Goal: Task Accomplishment & Management: Complete application form

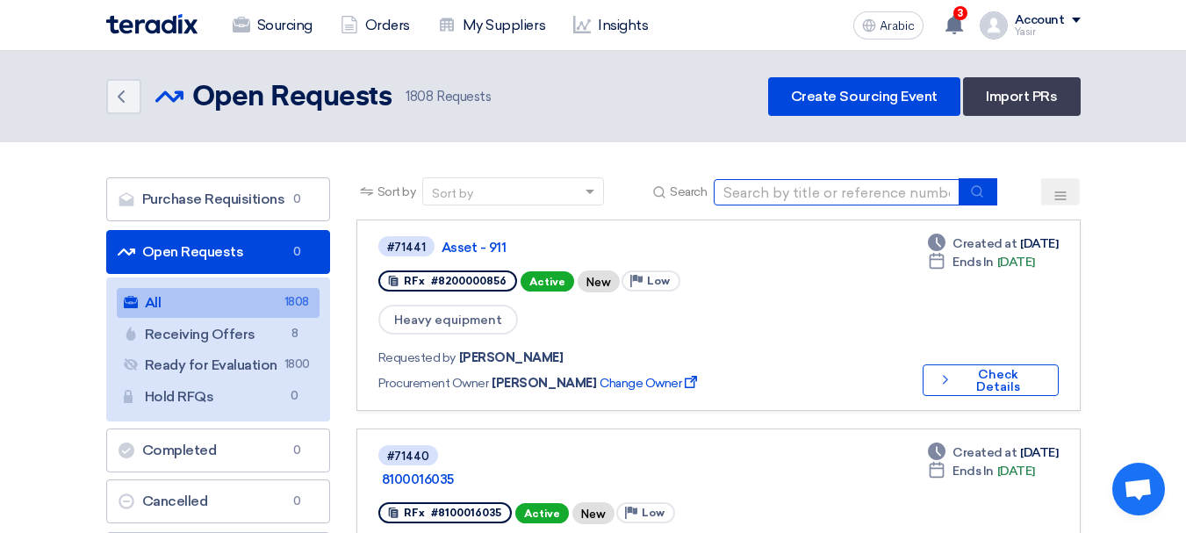
click at [800, 192] on input at bounding box center [837, 192] width 246 height 26
paste input "8100016046"
type input "8100016046"
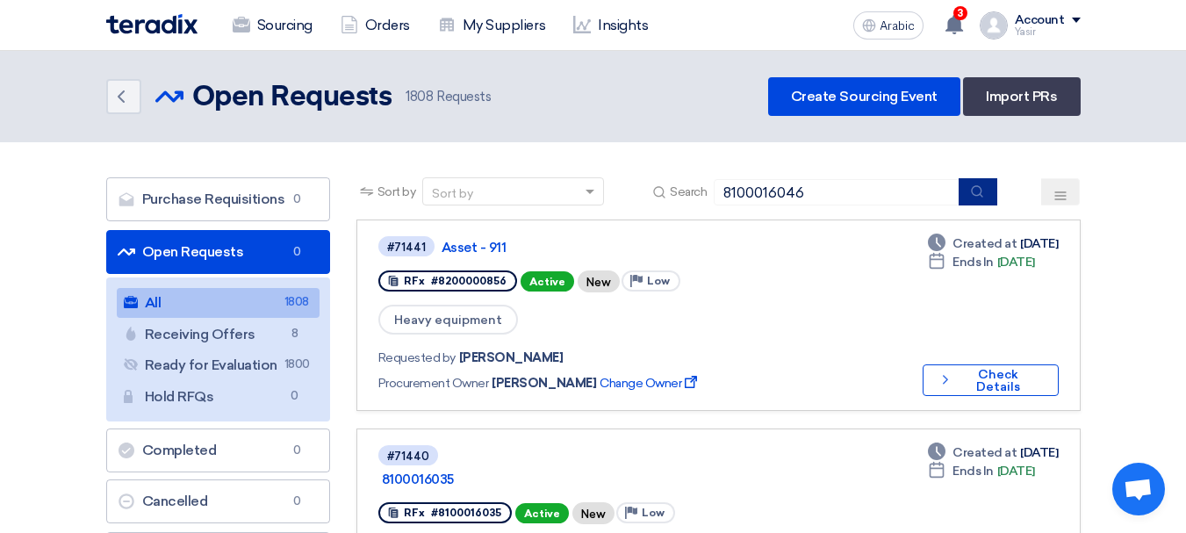
click at [975, 196] on icon "submit" at bounding box center [977, 191] width 14 height 14
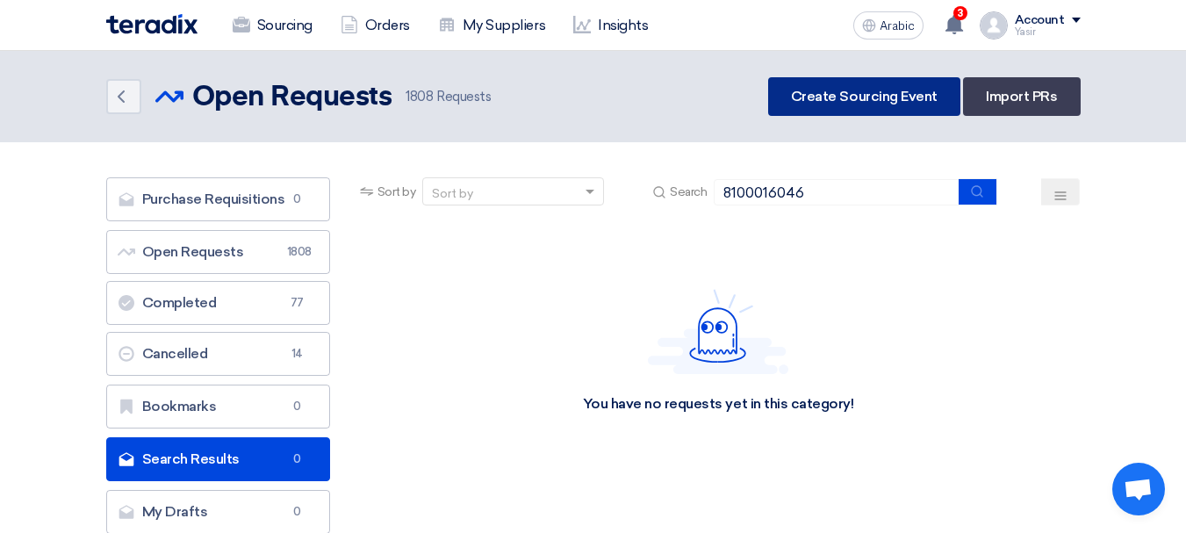
click at [923, 105] on link "Create Sourcing Event" at bounding box center [864, 96] width 192 height 39
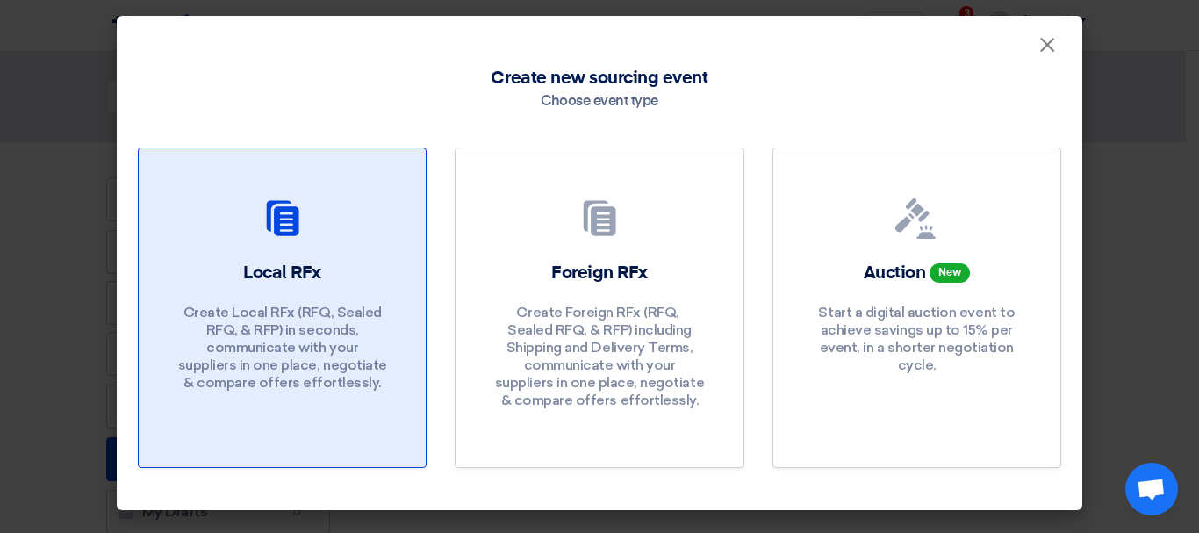
click at [260, 326] on font "Create Local RFx (RFQ, ​​Sealed RFQ, & RFP) in seconds, communicate with your s…" at bounding box center [282, 347] width 209 height 87
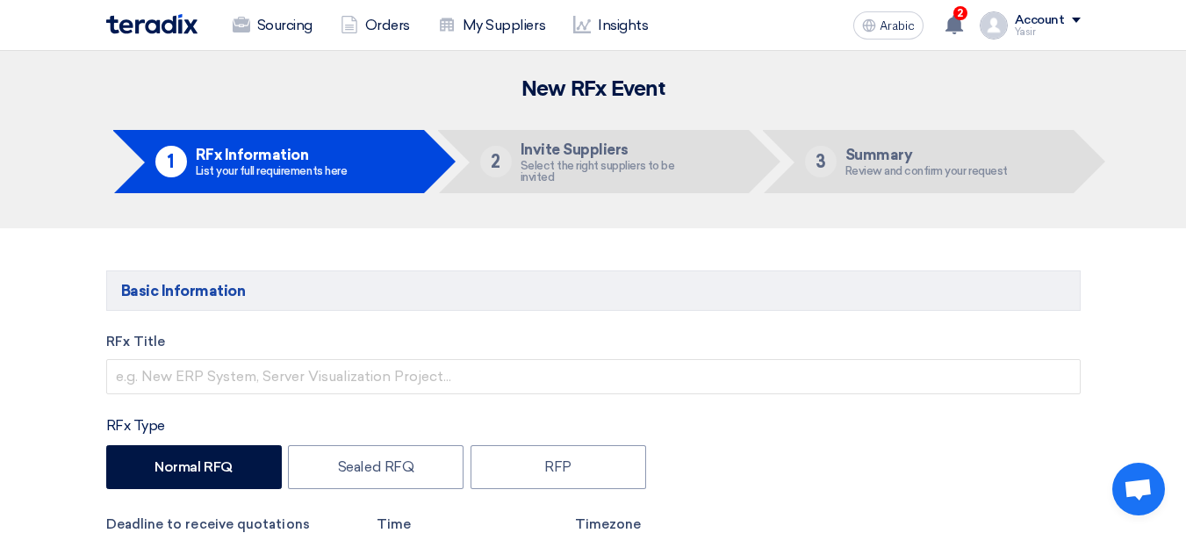
scroll to position [176, 0]
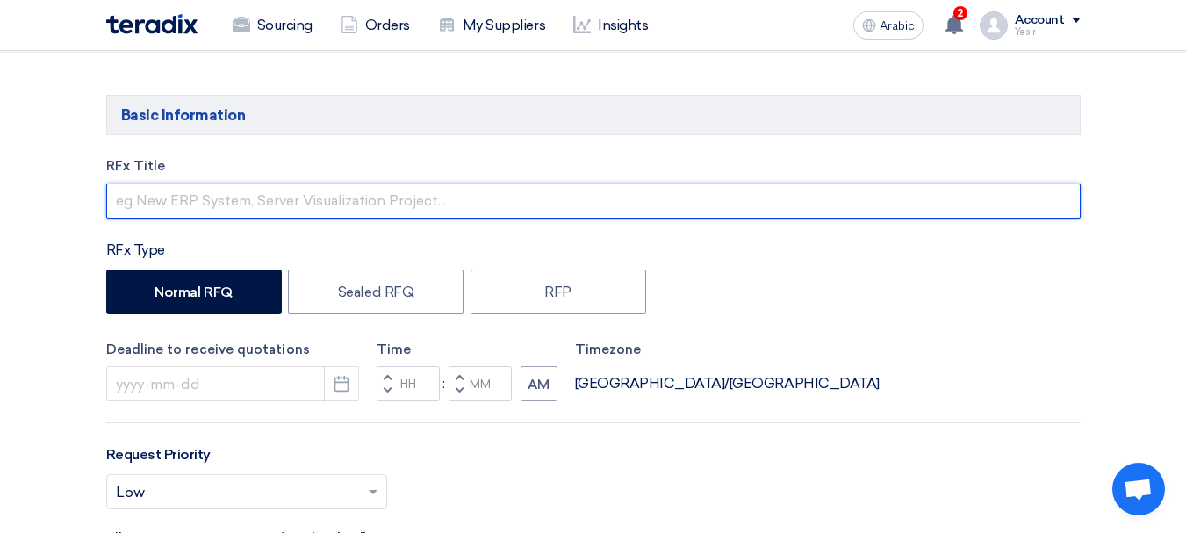
click at [168, 197] on input "text" at bounding box center [593, 200] width 974 height 35
paste input "8100016046"
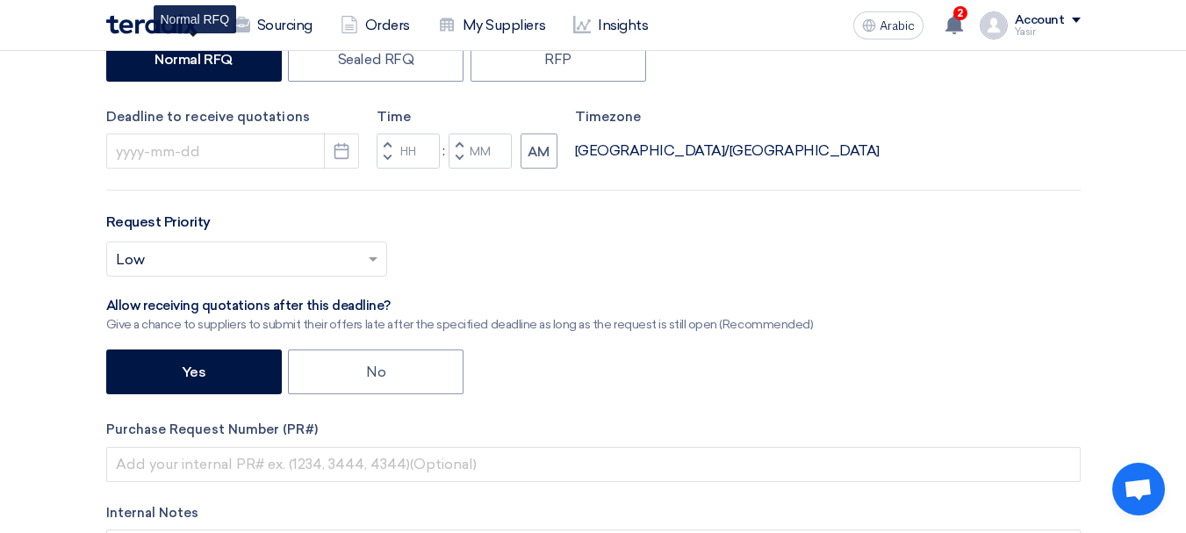
scroll to position [439, 0]
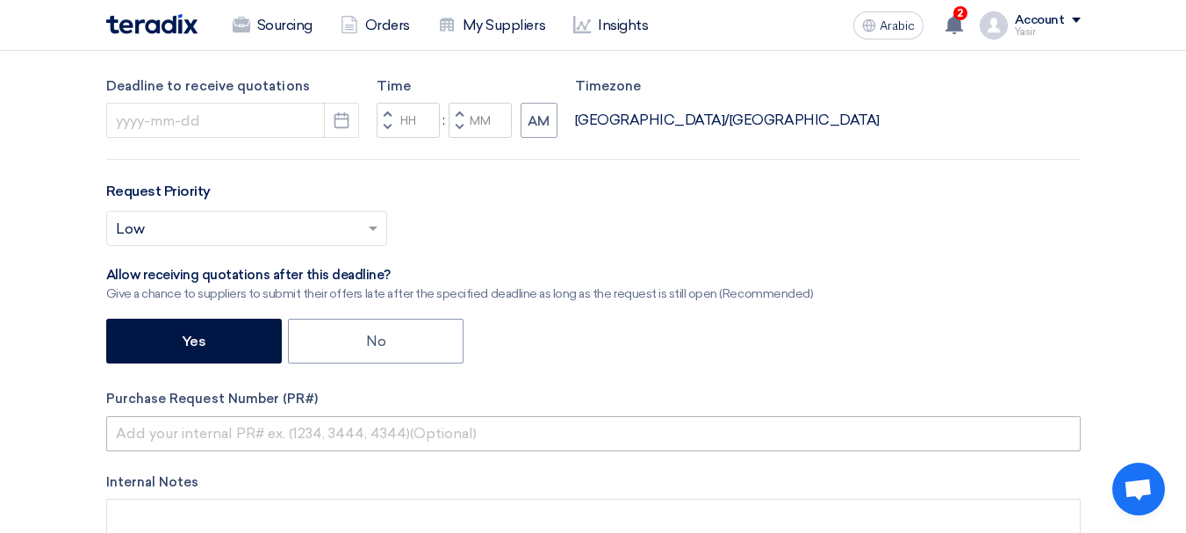
type input "8100016046"
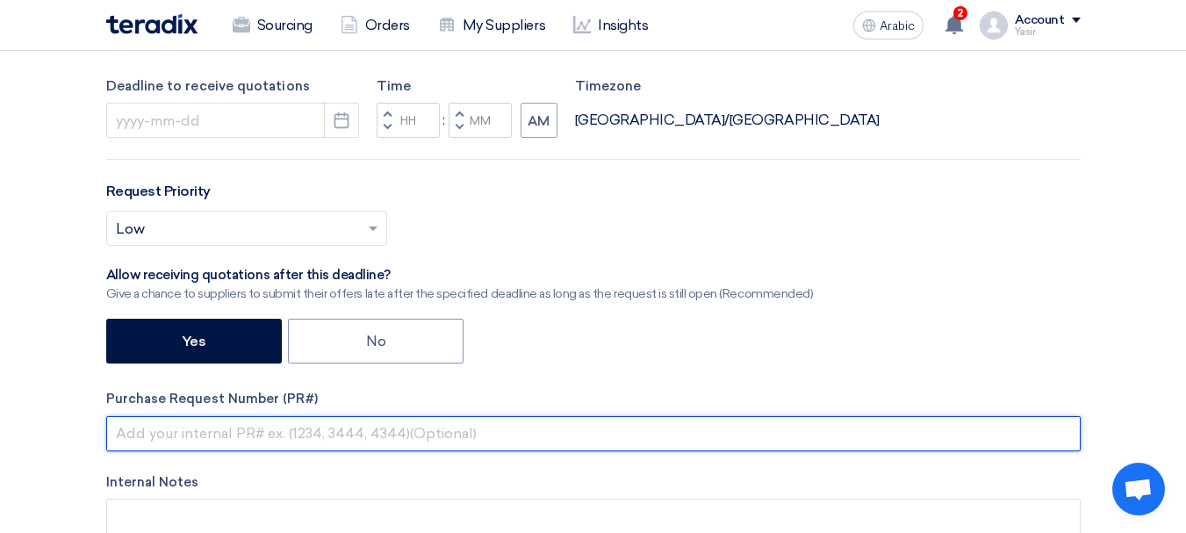
click at [166, 434] on input "text" at bounding box center [593, 433] width 974 height 35
paste input "8100016046"
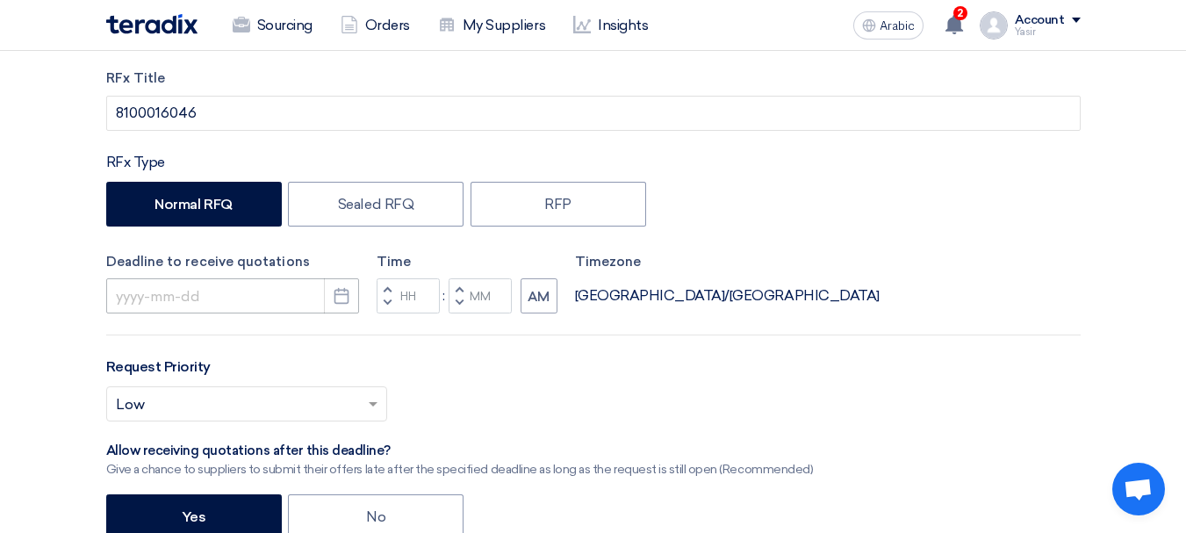
type input "8100016046"
click at [277, 292] on input at bounding box center [232, 295] width 253 height 35
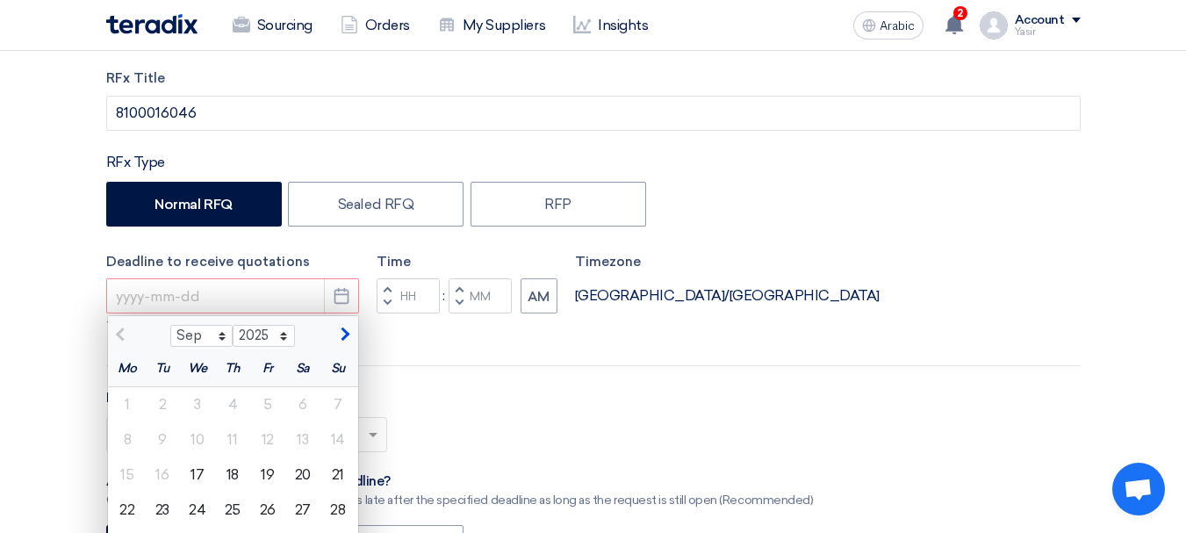
click at [232, 470] on font "18" at bounding box center [232, 474] width 12 height 17
type input "[DATE]"
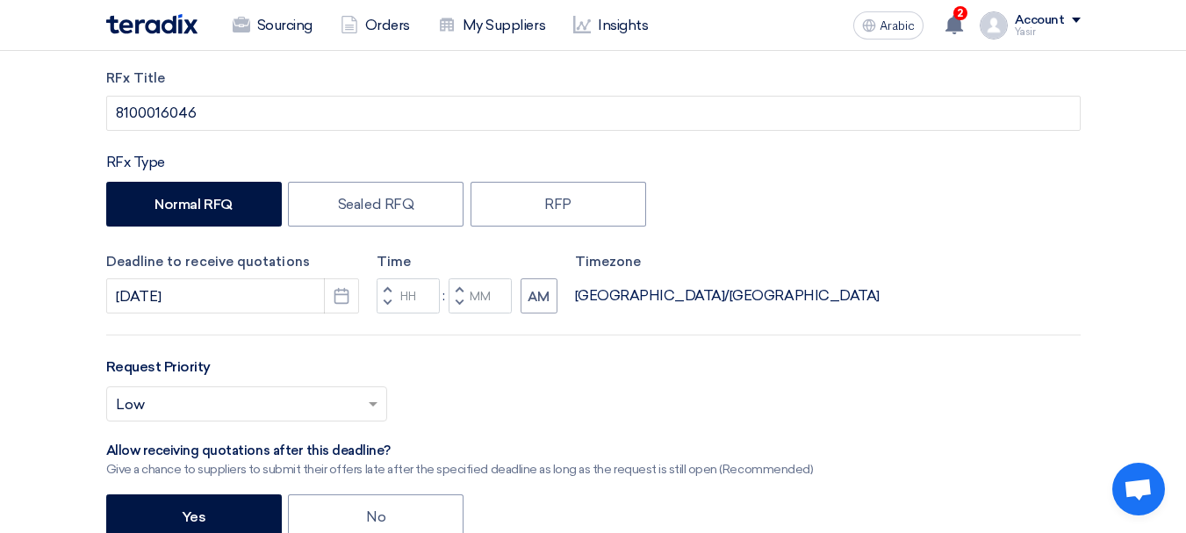
click at [393, 305] on button "Decrement hours" at bounding box center [387, 303] width 21 height 22
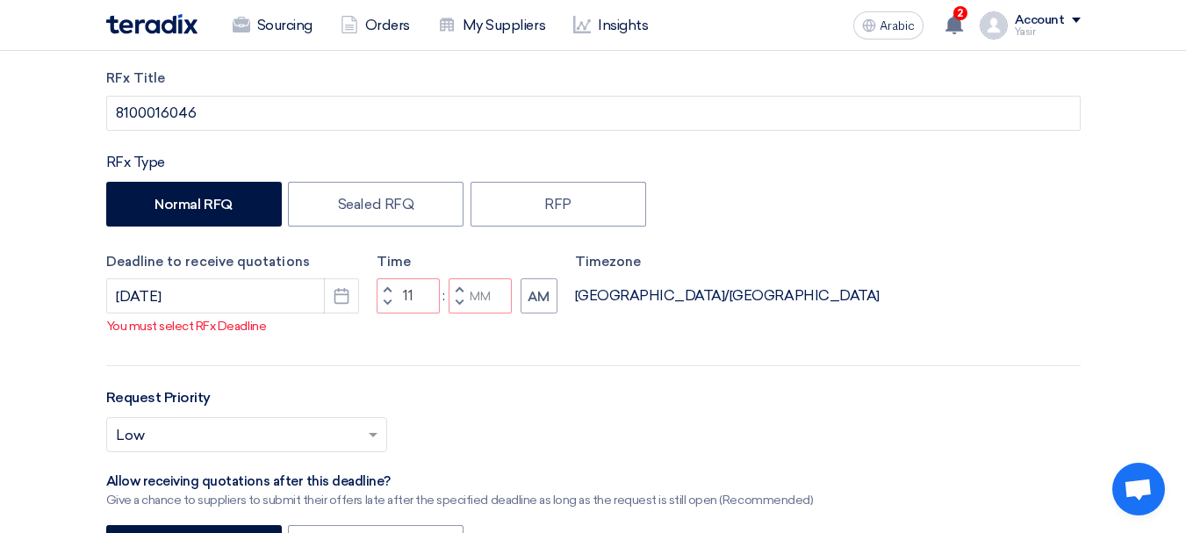
click at [384, 294] on span "button" at bounding box center [387, 289] width 6 height 11
click at [385, 308] on span "button" at bounding box center [387, 303] width 6 height 11
drag, startPoint x: 462, startPoint y: 324, endPoint x: 444, endPoint y: 332, distance: 19.3
click at [461, 314] on button "Decrement minutes" at bounding box center [459, 303] width 21 height 22
type input "10"
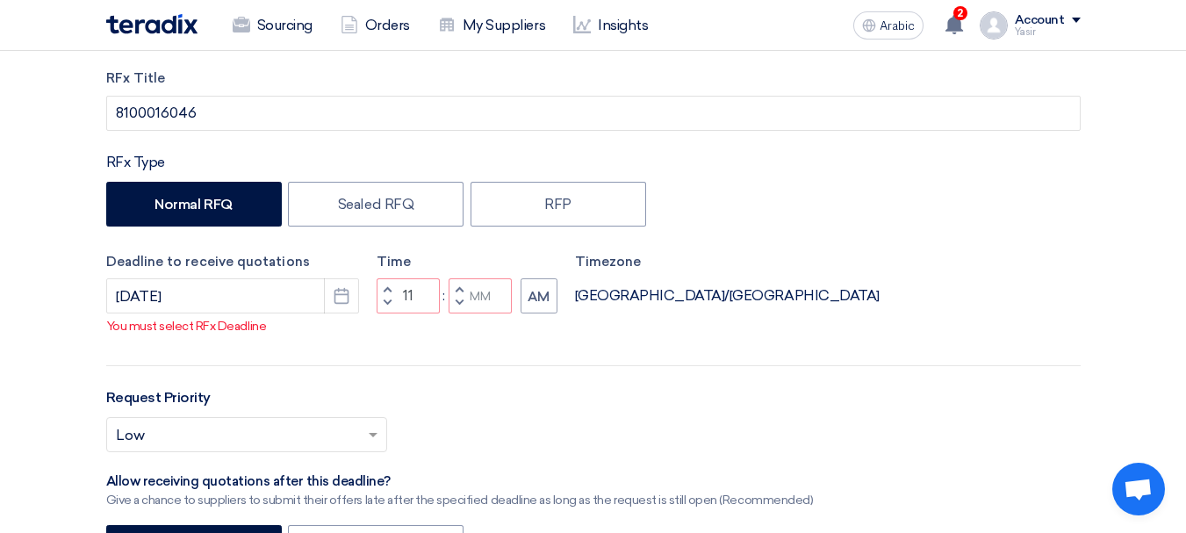
type input "59"
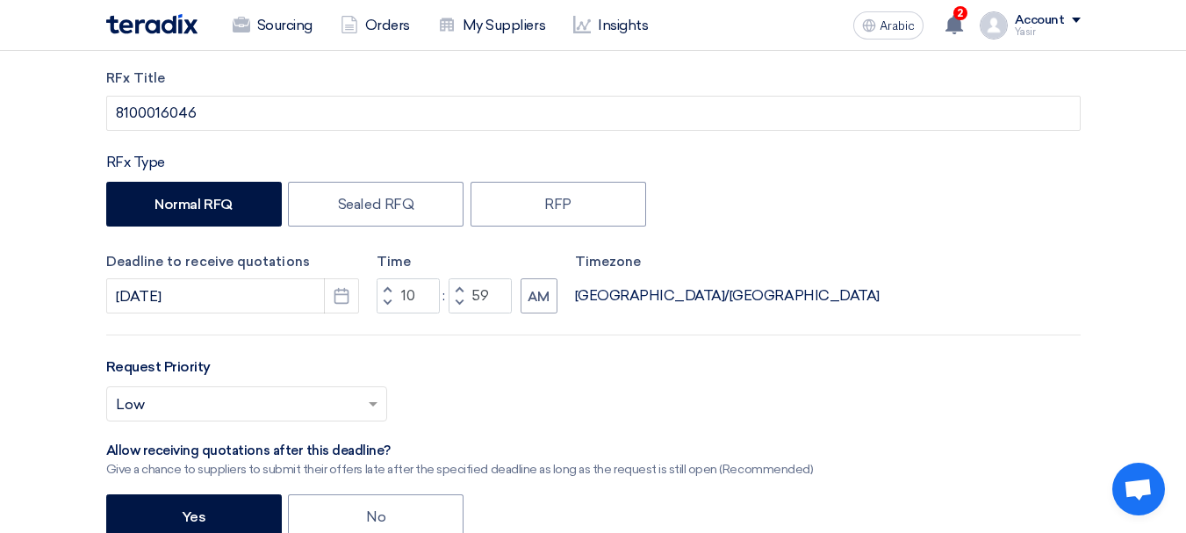
click at [384, 285] on span "button" at bounding box center [387, 289] width 6 height 11
type input "11"
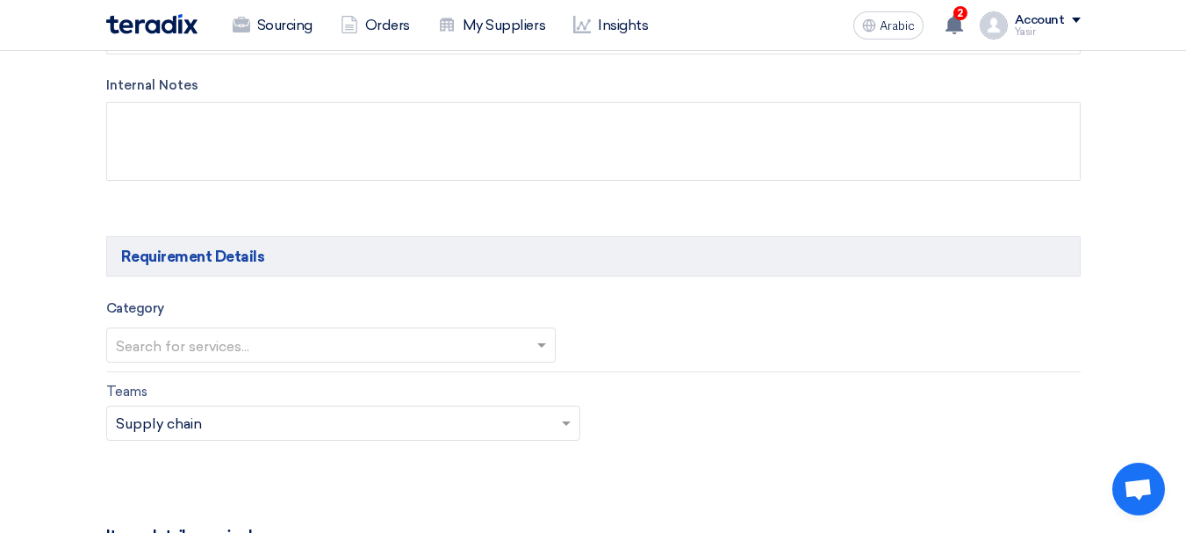
scroll to position [878, 0]
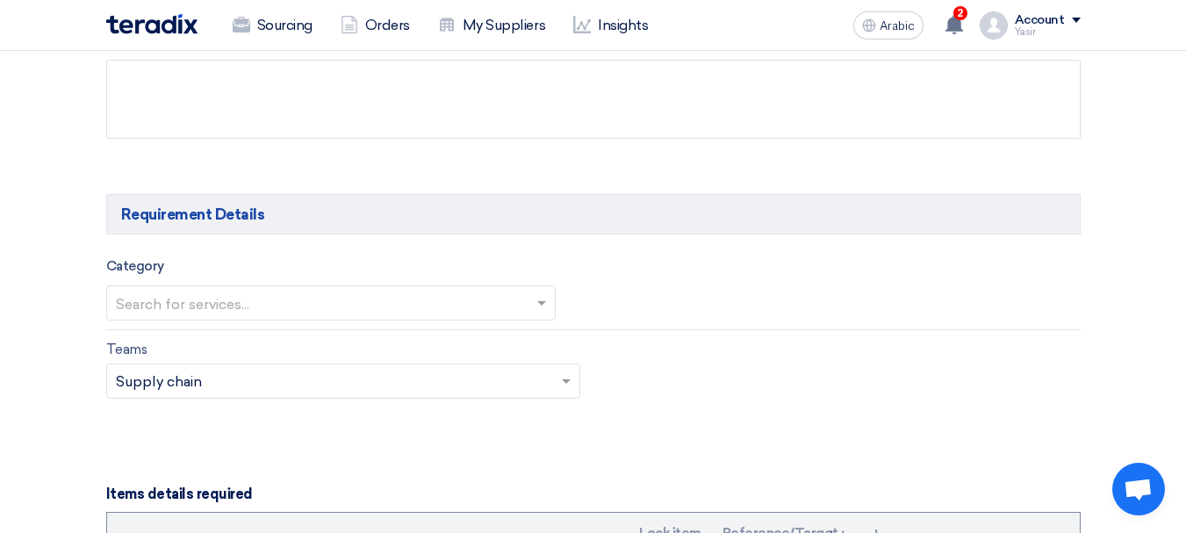
click at [334, 301] on input "text" at bounding box center [322, 304] width 413 height 29
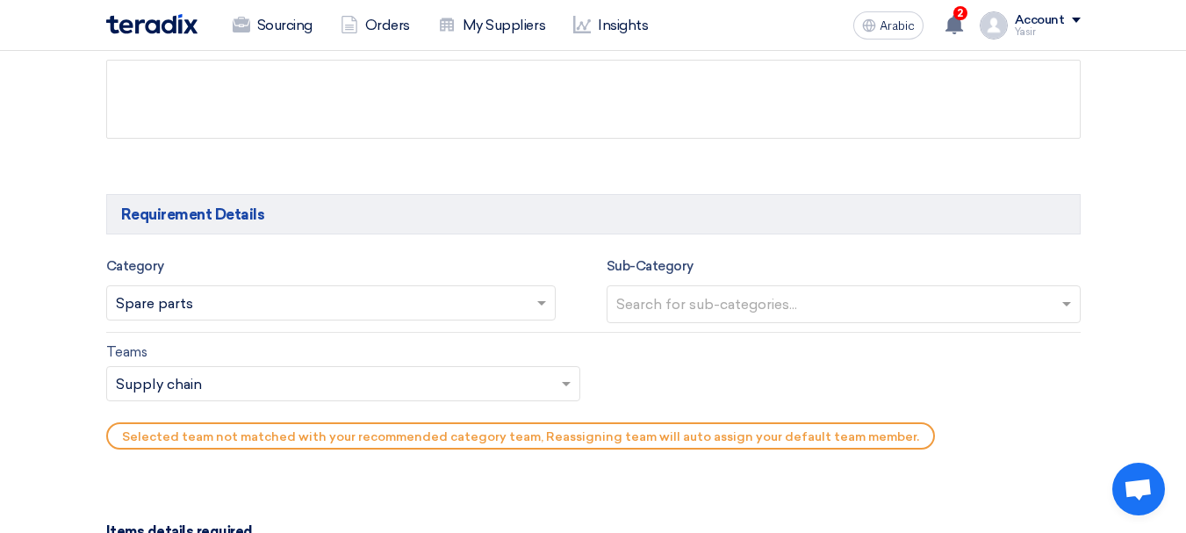
click at [752, 278] on div "Sub-Category Search for sub-categories..." at bounding box center [844, 289] width 474 height 68
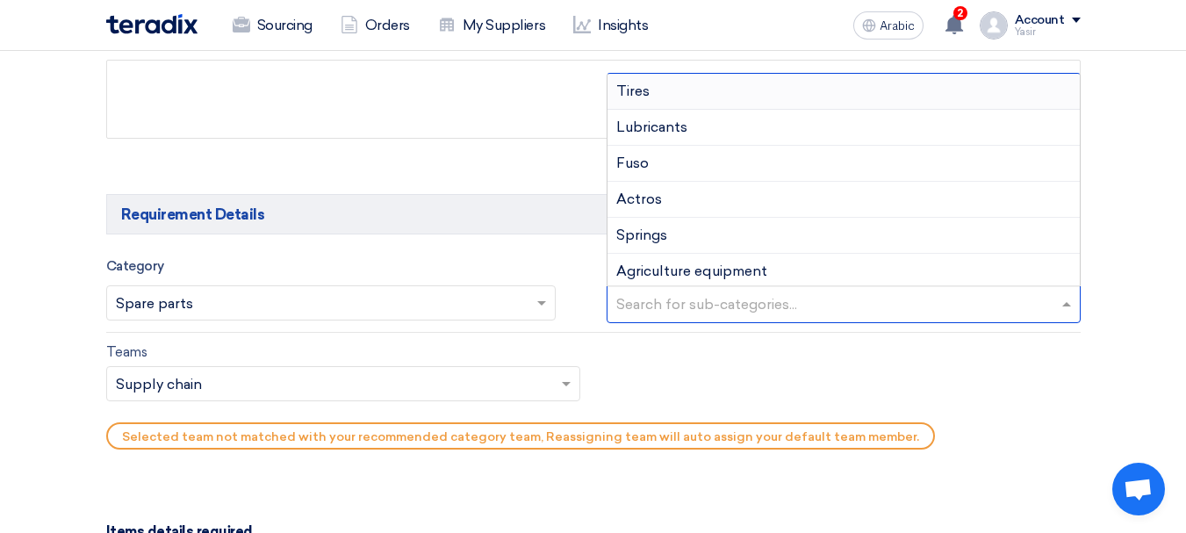
click at [749, 301] on input "text" at bounding box center [845, 305] width 459 height 29
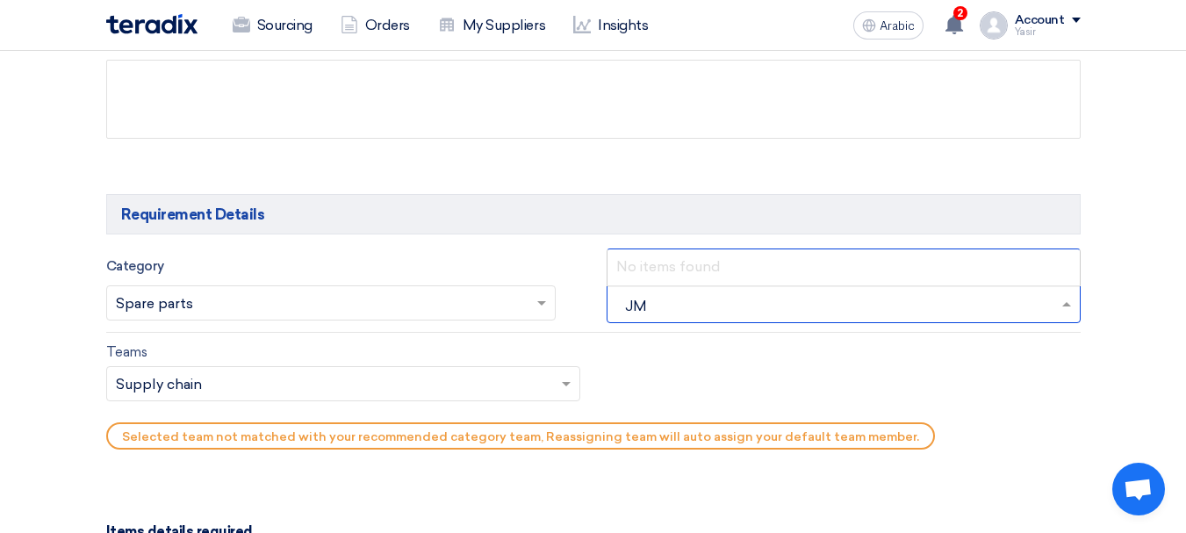
type input "J"
type input "LIG"
click at [717, 266] on div "light vehicles" at bounding box center [843, 266] width 472 height 35
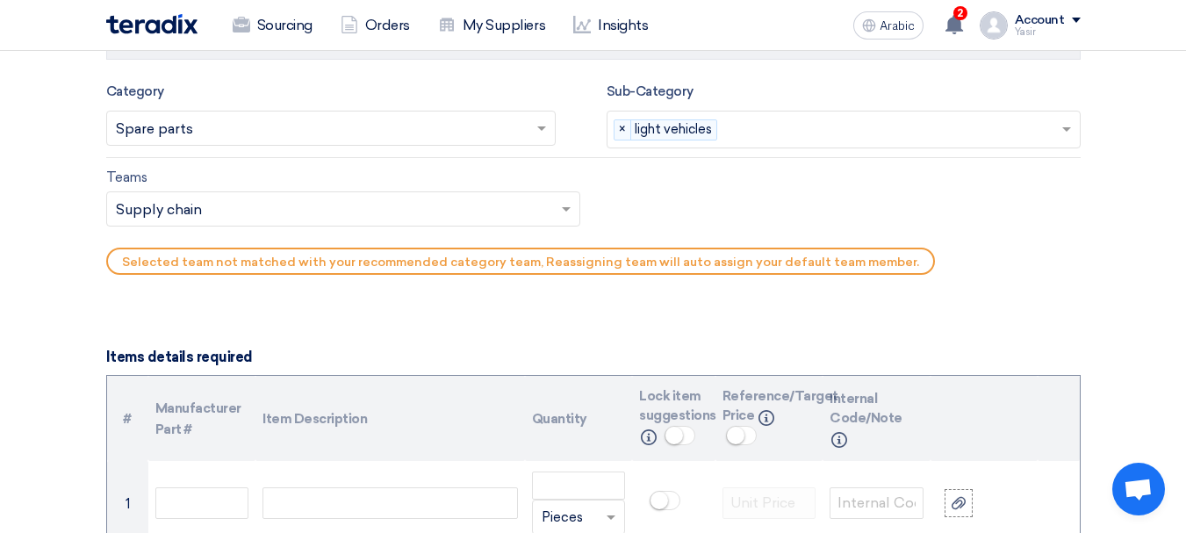
scroll to position [1053, 0]
click at [202, 212] on input "text" at bounding box center [334, 210] width 437 height 29
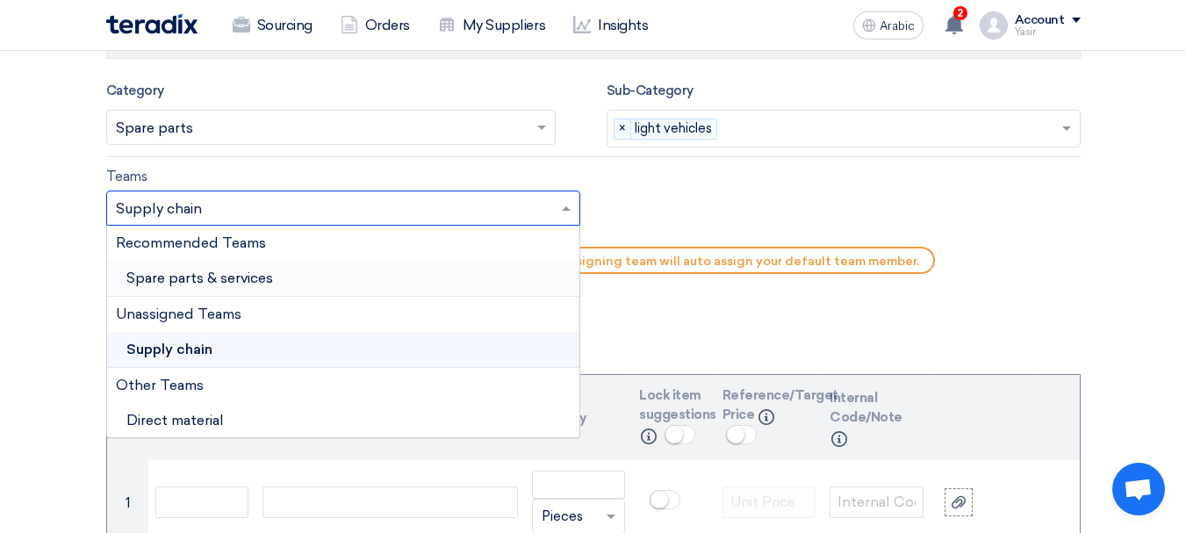
click at [215, 280] on font "Spare parts & services" at bounding box center [199, 277] width 147 height 17
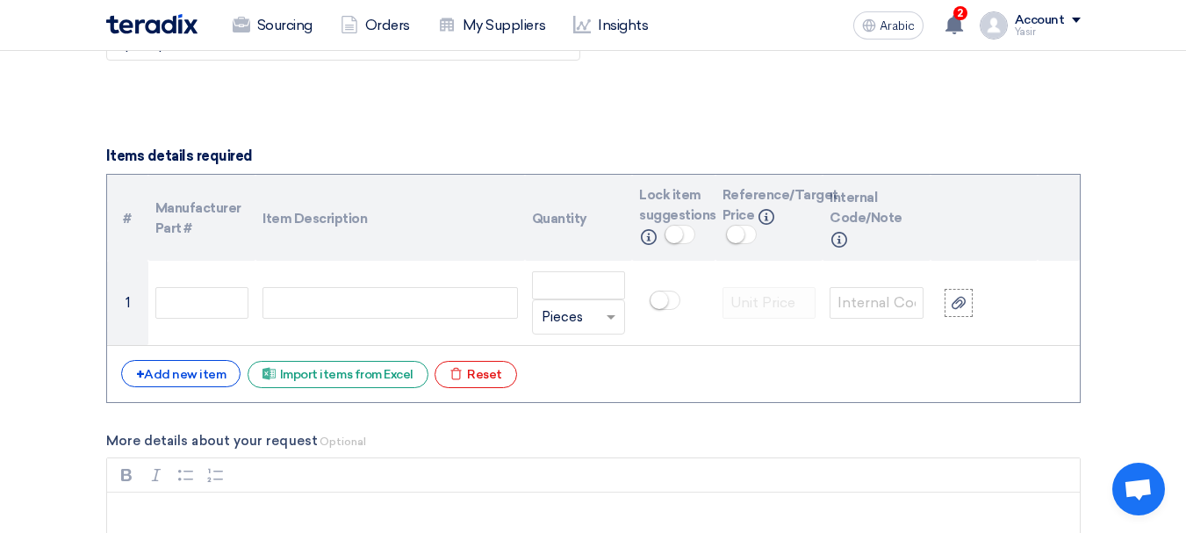
scroll to position [1229, 0]
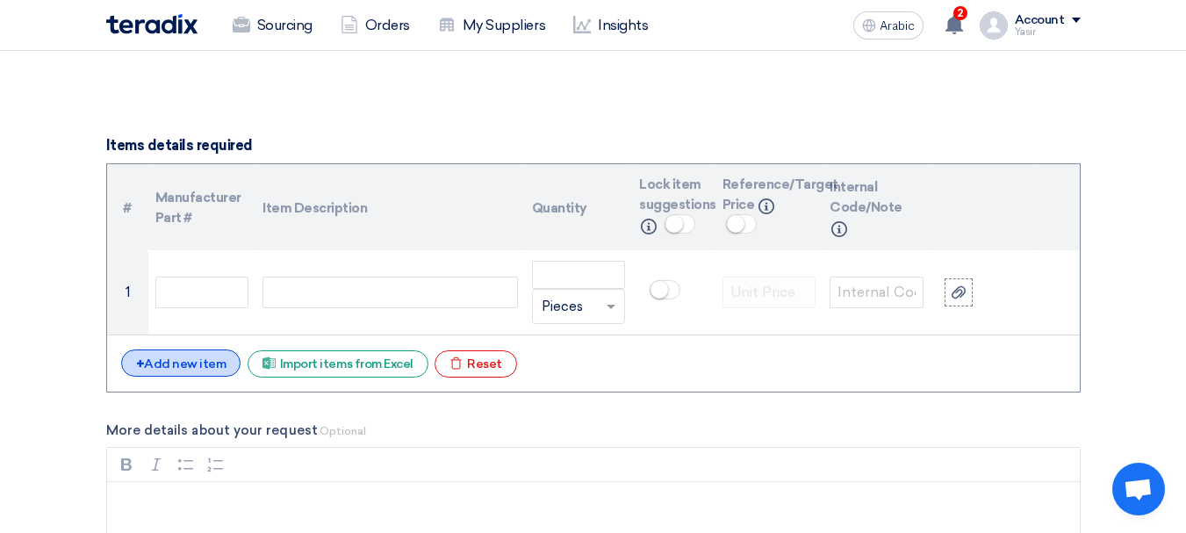
click at [201, 365] on font "Add new item" at bounding box center [185, 363] width 82 height 15
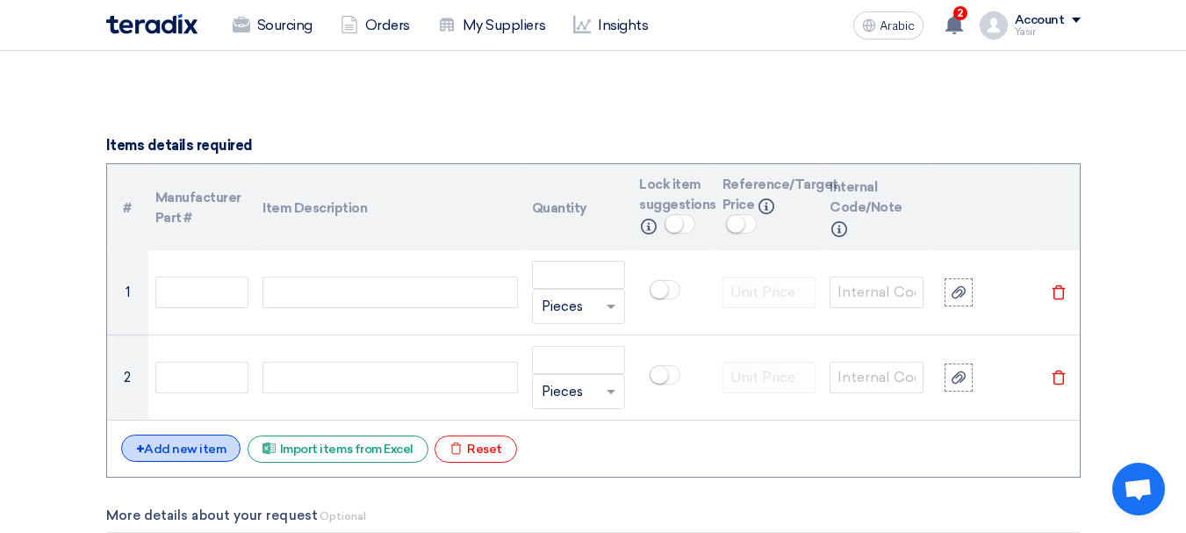
drag, startPoint x: 161, startPoint y: 462, endPoint x: 180, endPoint y: 461, distance: 19.3
click at [161, 463] on div "# Manufacturer Part # Item Description Quantity Lock item suggestions Info Refe…" at bounding box center [593, 319] width 974 height 313
click at [171, 448] on font "Add new item" at bounding box center [185, 449] width 82 height 15
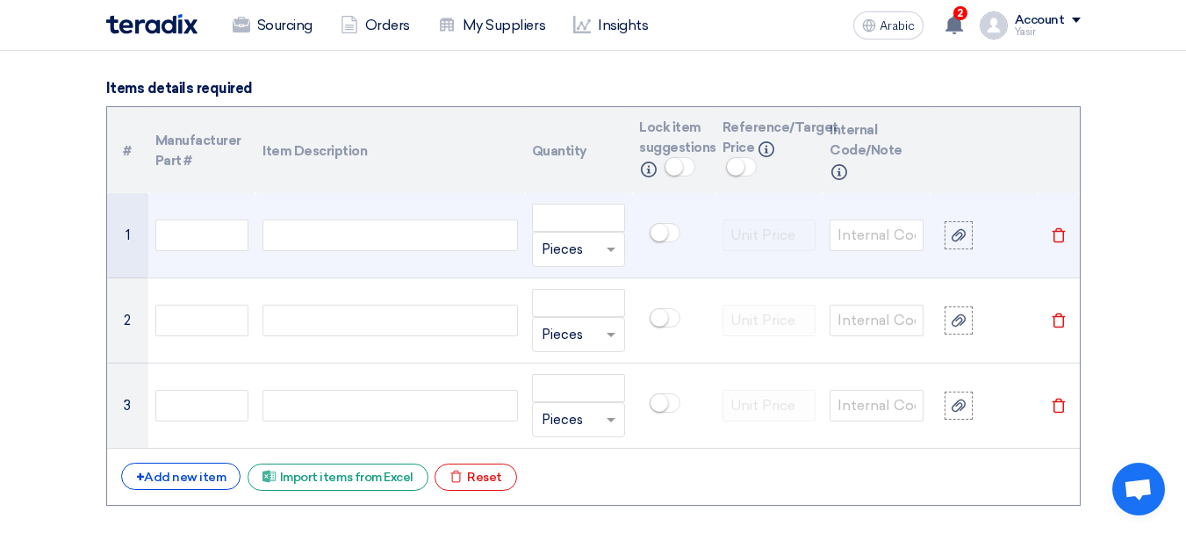
scroll to position [1317, 0]
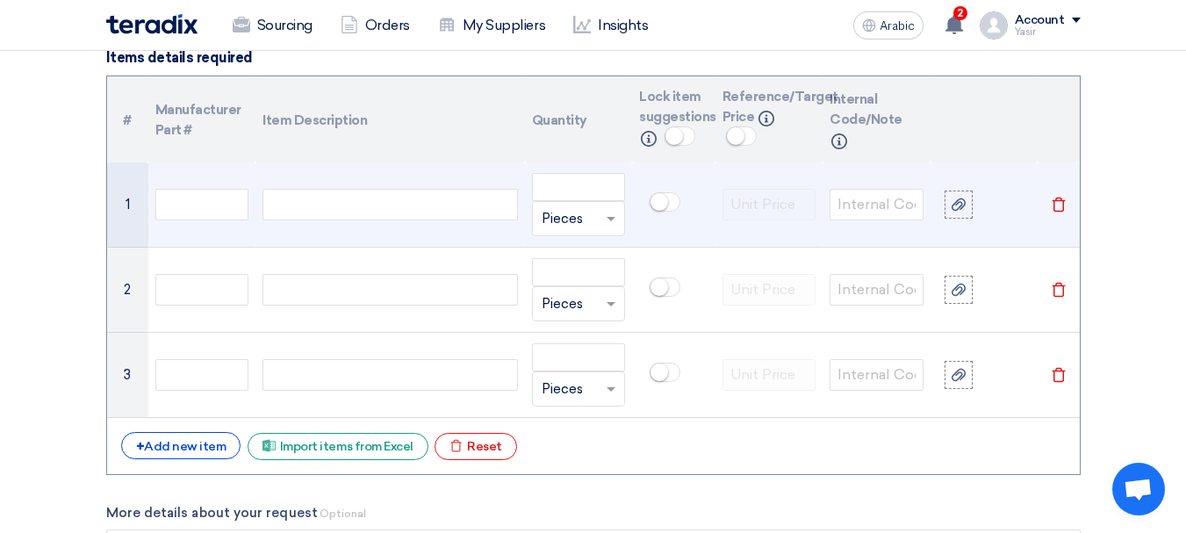
click at [282, 200] on div at bounding box center [389, 205] width 255 height 32
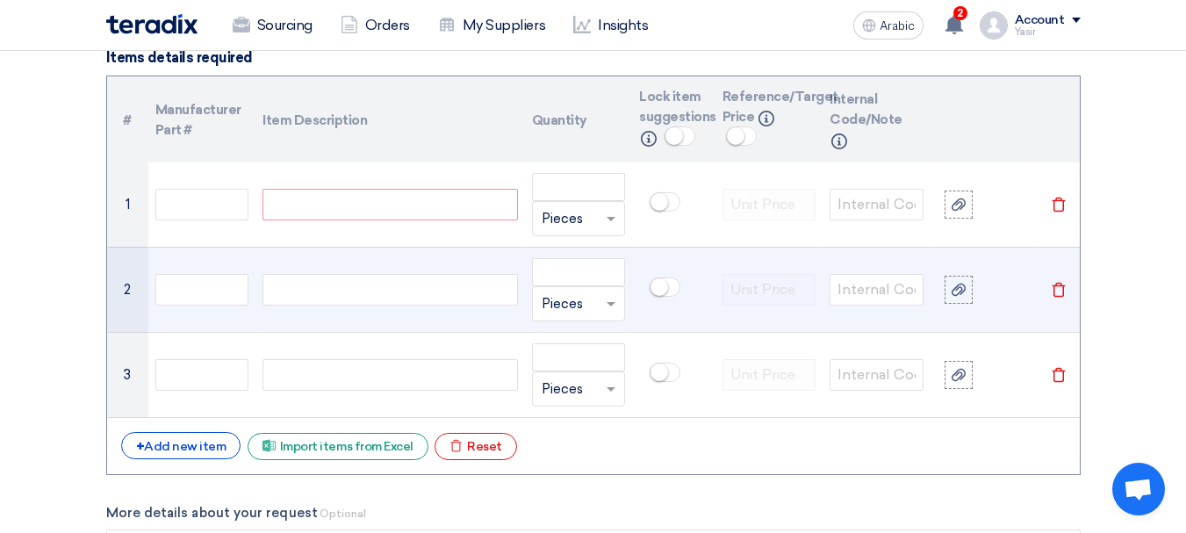
click at [320, 269] on td at bounding box center [389, 289] width 269 height 85
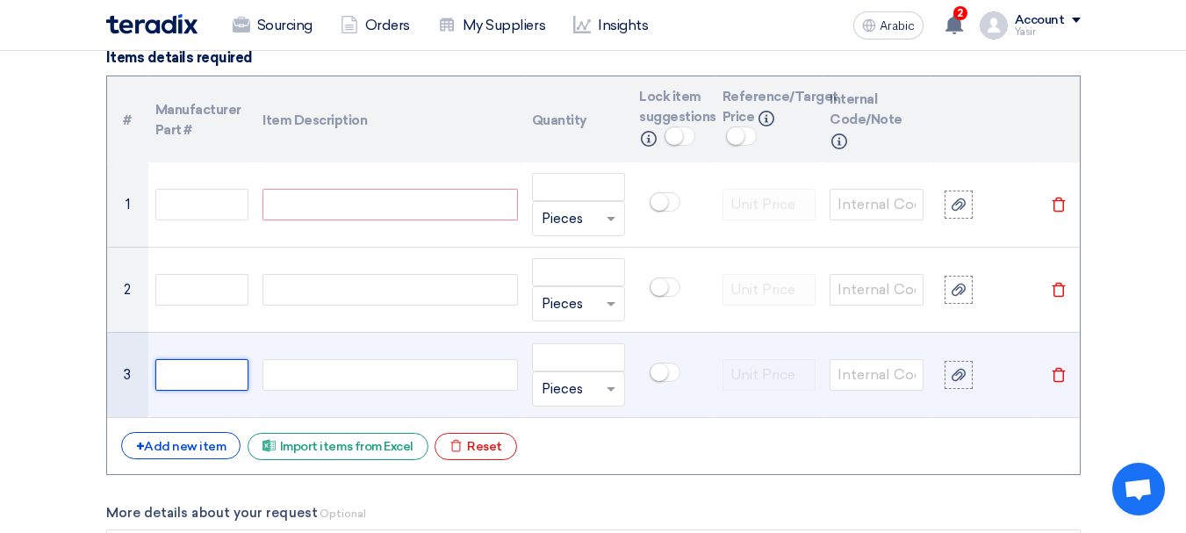
click at [241, 378] on input "text" at bounding box center [202, 375] width 94 height 32
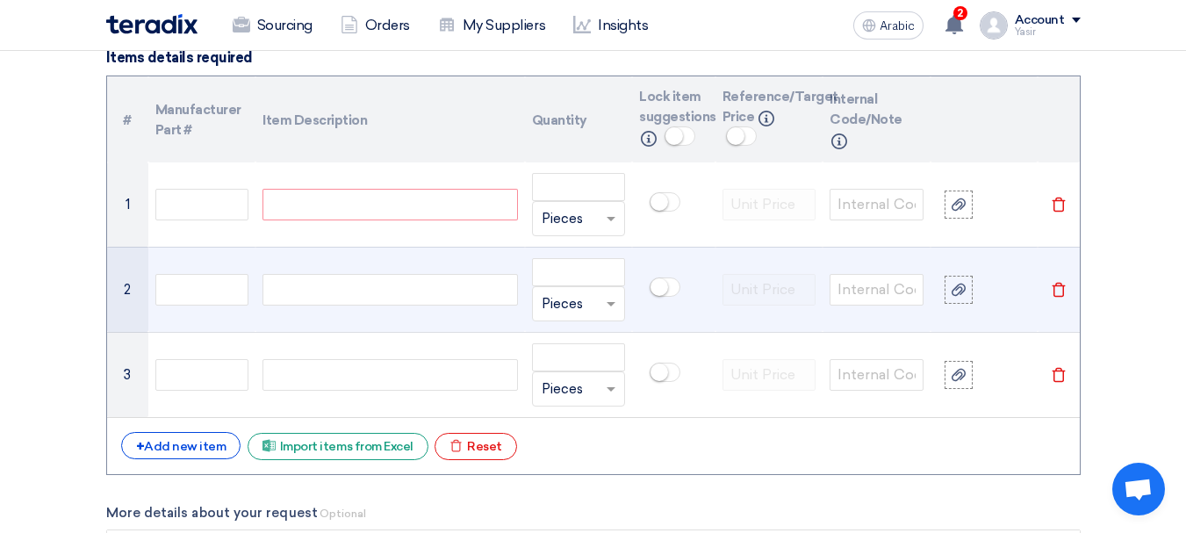
click at [321, 275] on div at bounding box center [389, 290] width 255 height 32
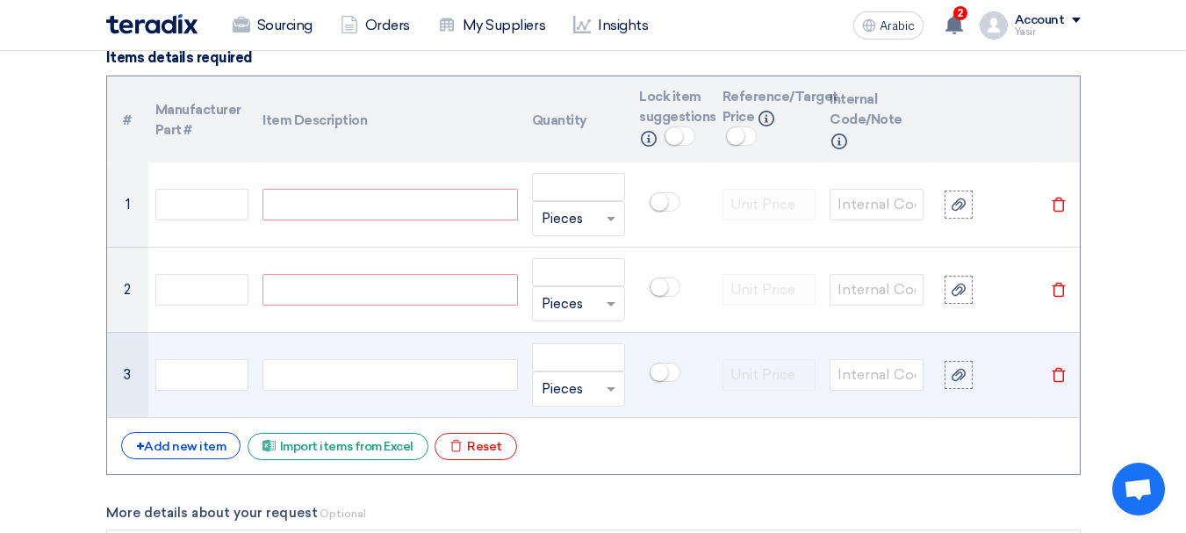
click at [346, 366] on div at bounding box center [389, 375] width 255 height 32
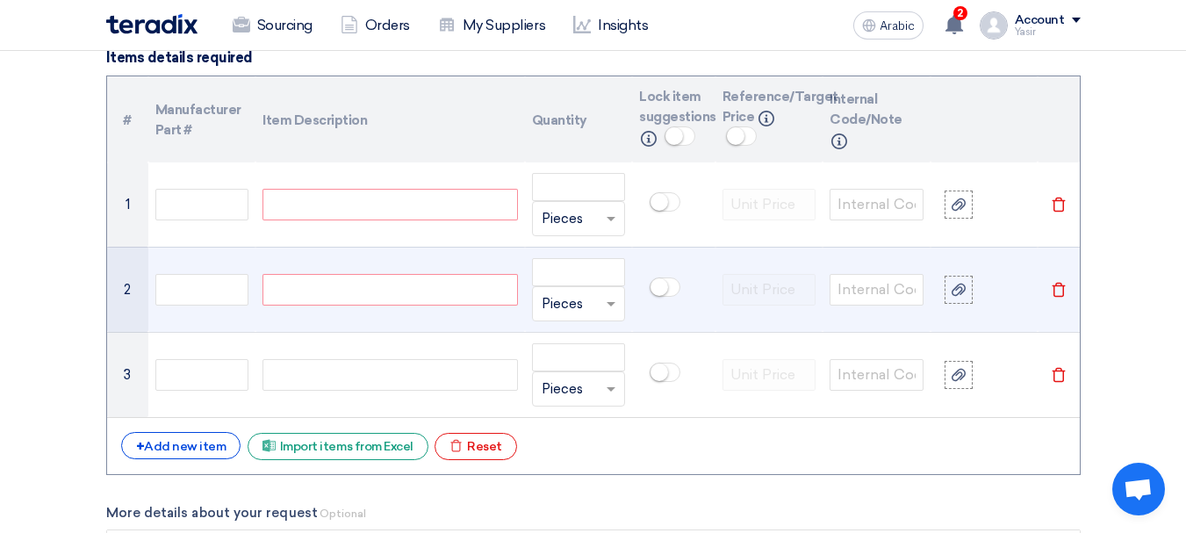
click at [323, 291] on div at bounding box center [389, 290] width 255 height 32
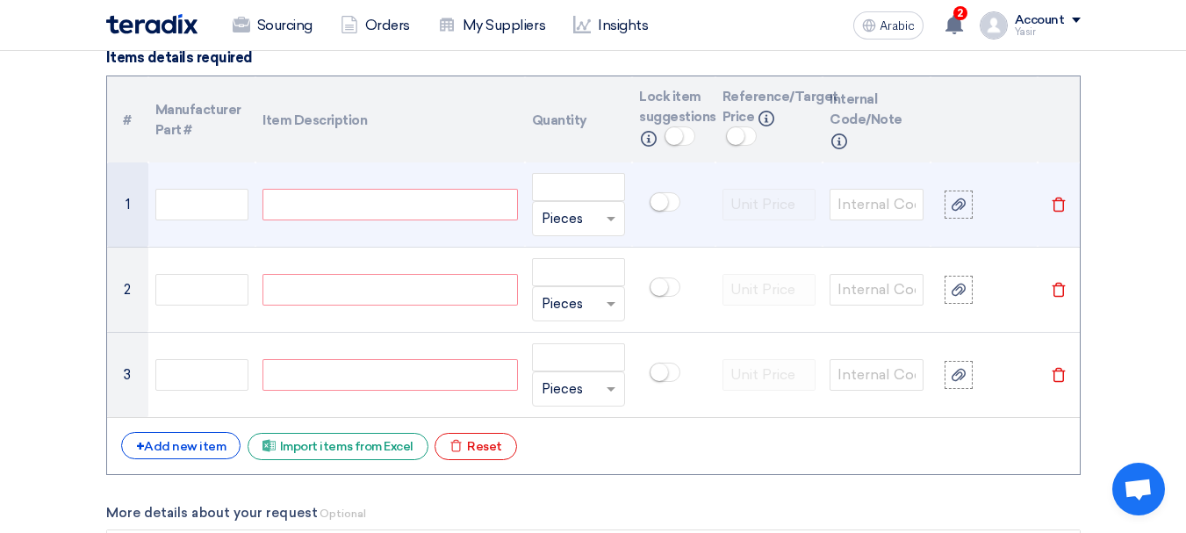
click at [350, 207] on div at bounding box center [389, 205] width 255 height 32
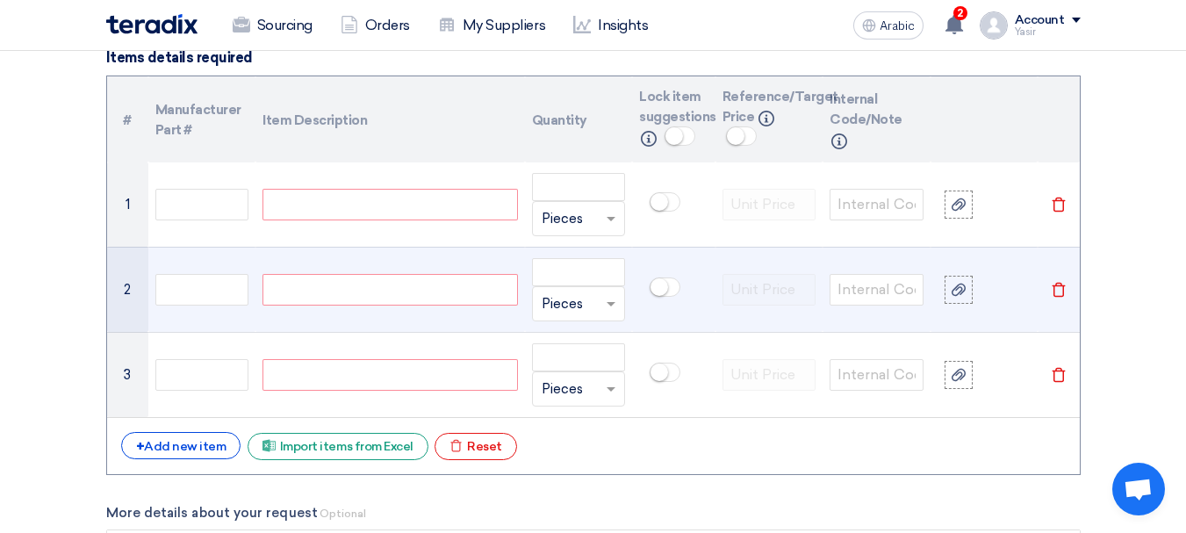
paste div
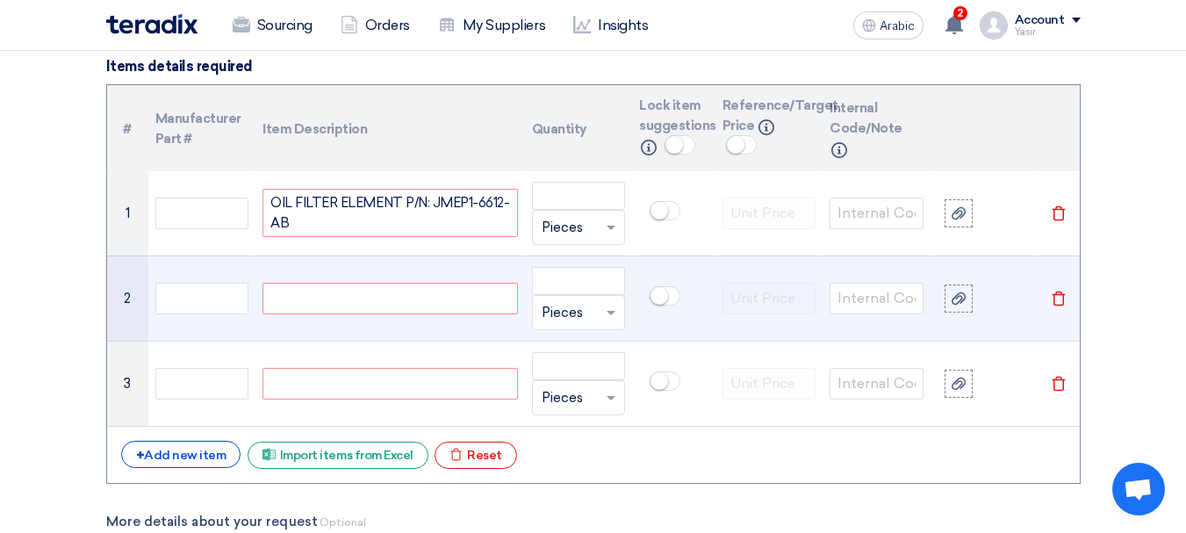
click at [415, 291] on div at bounding box center [389, 299] width 255 height 32
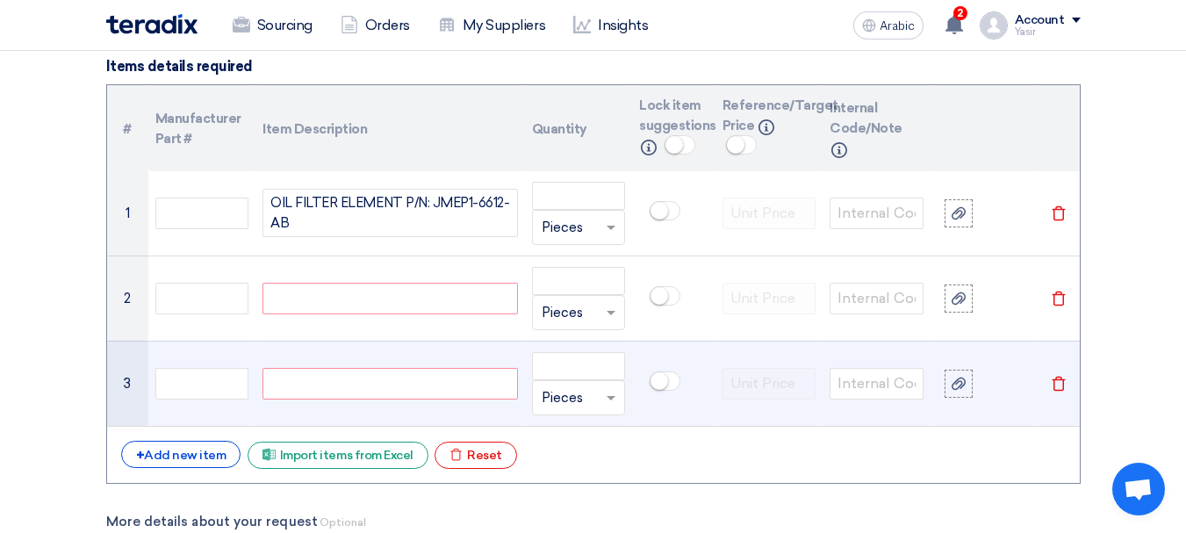
paste div
click at [395, 393] on div at bounding box center [389, 384] width 255 height 32
paste div
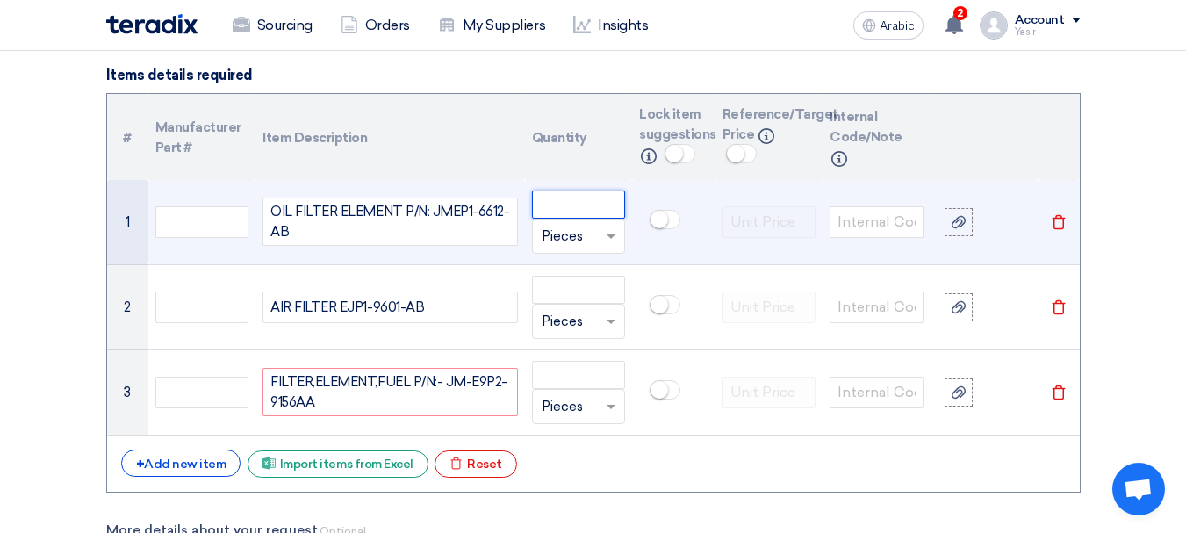
click at [566, 210] on input "number" at bounding box center [579, 204] width 94 height 28
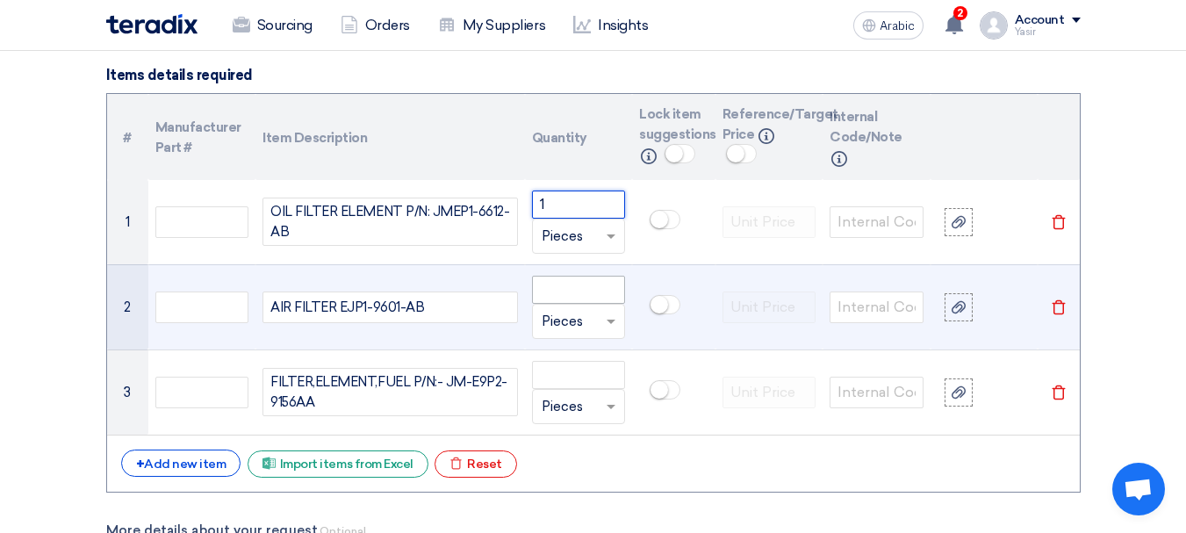
type input "1"
click at [547, 290] on input "number" at bounding box center [579, 290] width 94 height 28
paste input "1"
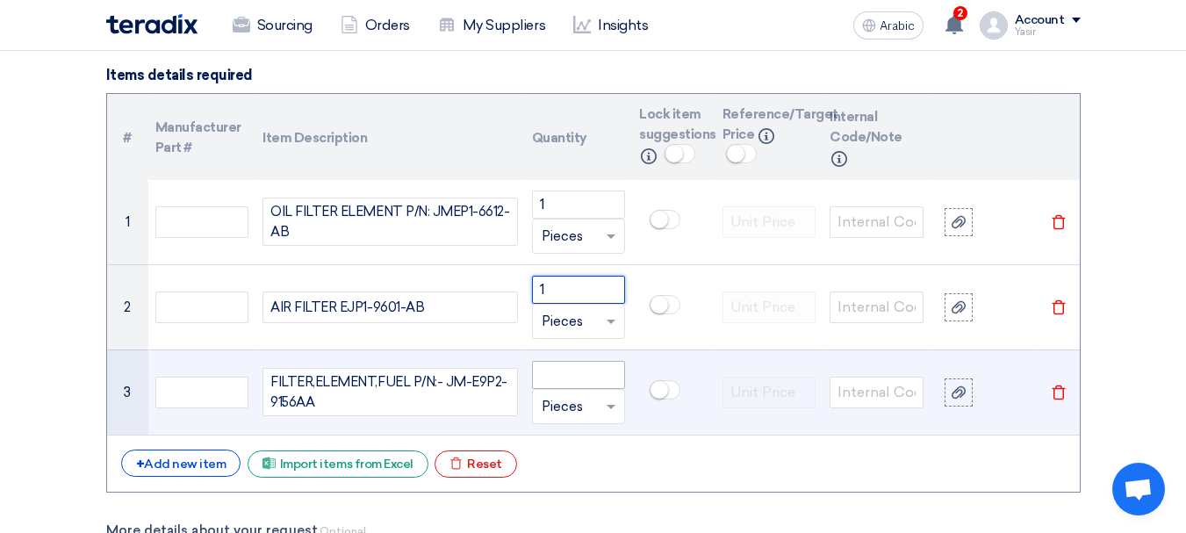
type input "1"
click at [562, 370] on input "number" at bounding box center [579, 375] width 94 height 28
paste input "1"
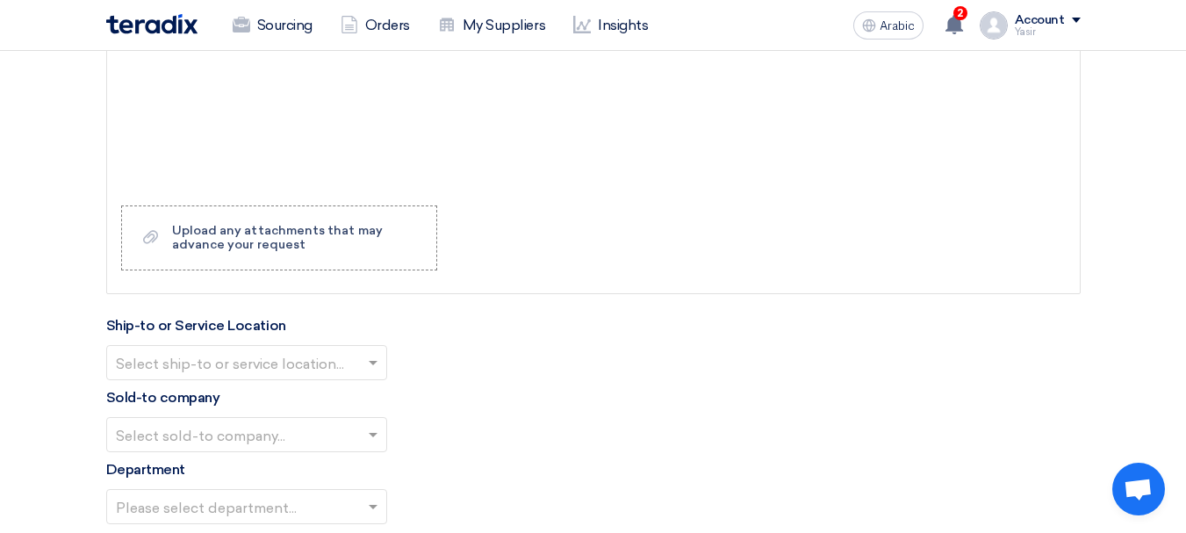
scroll to position [1913, 0]
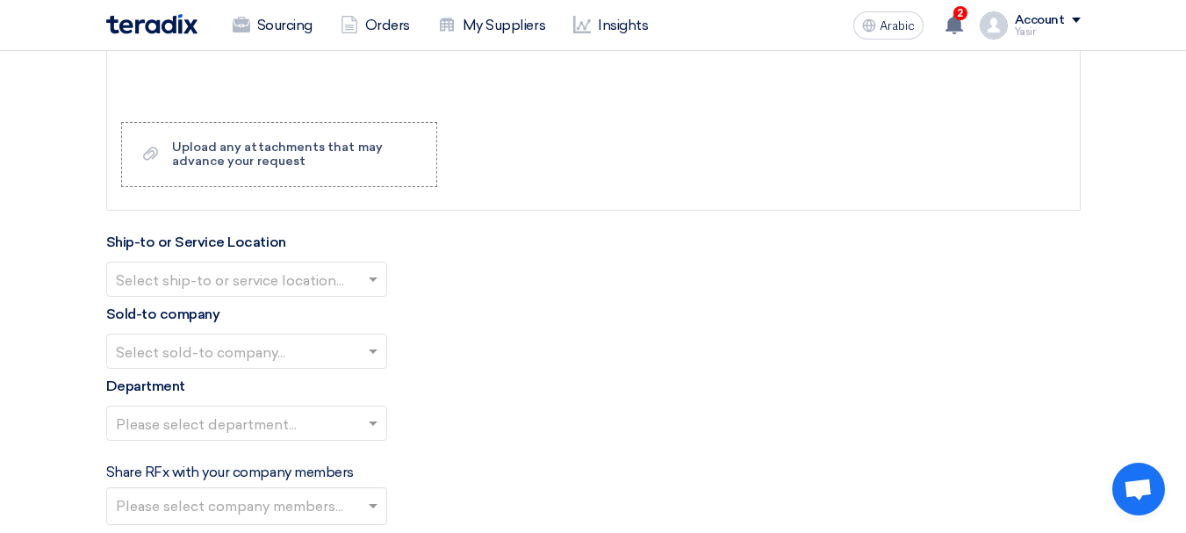
type input "1"
click at [282, 264] on div at bounding box center [246, 278] width 279 height 29
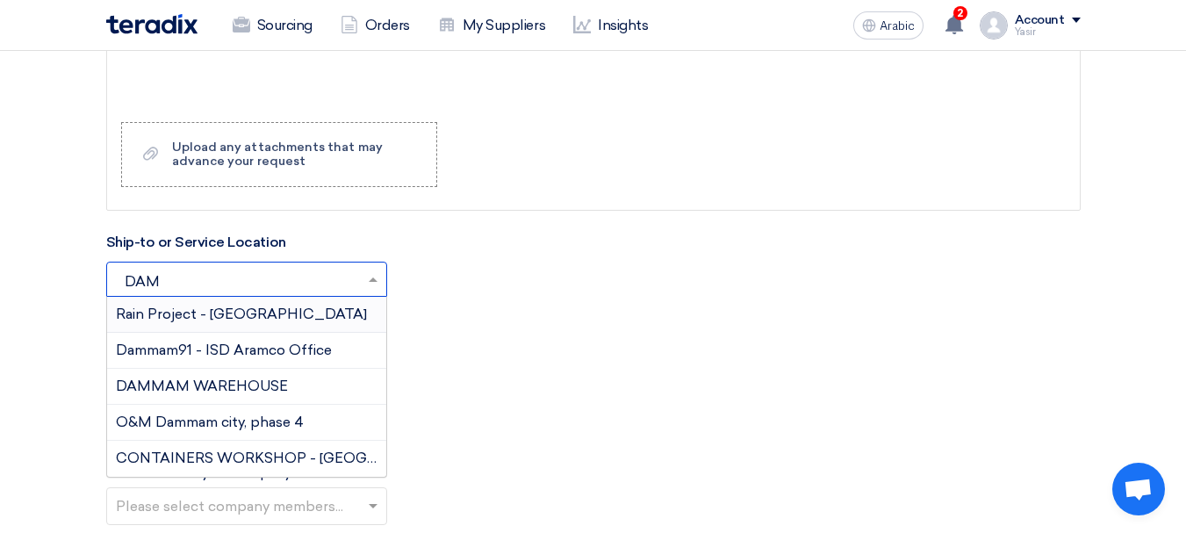
type input "DAMM"
click at [200, 377] on font "DAMMAM WAREHOUSE" at bounding box center [202, 385] width 172 height 17
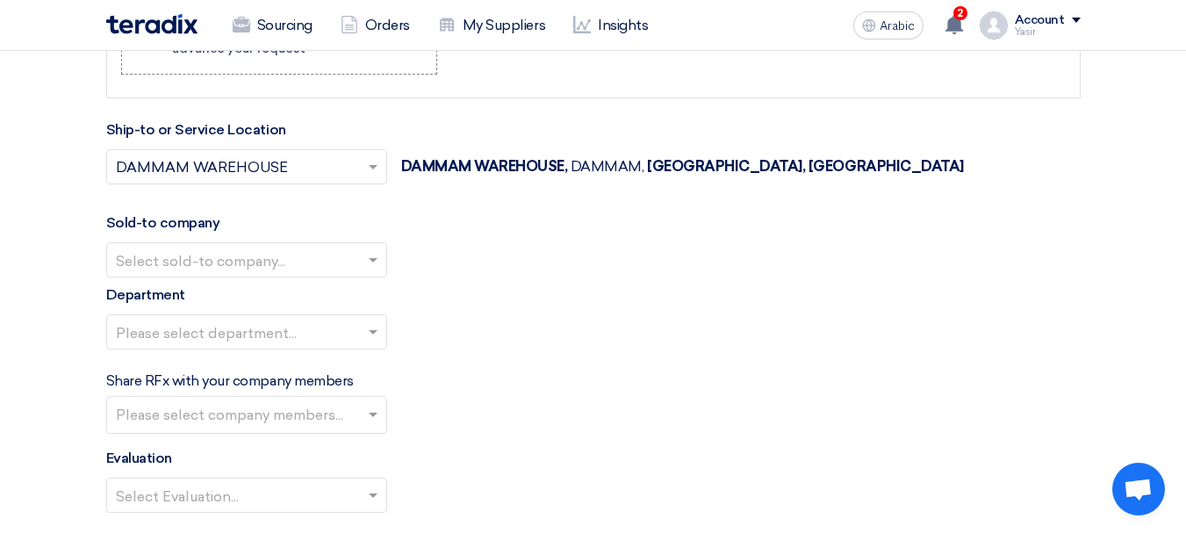
scroll to position [2177, 0]
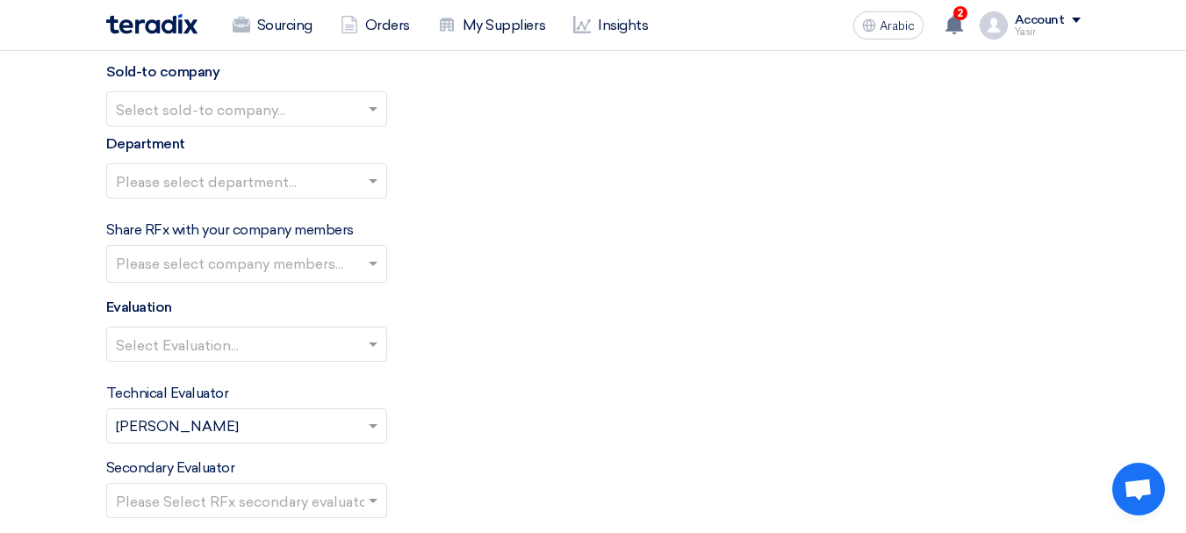
click at [278, 106] on input "text" at bounding box center [238, 110] width 244 height 29
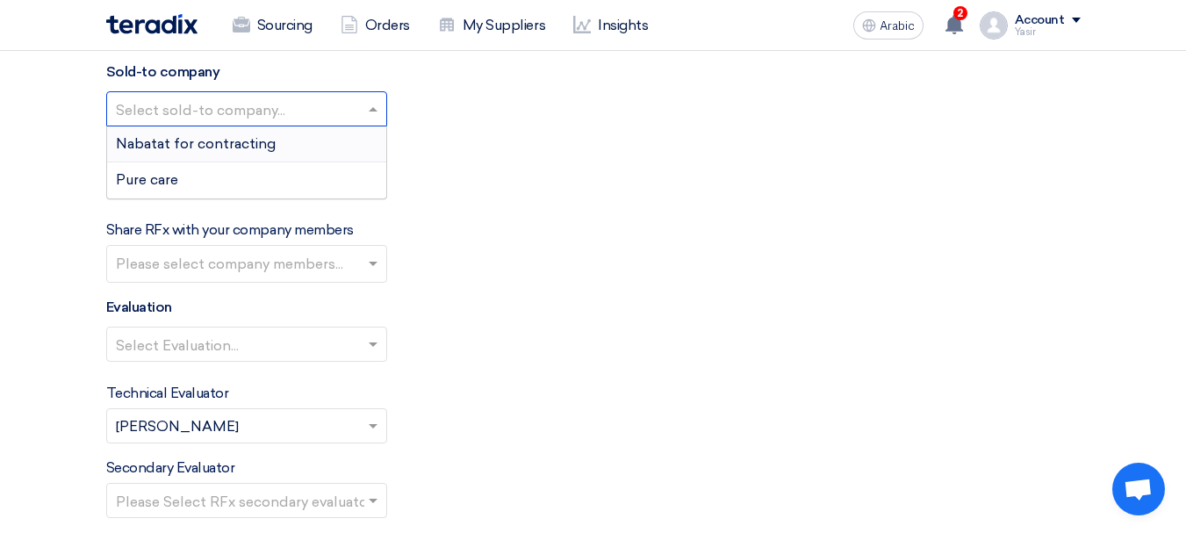
click at [210, 141] on font "Nabatat for contracting" at bounding box center [196, 143] width 160 height 17
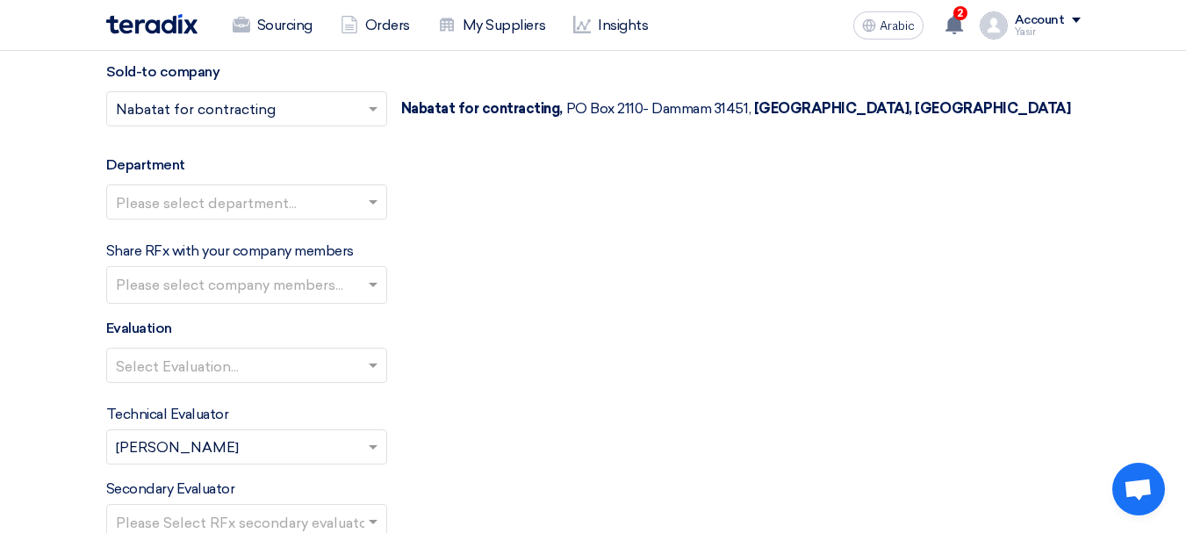
click at [341, 190] on input "text" at bounding box center [238, 203] width 244 height 29
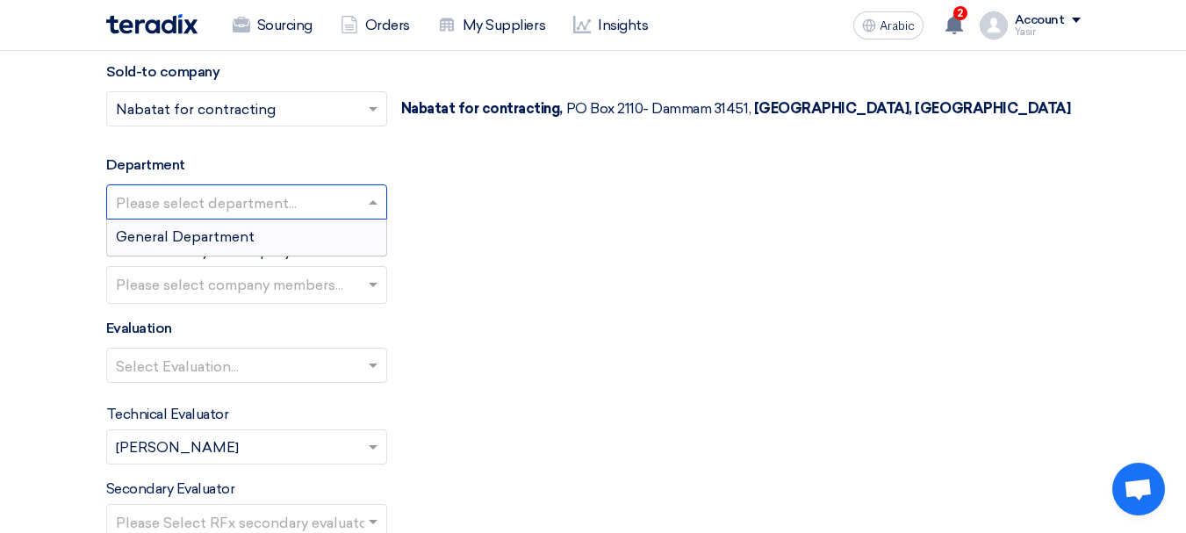
click at [240, 233] on font "General Department" at bounding box center [185, 236] width 139 height 17
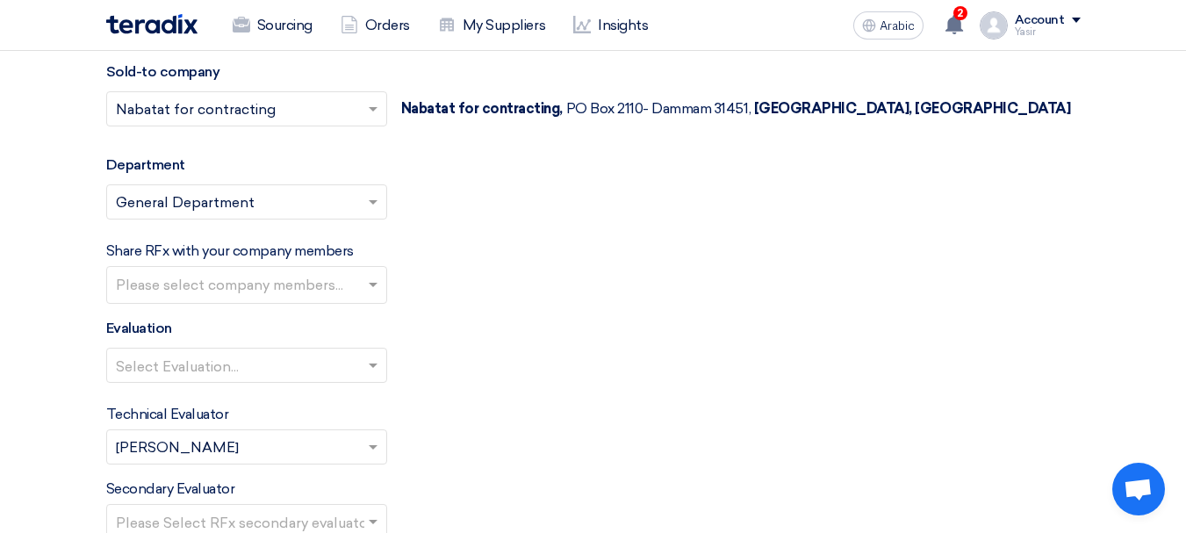
click at [355, 356] on input "text" at bounding box center [238, 366] width 244 height 29
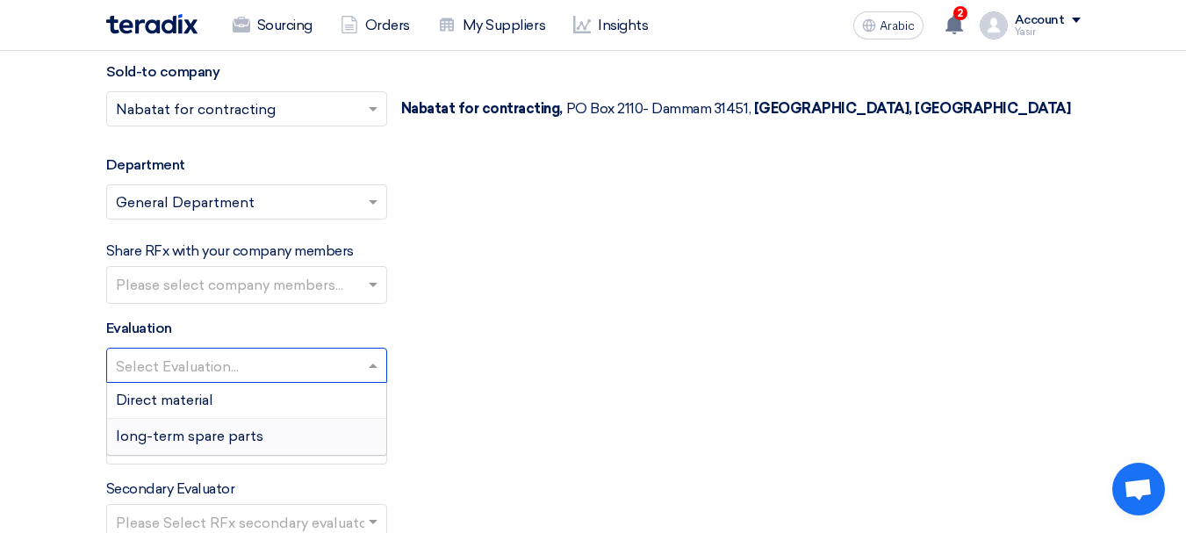
click at [212, 428] on font "long-term spare parts" at bounding box center [189, 435] width 147 height 17
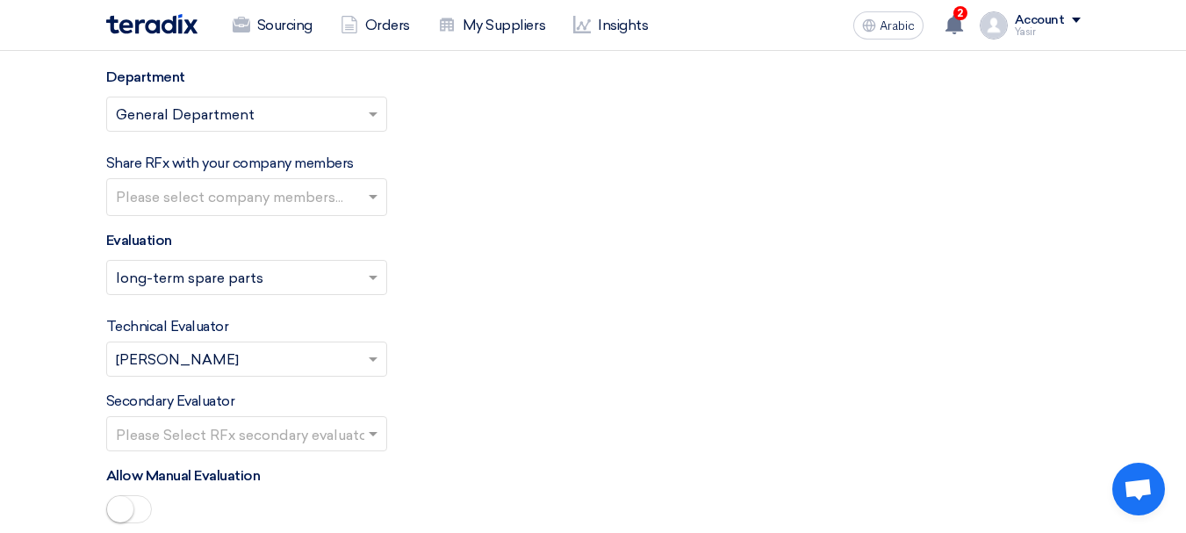
scroll to position [2352, 0]
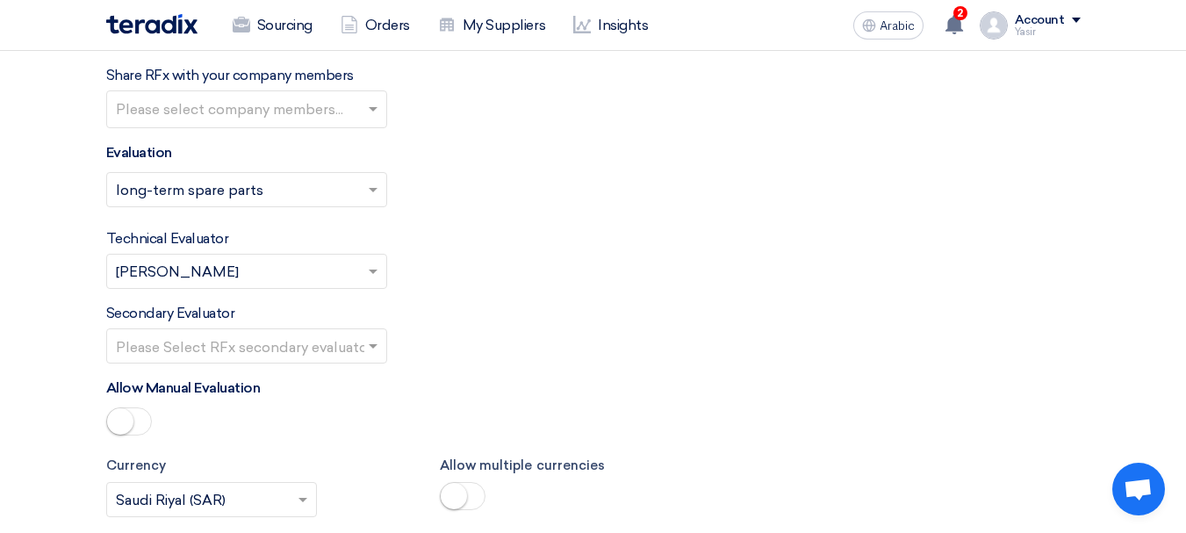
click at [330, 352] on input "text" at bounding box center [238, 347] width 244 height 29
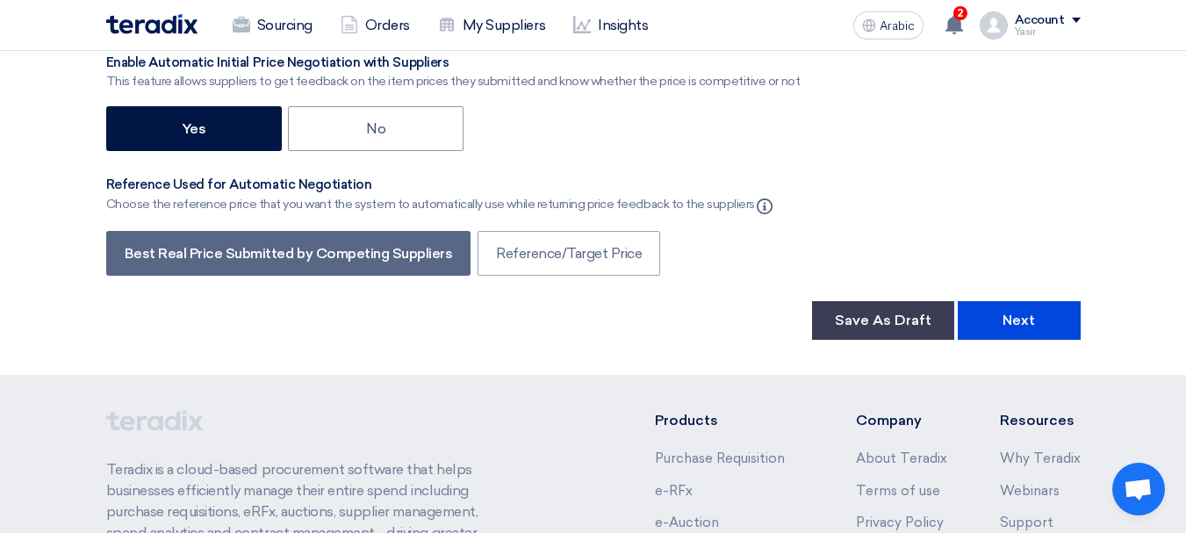
scroll to position [3142, 0]
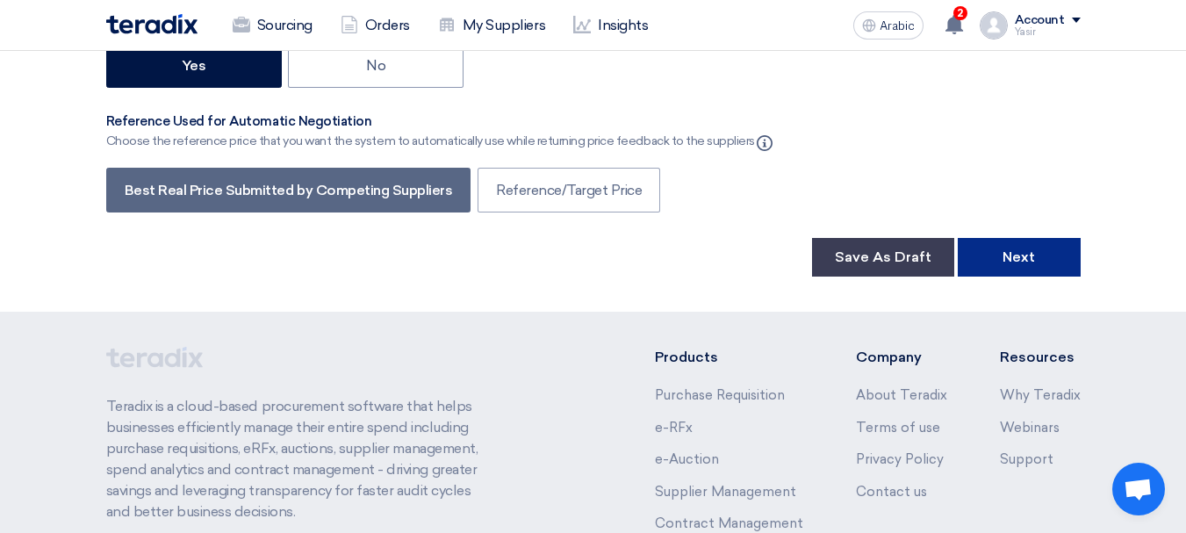
click at [1055, 261] on button "Next" at bounding box center [1019, 257] width 123 height 39
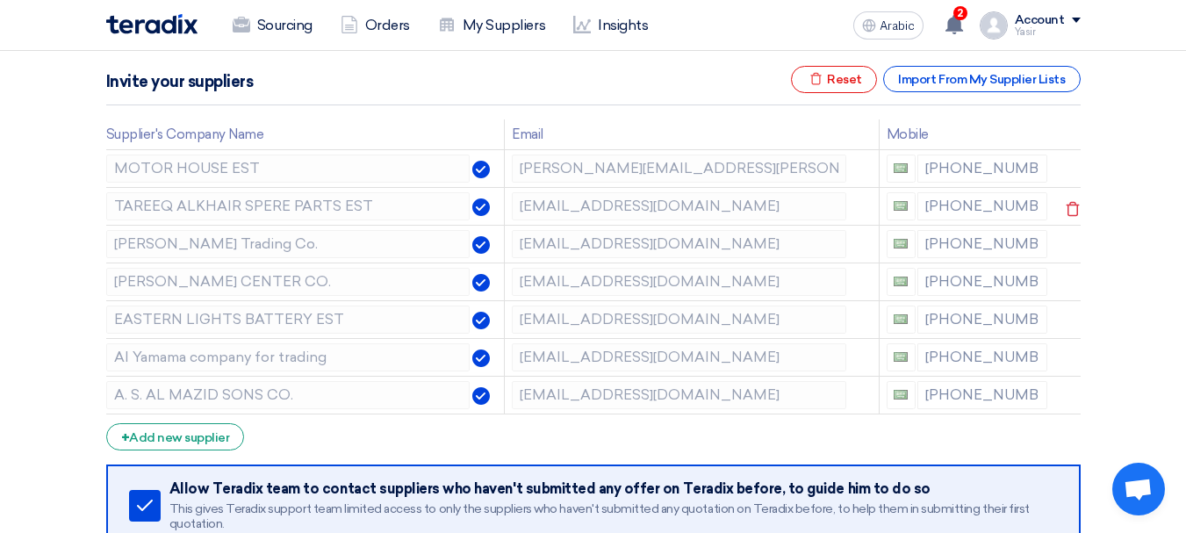
scroll to position [263, 0]
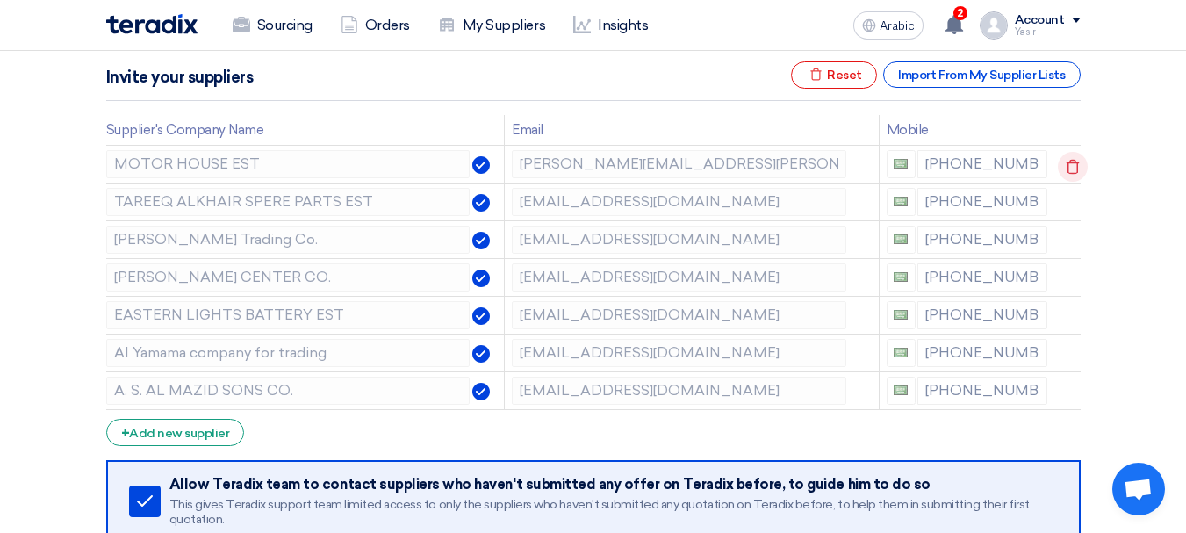
click at [1066, 172] on use at bounding box center [1072, 167] width 13 height 15
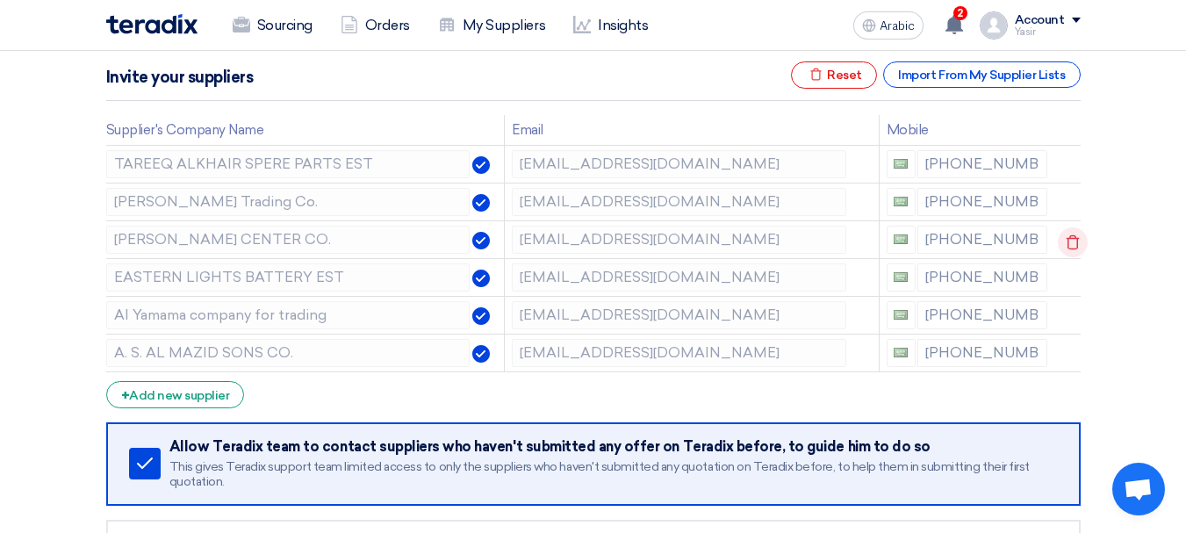
click at [1069, 241] on icon at bounding box center [1073, 242] width 30 height 30
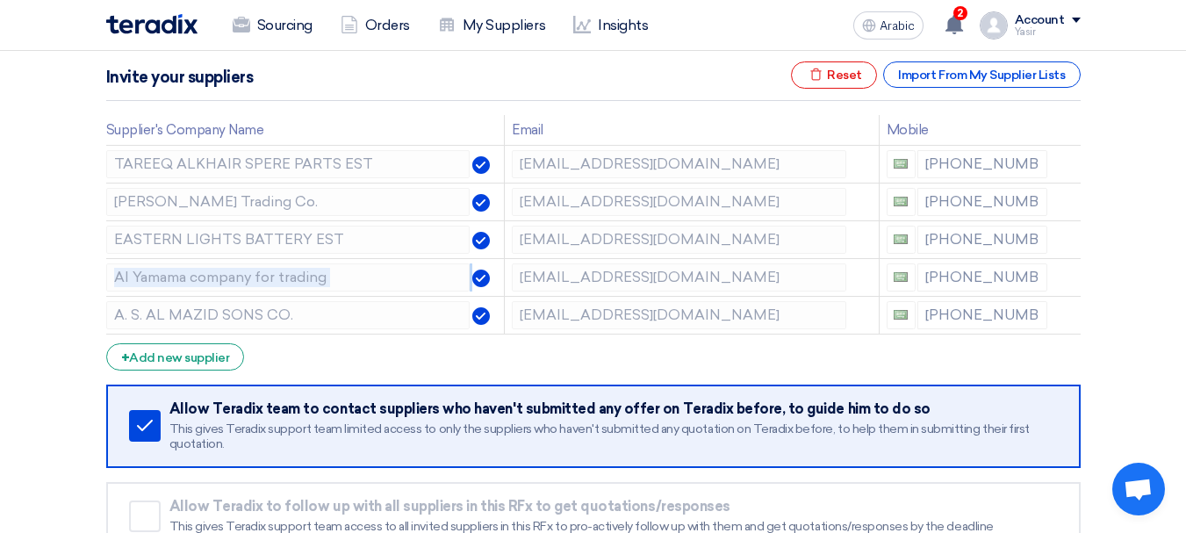
click at [0, 0] on icon at bounding box center [0, 0] width 0 height 0
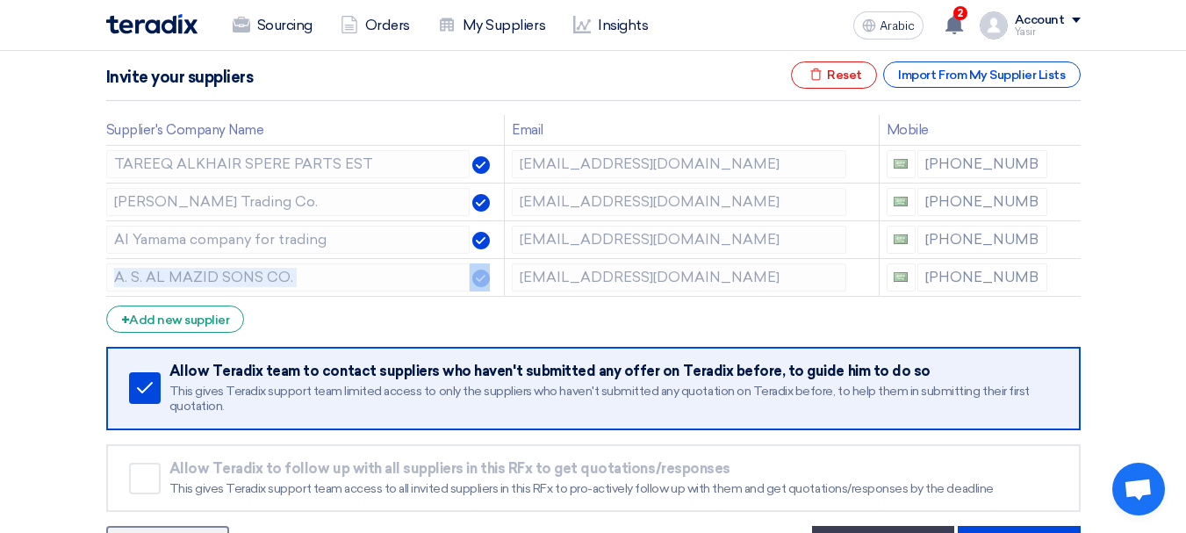
click at [0, 0] on icon at bounding box center [0, 0] width 0 height 0
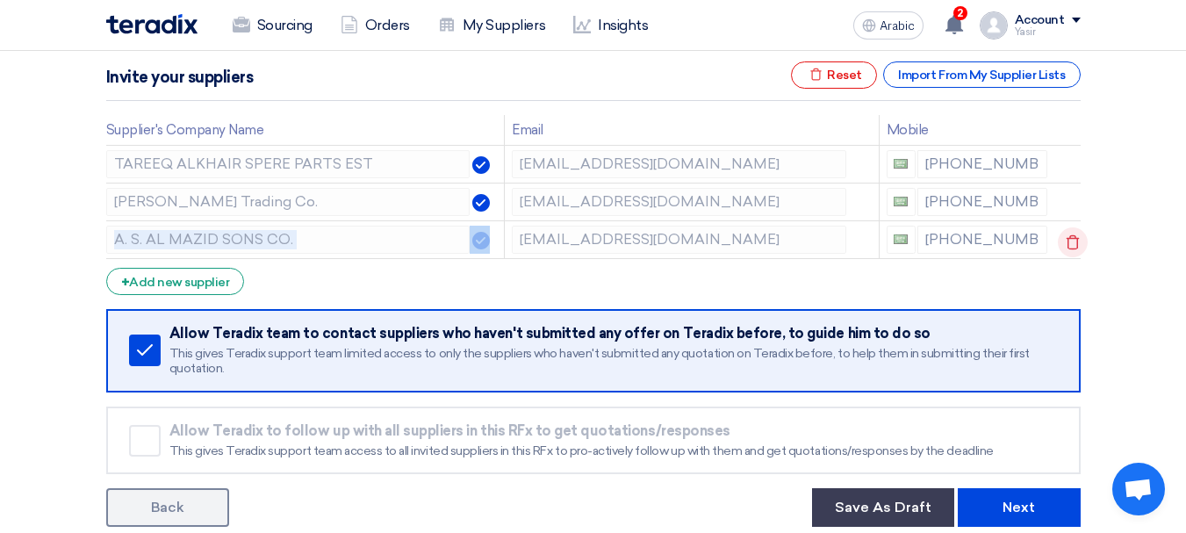
click at [1072, 245] on icon at bounding box center [1073, 242] width 30 height 30
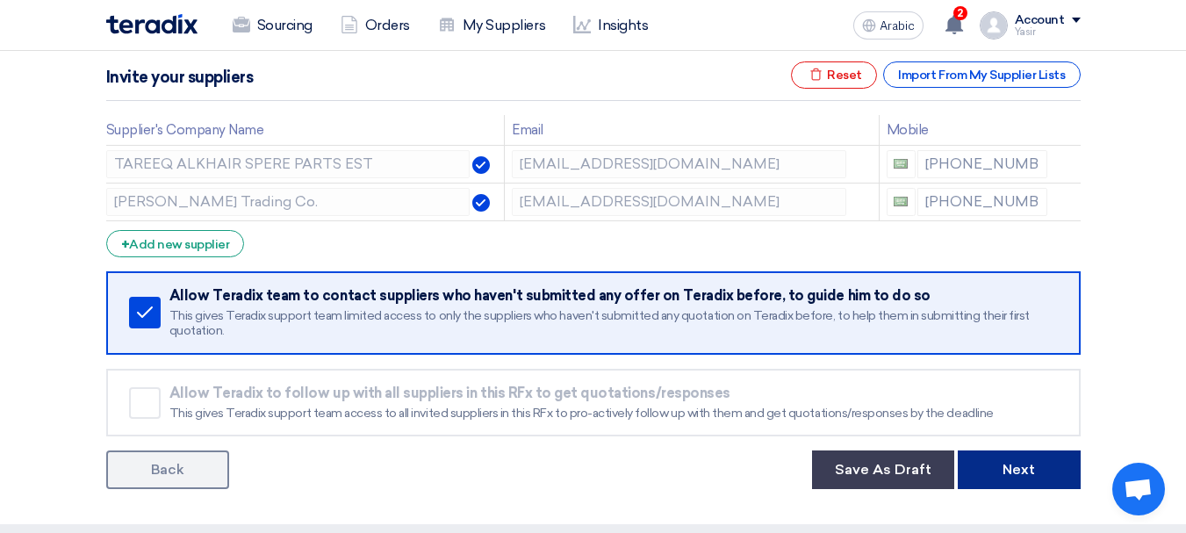
click at [1012, 470] on font "Next" at bounding box center [1018, 469] width 32 height 17
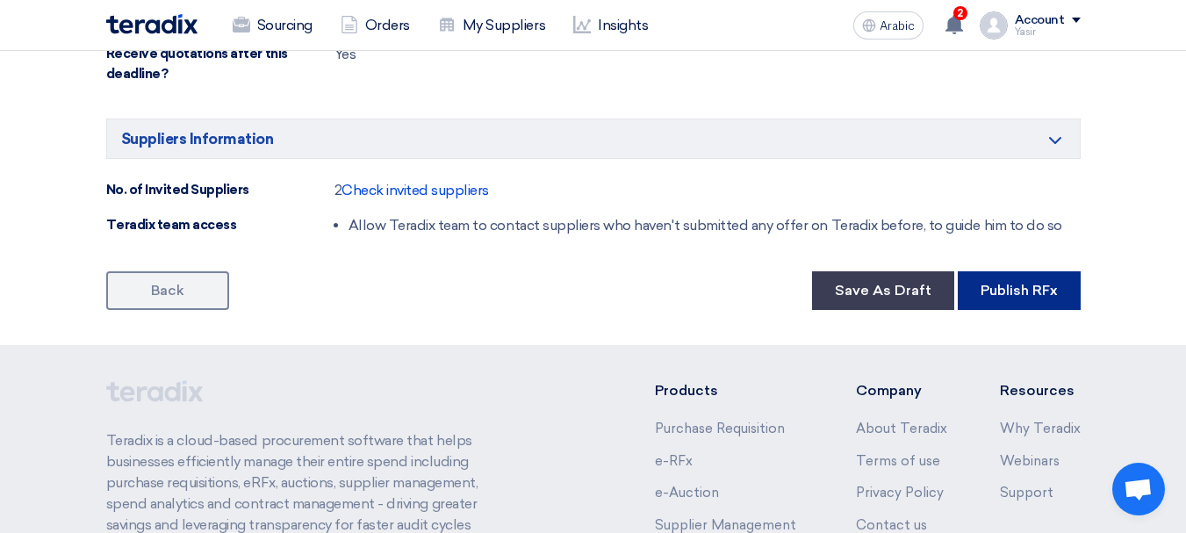
scroll to position [1141, 0]
click at [1033, 276] on button "Publish RFx" at bounding box center [1019, 289] width 123 height 39
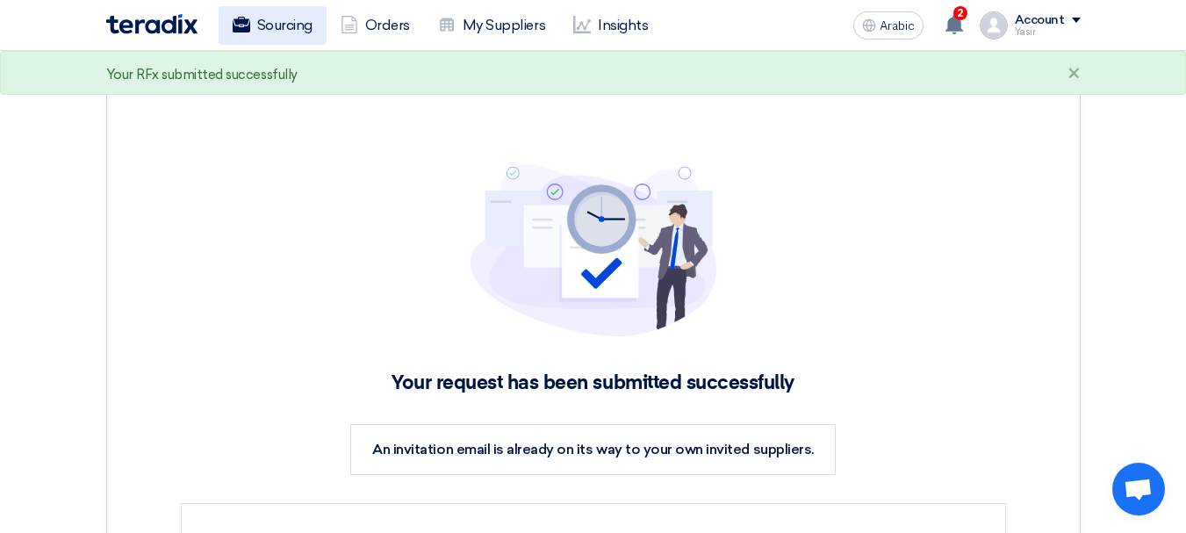
click at [257, 30] on font "Sourcing" at bounding box center [284, 25] width 55 height 17
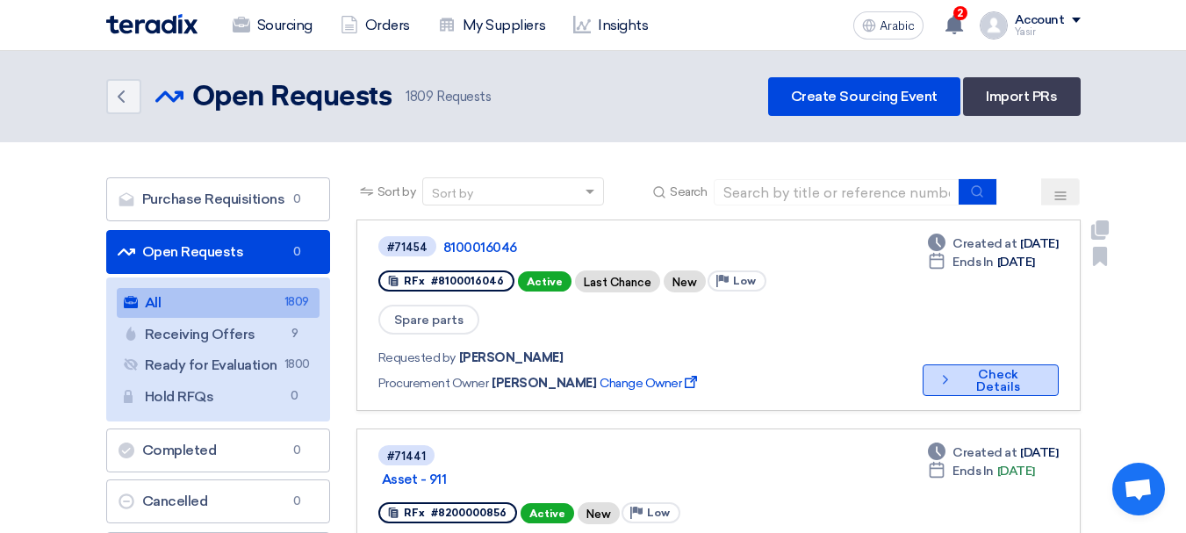
click at [976, 367] on font "Check Details" at bounding box center [998, 380] width 44 height 27
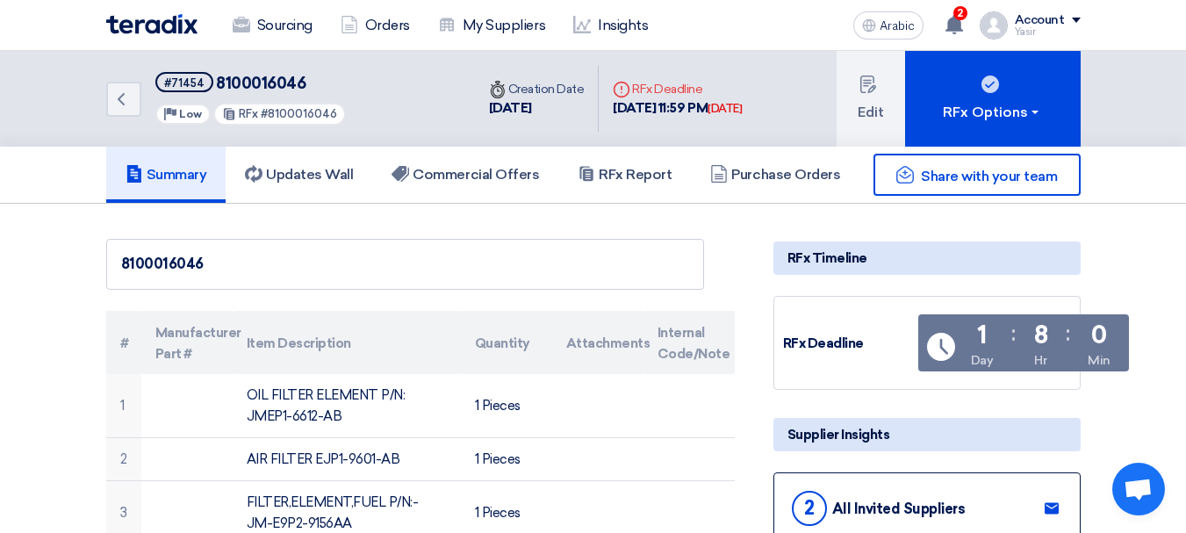
click at [246, 76] on font "8100016046" at bounding box center [261, 83] width 90 height 19
copy font "8100016046"
click at [134, 108] on link "Back" at bounding box center [123, 99] width 35 height 35
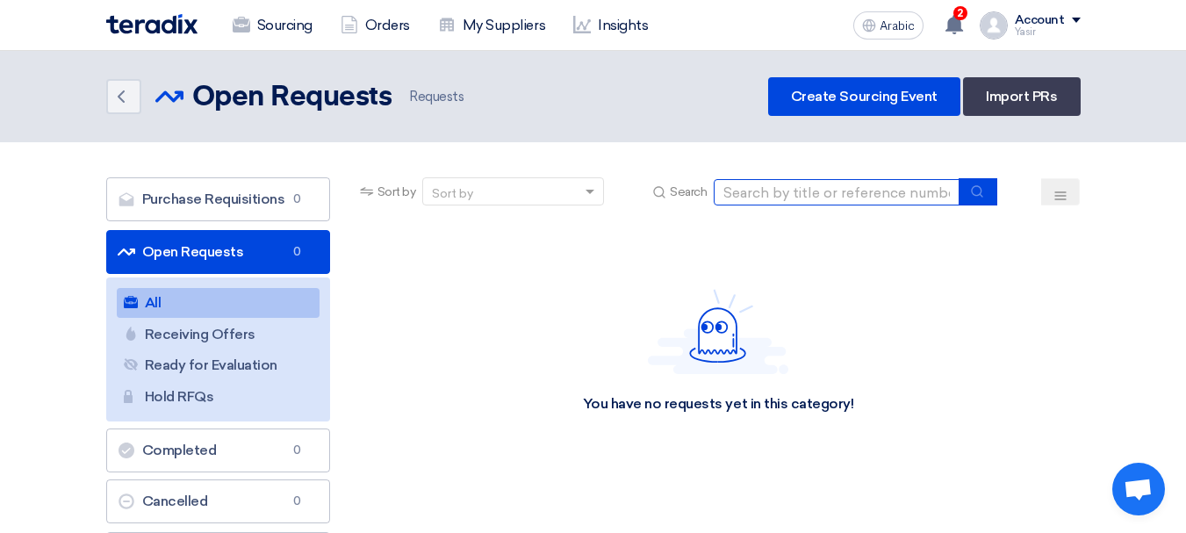
click at [782, 198] on input at bounding box center [837, 192] width 246 height 26
paste input "8100016045"
type input "8100016045"
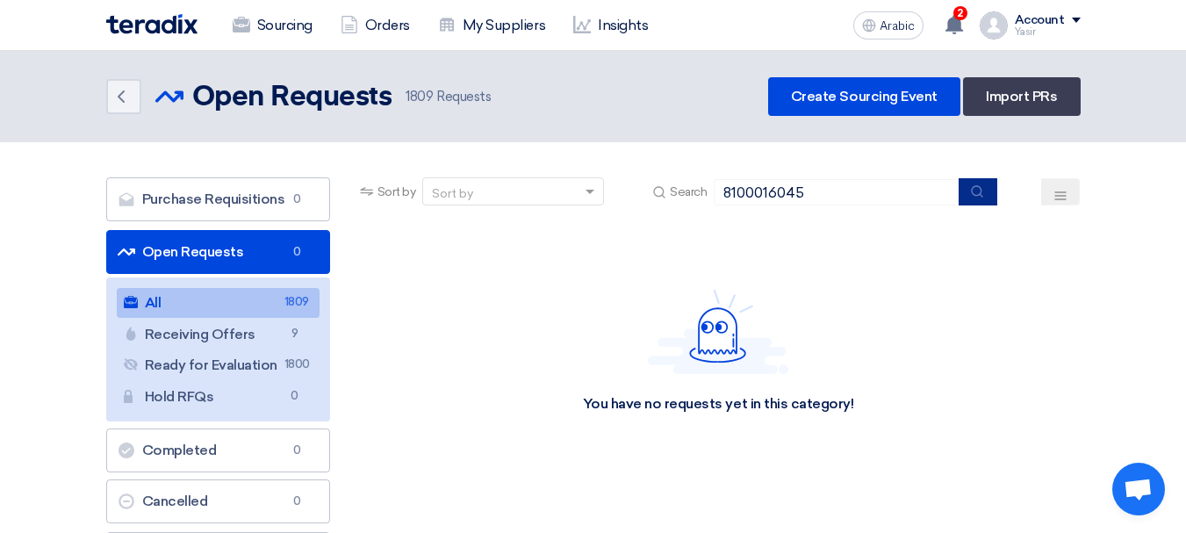
click at [982, 196] on use "submit" at bounding box center [977, 190] width 11 height 11
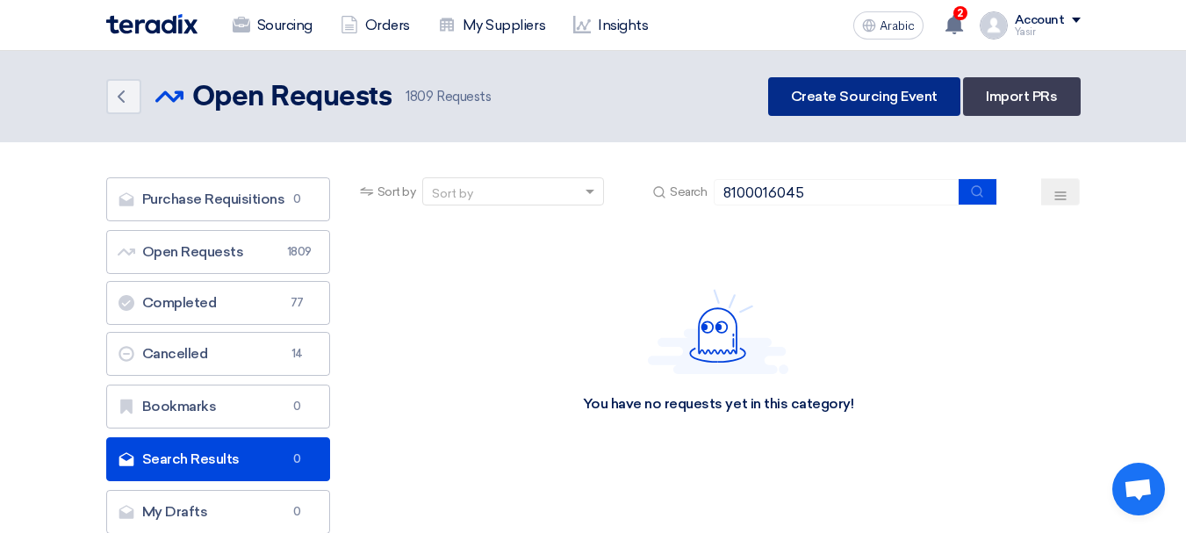
click at [859, 95] on font "Create Sourcing Event" at bounding box center [864, 96] width 147 height 17
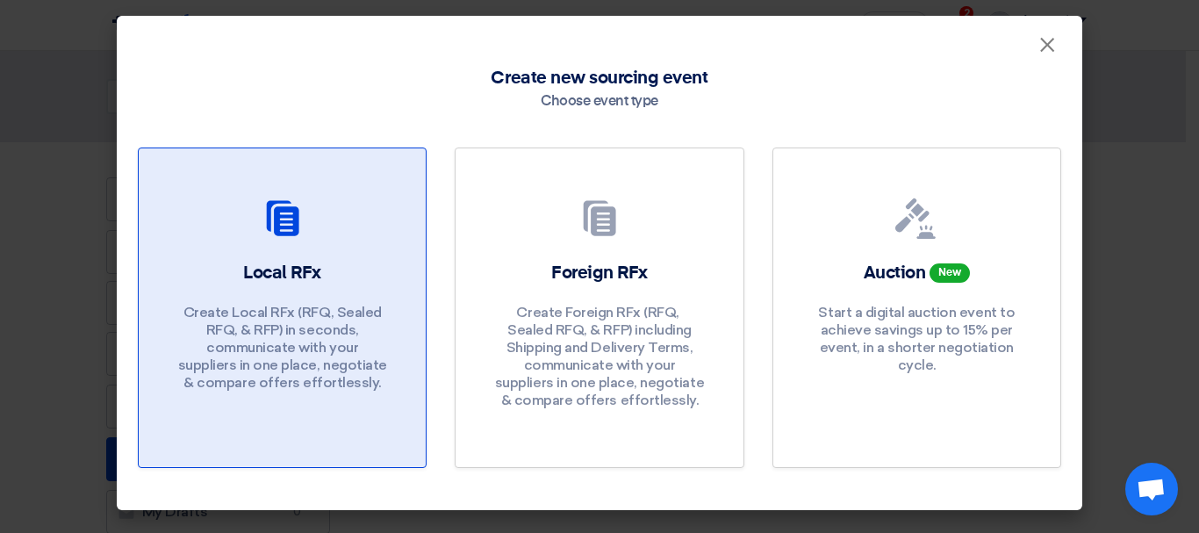
click at [276, 190] on link "Local RFx Create Local RFx (RFQ, ​​Sealed RFQ, & RFP) in seconds, communicate w…" at bounding box center [282, 307] width 289 height 320
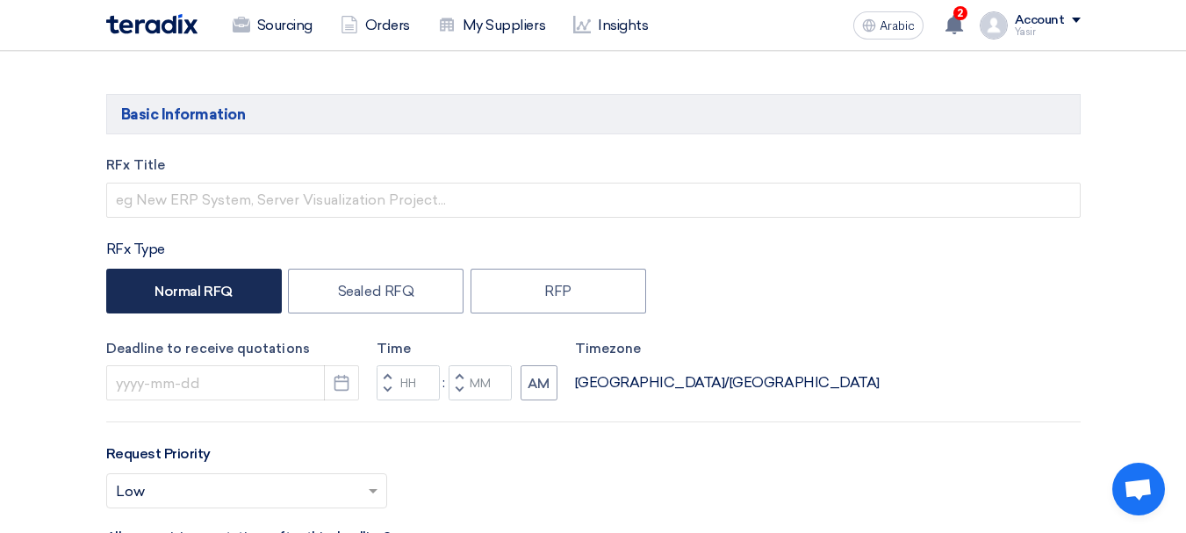
scroll to position [263, 0]
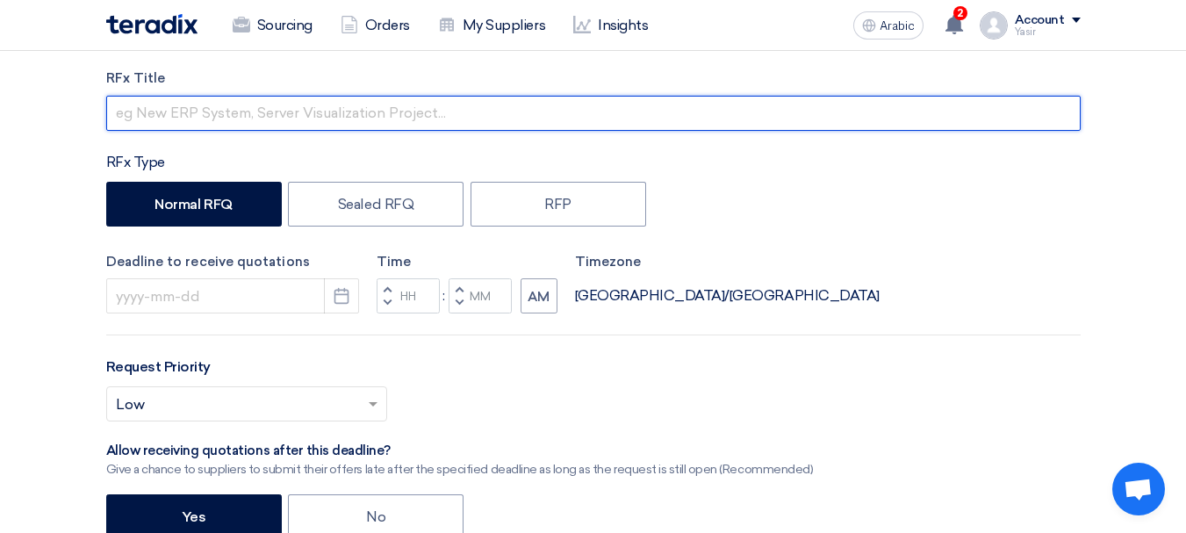
click at [325, 107] on input "text" at bounding box center [593, 113] width 974 height 35
paste input "8100016045"
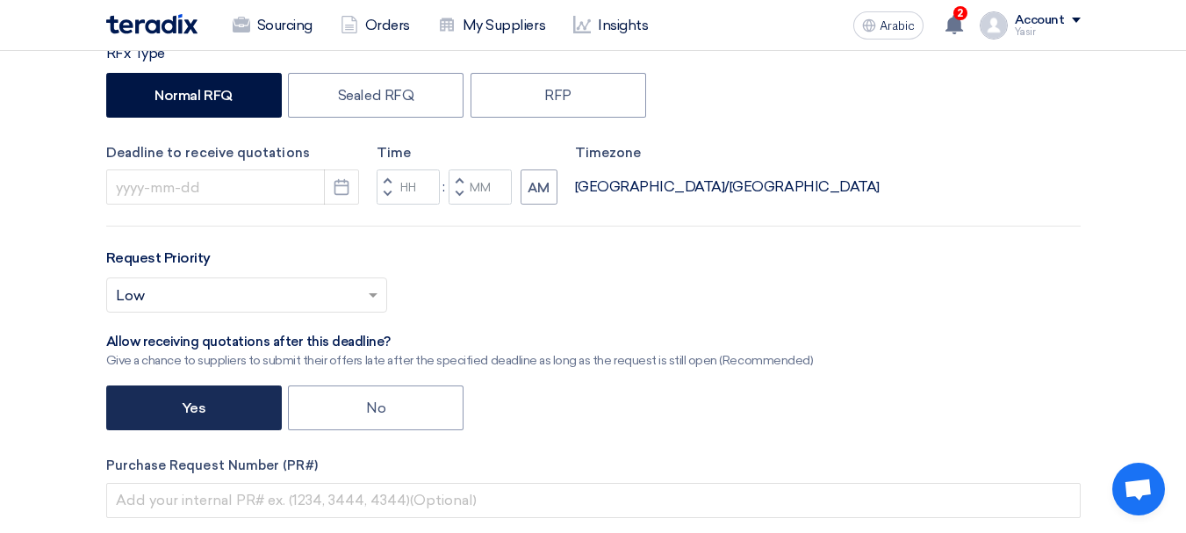
scroll to position [439, 0]
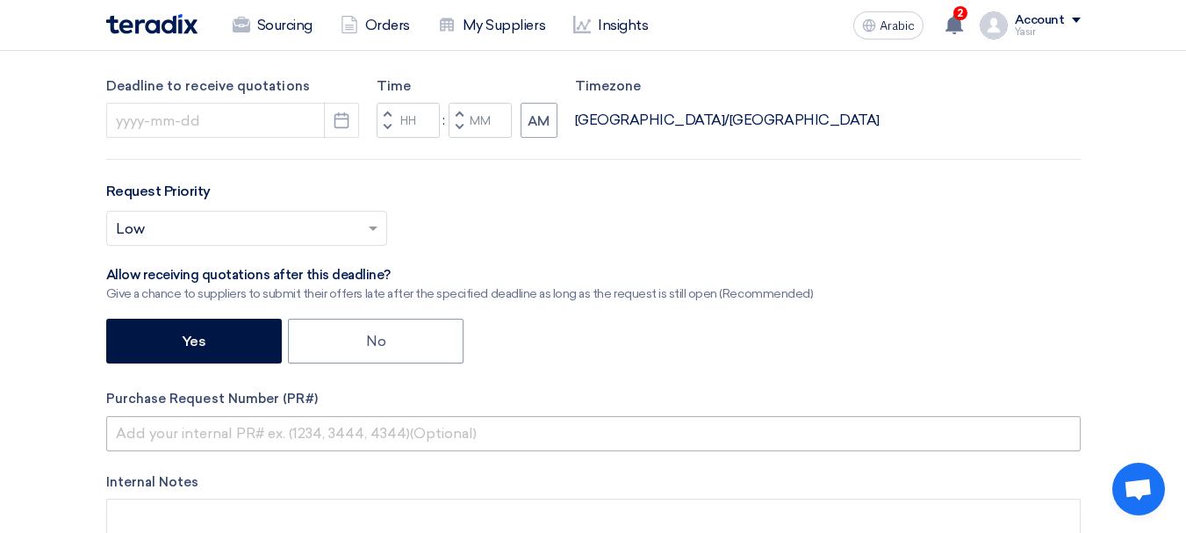
type input "8100016045"
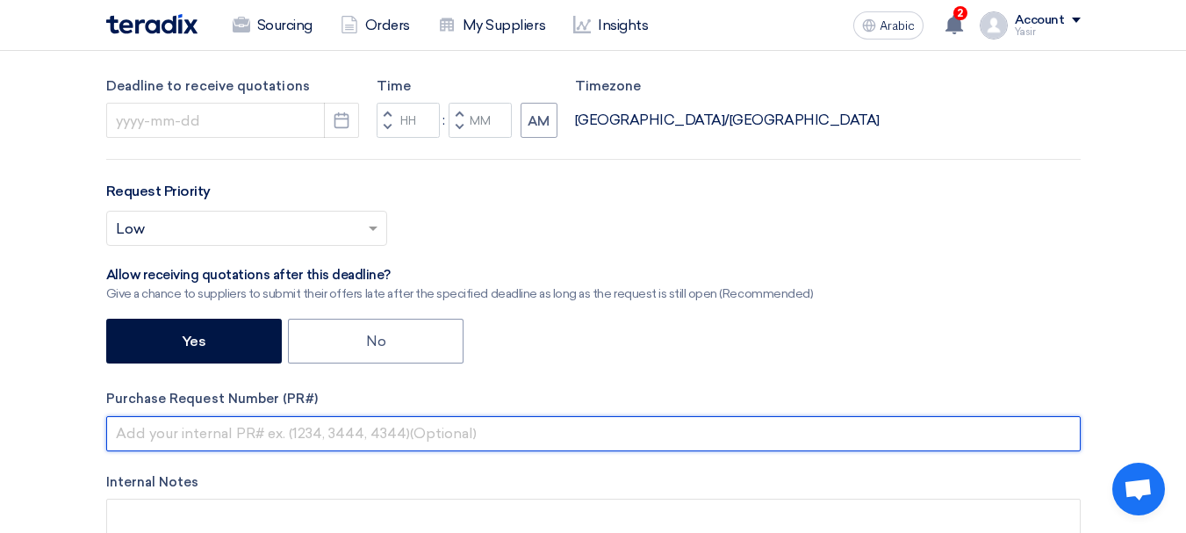
click at [238, 427] on input "text" at bounding box center [593, 433] width 974 height 35
paste input "8100016045"
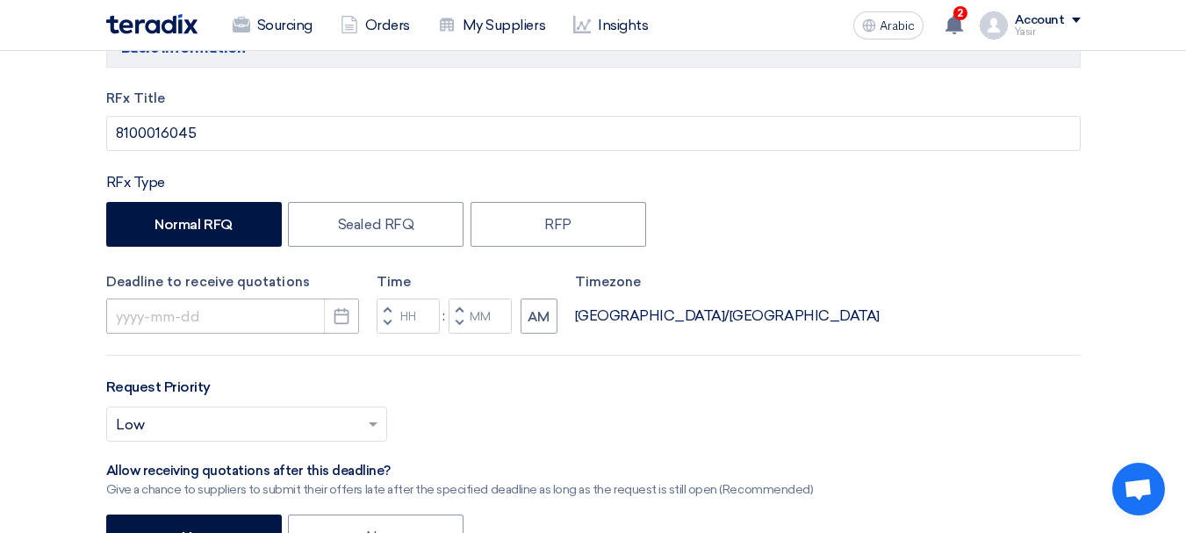
scroll to position [263, 0]
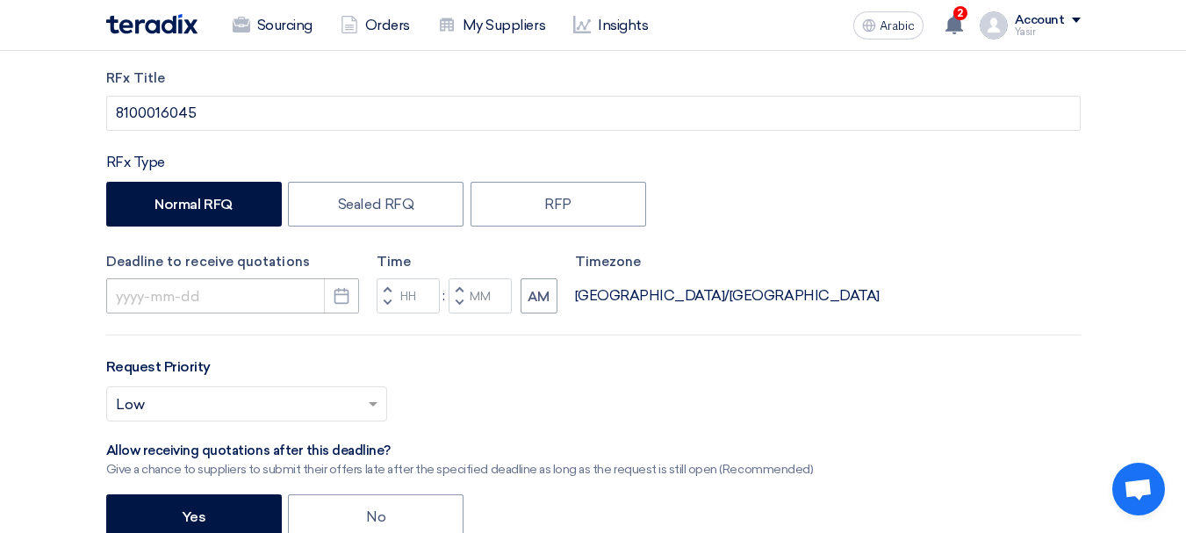
type input "8100016045"
click at [241, 298] on input at bounding box center [232, 295] width 253 height 35
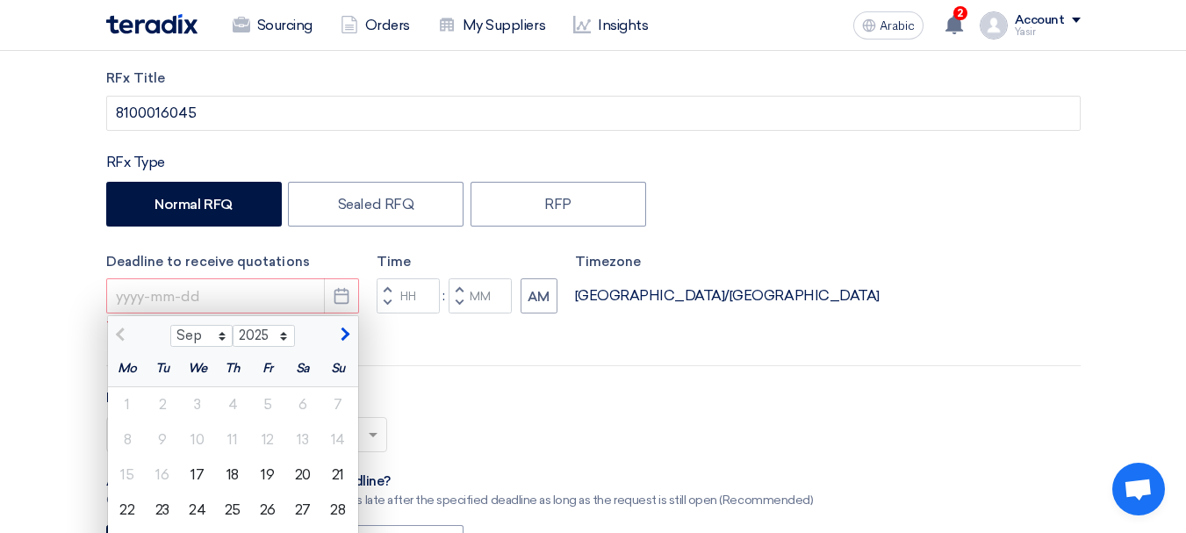
click at [477, 384] on div "RFx Title 8100016045 RFx Type Normal RFQ Sealed RFQ RFP Deadline to receive quo…" at bounding box center [593, 439] width 1001 height 743
click at [337, 302] on icon "Pick a date" at bounding box center [342, 296] width 18 height 18
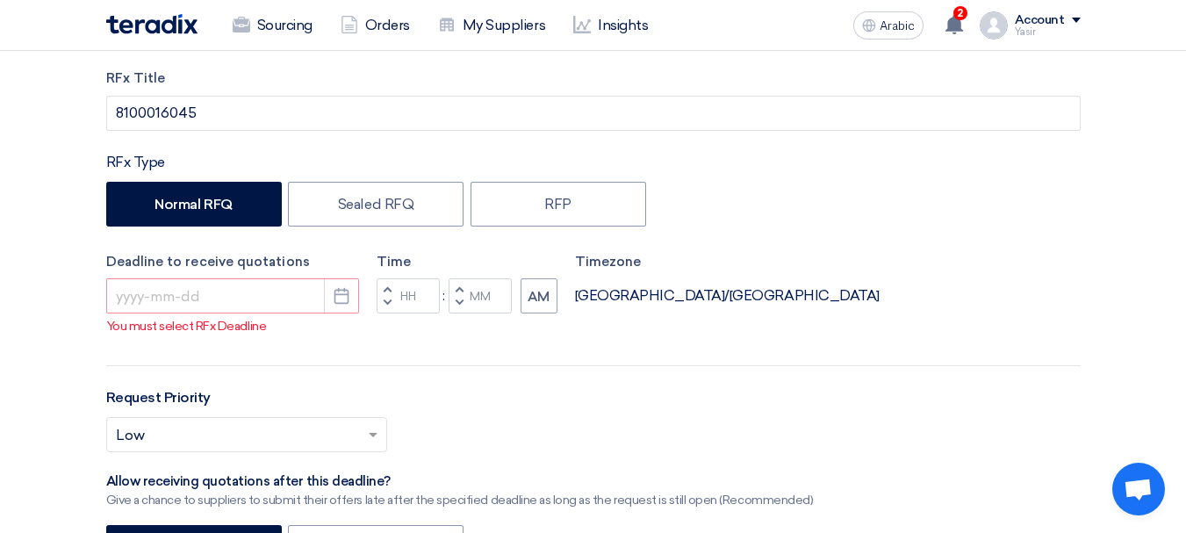
click at [116, 331] on font "You must select RFx Deadline" at bounding box center [187, 326] width 160 height 15
click at [333, 298] on icon "Pick a date" at bounding box center [342, 296] width 18 height 18
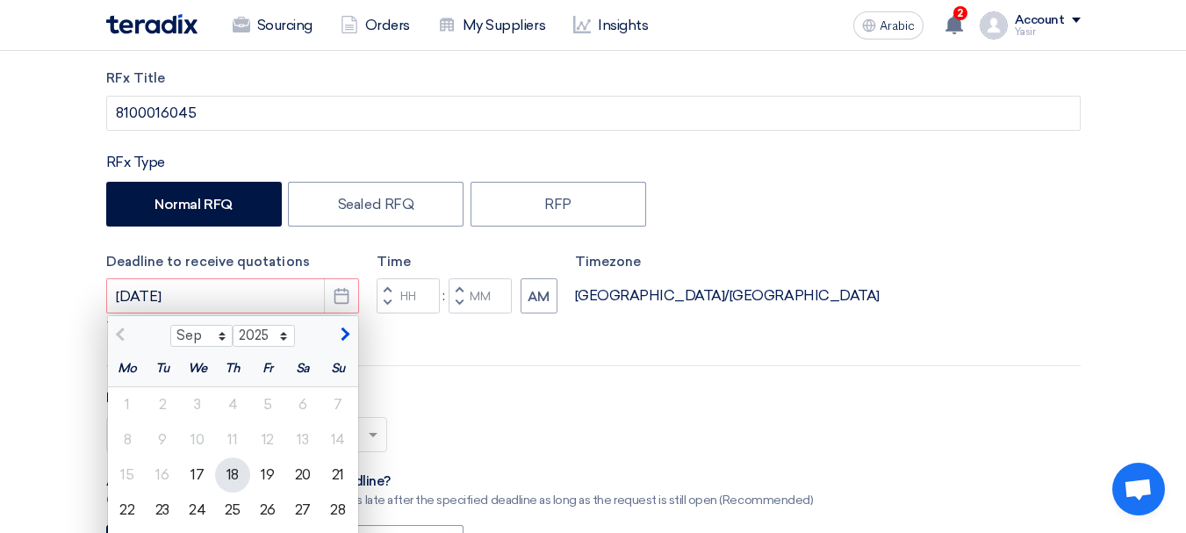
click at [232, 482] on font "18" at bounding box center [232, 474] width 12 height 17
type input "[DATE]"
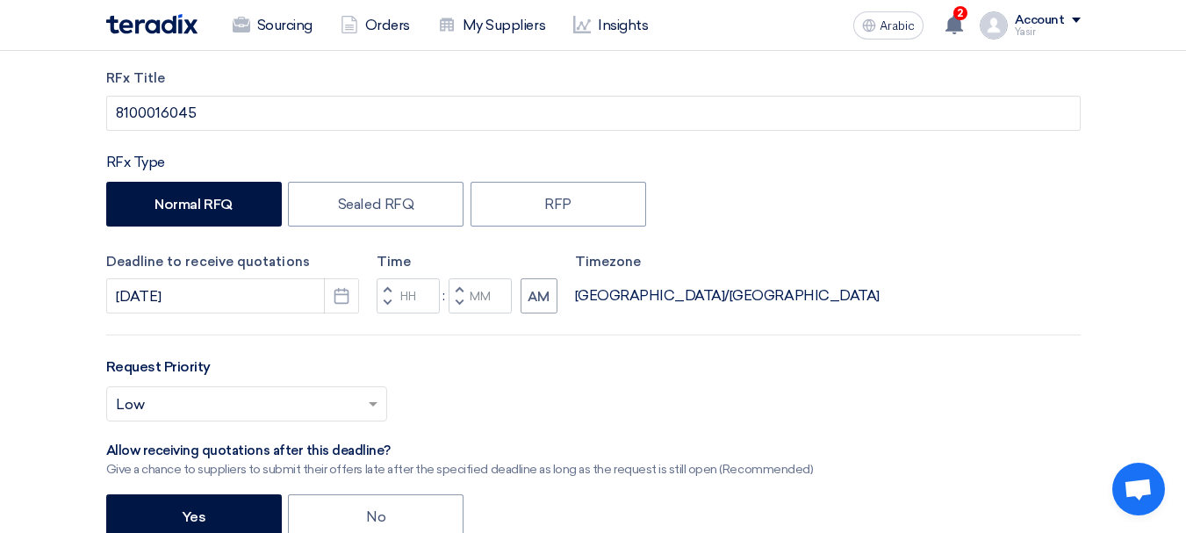
click at [383, 306] on button "Decrement hours" at bounding box center [387, 303] width 21 height 22
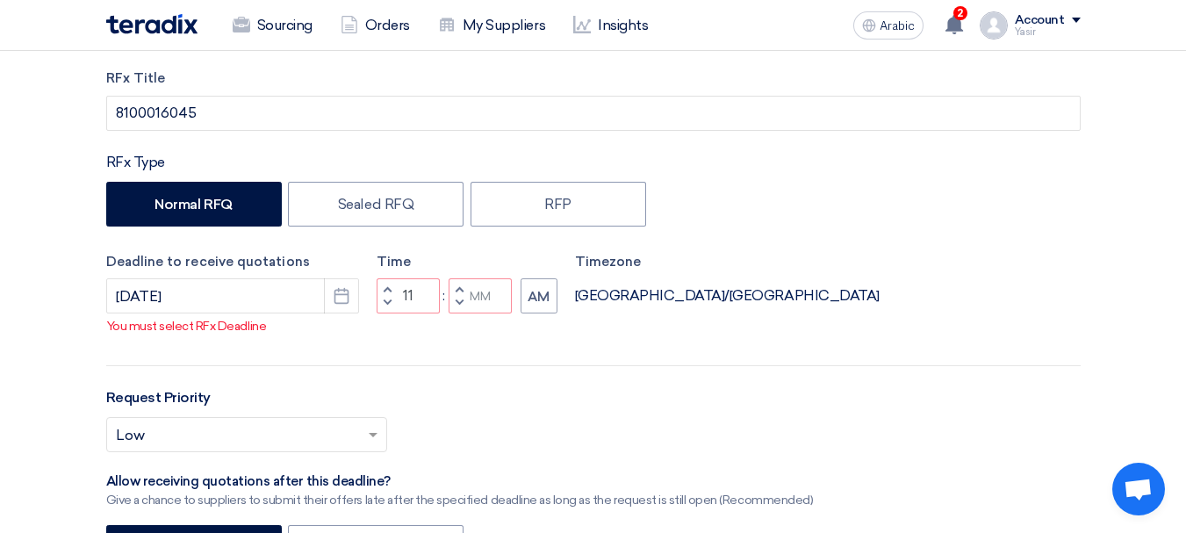
click at [456, 308] on span "button" at bounding box center [459, 303] width 6 height 11
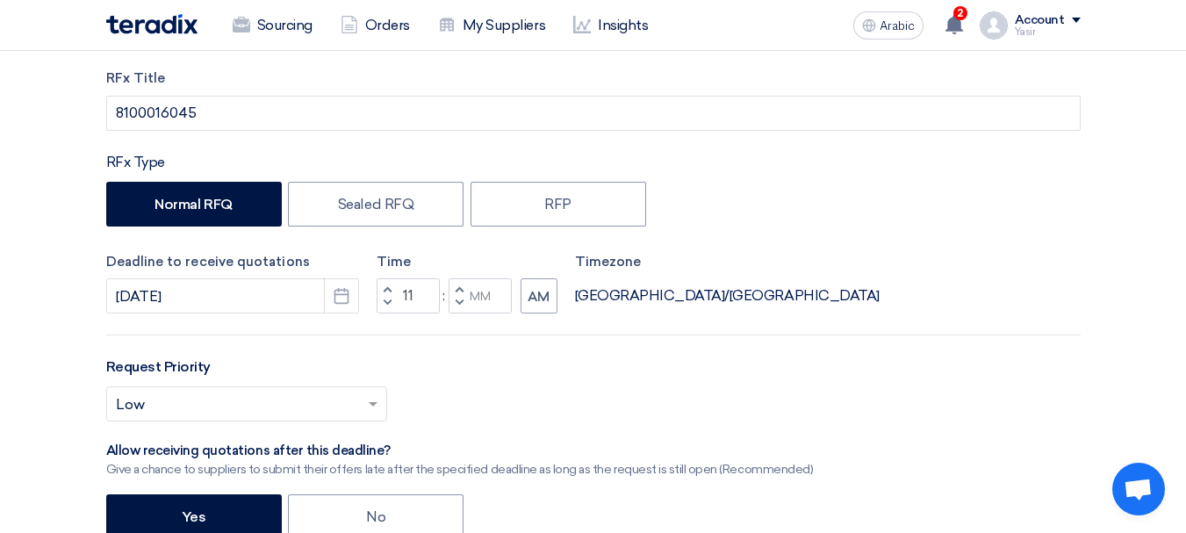
type input "10"
type input "59"
click at [389, 294] on button "Decrement hours" at bounding box center [387, 303] width 21 height 22
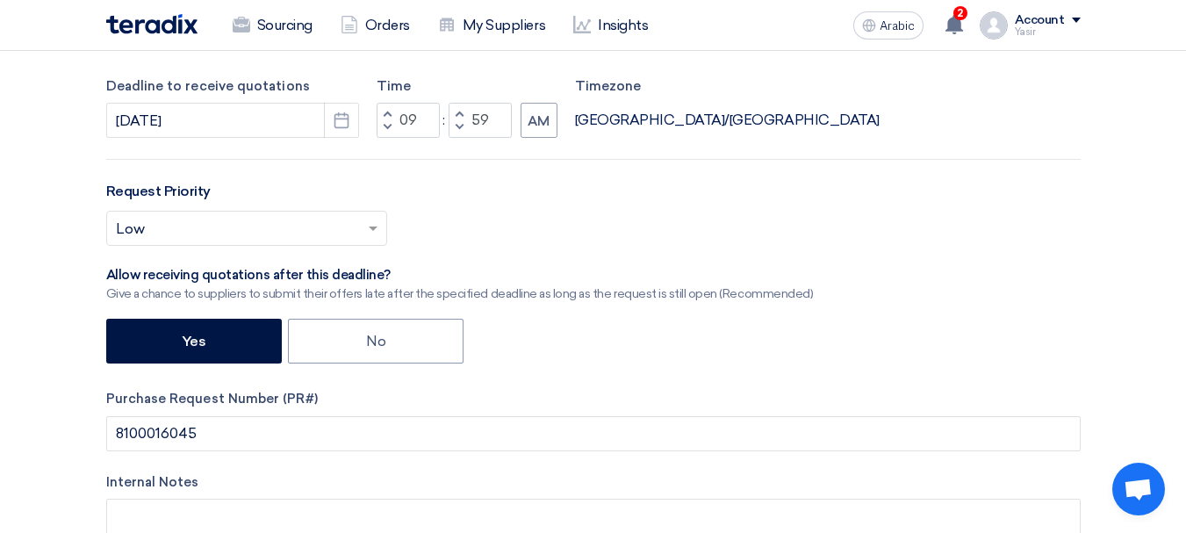
scroll to position [176, 0]
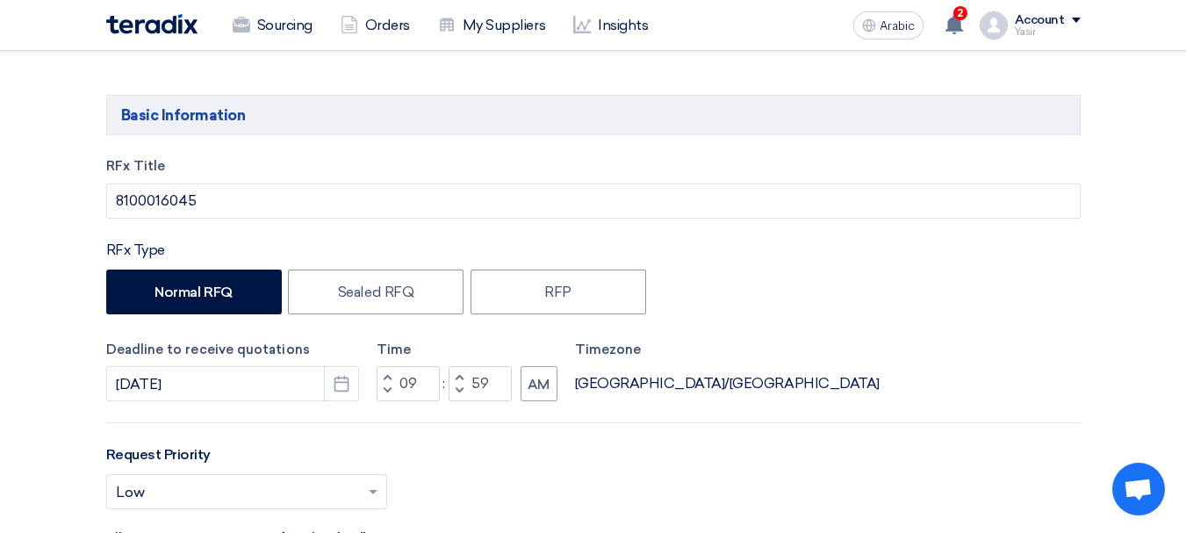
click at [391, 370] on button "Increment hours" at bounding box center [387, 377] width 21 height 22
click at [389, 377] on span "button" at bounding box center [387, 376] width 6 height 11
type input "11"
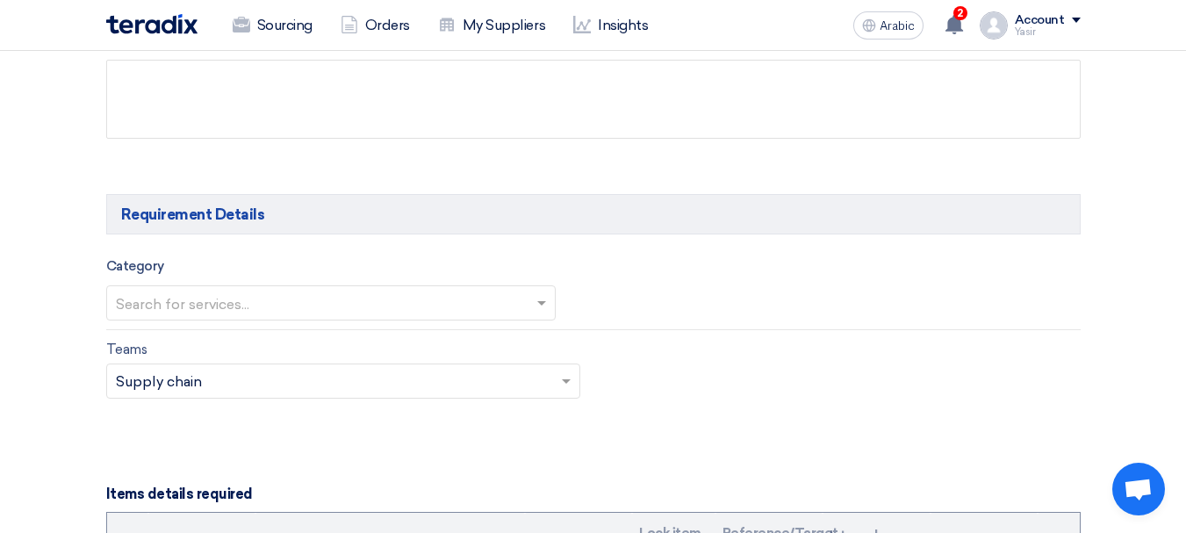
scroll to position [1053, 0]
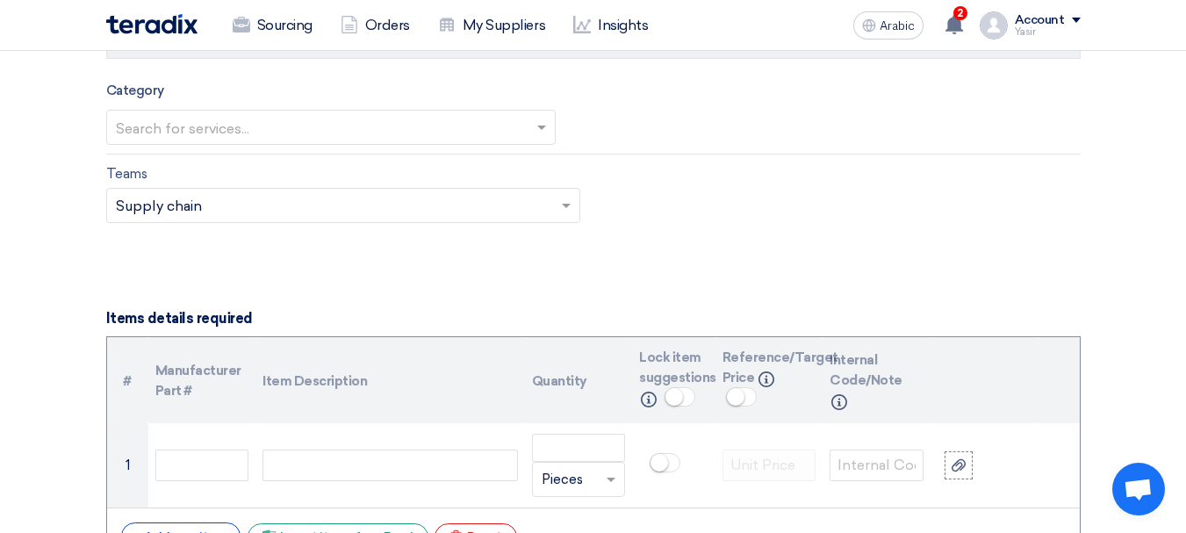
click at [327, 120] on input "text" at bounding box center [322, 128] width 413 height 29
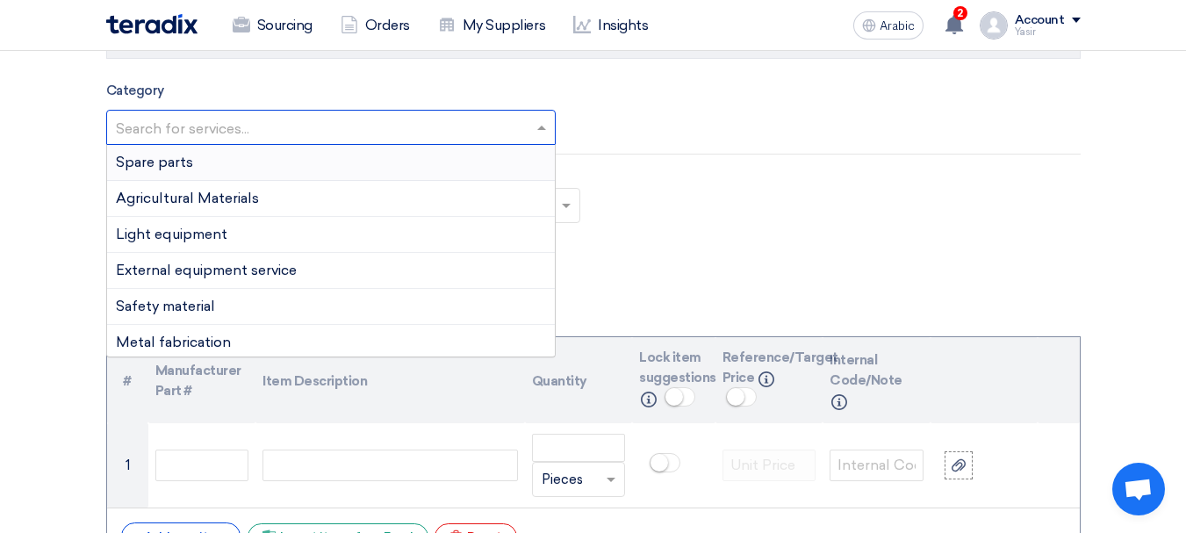
click at [197, 167] on div "Spare parts" at bounding box center [331, 163] width 448 height 36
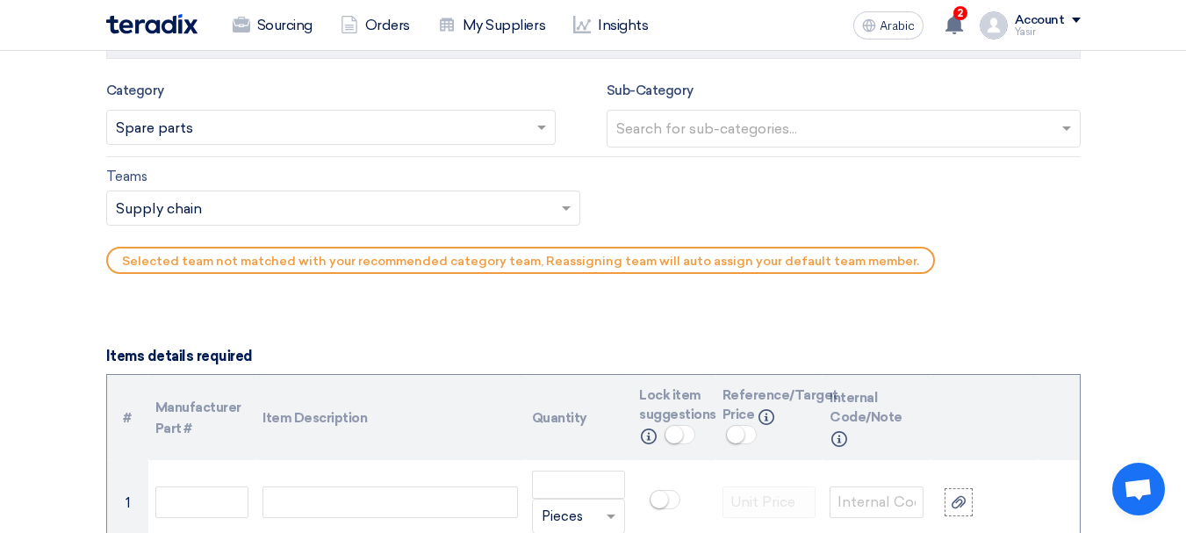
click at [704, 116] on input "text" at bounding box center [845, 130] width 459 height 29
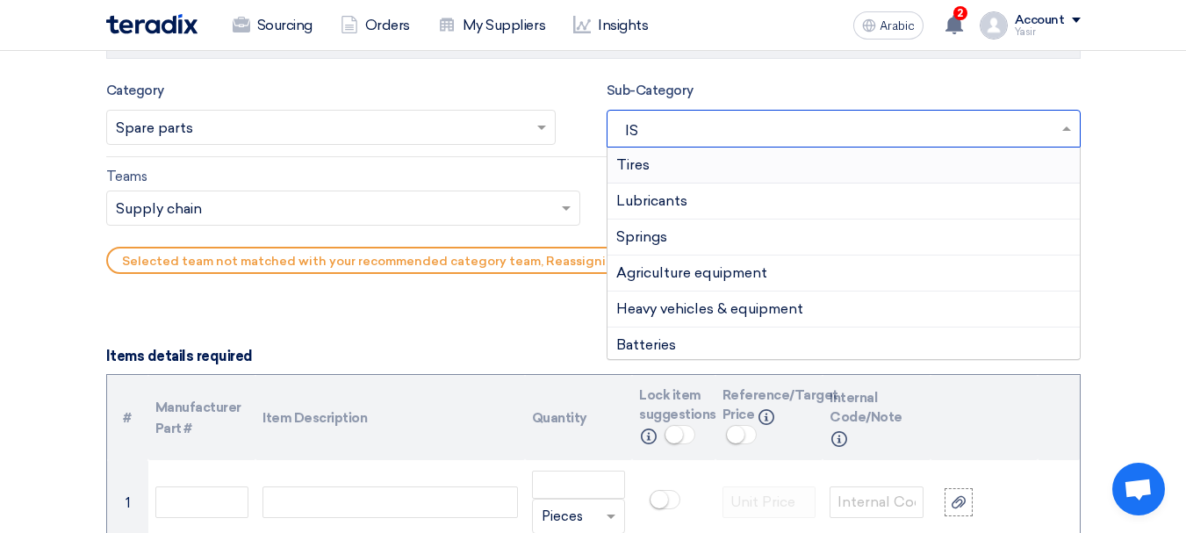
type input "ISU"
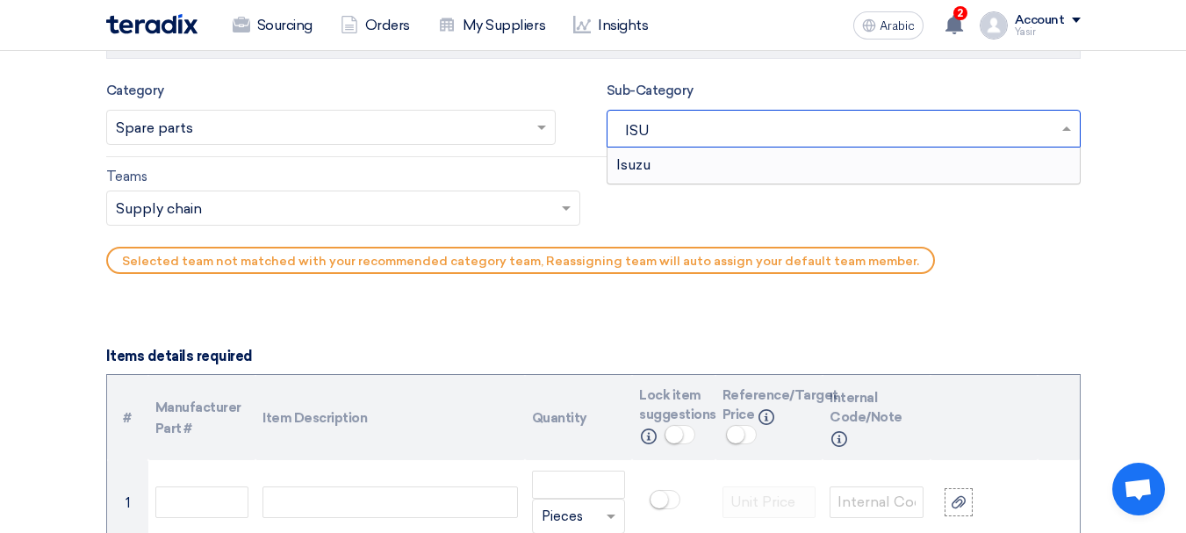
click at [666, 169] on div "Isuzu" at bounding box center [843, 164] width 472 height 35
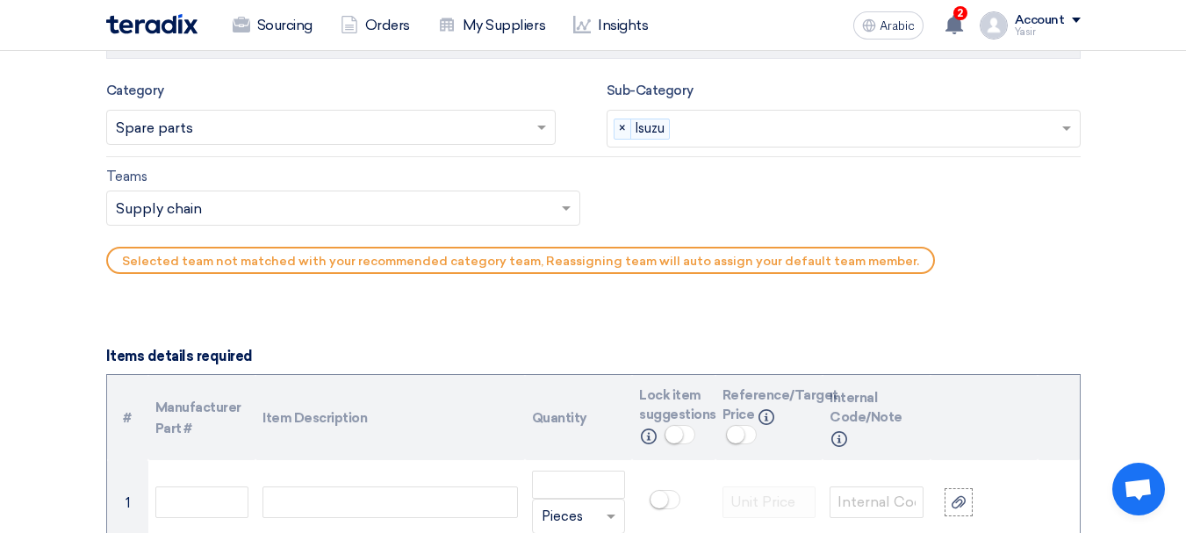
type input "W"
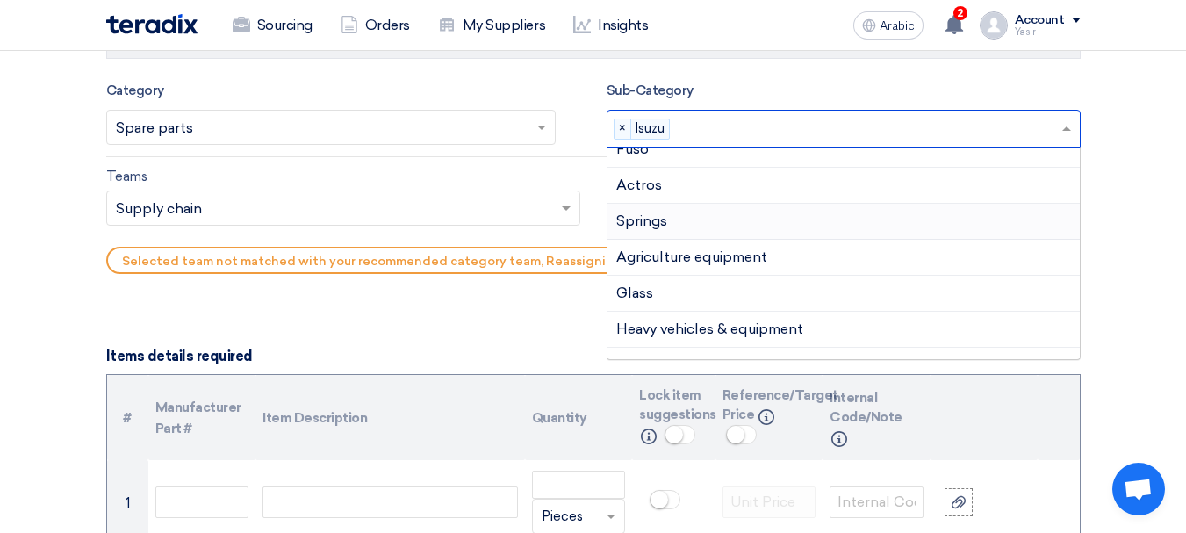
scroll to position [176, 0]
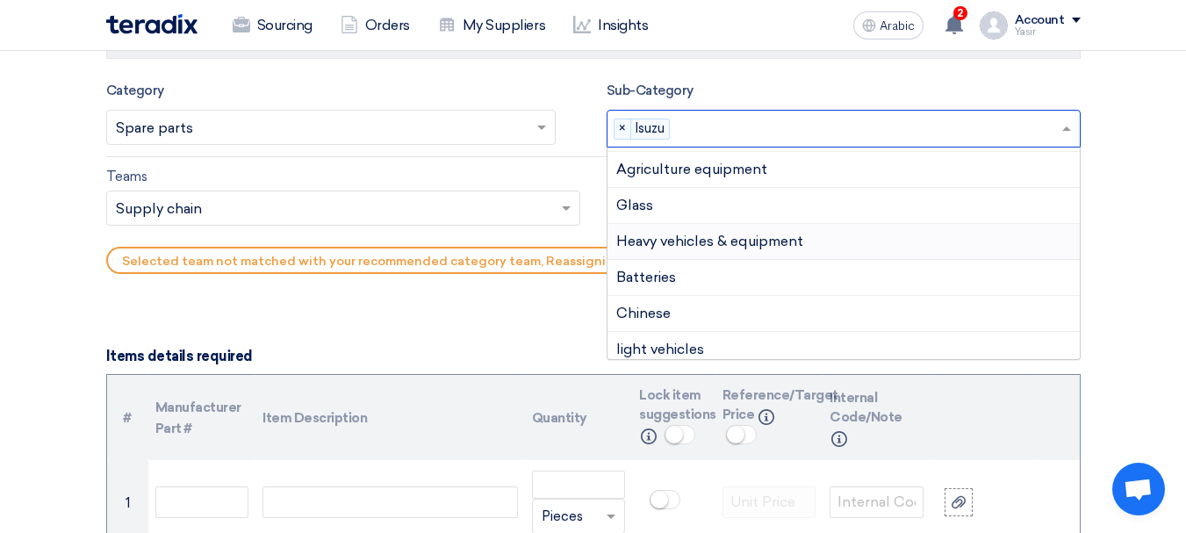
click at [785, 235] on font "Heavy vehicles & equipment" at bounding box center [709, 241] width 187 height 17
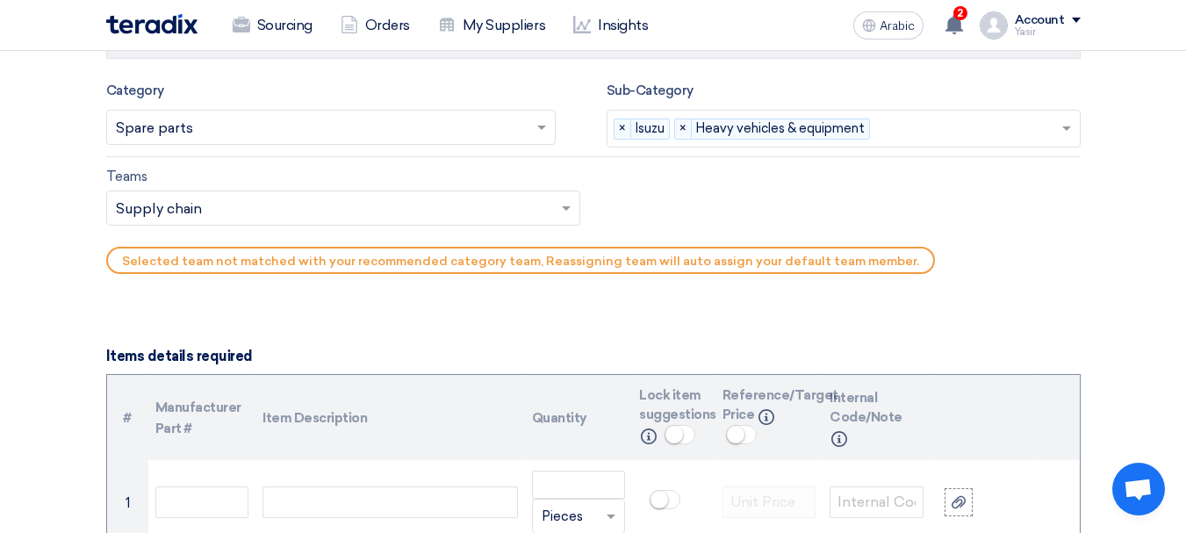
click at [230, 214] on input "text" at bounding box center [334, 210] width 437 height 29
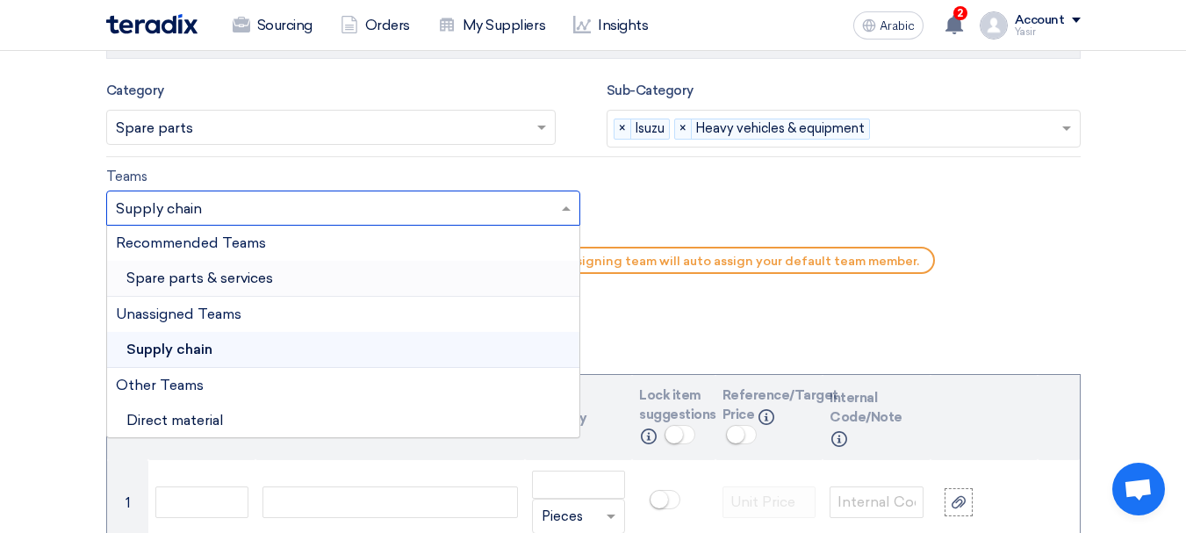
click at [213, 280] on font "Spare parts & services" at bounding box center [199, 277] width 147 height 17
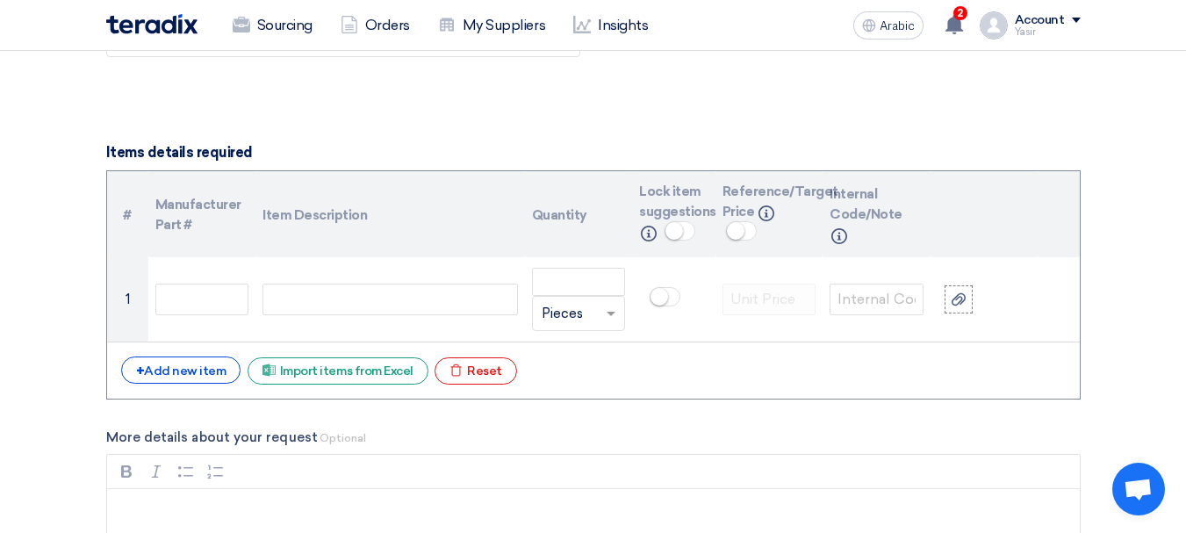
scroll to position [1229, 0]
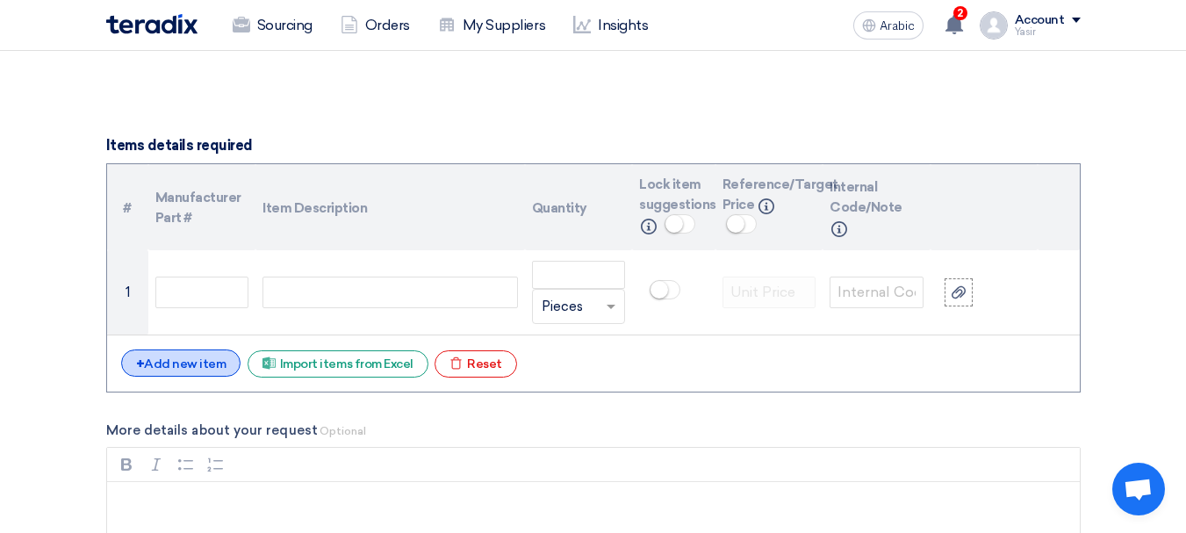
click at [219, 368] on font "Add new item" at bounding box center [185, 363] width 82 height 15
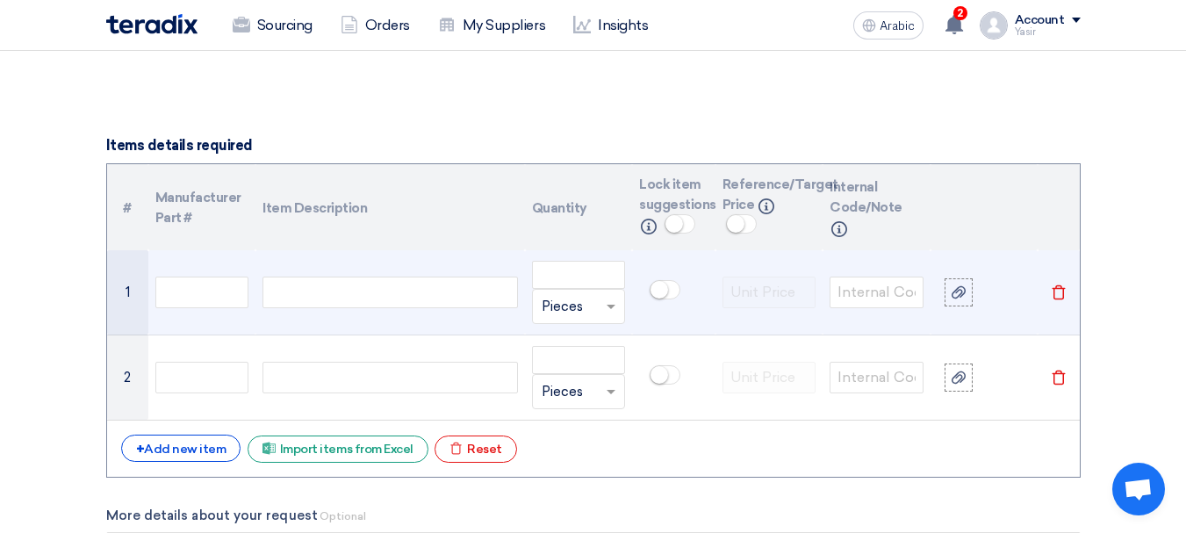
click at [397, 291] on div at bounding box center [389, 292] width 255 height 32
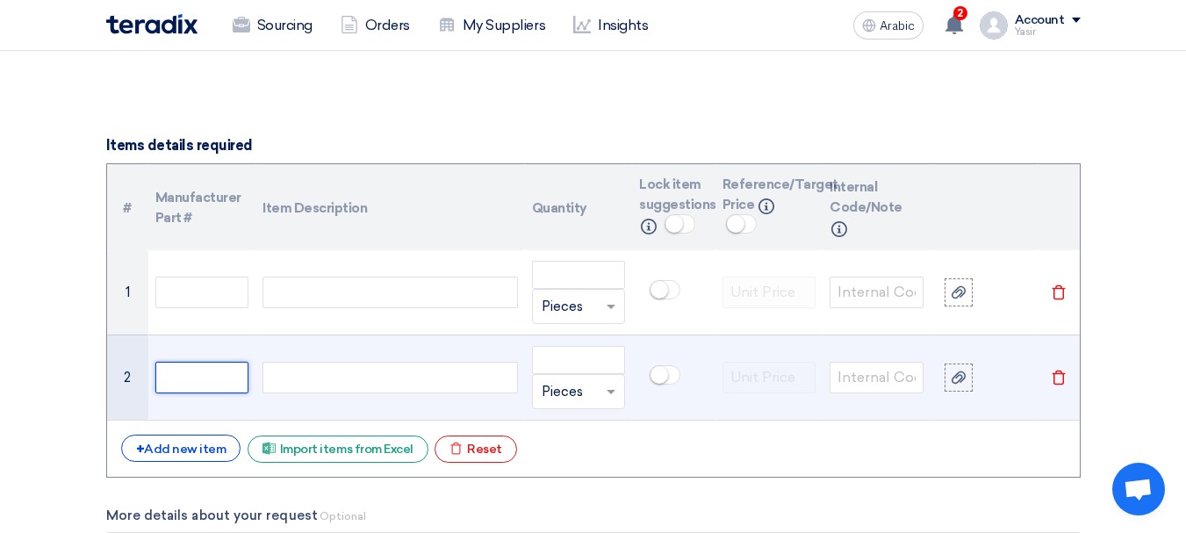
click at [240, 362] on input "text" at bounding box center [202, 378] width 94 height 32
click at [302, 362] on div at bounding box center [389, 378] width 255 height 32
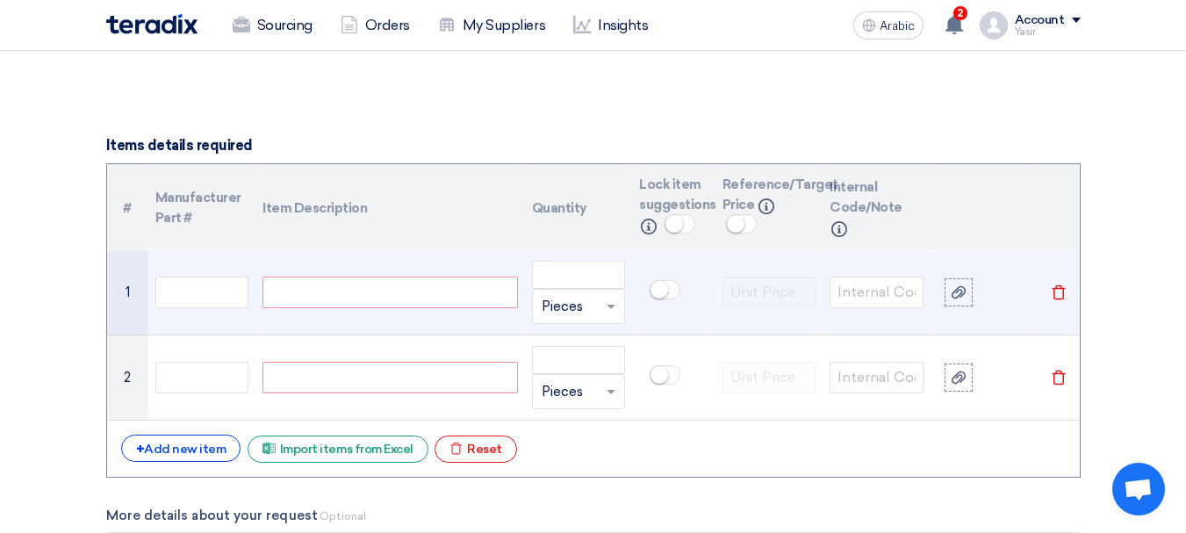
click at [382, 297] on div at bounding box center [389, 292] width 255 height 32
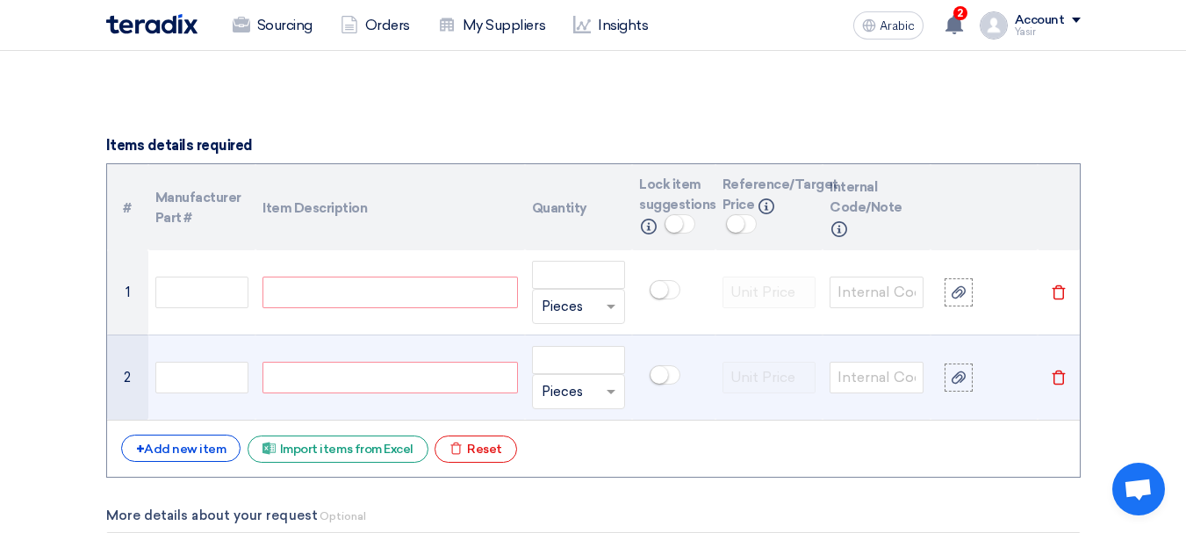
paste div
click at [433, 373] on div at bounding box center [389, 378] width 255 height 32
paste div
drag, startPoint x: 317, startPoint y: 375, endPoint x: 226, endPoint y: 373, distance: 90.4
click at [226, 373] on tr "2 ANGLE GRINDER 6" Unit × Pieces [GEOGRAPHIC_DATA]" at bounding box center [593, 376] width 973 height 85
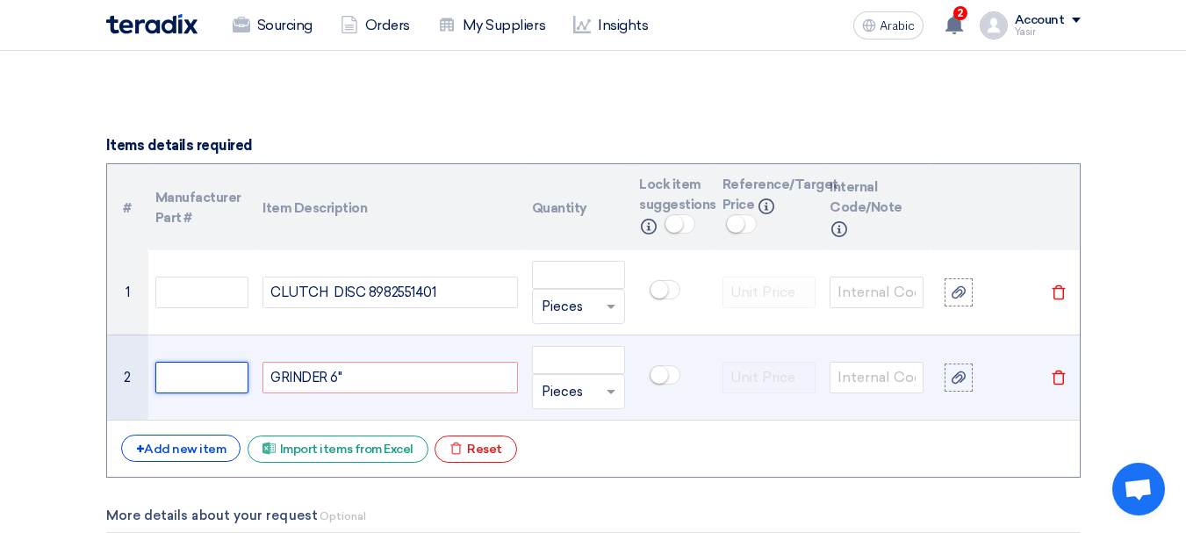
click at [215, 382] on input "text" at bounding box center [202, 378] width 94 height 32
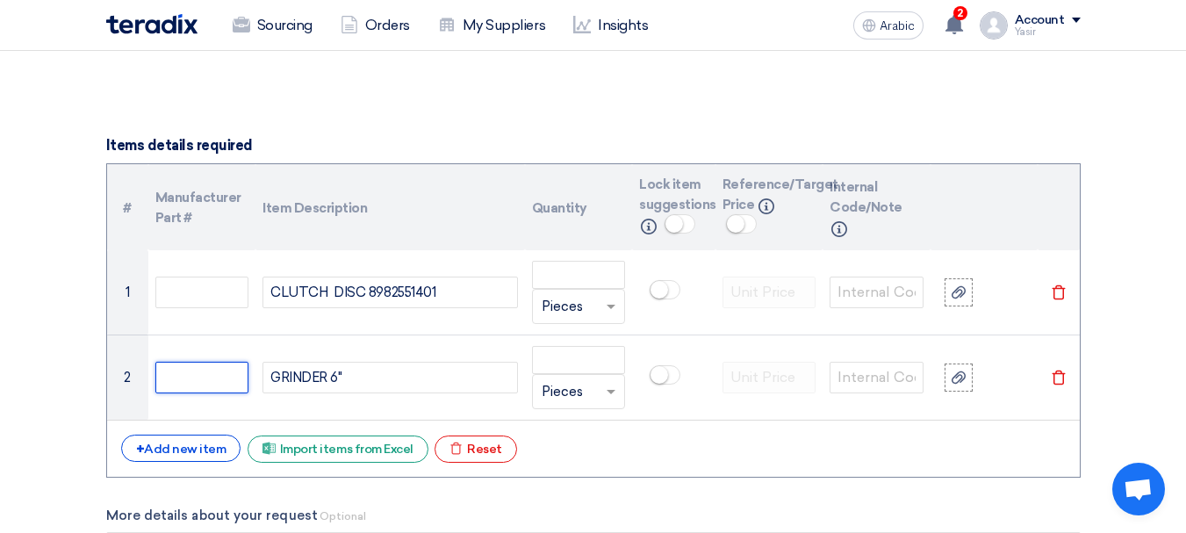
paste input "AT-991L"
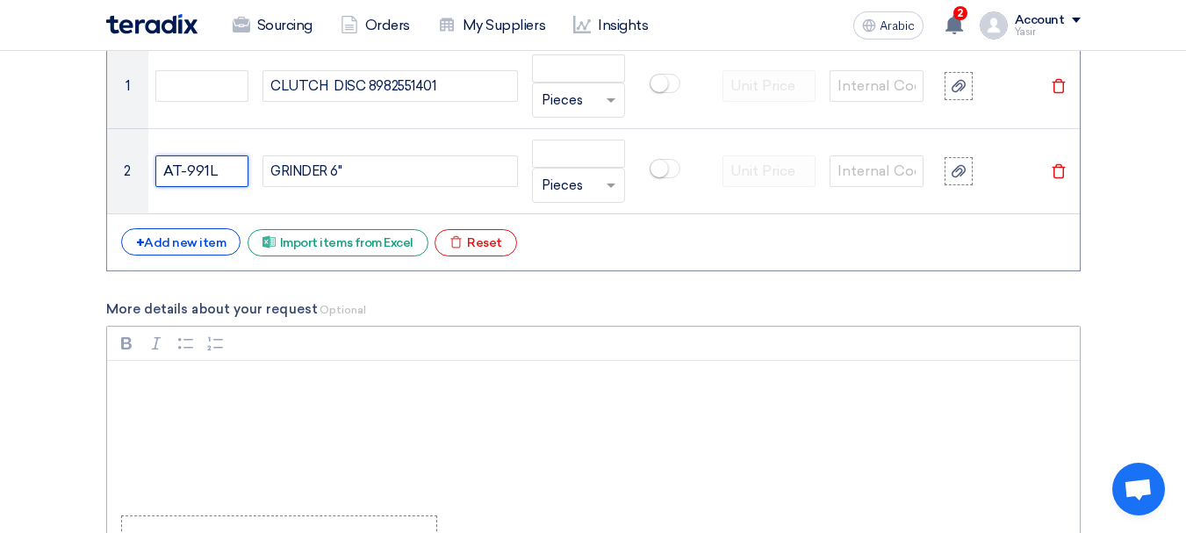
scroll to position [1404, 0]
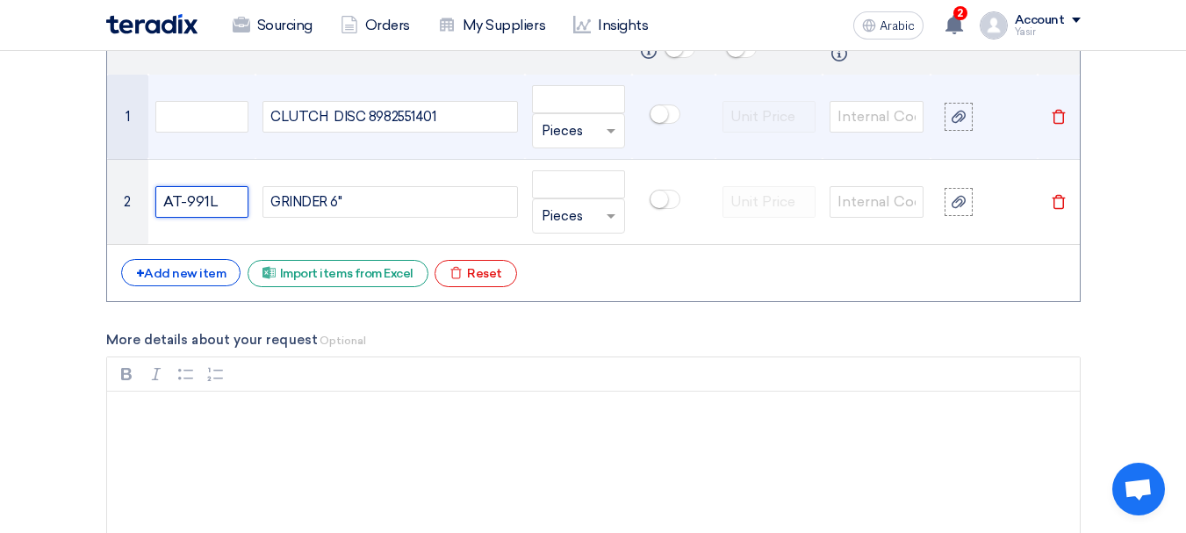
type input "AT-991L"
drag, startPoint x: 368, startPoint y: 115, endPoint x: 436, endPoint y: 118, distance: 68.6
click at [436, 118] on div "CLUTCH DISC 8982551401" at bounding box center [389, 117] width 255 height 32
click at [230, 126] on input "text" at bounding box center [202, 117] width 94 height 32
paste input "8982551401"
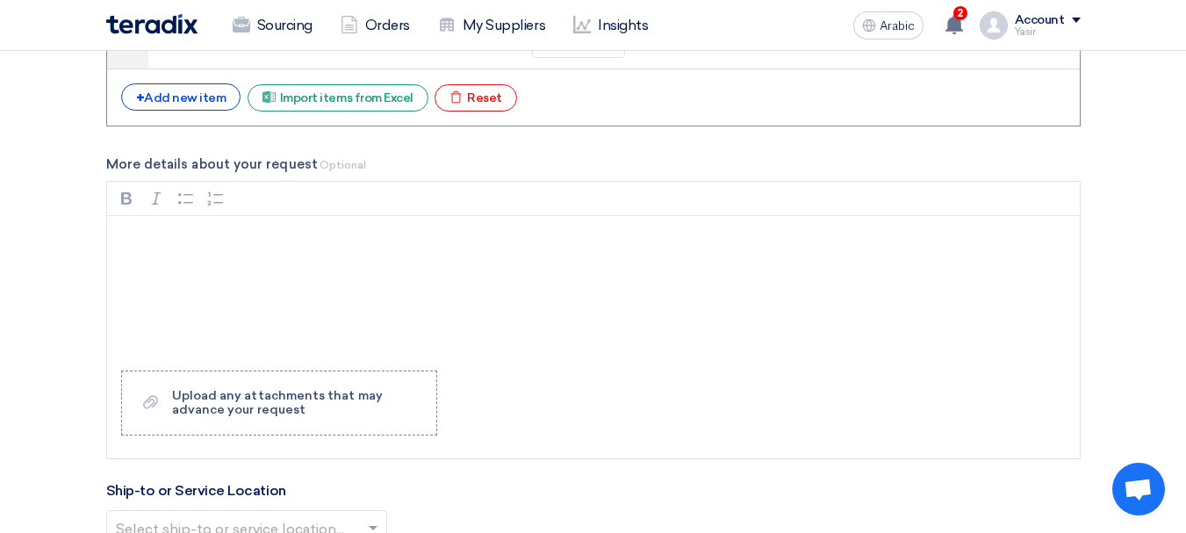
scroll to position [1755, 0]
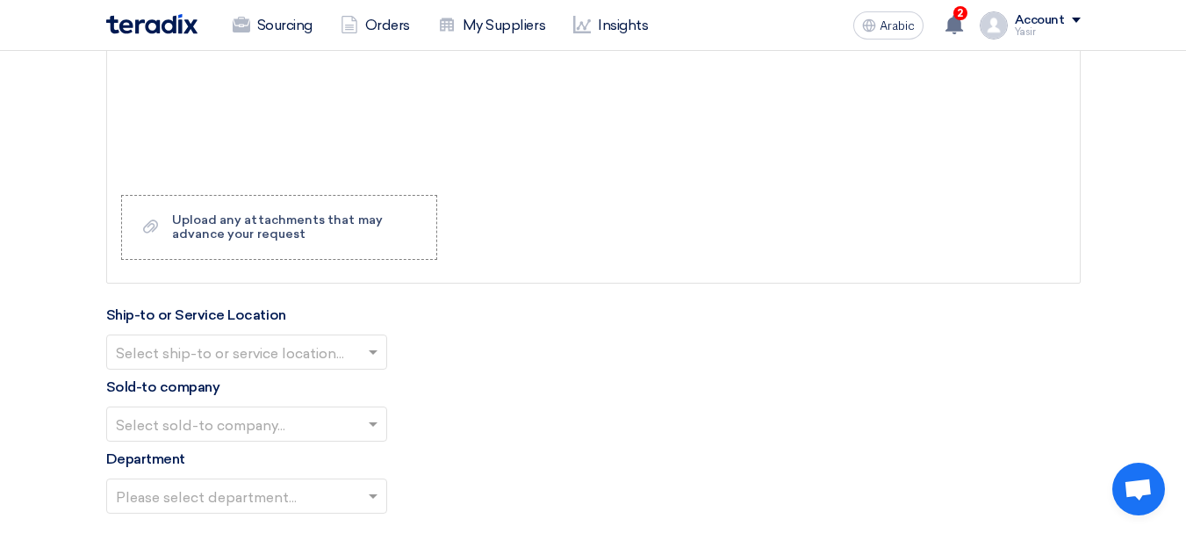
click at [258, 349] on input "text" at bounding box center [238, 353] width 244 height 29
type input "8982551401"
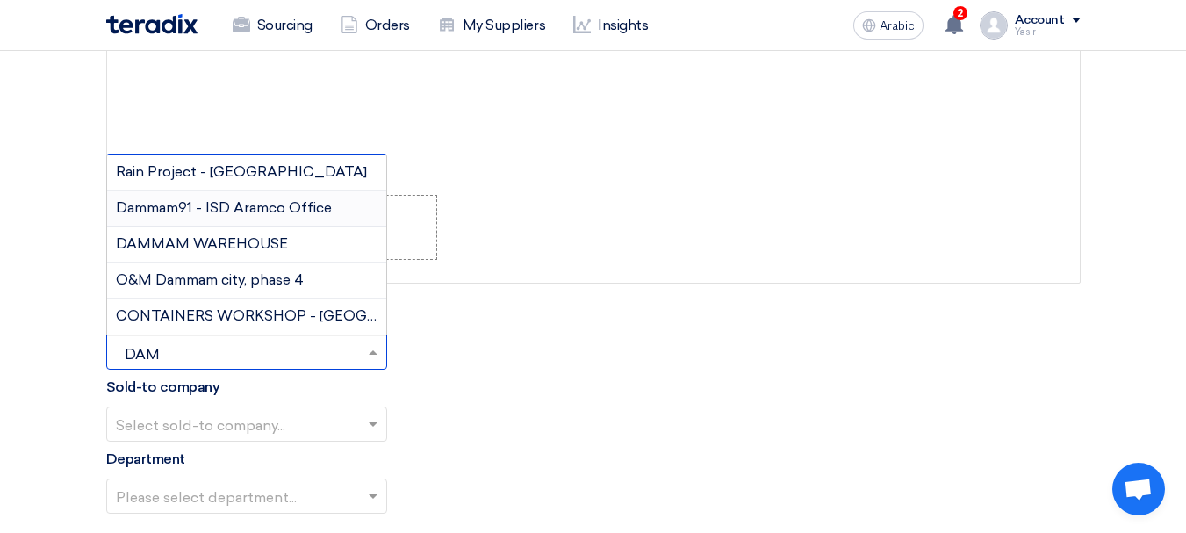
type input "DAMM"
click at [227, 244] on font "DAMMAM WAREHOUSE" at bounding box center [202, 243] width 172 height 17
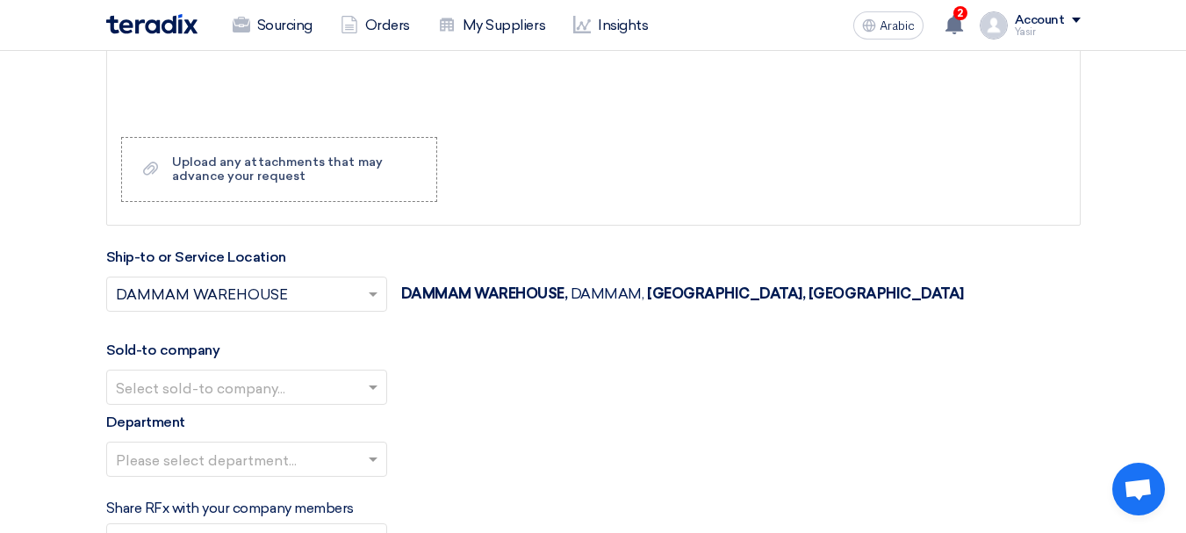
scroll to position [1843, 0]
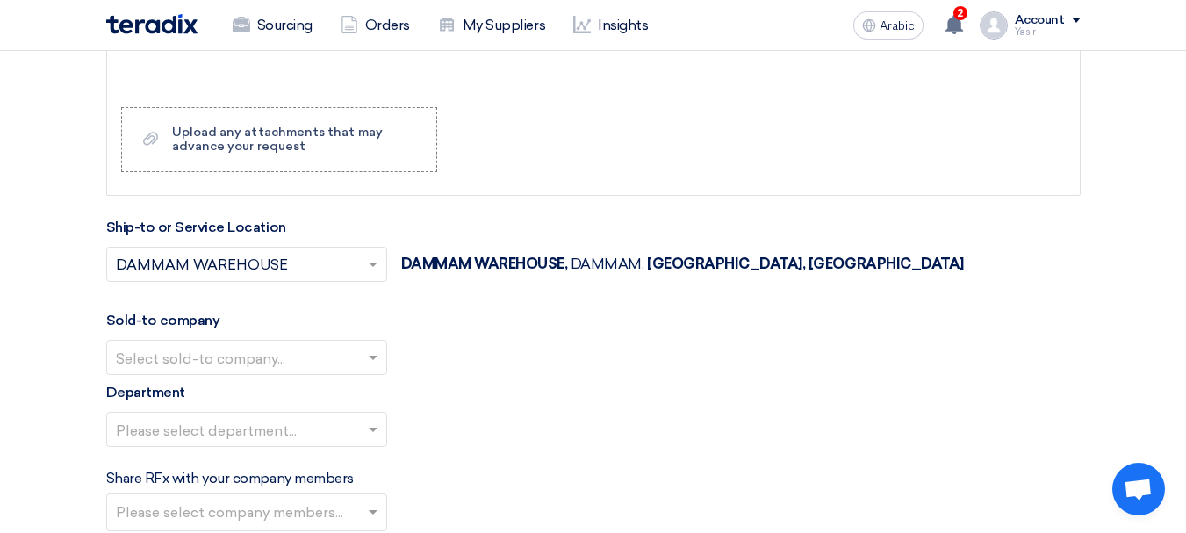
click at [308, 363] on input "text" at bounding box center [238, 358] width 244 height 29
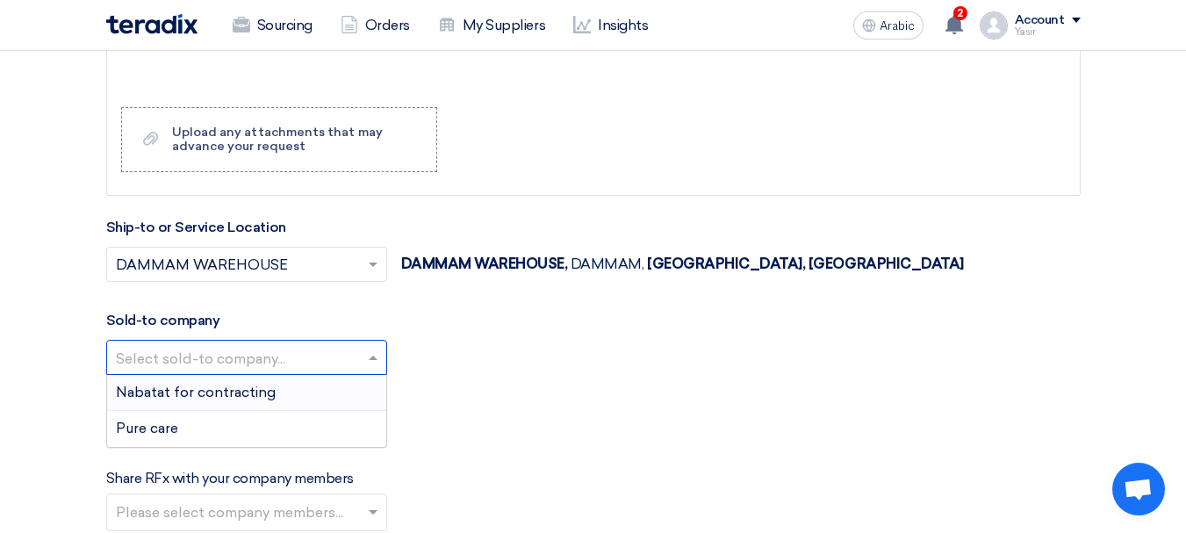
click at [256, 398] on font "Nabatat for contracting" at bounding box center [196, 392] width 160 height 17
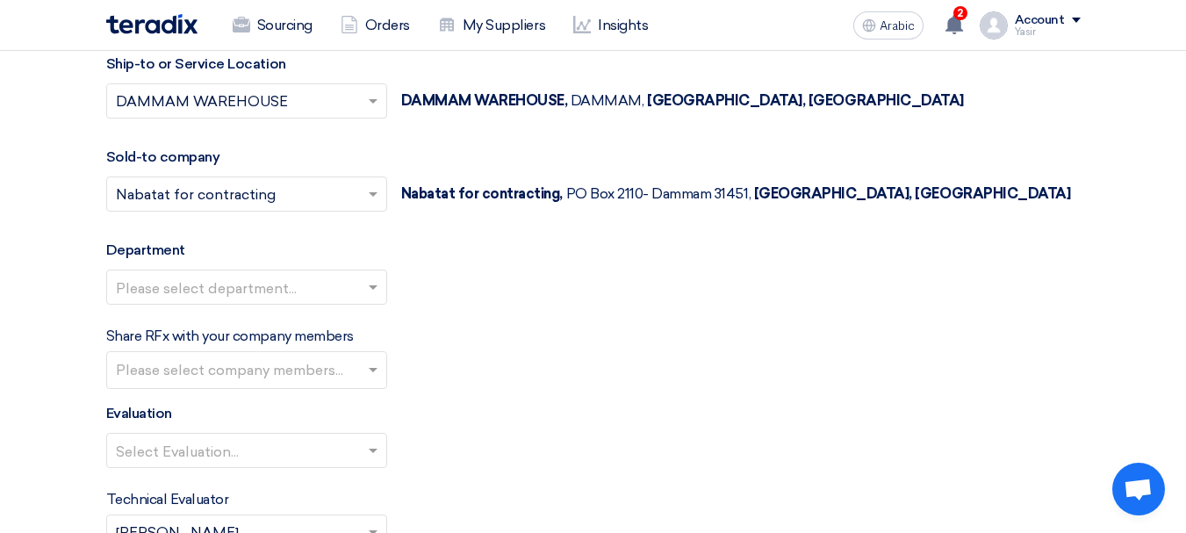
scroll to position [2107, 0]
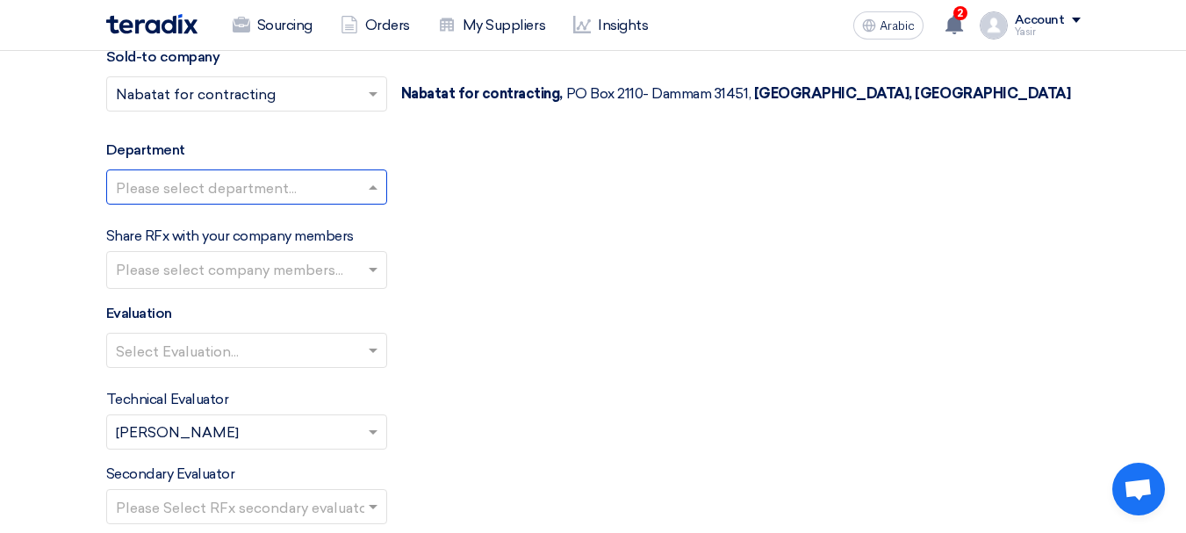
click at [229, 178] on input "text" at bounding box center [238, 188] width 244 height 29
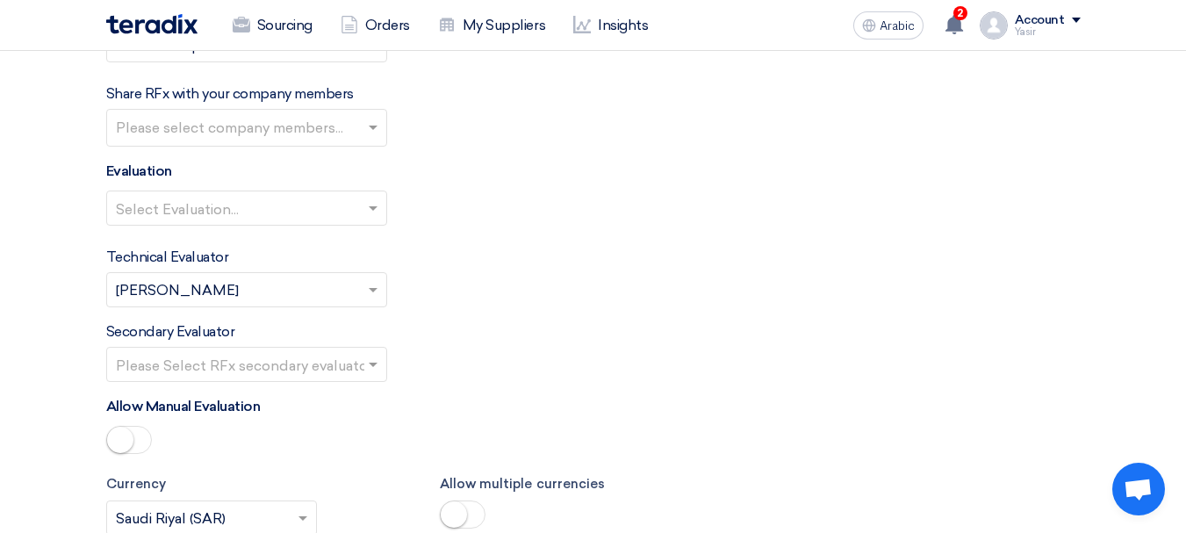
scroll to position [2282, 0]
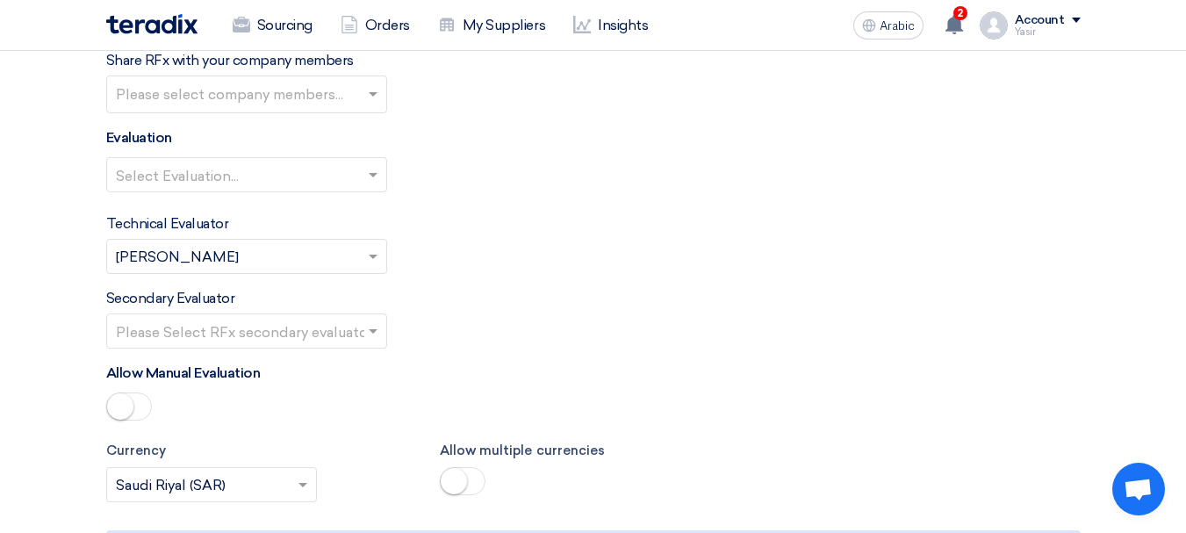
click at [232, 185] on input "text" at bounding box center [238, 176] width 244 height 29
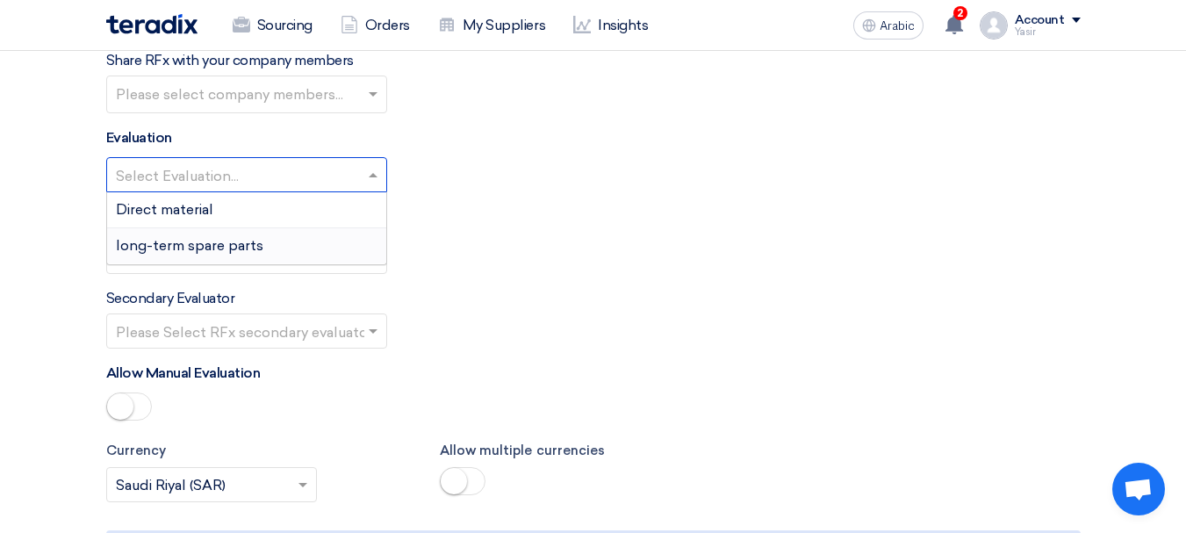
click at [178, 247] on font "long-term spare parts" at bounding box center [189, 245] width 147 height 17
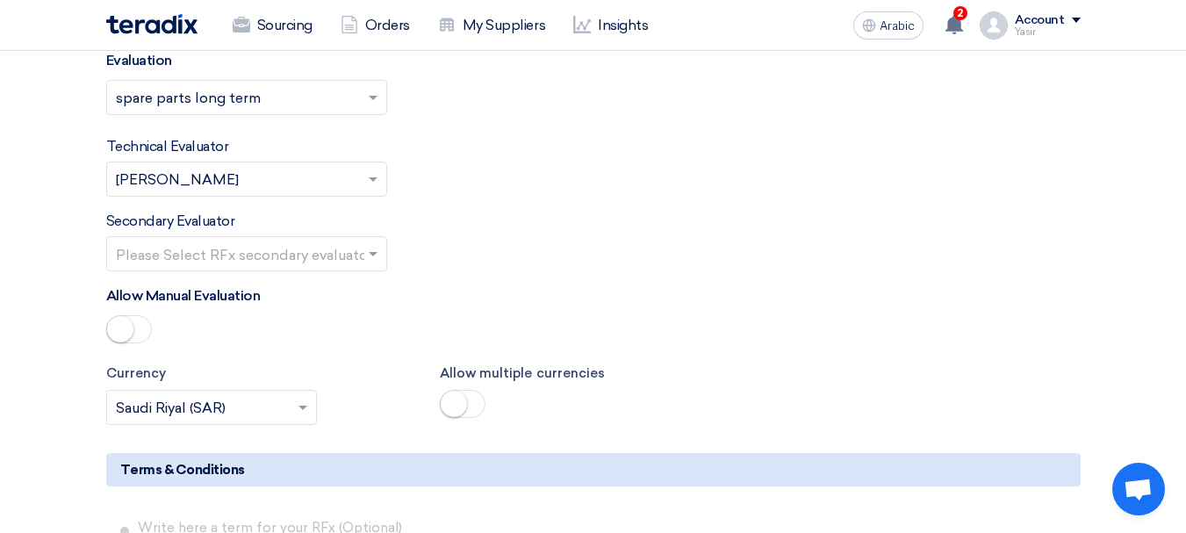
scroll to position [2458, 0]
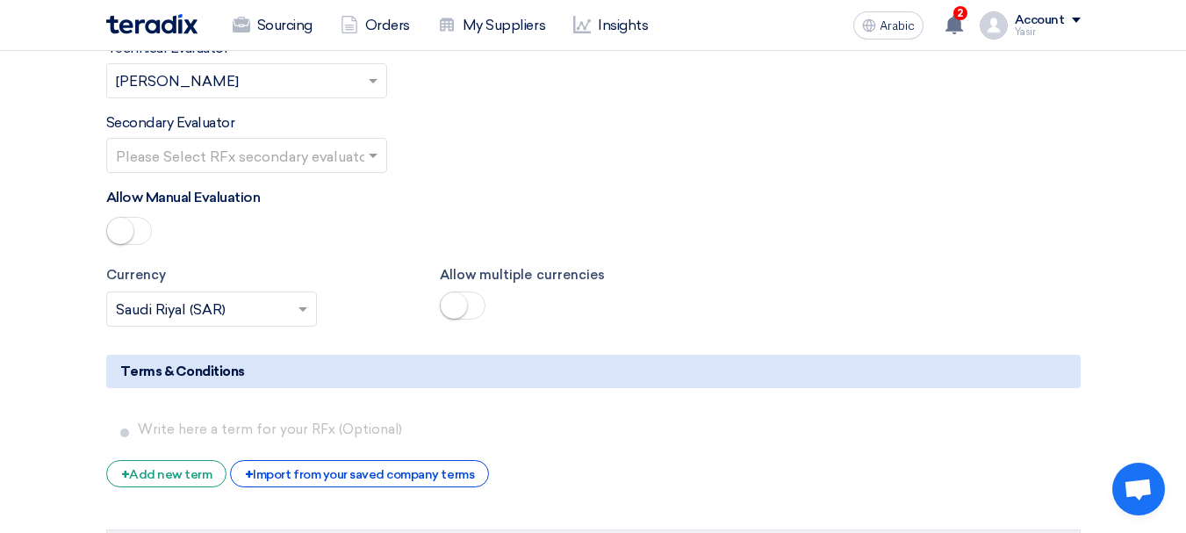
click at [327, 170] on input "text" at bounding box center [238, 156] width 244 height 29
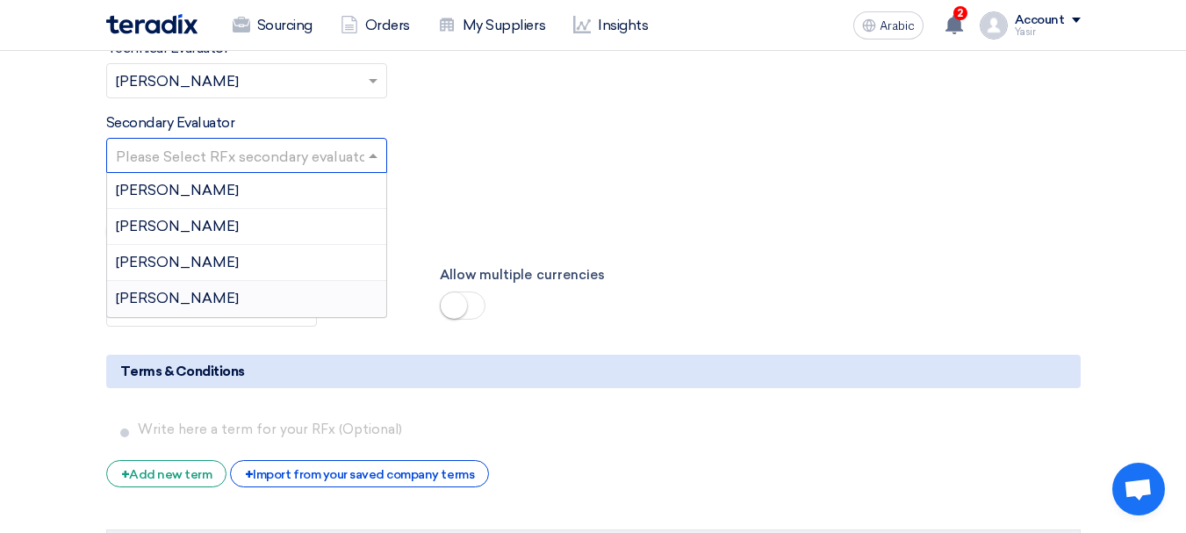
click at [190, 290] on div "[PERSON_NAME]" at bounding box center [246, 298] width 279 height 35
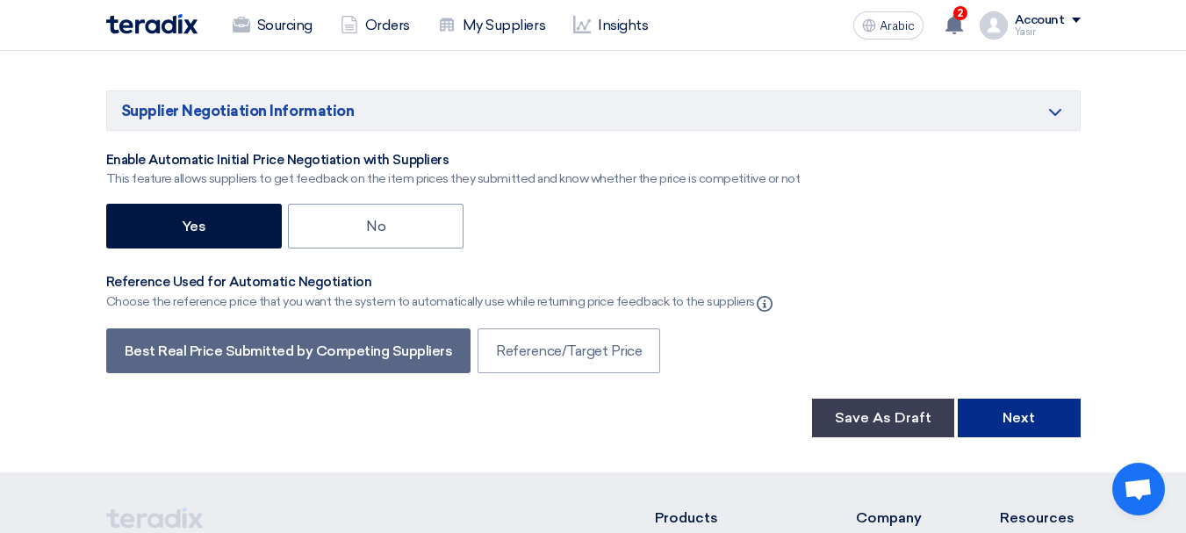
click at [1005, 409] on font "Next" at bounding box center [1018, 417] width 32 height 17
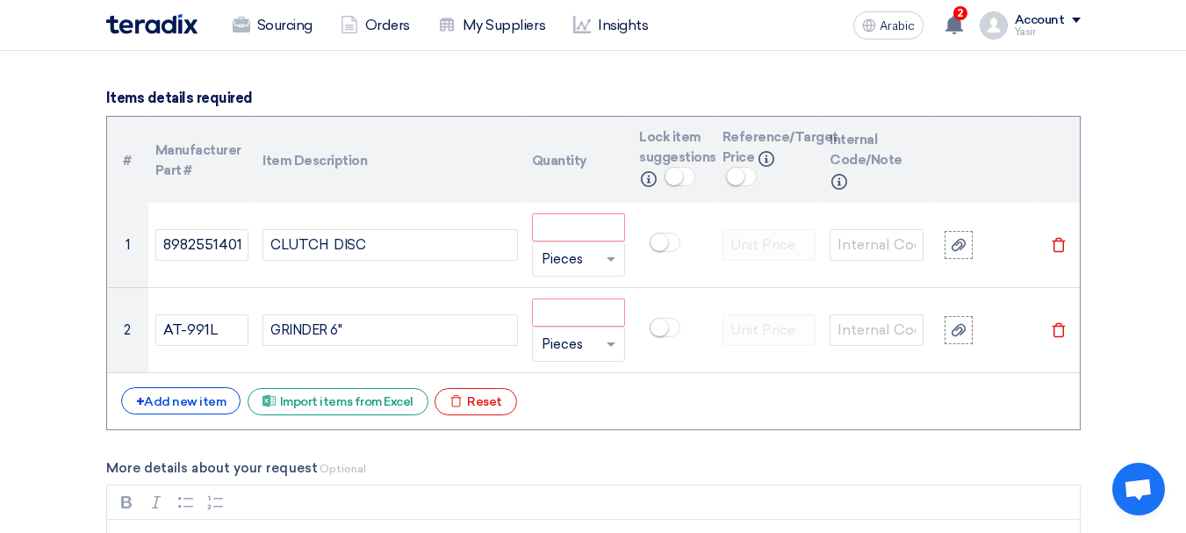
scroll to position [1317, 0]
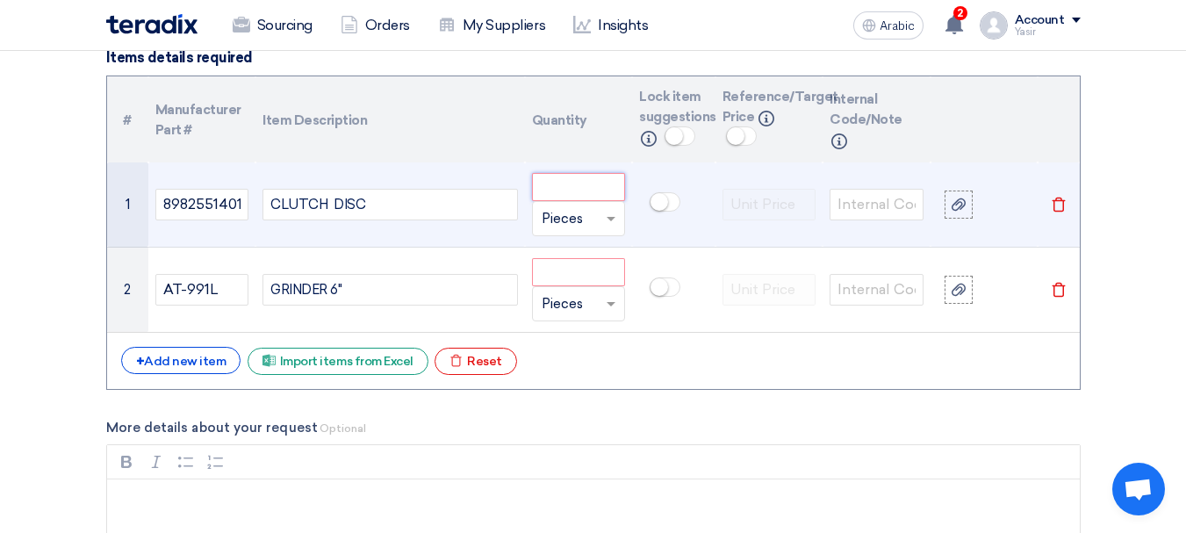
click at [582, 199] on input "number" at bounding box center [579, 187] width 94 height 28
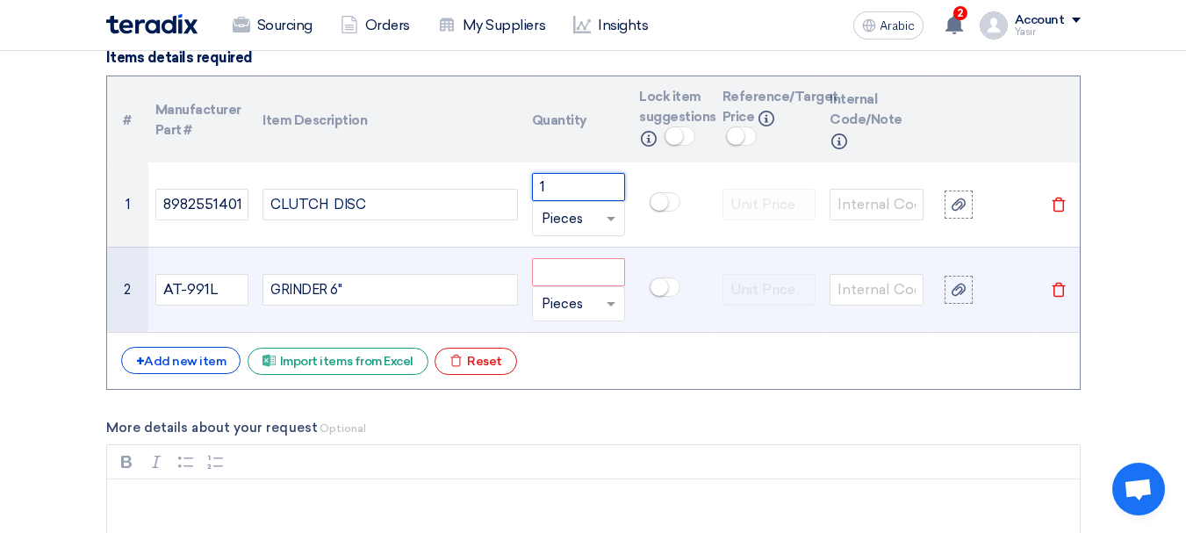
type input "1"
click at [592, 274] on input "number" at bounding box center [579, 272] width 94 height 28
type input "1"
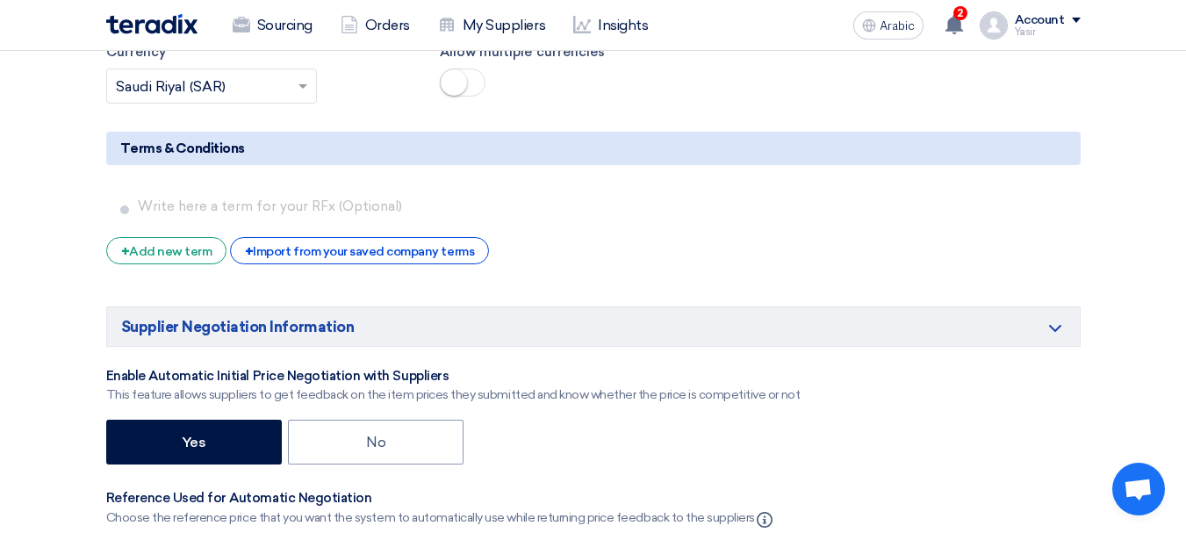
scroll to position [2897, 0]
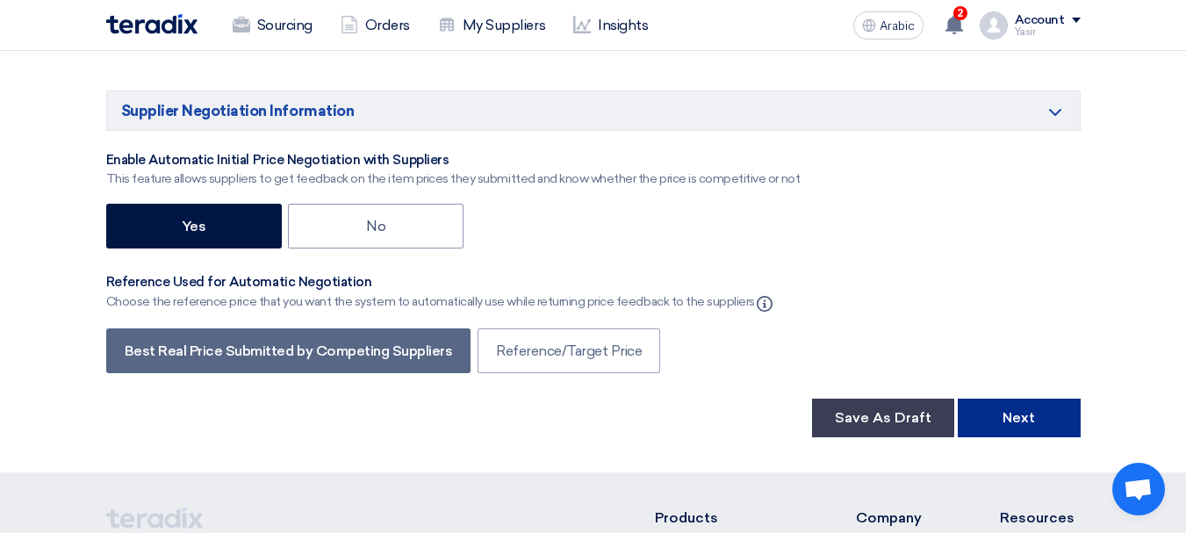
click at [995, 420] on button "Next" at bounding box center [1019, 417] width 123 height 39
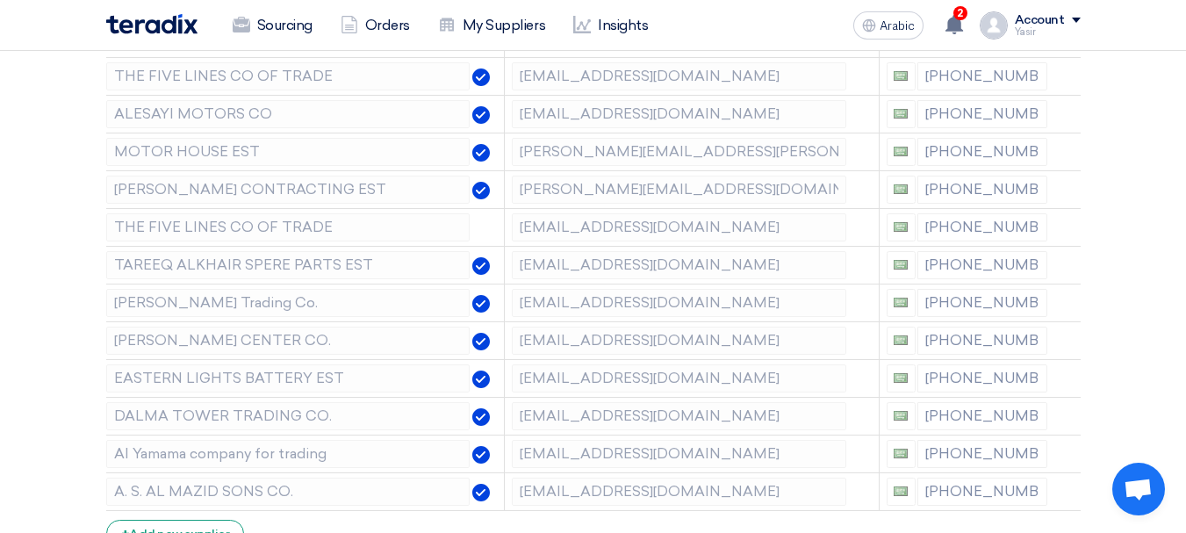
scroll to position [263, 0]
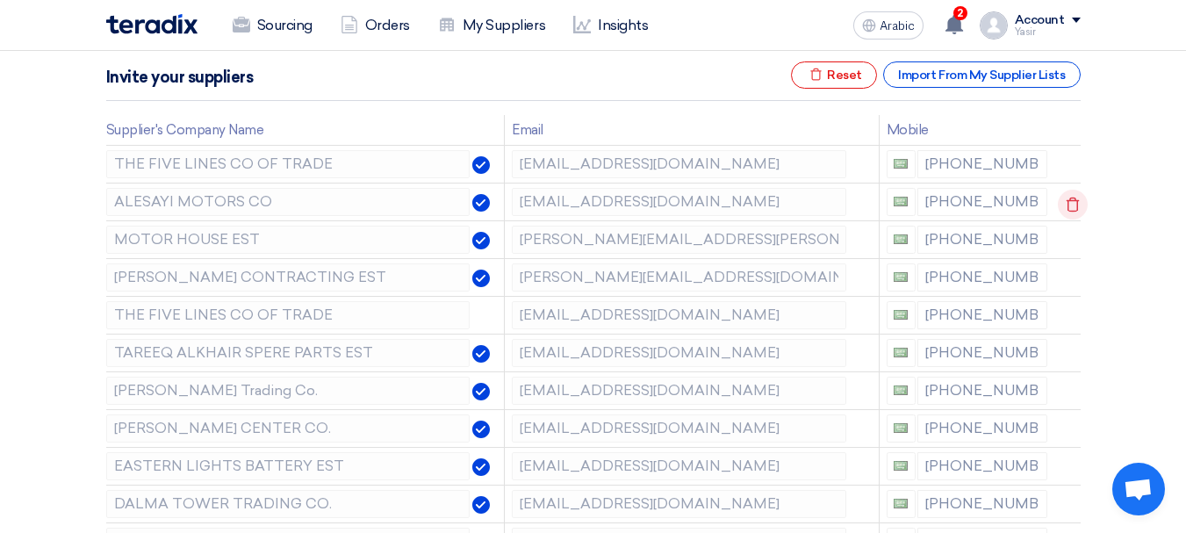
click at [0, 0] on icon at bounding box center [0, 0] width 0 height 0
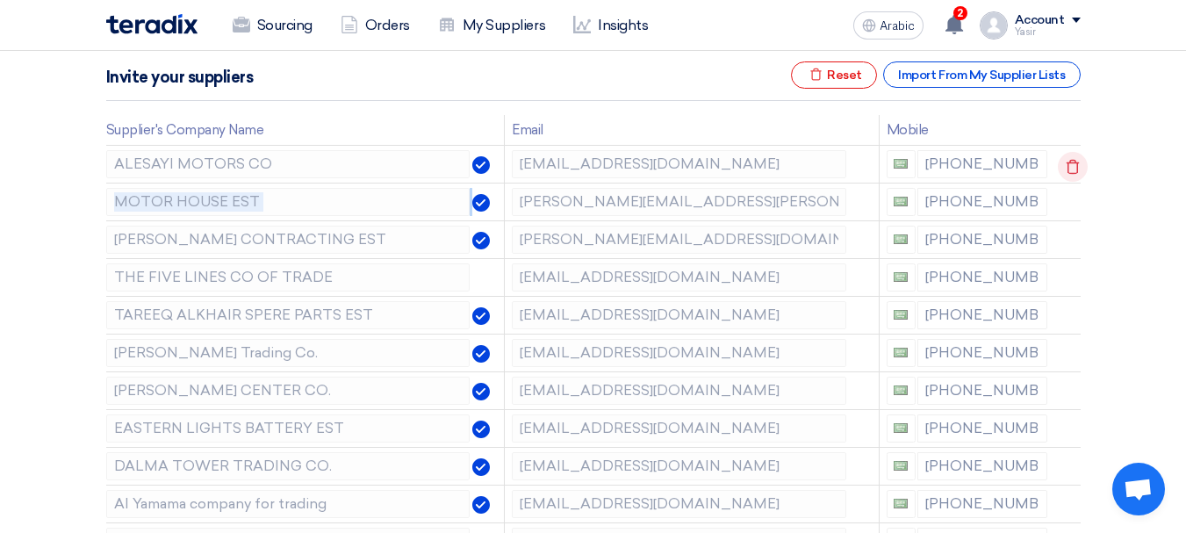
click at [1067, 169] on icon at bounding box center [1073, 167] width 30 height 30
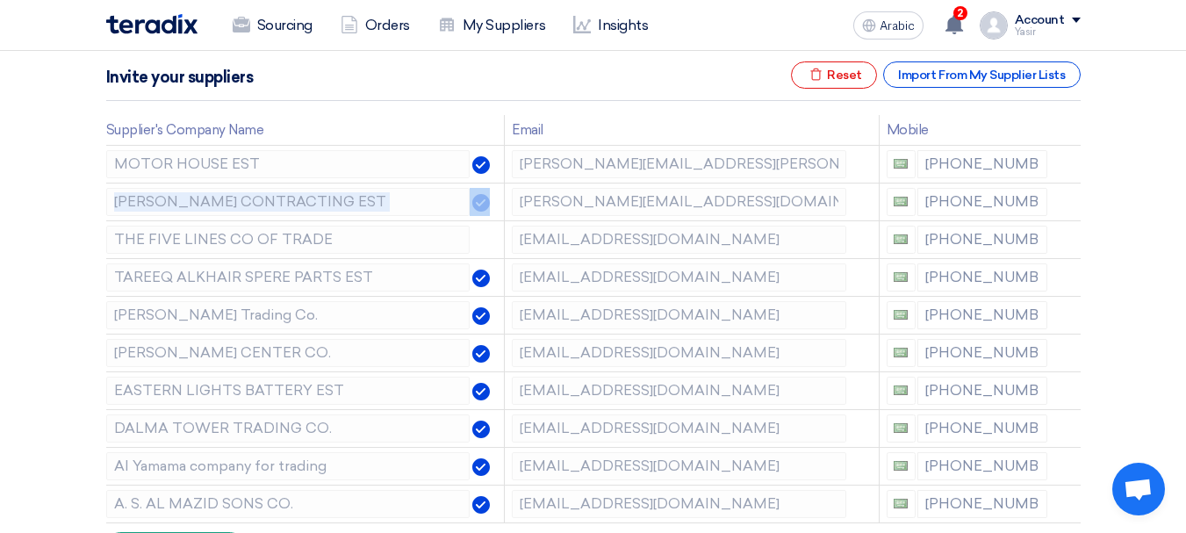
click at [0, 0] on icon at bounding box center [0, 0] width 0 height 0
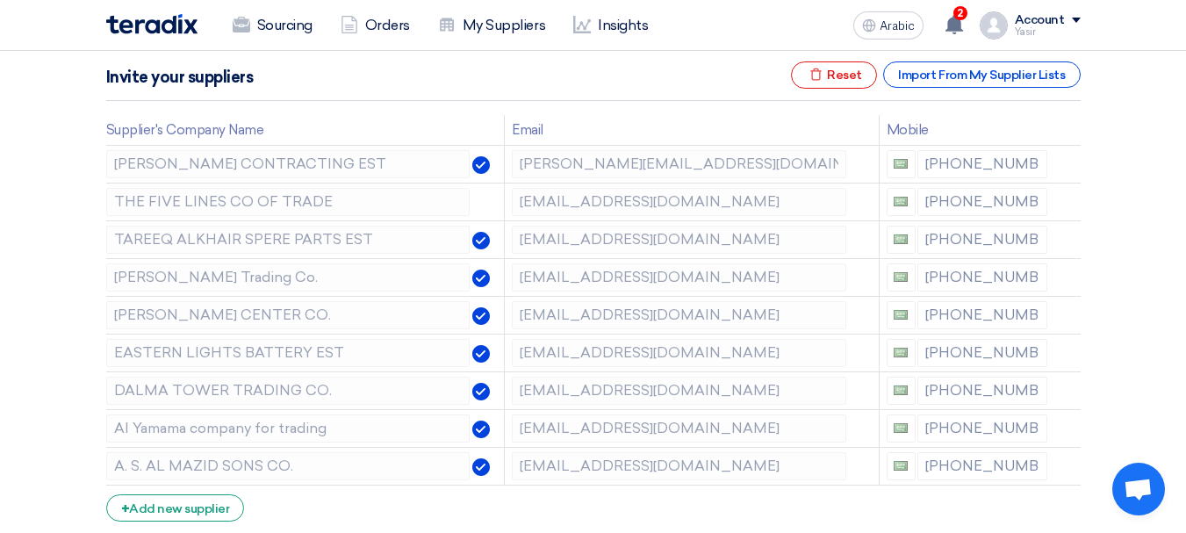
click at [0, 0] on icon at bounding box center [0, 0] width 0 height 0
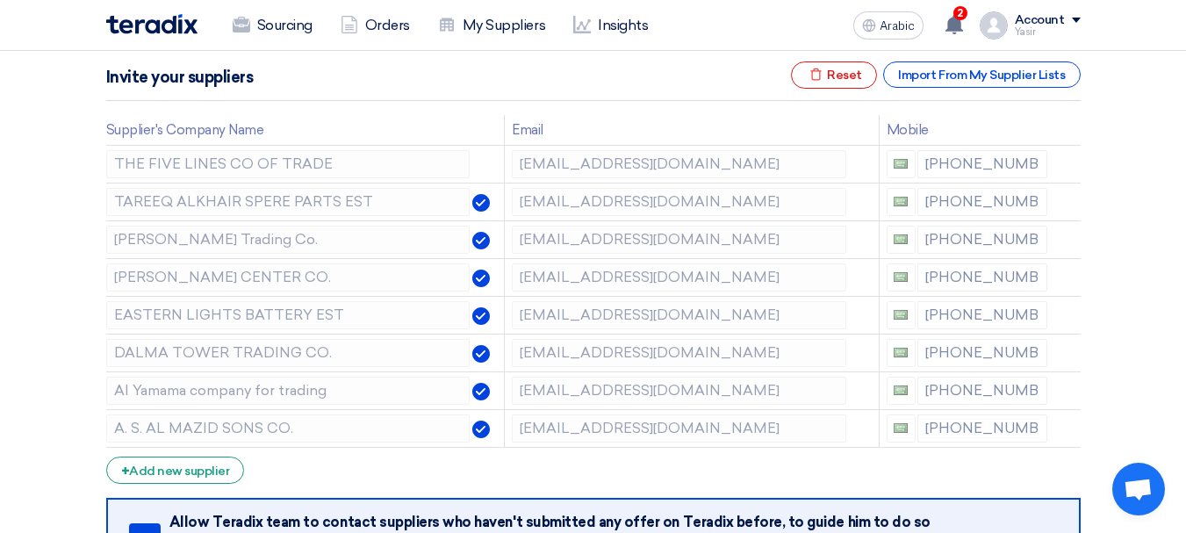
click at [0, 0] on icon at bounding box center [0, 0] width 0 height 0
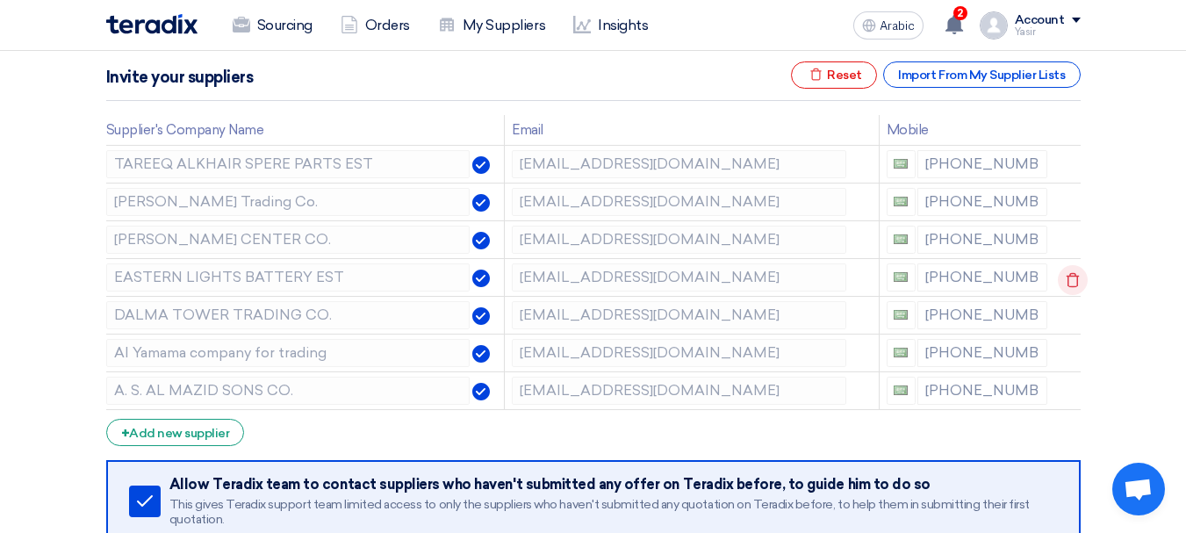
click at [0, 0] on icon at bounding box center [0, 0] width 0 height 0
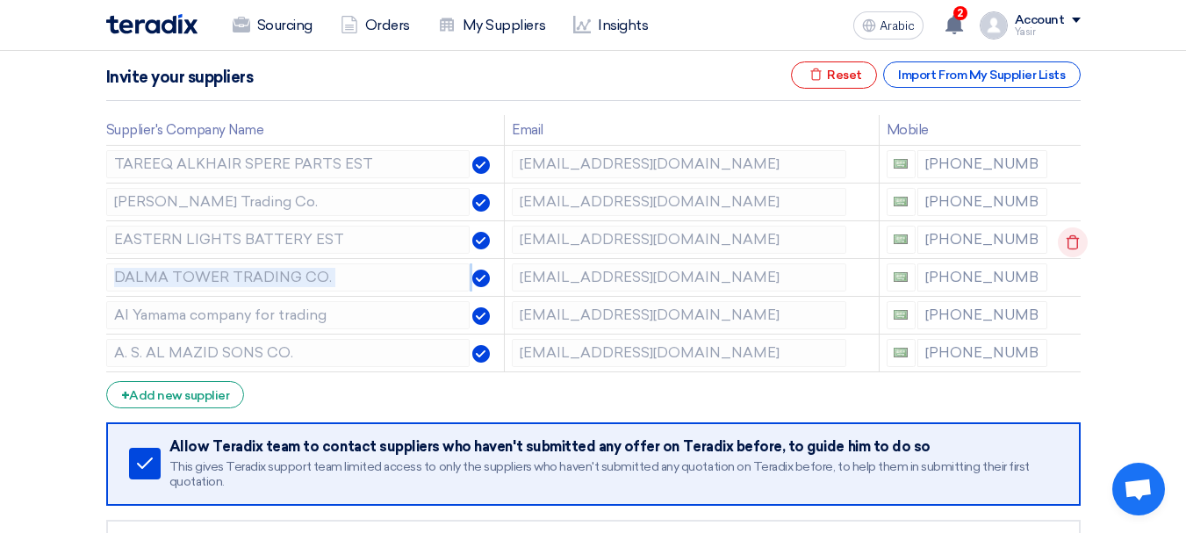
click at [1067, 240] on icon at bounding box center [1073, 242] width 30 height 30
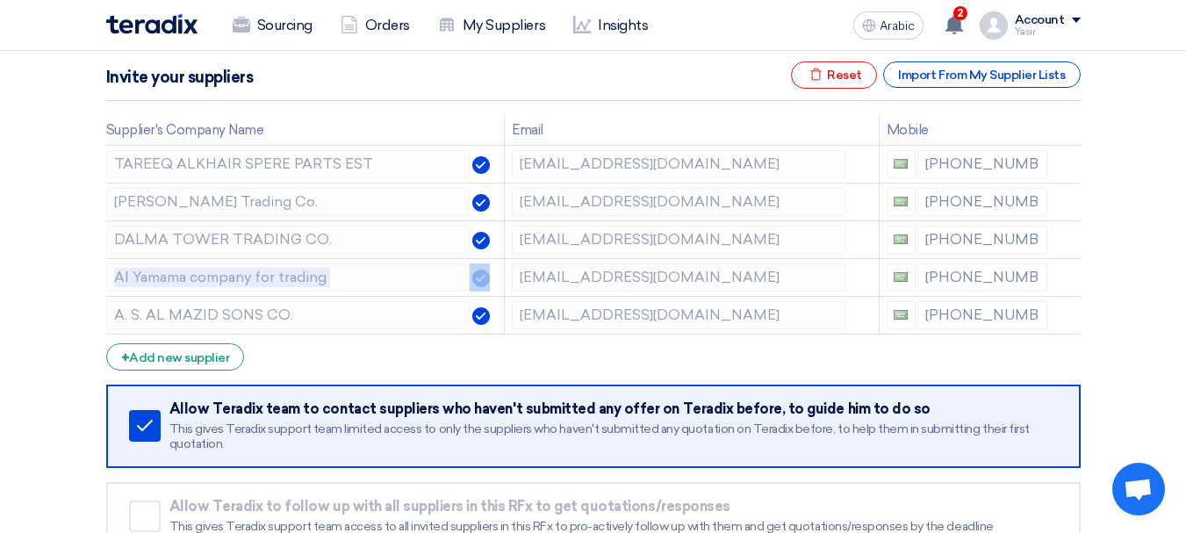
click at [0, 0] on icon at bounding box center [0, 0] width 0 height 0
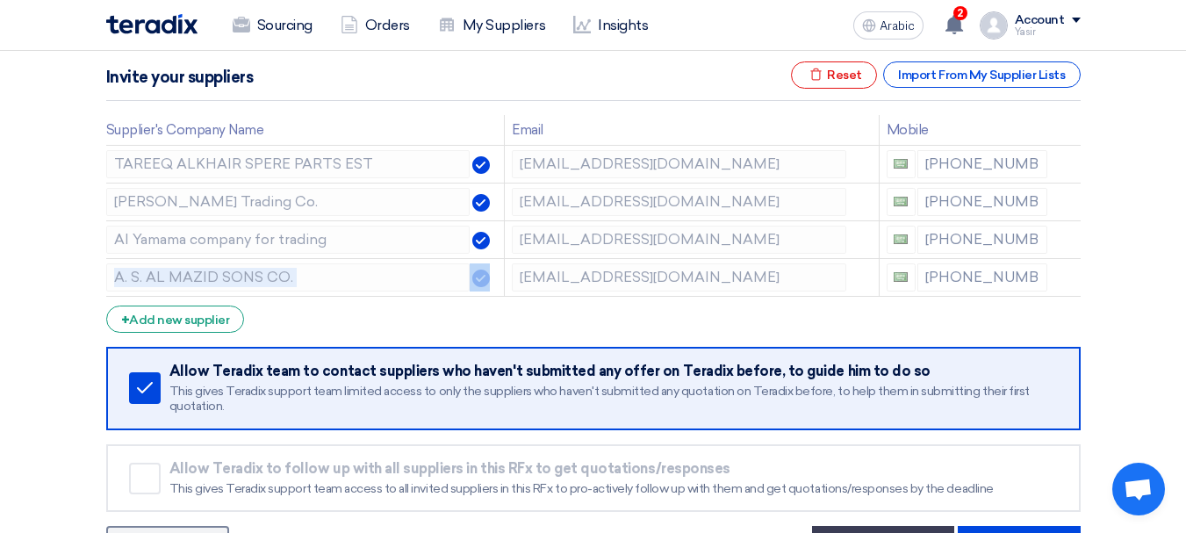
click at [0, 0] on icon at bounding box center [0, 0] width 0 height 0
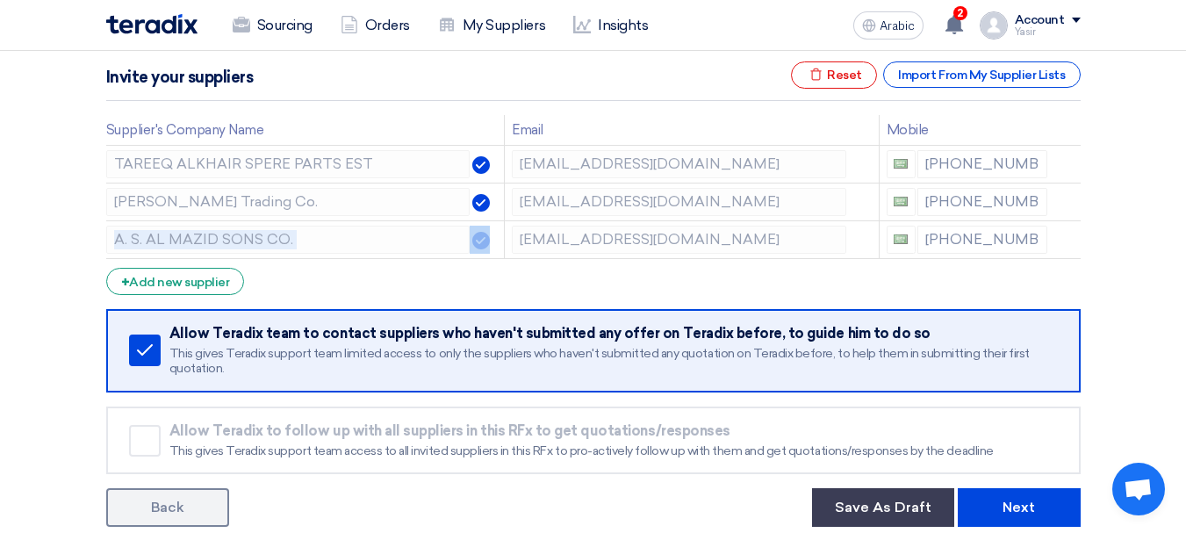
click at [0, 0] on icon at bounding box center [0, 0] width 0 height 0
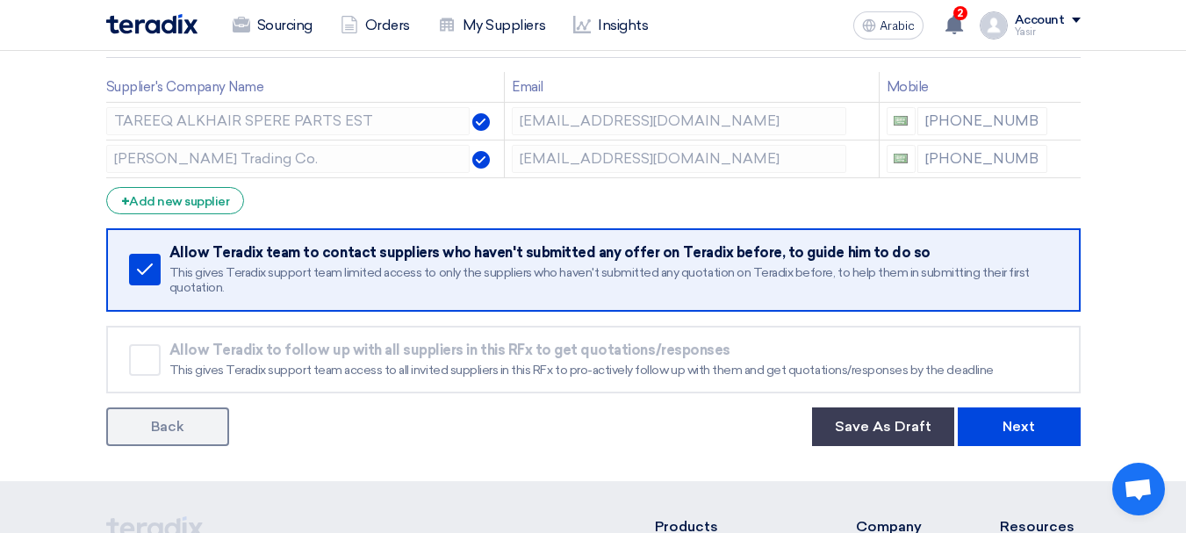
scroll to position [439, 0]
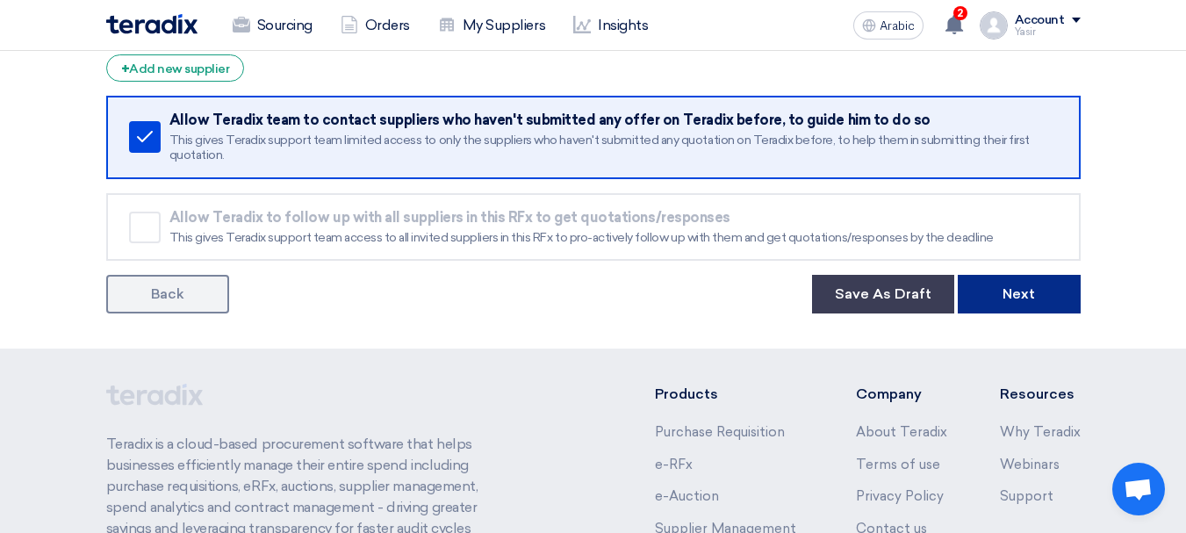
click at [1021, 305] on button "Next" at bounding box center [1019, 294] width 123 height 39
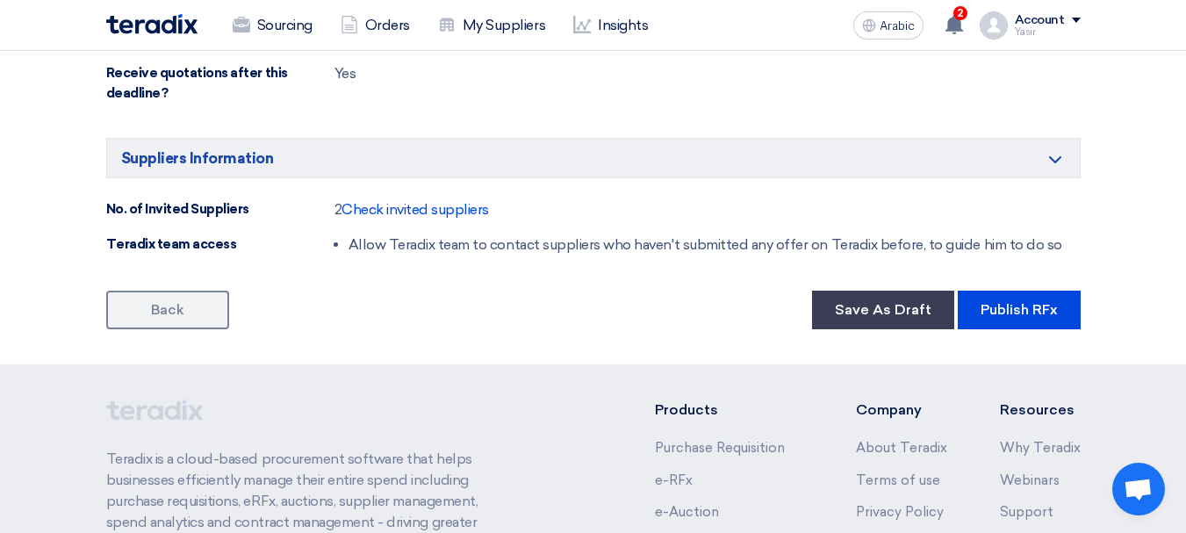
scroll to position [1229, 0]
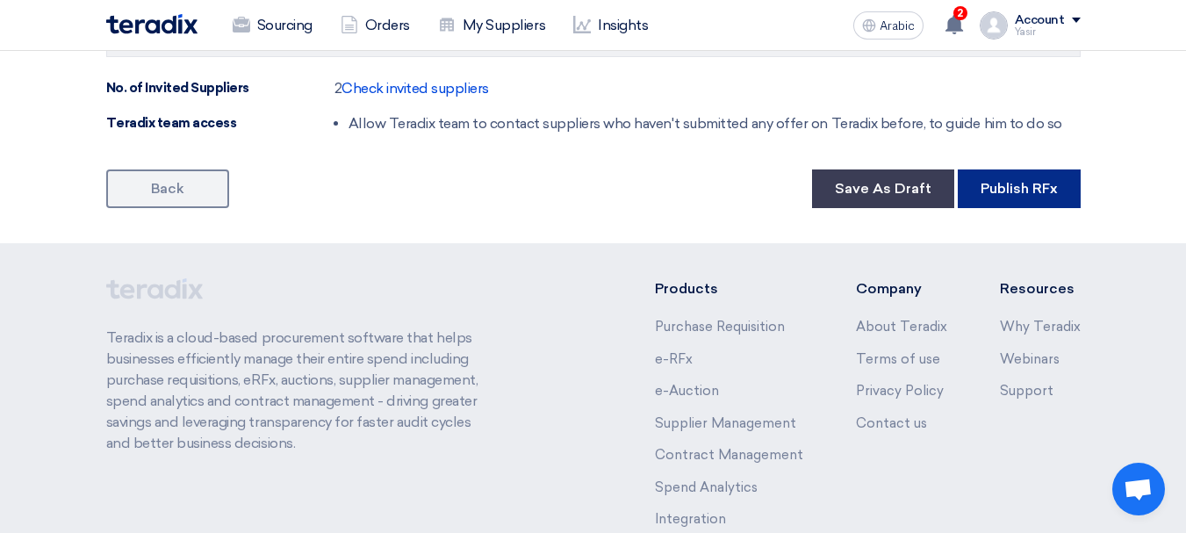
click at [1002, 193] on font "Publish RFx" at bounding box center [1018, 188] width 77 height 17
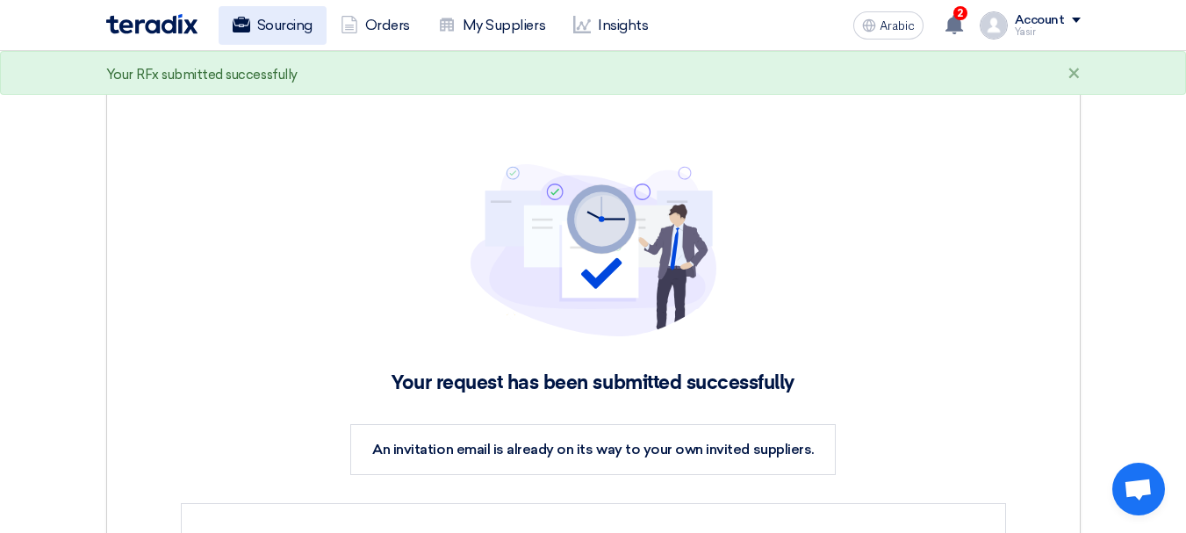
click at [245, 34] on link "Sourcing" at bounding box center [273, 25] width 108 height 39
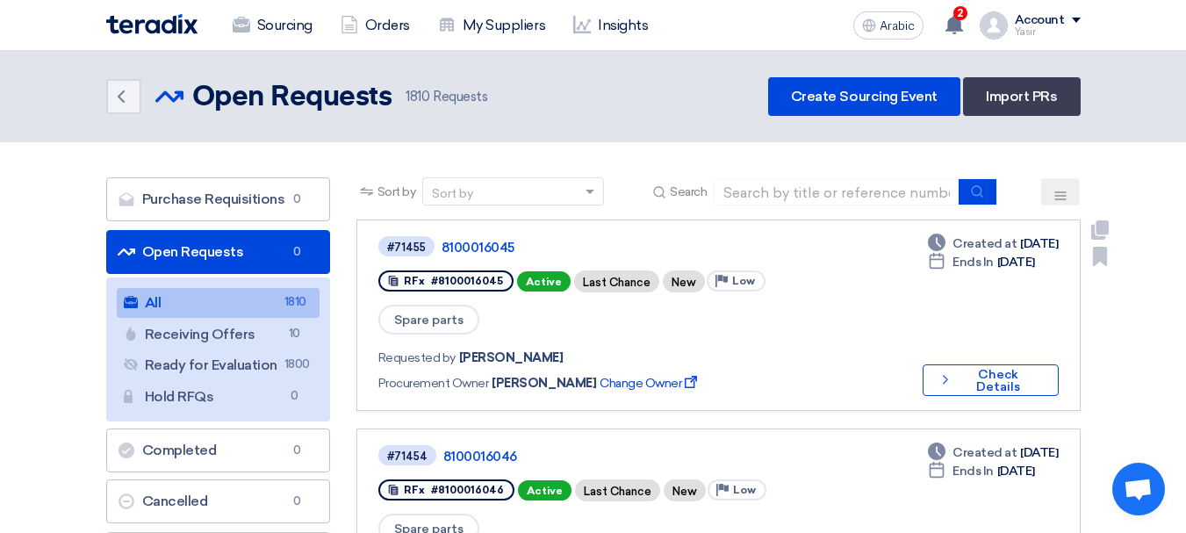
click at [976, 337] on div "Deadline Created at [DATE] Deadline Ends In [DATE] Check details Check Details" at bounding box center [986, 315] width 143 height 162
click at [976, 367] on font "Check Details" at bounding box center [998, 380] width 44 height 27
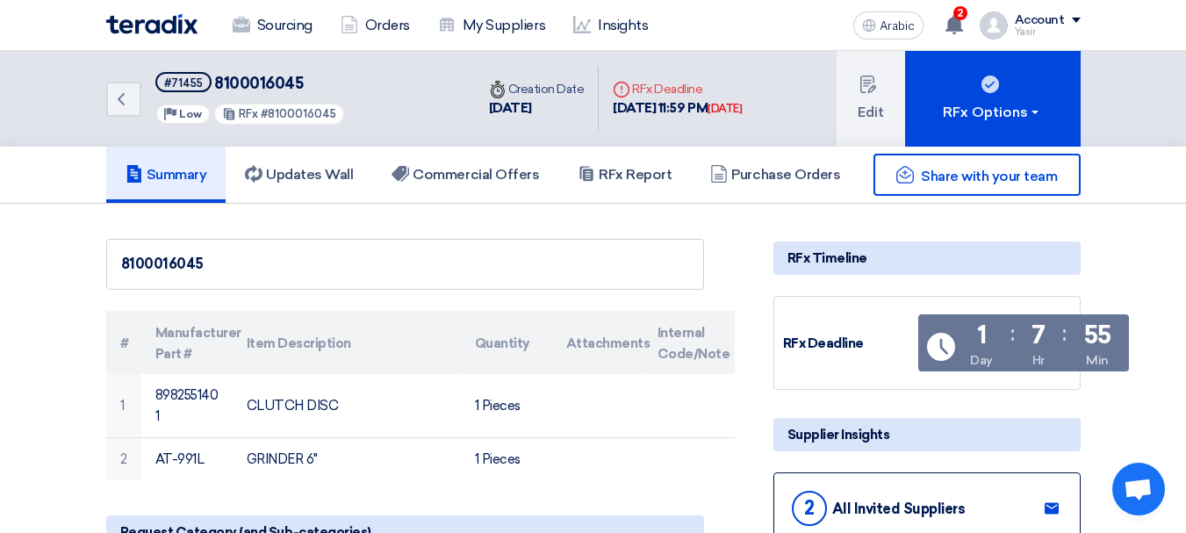
click at [287, 90] on font "8100016045" at bounding box center [258, 83] width 89 height 19
copy font "8100016045"
click at [145, 100] on div "Back #71455 8100016045 Priority Low RFx #8100016045" at bounding box center [290, 99] width 369 height 96
click at [124, 99] on icon "Back" at bounding box center [121, 99] width 21 height 21
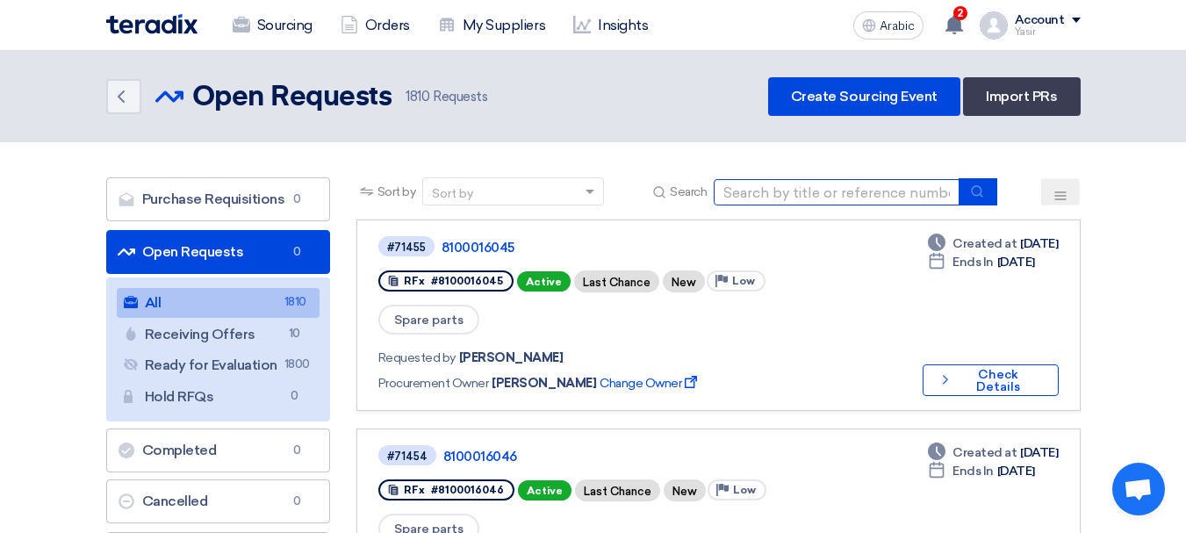
click at [889, 197] on input at bounding box center [837, 192] width 246 height 26
type input "8100016044"
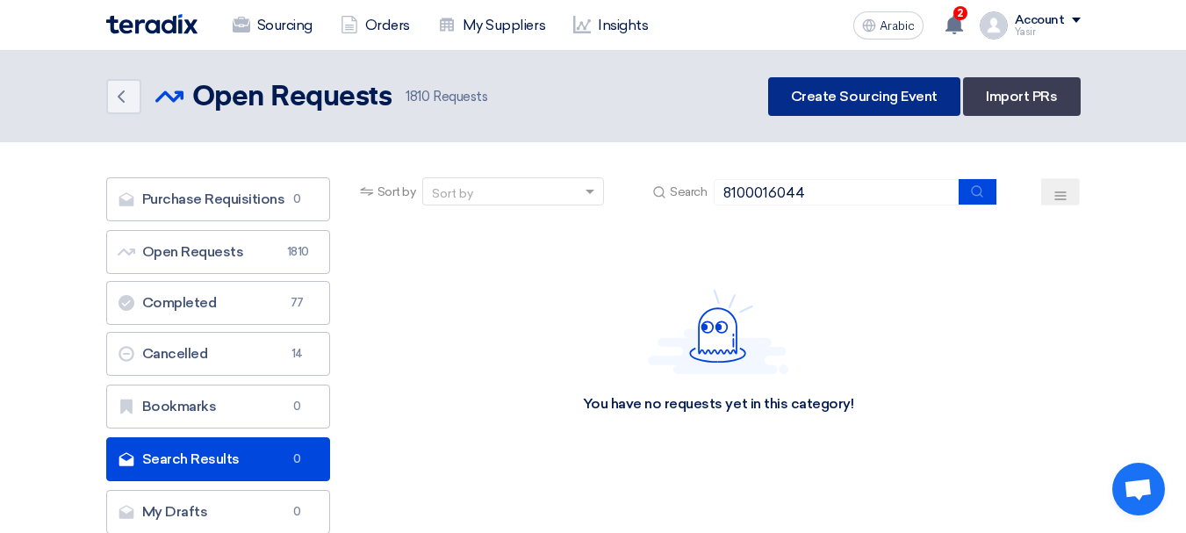
click at [935, 108] on link "Create Sourcing Event" at bounding box center [864, 96] width 192 height 39
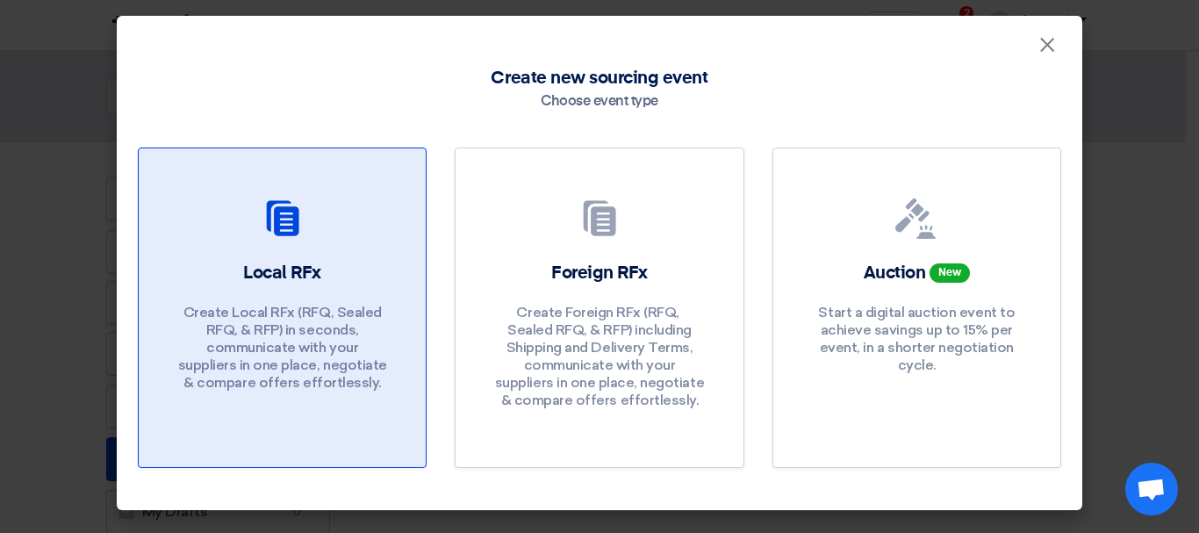
click at [178, 189] on link "Local RFx Create Local RFx (RFQ, ​​Sealed RFQ, & RFP) in seconds, communicate w…" at bounding box center [282, 307] width 289 height 320
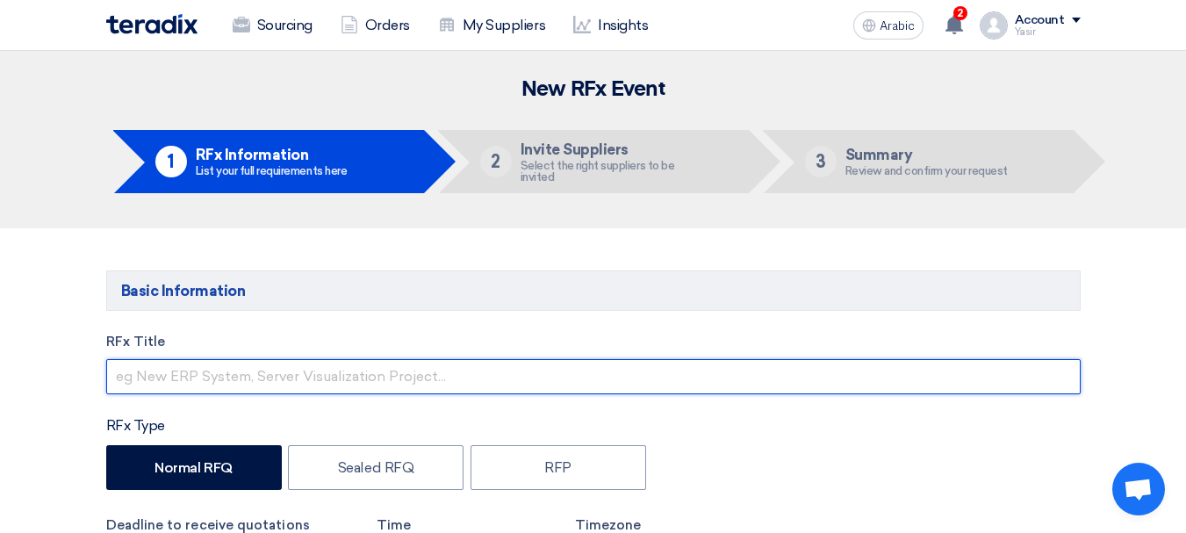
click at [234, 377] on input "text" at bounding box center [593, 376] width 974 height 35
paste input "8100016044"
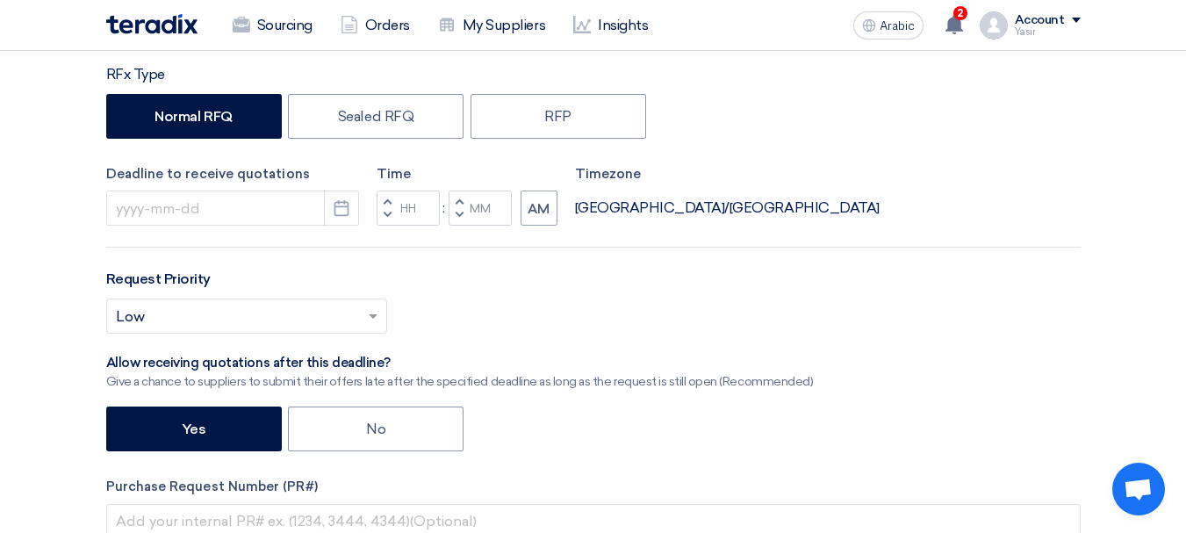
scroll to position [439, 0]
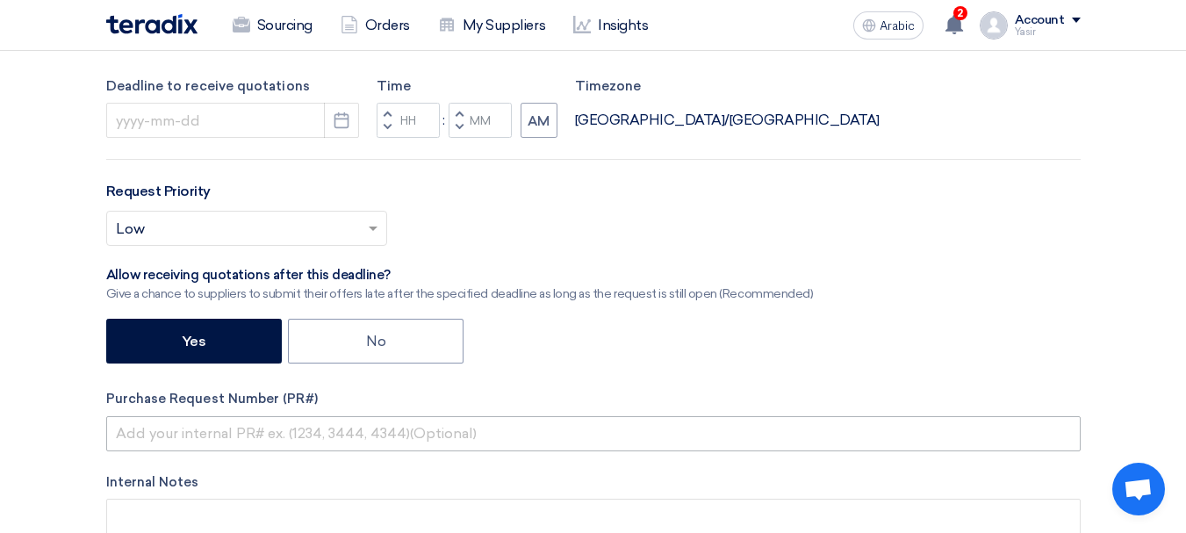
type input "8100016044"
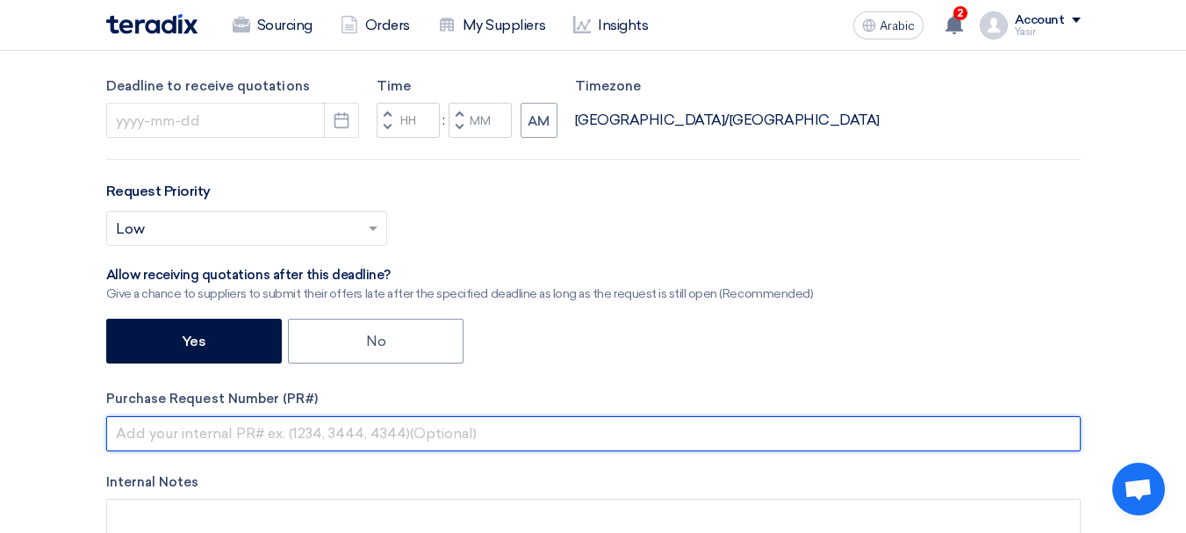
click at [215, 445] on input "text" at bounding box center [593, 433] width 974 height 35
paste input "8100016044"
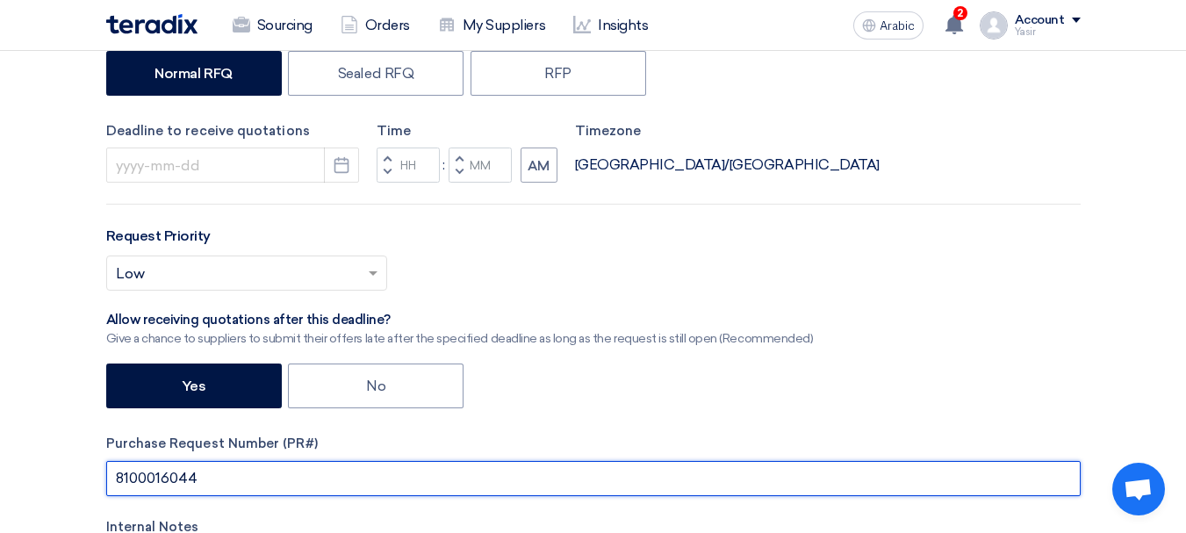
scroll to position [351, 0]
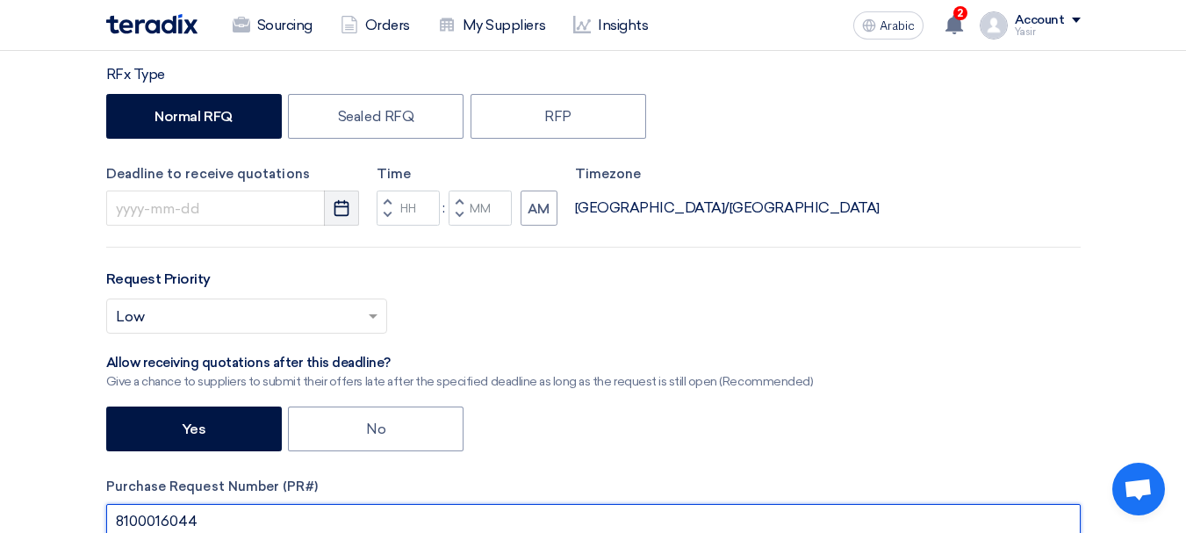
type input "8100016044"
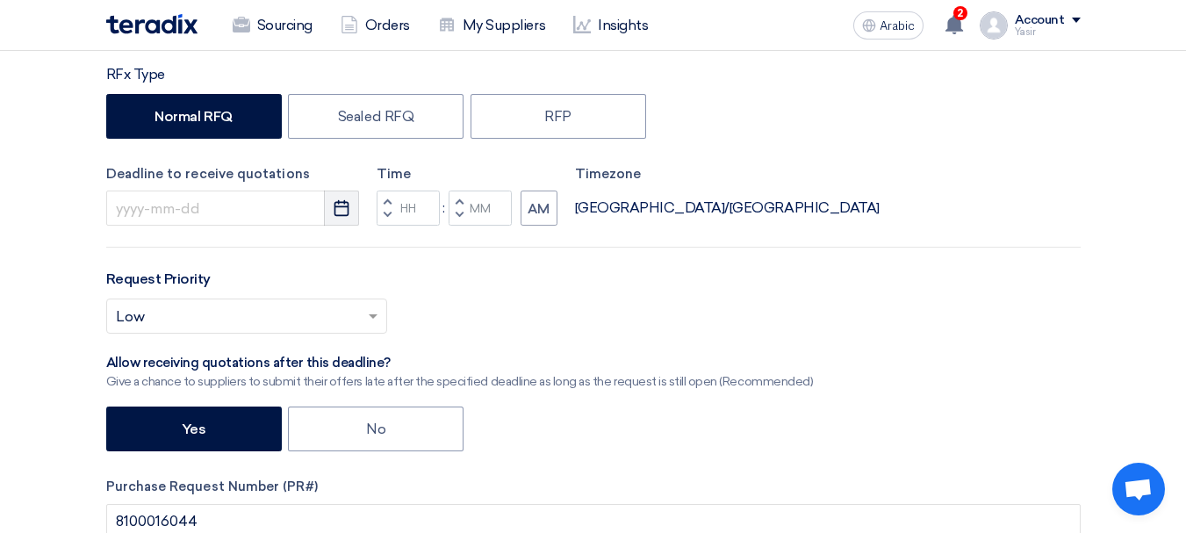
click at [341, 205] on icon "Pick a date" at bounding box center [342, 208] width 18 height 18
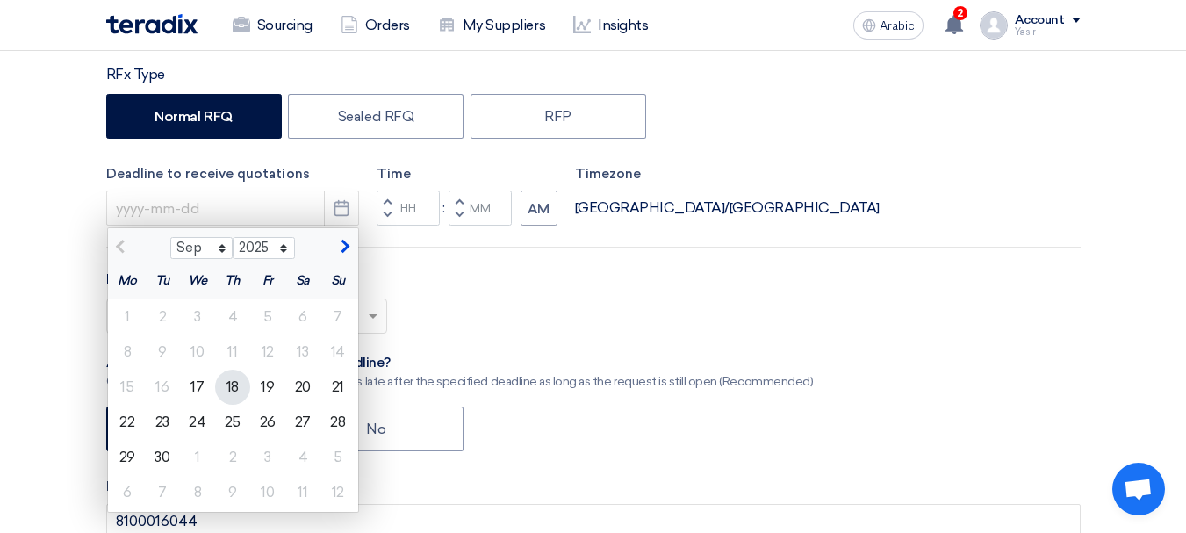
click at [232, 387] on font "18" at bounding box center [232, 386] width 12 height 17
type input "[DATE]"
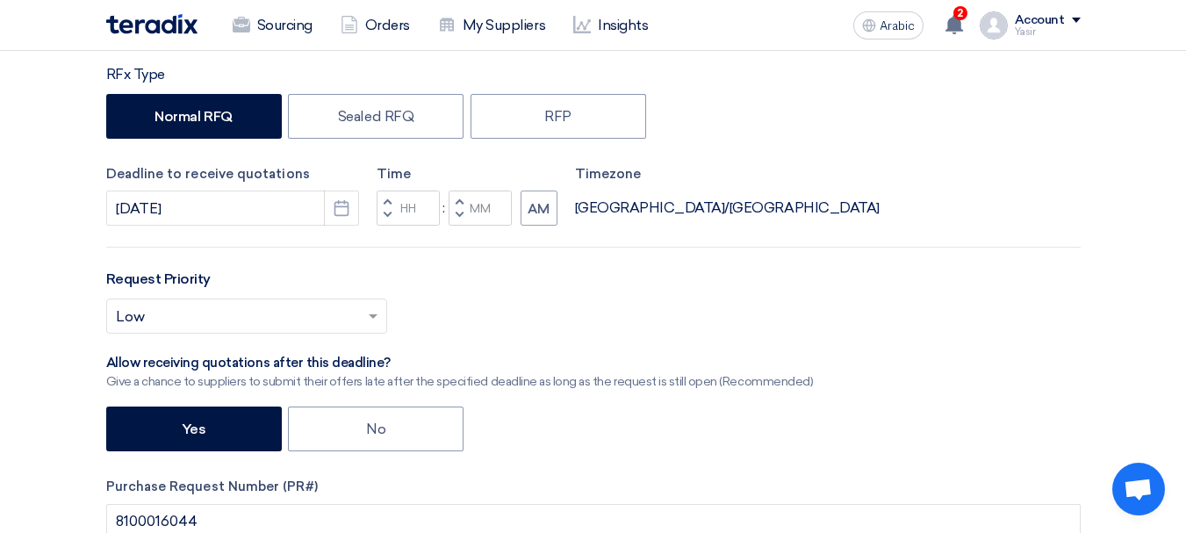
click at [395, 216] on button "Decrement hours" at bounding box center [387, 216] width 21 height 22
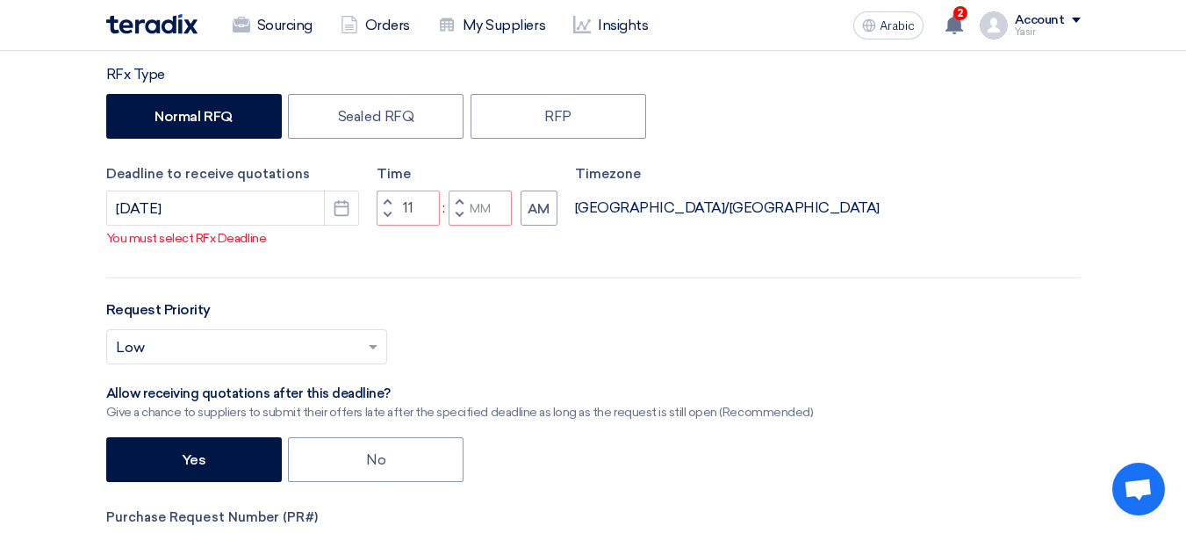
click at [390, 212] on button "Increment hours" at bounding box center [387, 201] width 21 height 22
click at [458, 220] on span "button" at bounding box center [459, 215] width 6 height 11
type input "11"
type input "59"
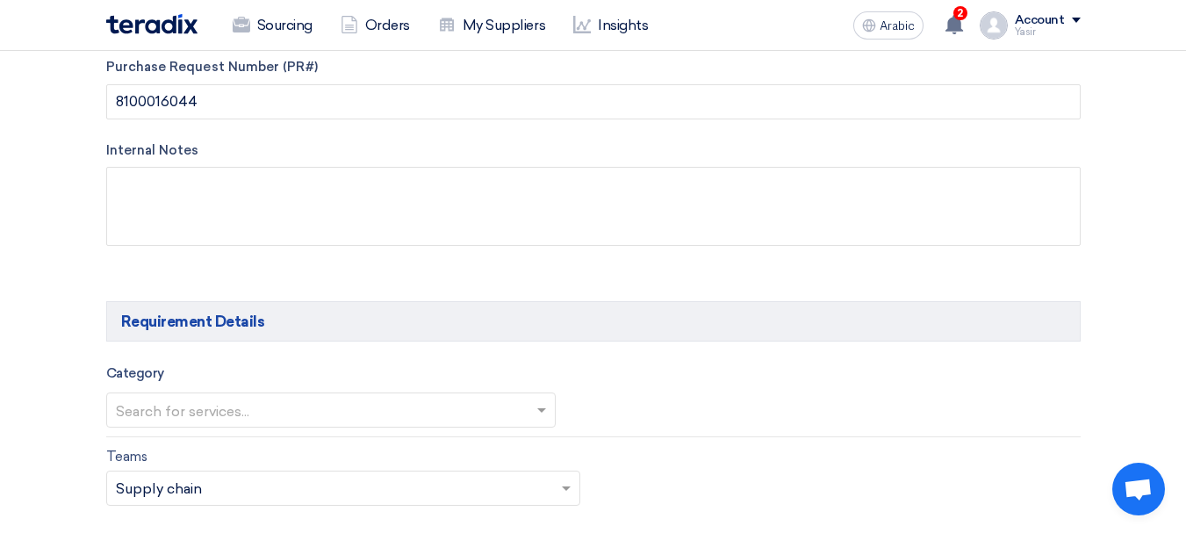
scroll to position [790, 0]
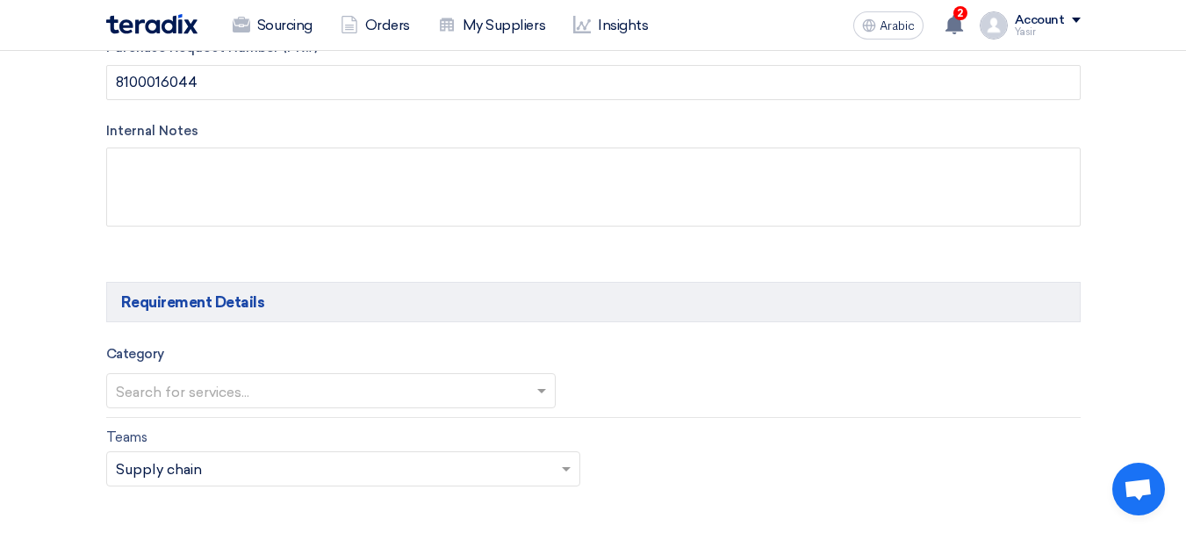
click at [242, 371] on div "Category Search for services..." at bounding box center [330, 375] width 449 height 65
click at [238, 389] on input "text" at bounding box center [322, 391] width 413 height 29
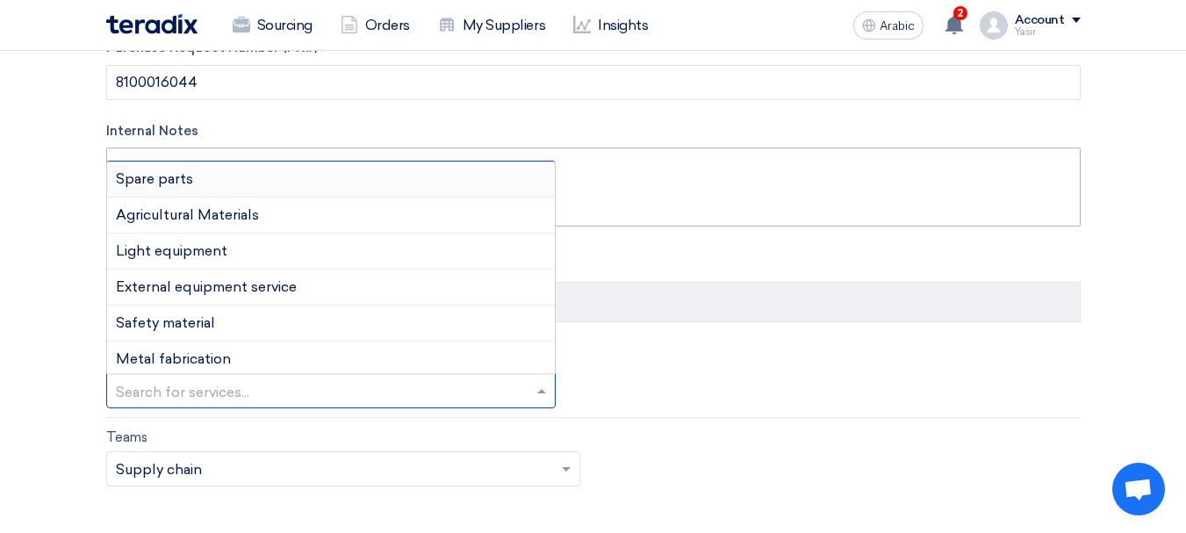
click at [178, 187] on div "Spare parts" at bounding box center [331, 180] width 448 height 36
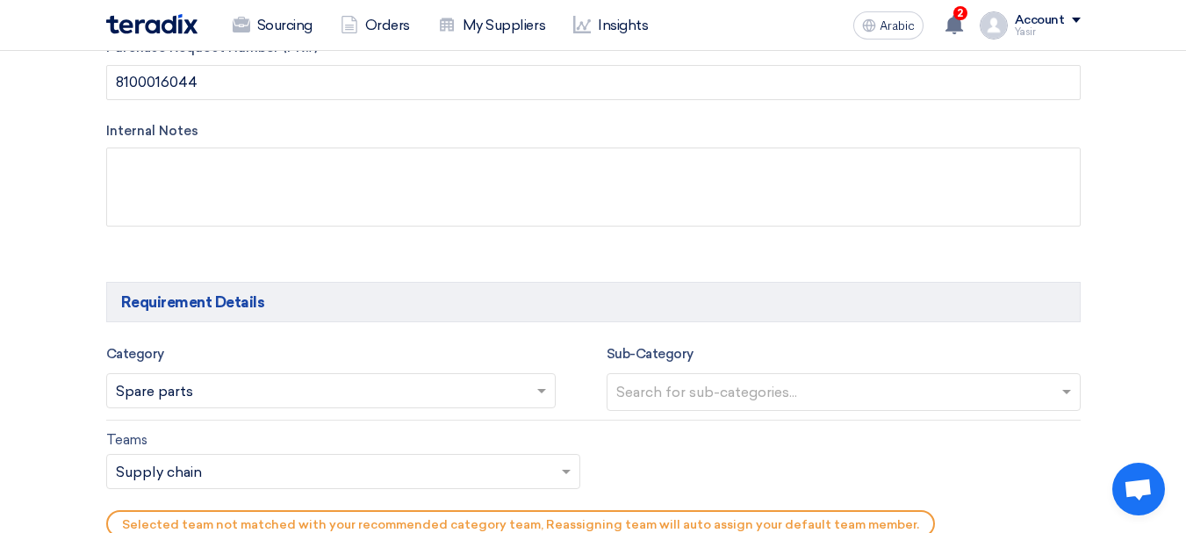
click at [748, 379] on input "text" at bounding box center [845, 393] width 459 height 29
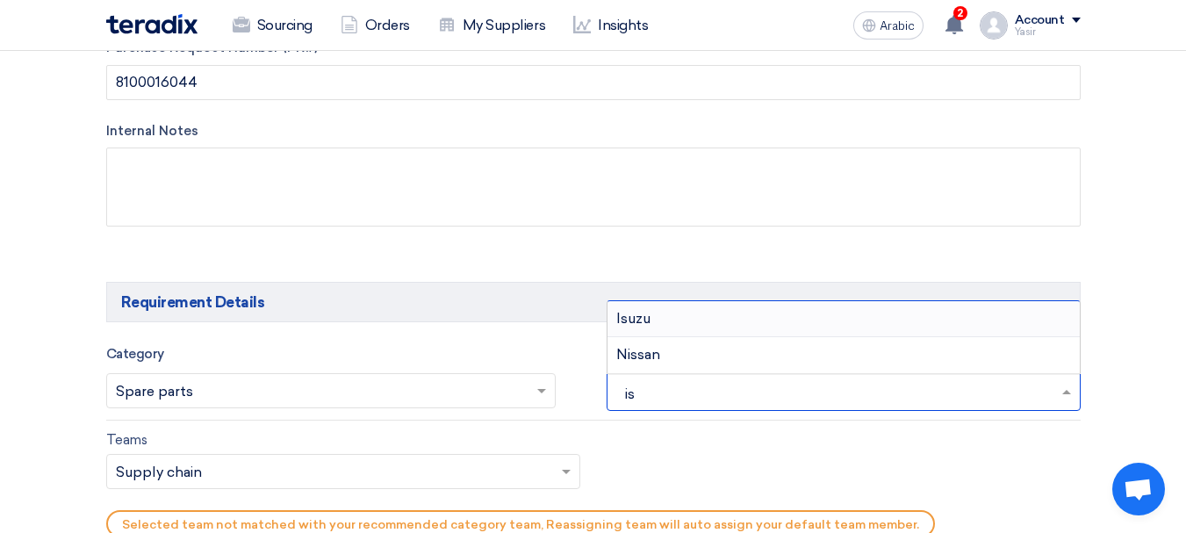
type input "isu"
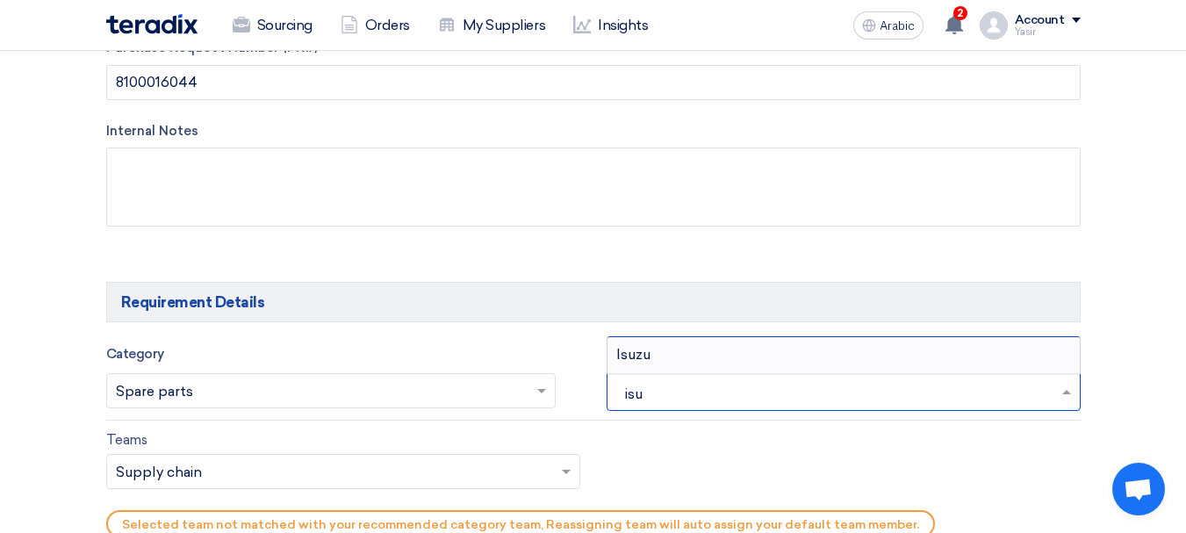
click at [694, 364] on div "Isuzu" at bounding box center [843, 354] width 472 height 35
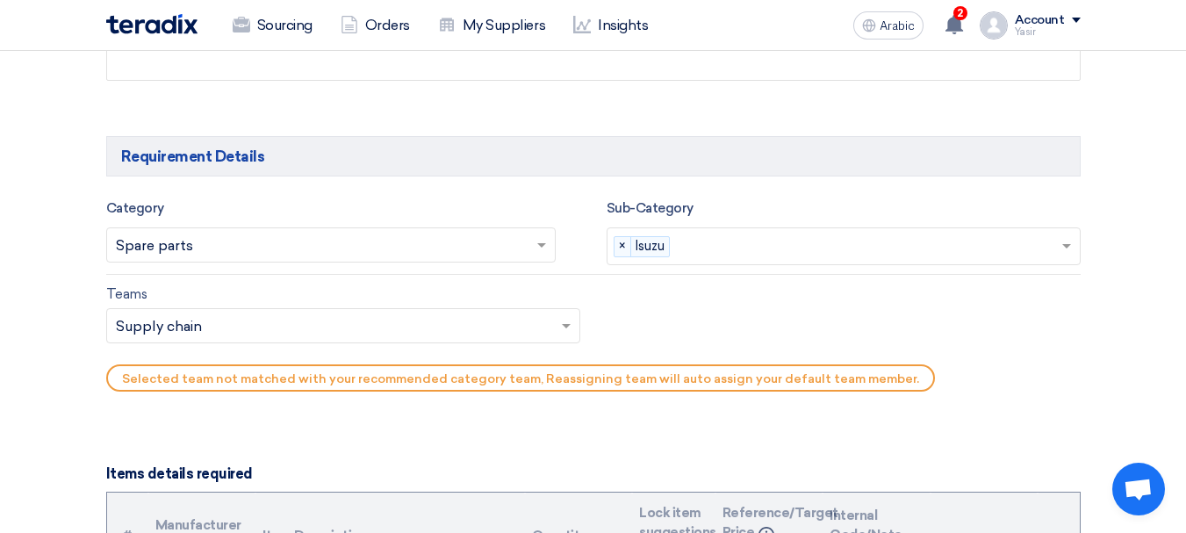
scroll to position [966, 0]
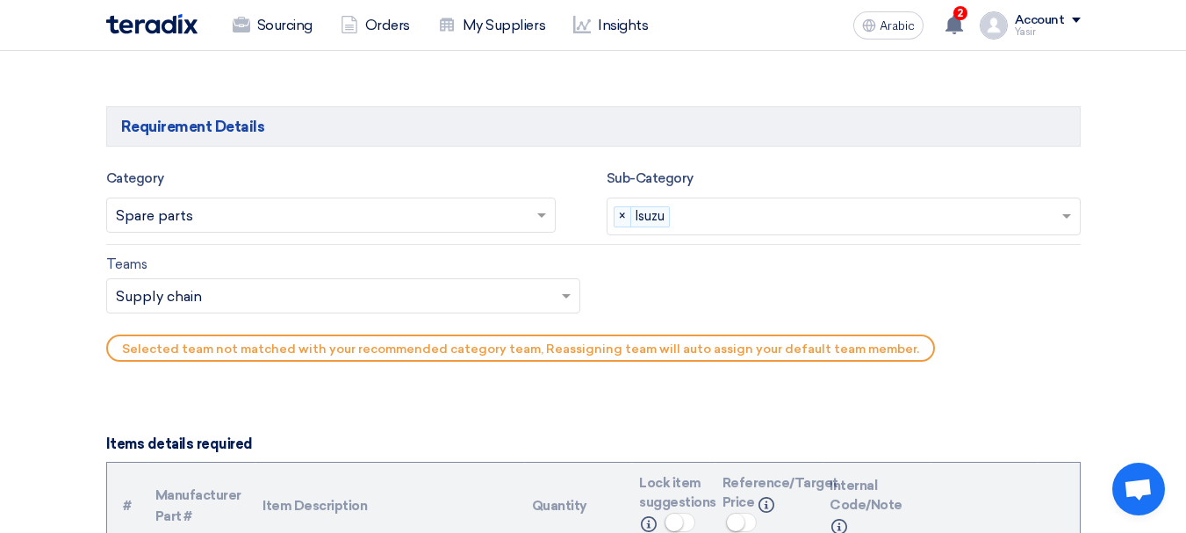
click at [228, 290] on input "text" at bounding box center [334, 298] width 437 height 29
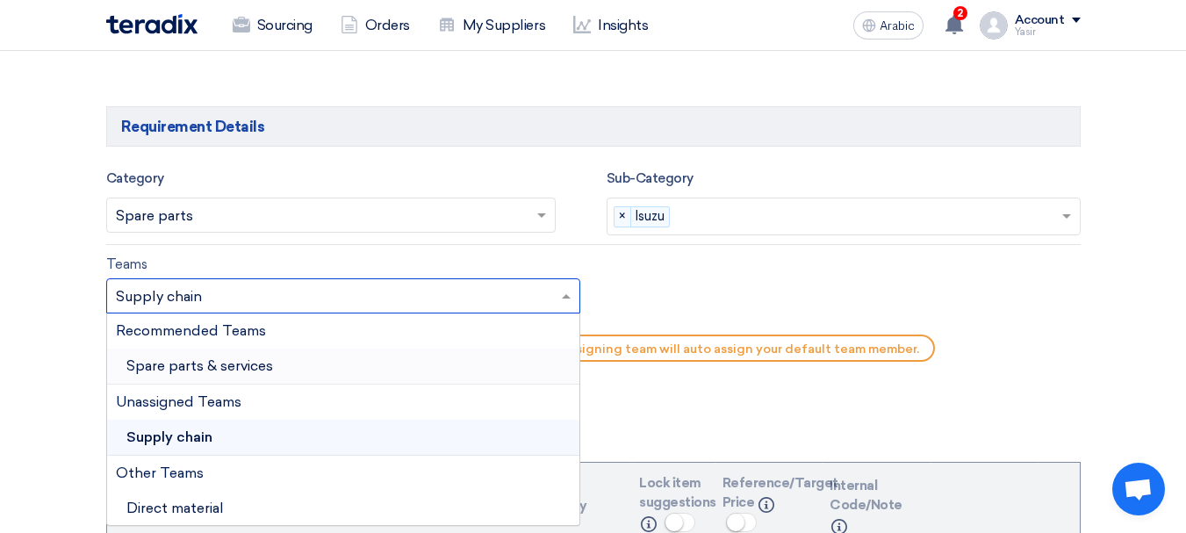
click at [211, 358] on font "Spare parts & services" at bounding box center [199, 365] width 147 height 17
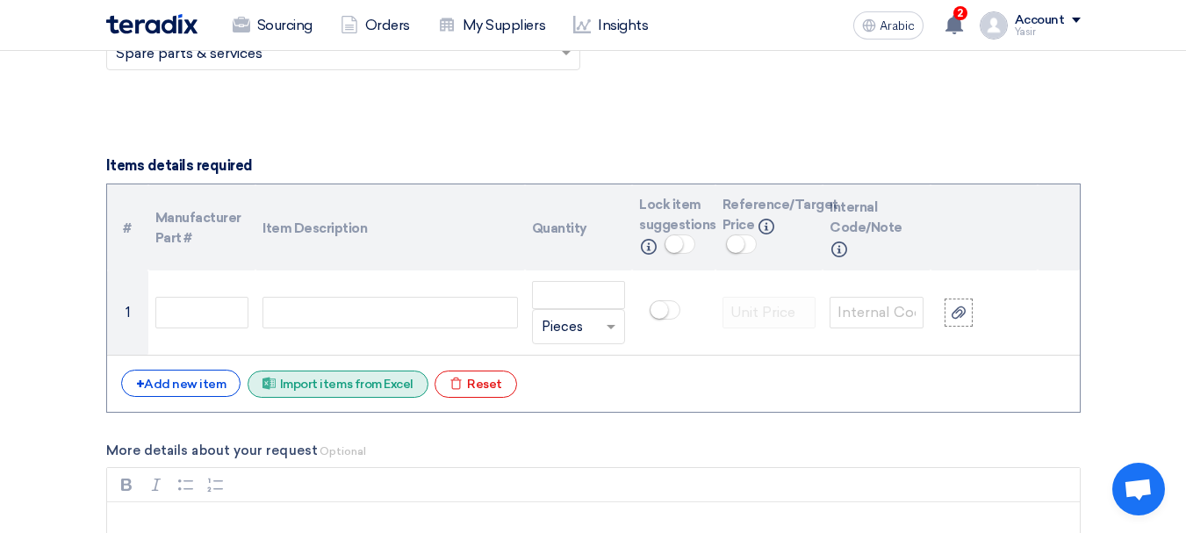
scroll to position [1229, 0]
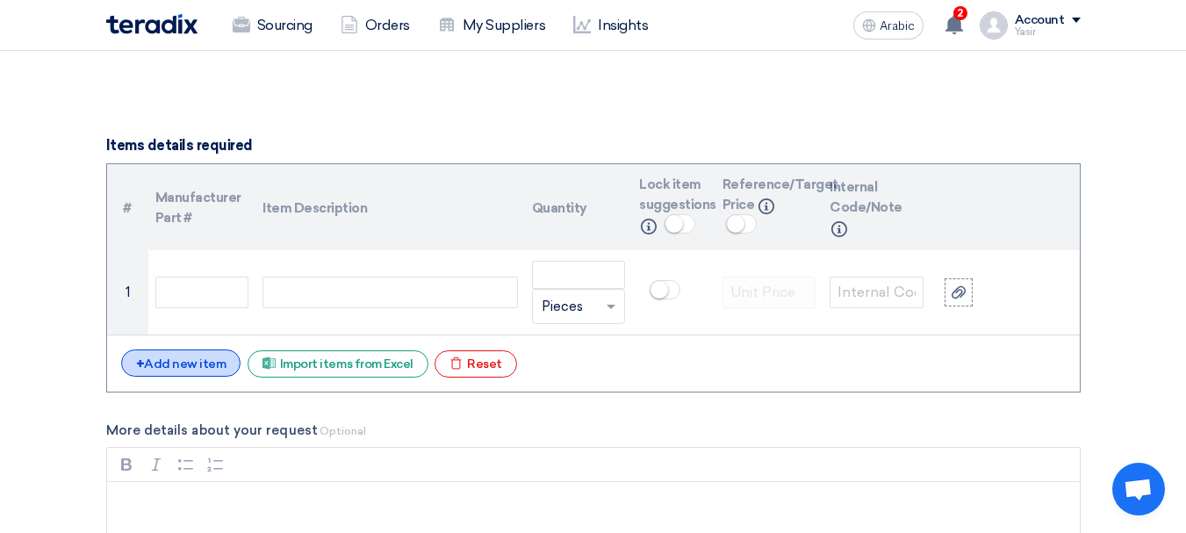
click at [170, 362] on font "Add new item" at bounding box center [185, 363] width 82 height 15
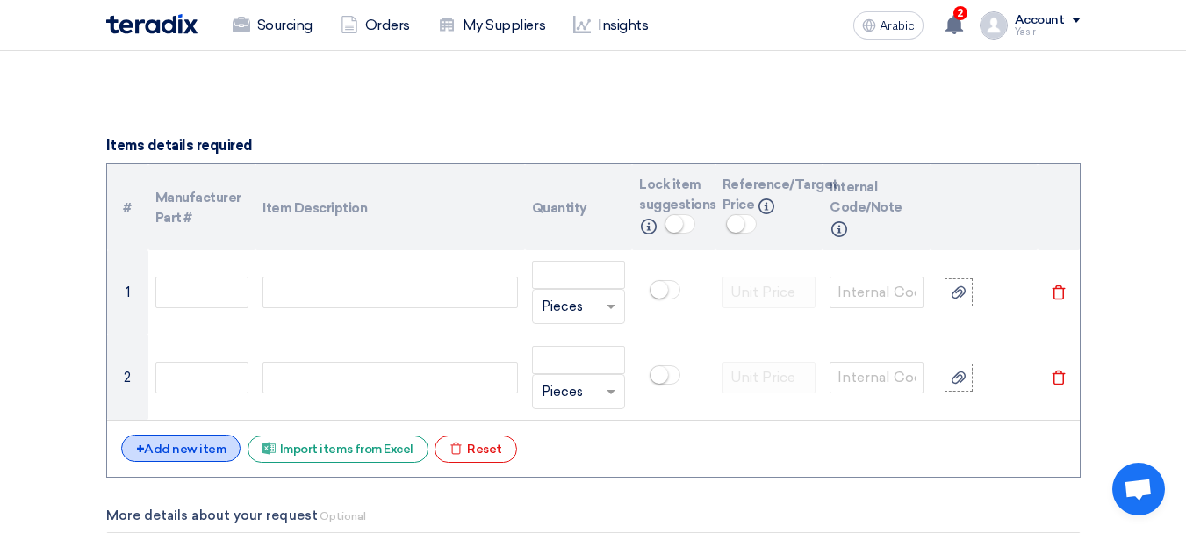
click at [174, 432] on div "# Manufacturer Part # Item Description Quantity Lock item suggestions Info Refe…" at bounding box center [593, 319] width 974 height 313
click at [175, 439] on div "+ Add new item" at bounding box center [181, 447] width 120 height 27
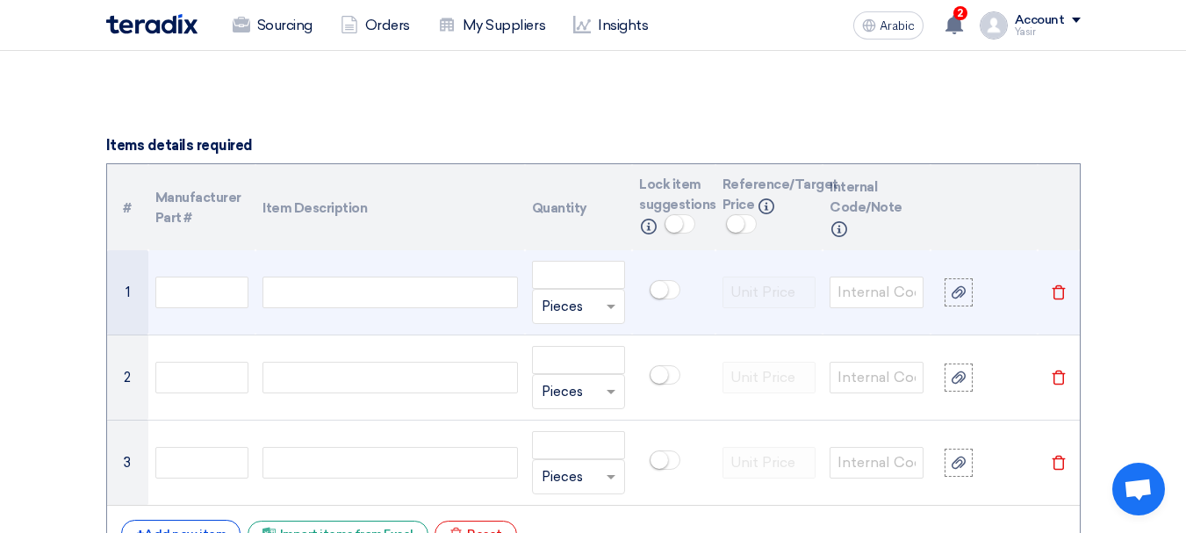
click at [357, 276] on div at bounding box center [389, 292] width 255 height 32
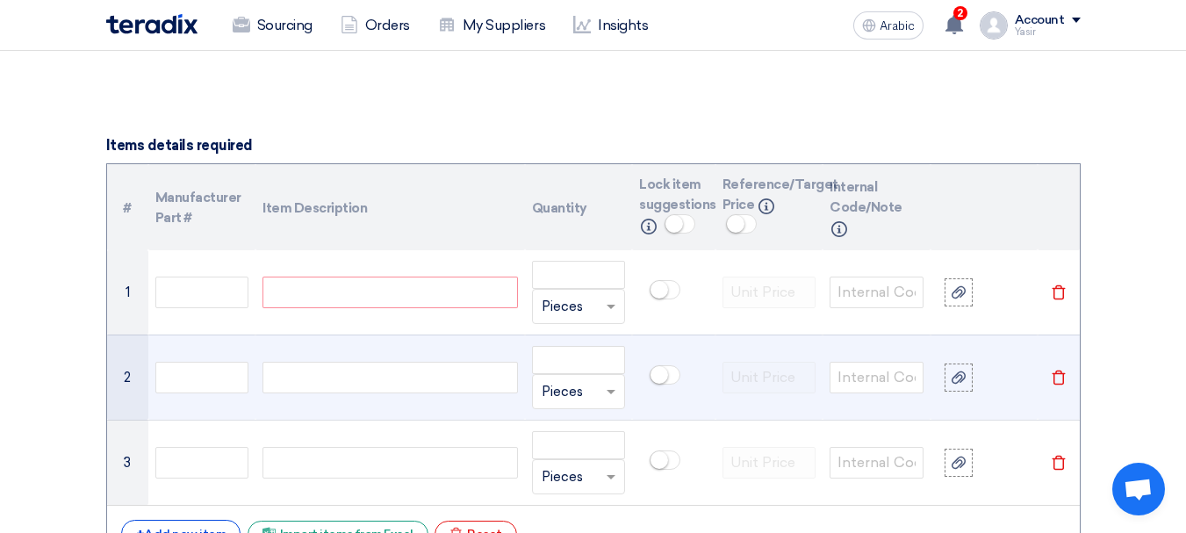
click at [291, 367] on div at bounding box center [389, 378] width 255 height 32
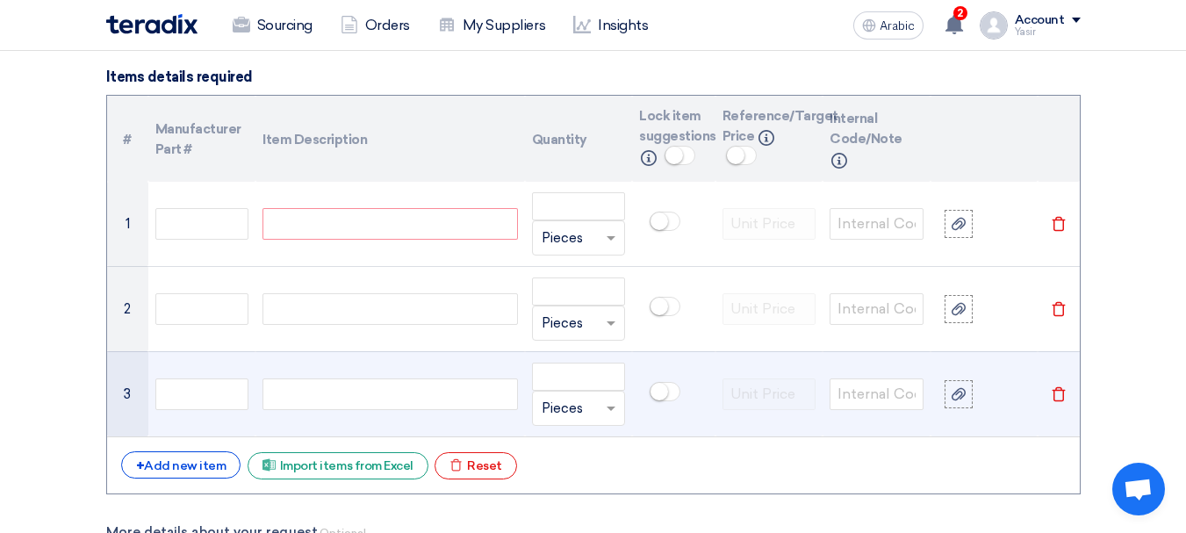
scroll to position [1317, 0]
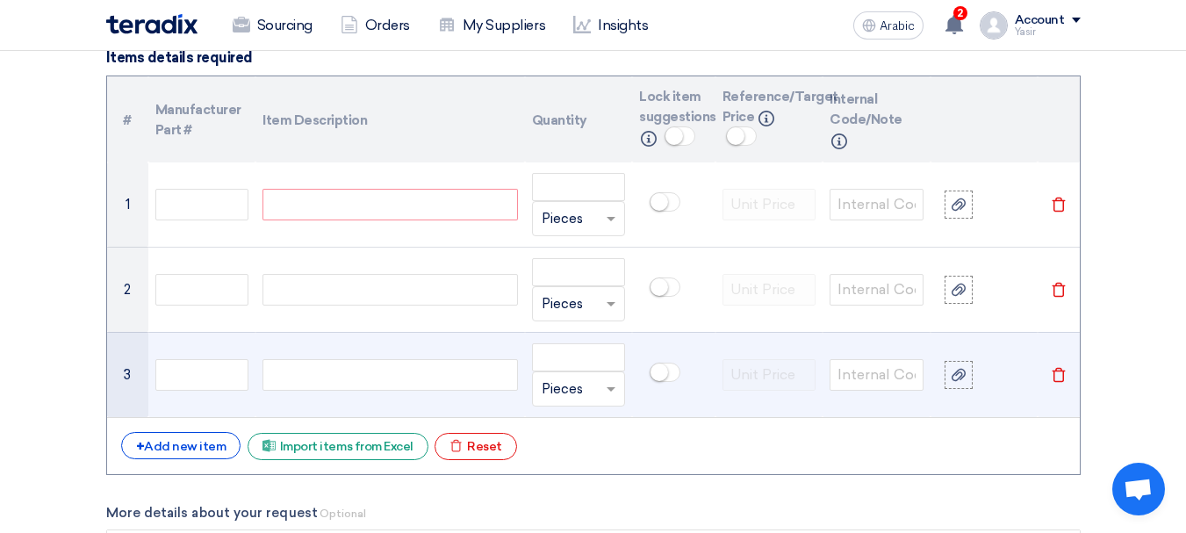
click at [338, 382] on div at bounding box center [389, 375] width 255 height 32
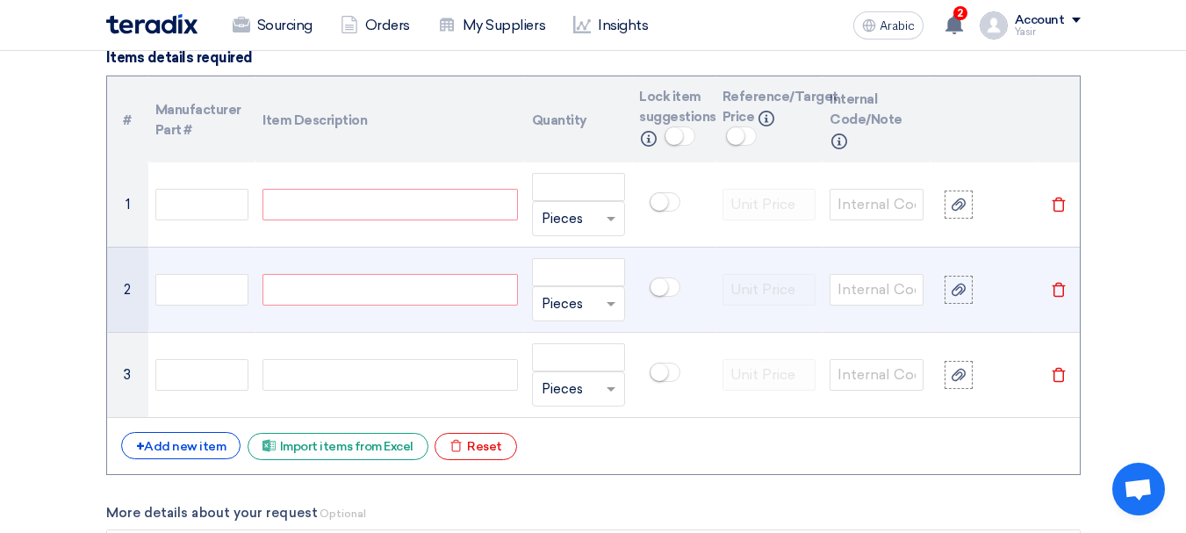
click at [346, 287] on div at bounding box center [389, 290] width 255 height 32
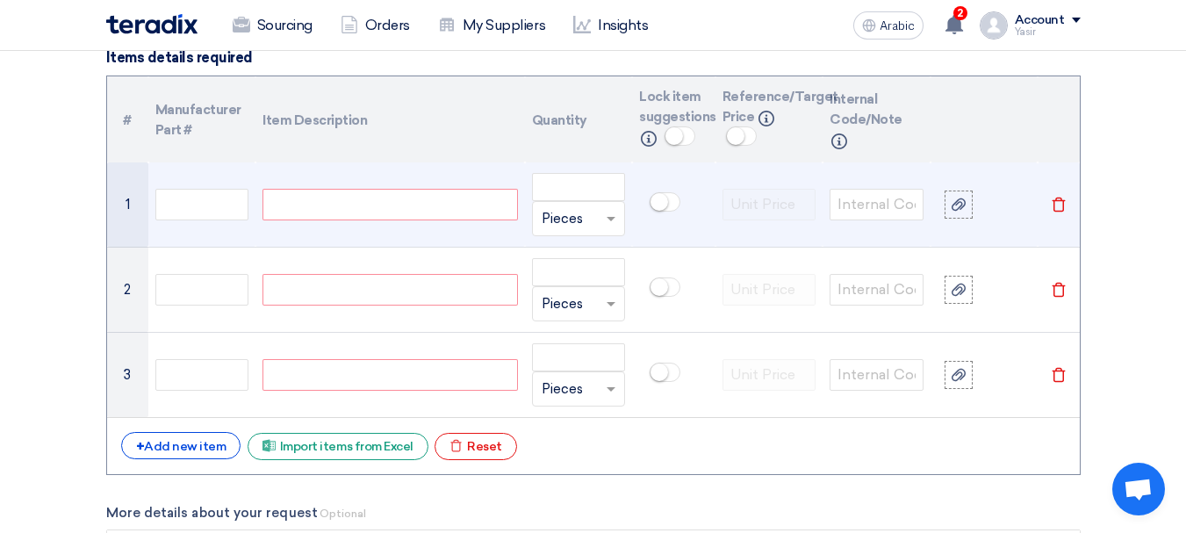
click at [367, 205] on div at bounding box center [389, 205] width 255 height 32
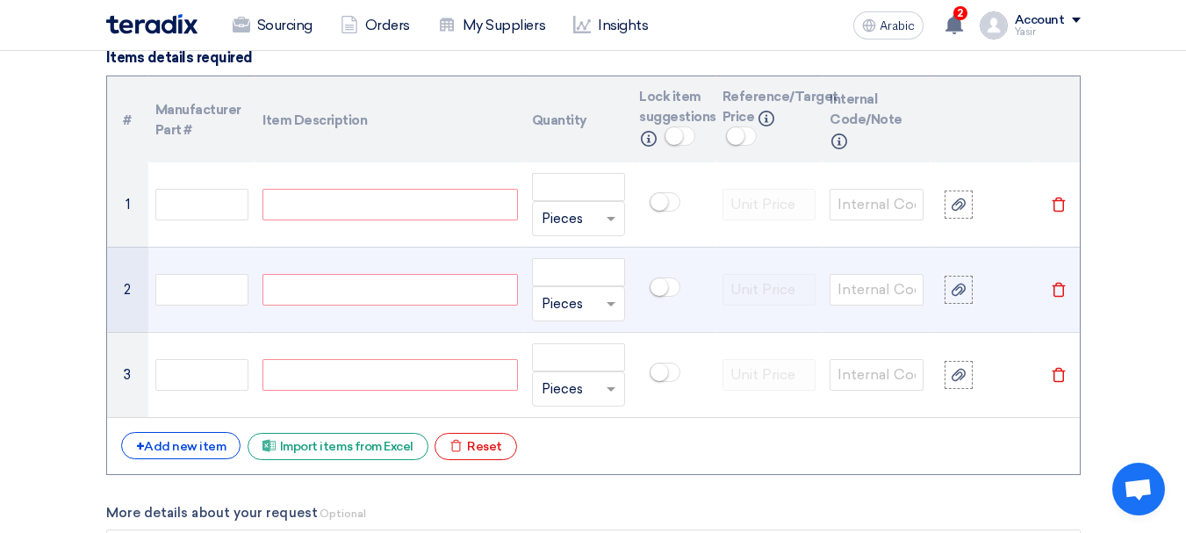
paste div
click at [333, 295] on div at bounding box center [389, 290] width 255 height 32
paste div
click at [340, 293] on div "LEAF;10X14X200" at bounding box center [389, 290] width 255 height 32
click at [377, 293] on div "LEAF;10X200" at bounding box center [389, 290] width 255 height 32
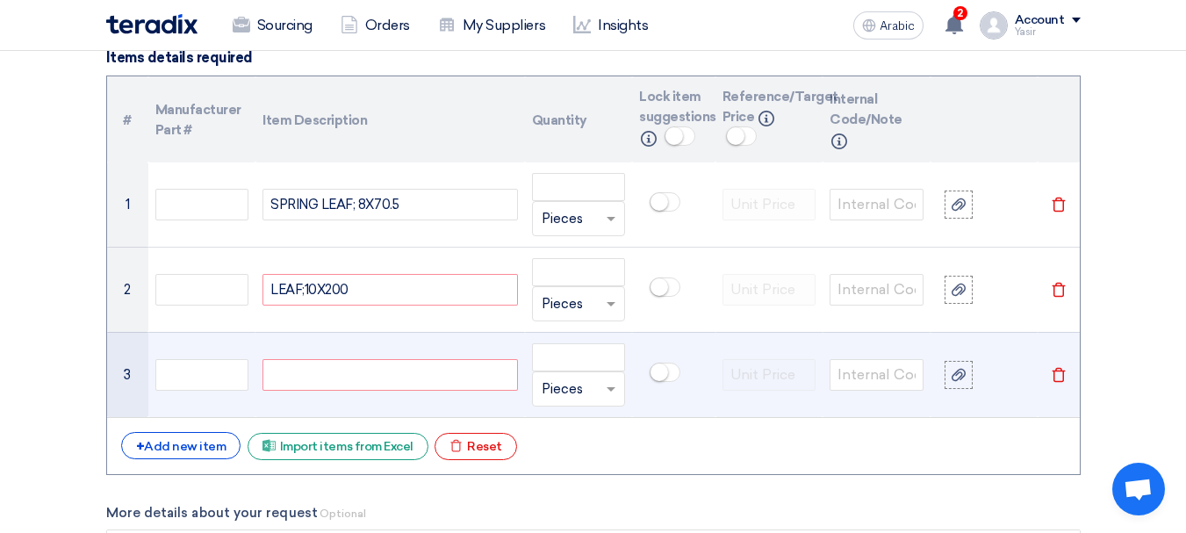
click at [352, 368] on div at bounding box center [389, 375] width 255 height 32
paste div
click at [427, 370] on div "SPRING LEAF FRONT" at bounding box center [389, 375] width 255 height 32
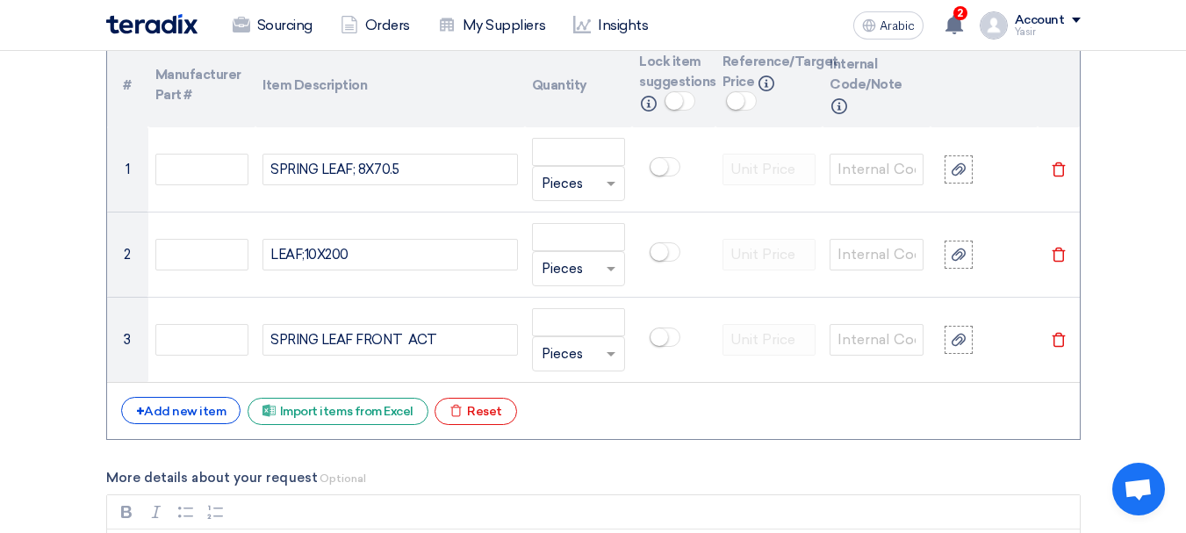
scroll to position [1404, 0]
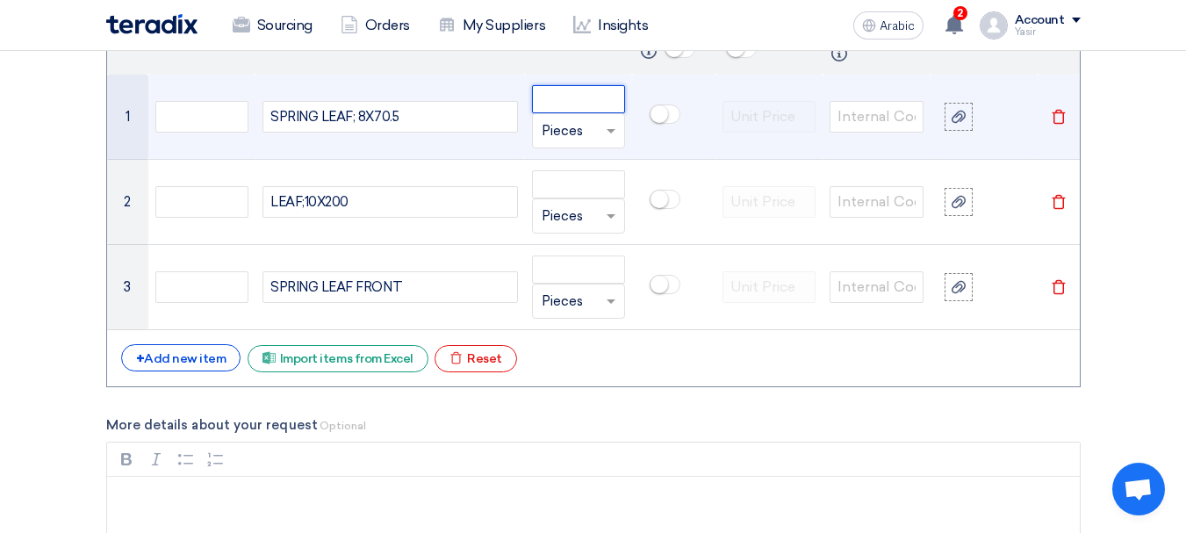
click at [580, 108] on input "number" at bounding box center [579, 99] width 94 height 28
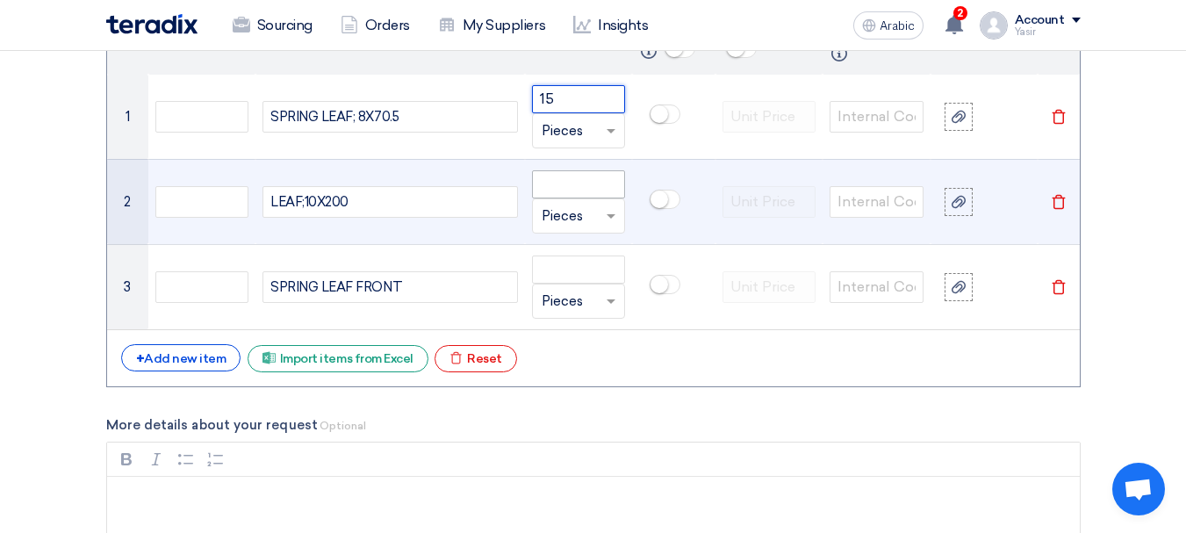
type input "15"
click at [578, 175] on input "number" at bounding box center [579, 184] width 94 height 28
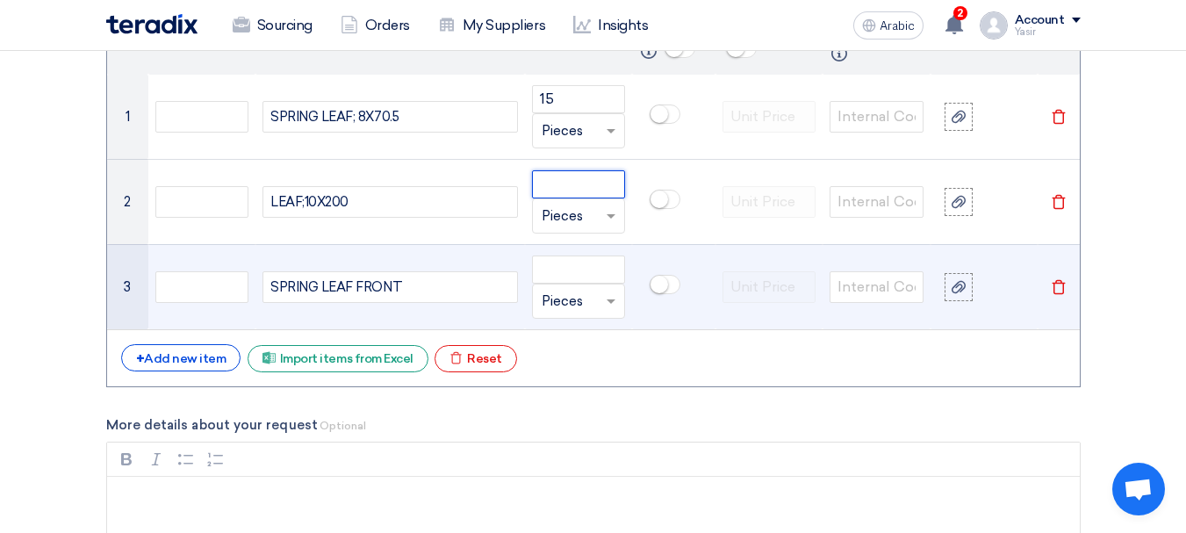
paste input "15"
type input "15"
click at [562, 264] on input "number" at bounding box center [579, 269] width 94 height 28
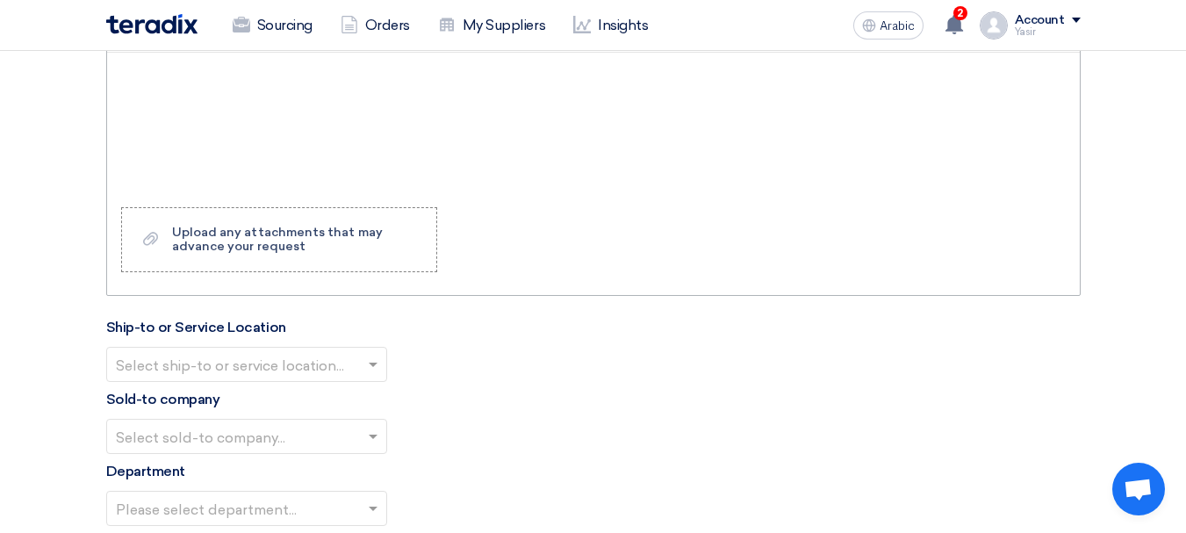
scroll to position [1843, 0]
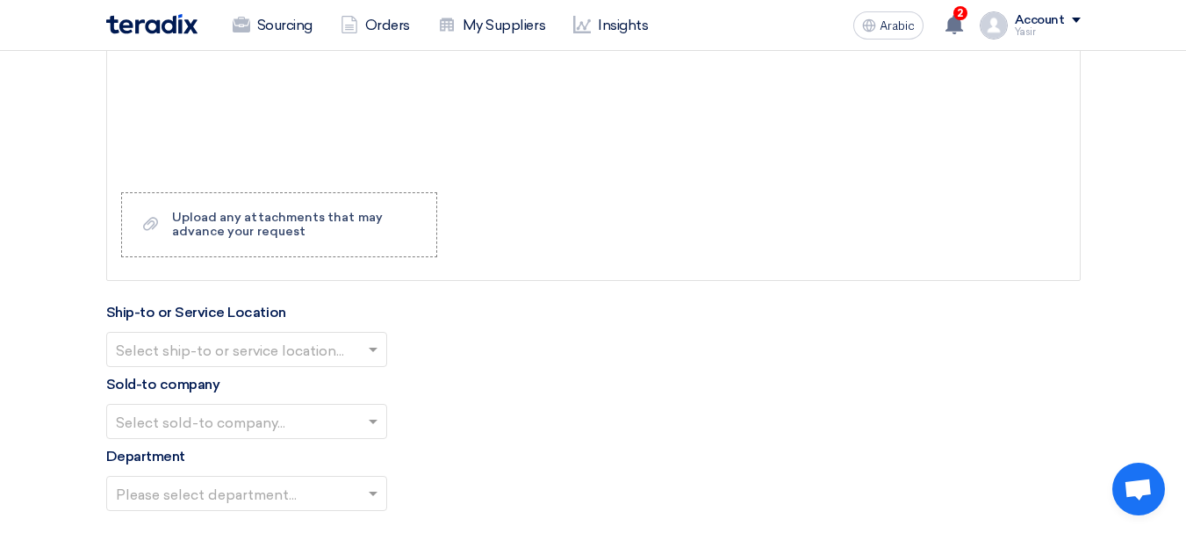
click at [327, 345] on input "text" at bounding box center [238, 350] width 244 height 29
type input "2"
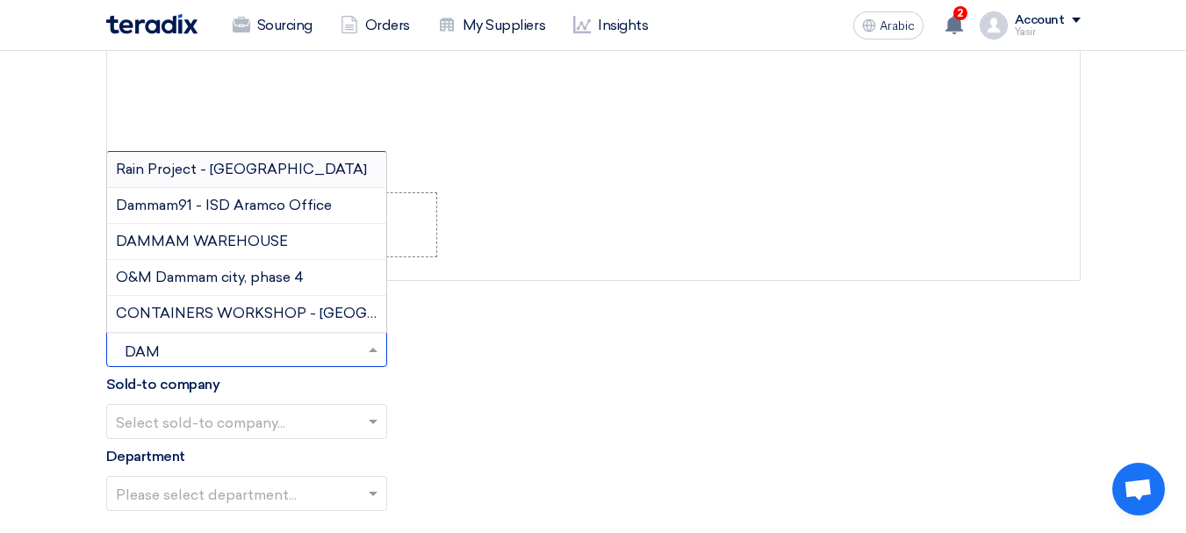
type input "DAMM"
click at [220, 252] on div "DAMMAM WAREHOUSE" at bounding box center [246, 242] width 279 height 36
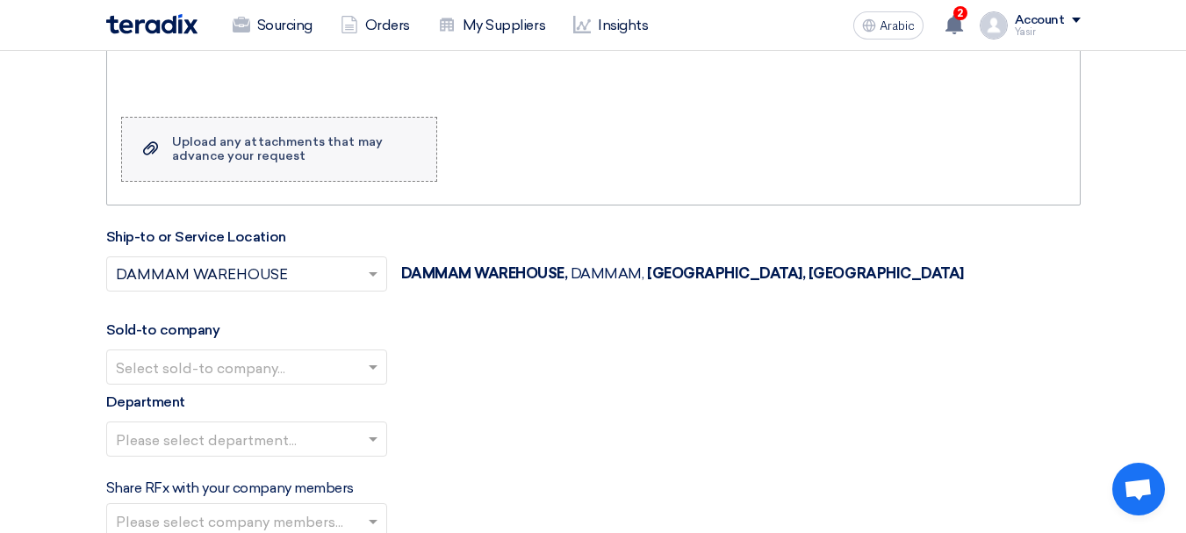
scroll to position [2019, 0]
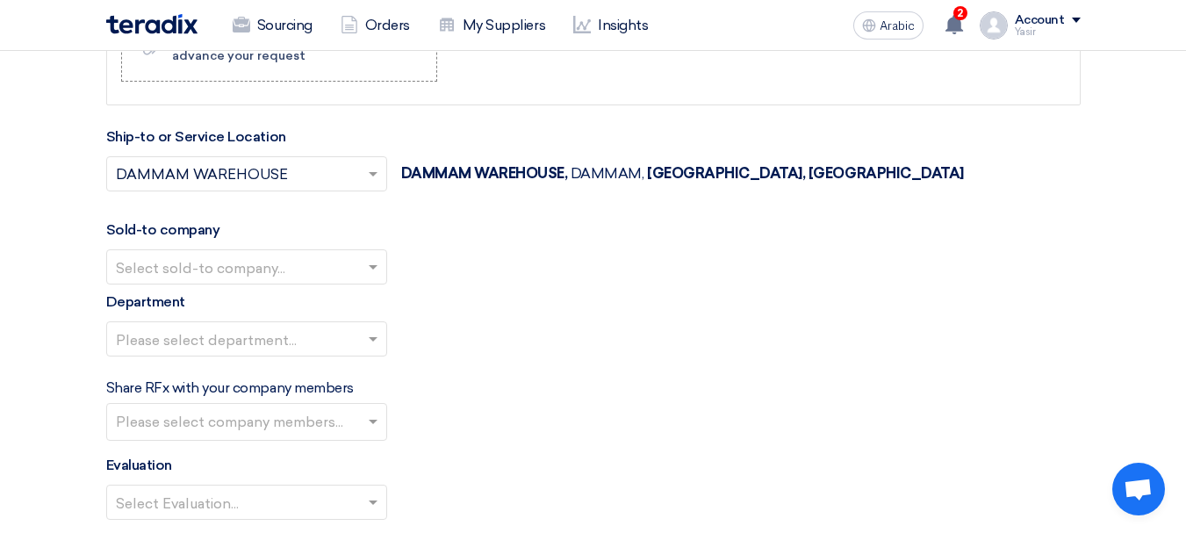
click at [265, 283] on input "text" at bounding box center [238, 268] width 244 height 29
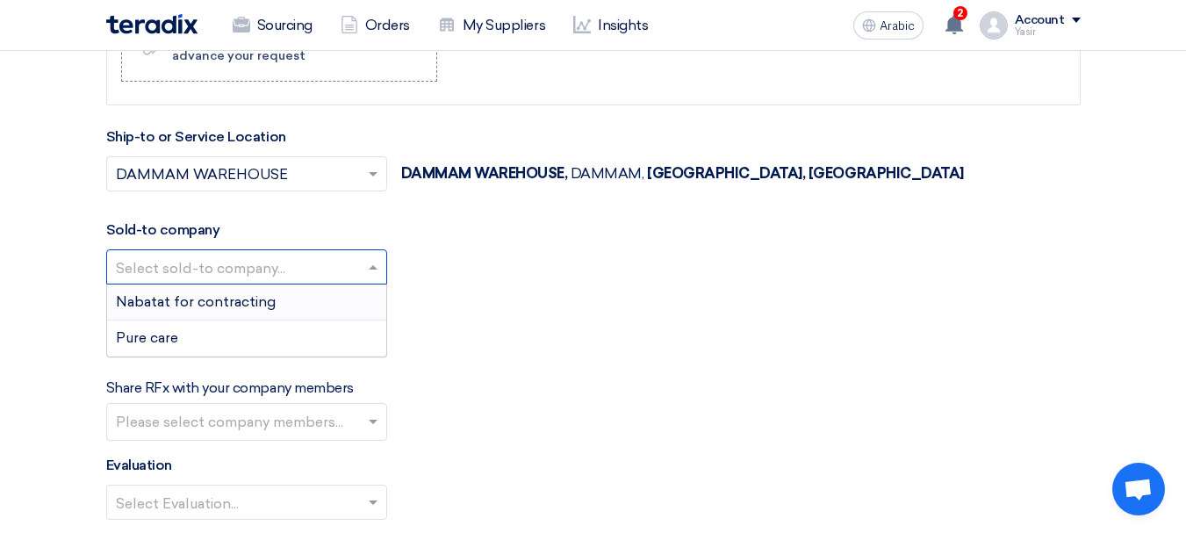
click at [243, 297] on font "Nabatat for contracting" at bounding box center [196, 301] width 160 height 17
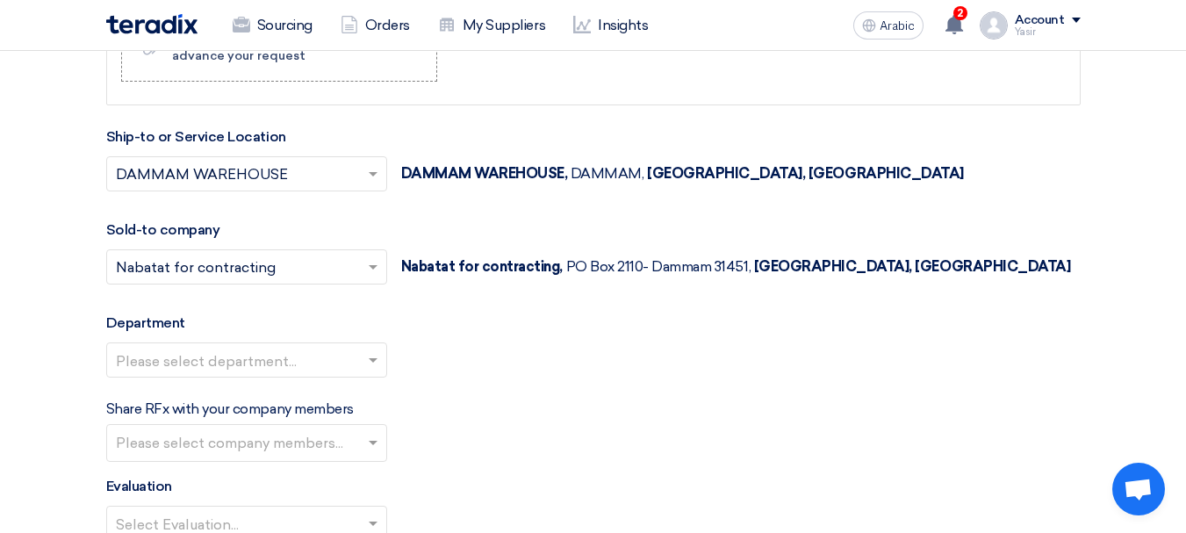
click at [260, 351] on input "text" at bounding box center [238, 361] width 244 height 29
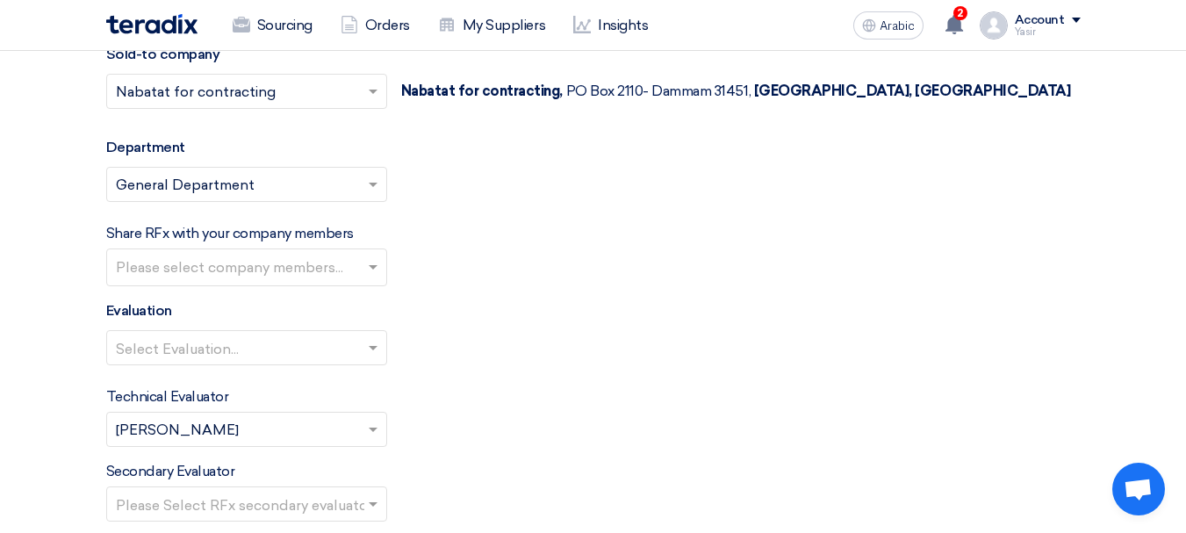
scroll to position [2282, 0]
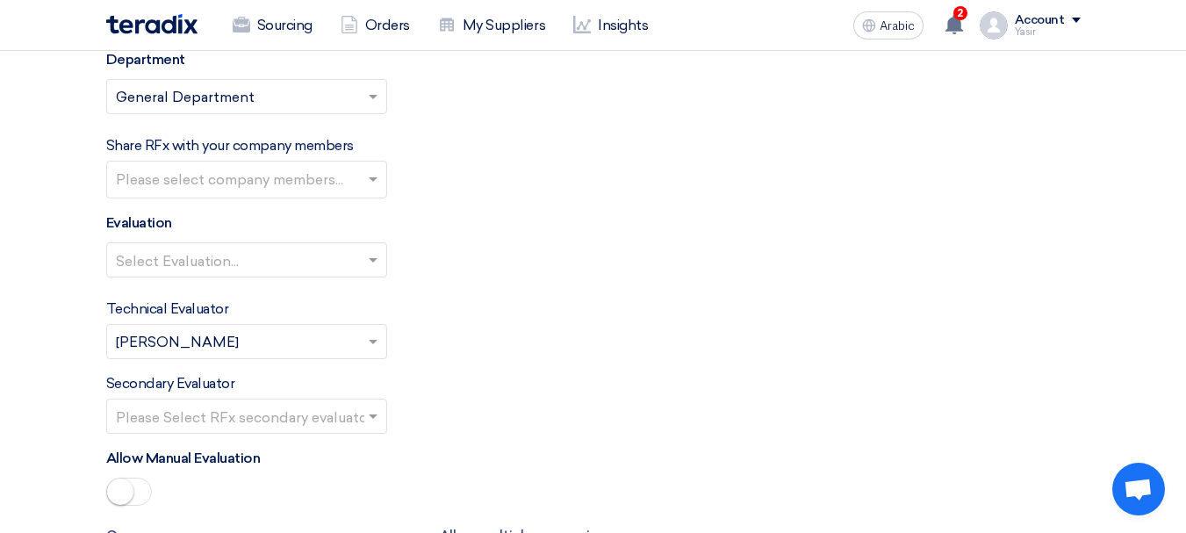
click at [344, 256] on input "text" at bounding box center [238, 261] width 244 height 29
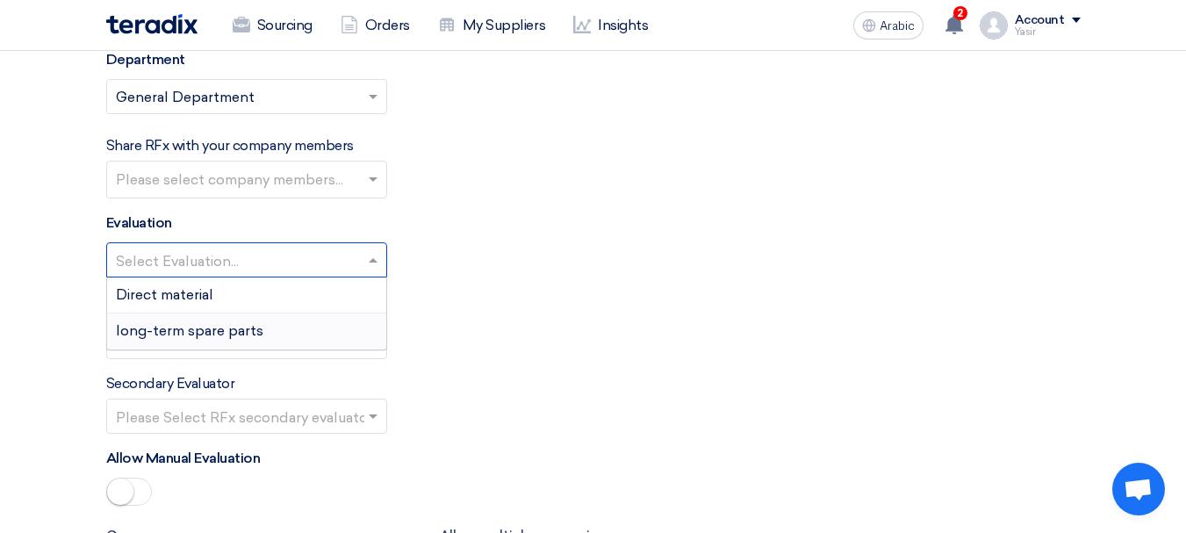
drag, startPoint x: 236, startPoint y: 334, endPoint x: 399, endPoint y: 348, distance: 163.9
click at [235, 334] on font "long-term spare parts" at bounding box center [189, 330] width 147 height 17
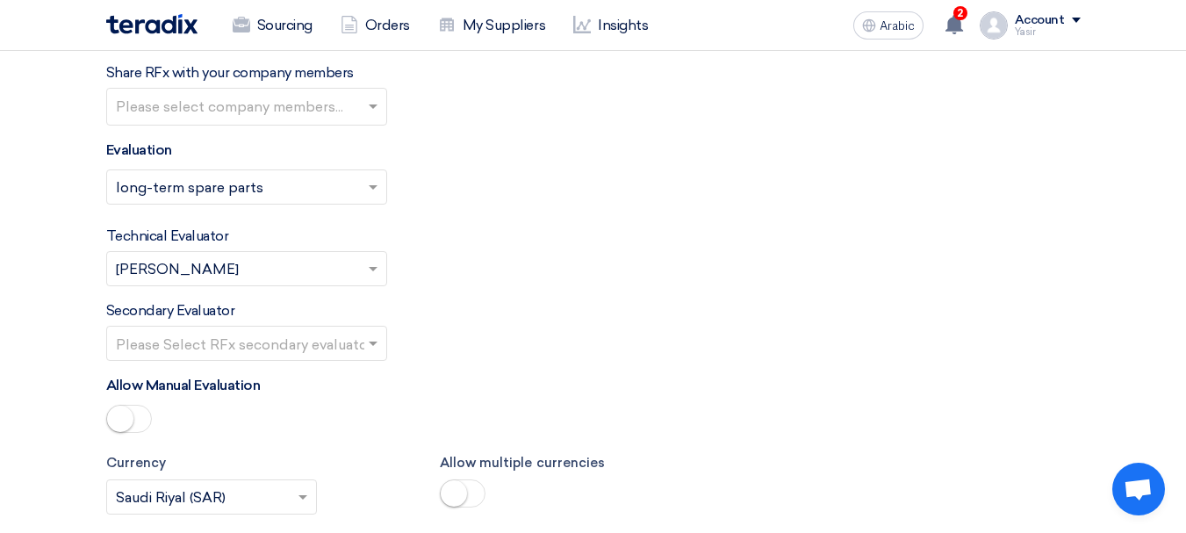
scroll to position [2370, 0]
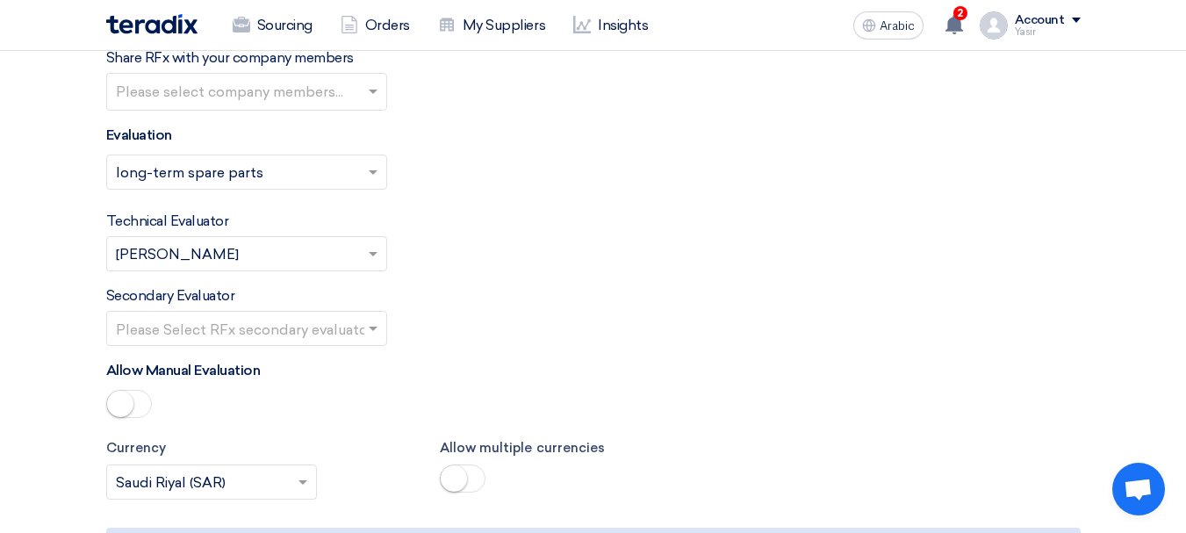
click at [331, 326] on input "text" at bounding box center [238, 329] width 244 height 29
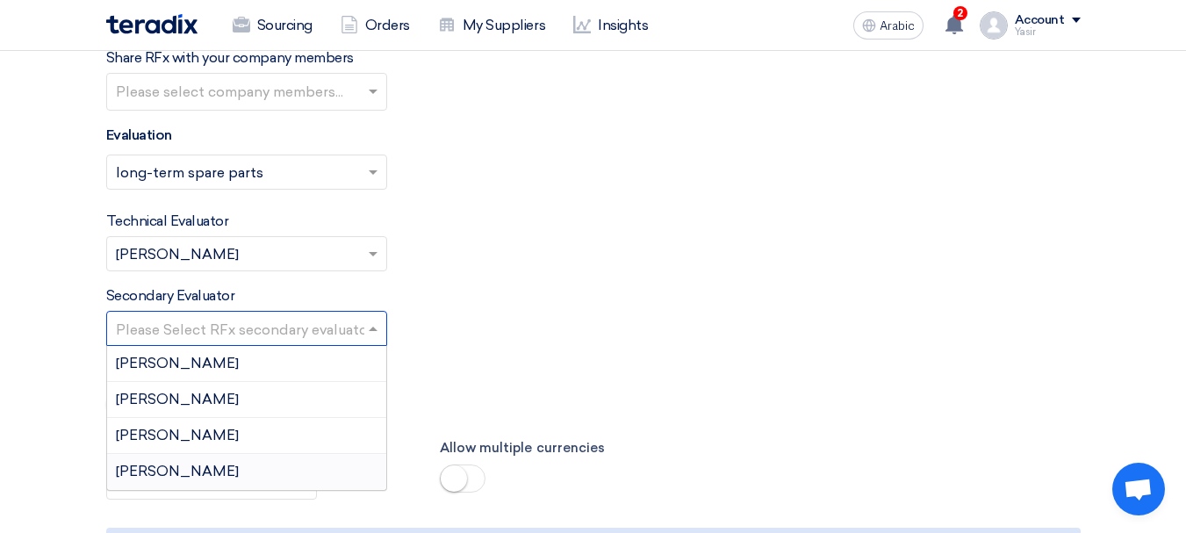
click at [171, 467] on div "[PERSON_NAME]" at bounding box center [246, 471] width 279 height 35
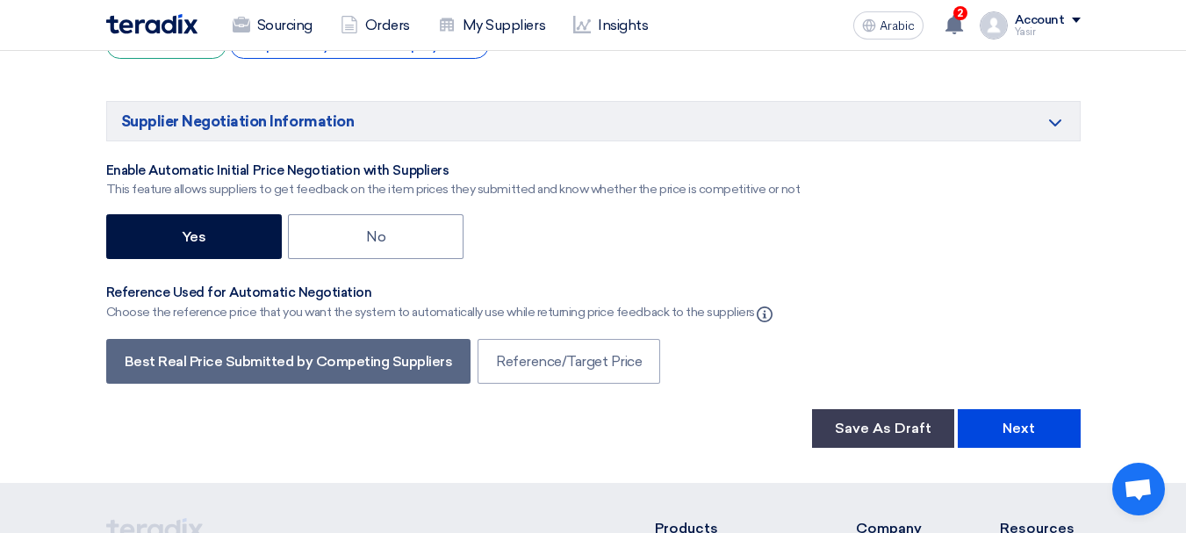
scroll to position [3072, 0]
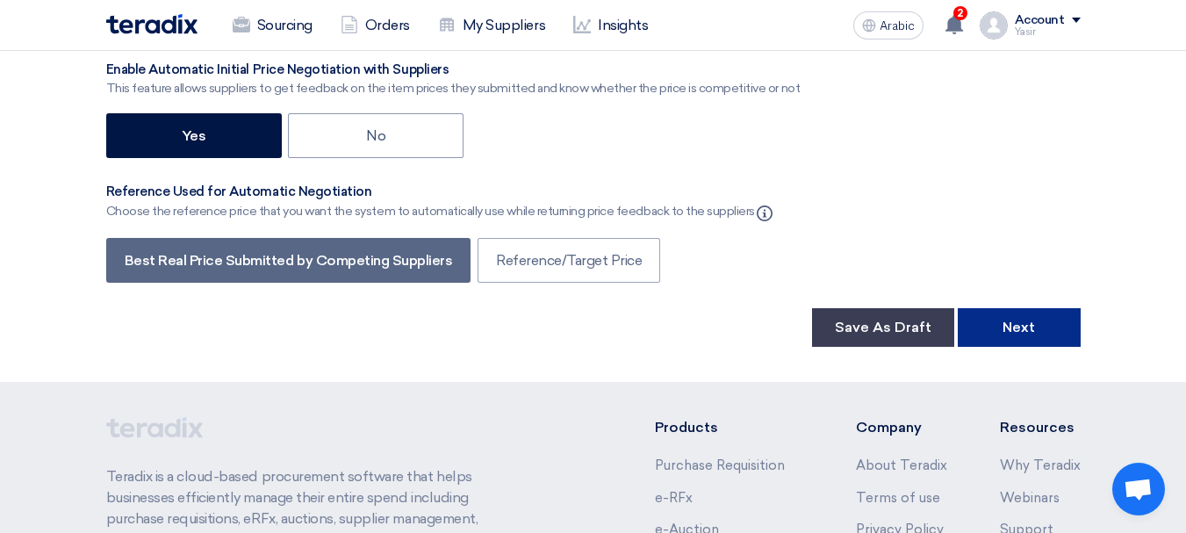
click at [1011, 340] on button "Next" at bounding box center [1019, 327] width 123 height 39
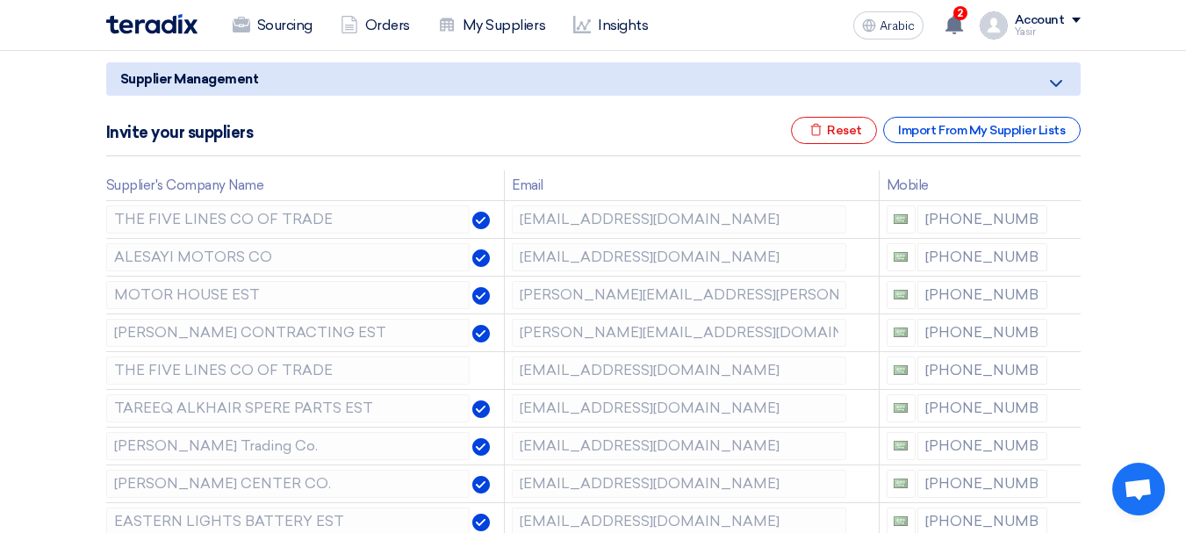
scroll to position [263, 0]
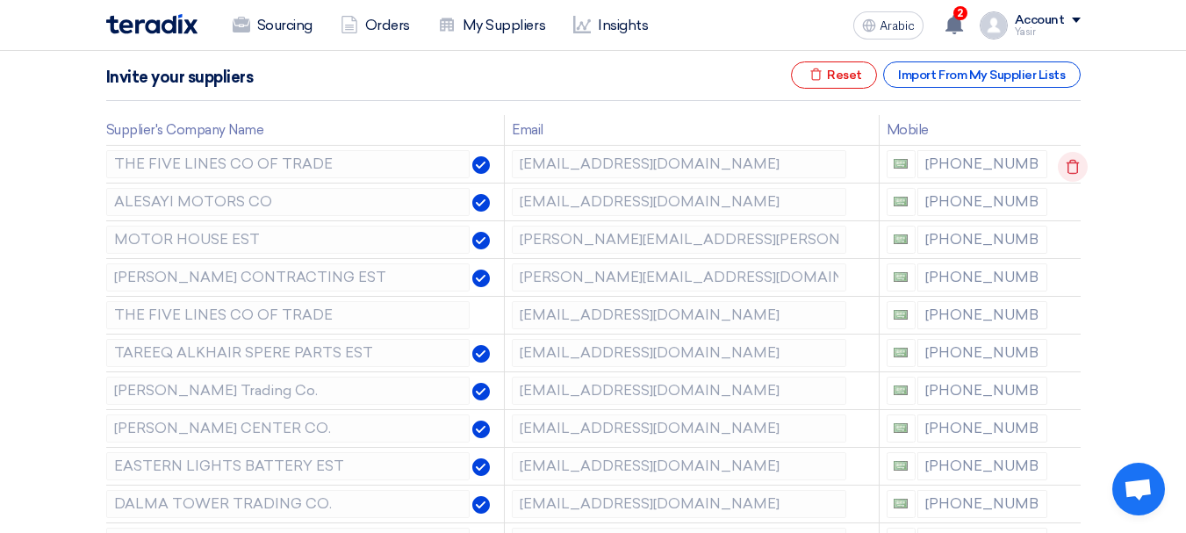
click at [1072, 162] on icon at bounding box center [1073, 167] width 30 height 30
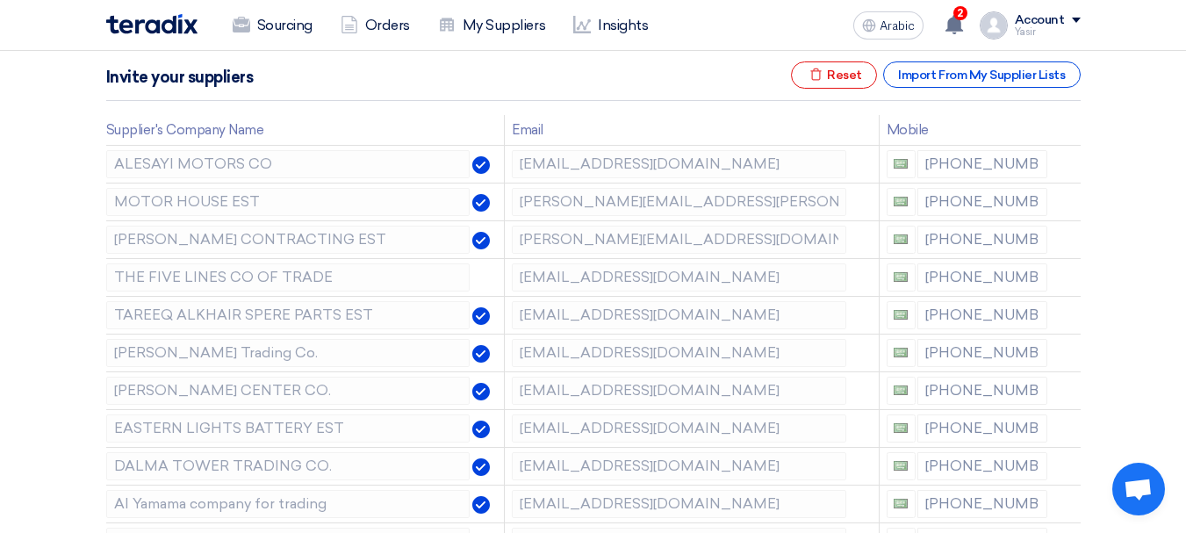
click at [0, 0] on icon at bounding box center [0, 0] width 0 height 0
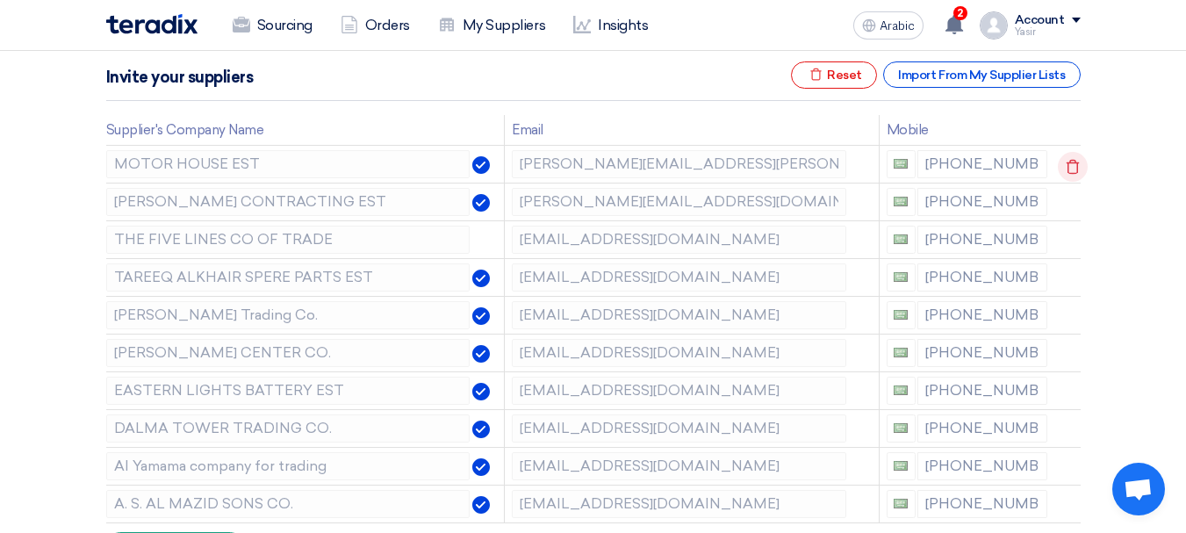
click at [1071, 162] on icon at bounding box center [1073, 167] width 30 height 30
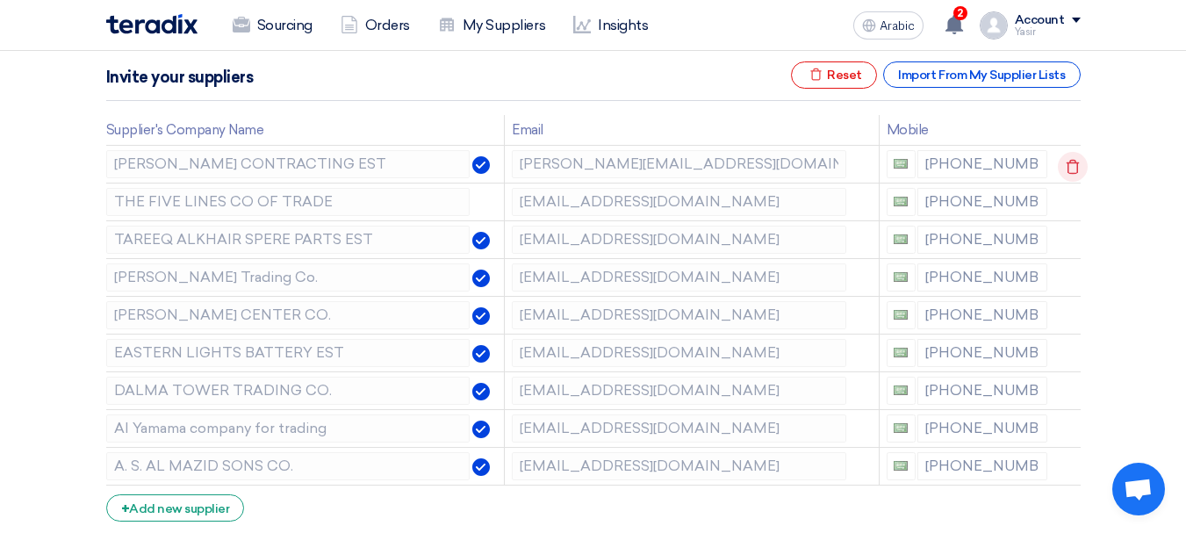
click at [1071, 162] on icon at bounding box center [1073, 167] width 30 height 30
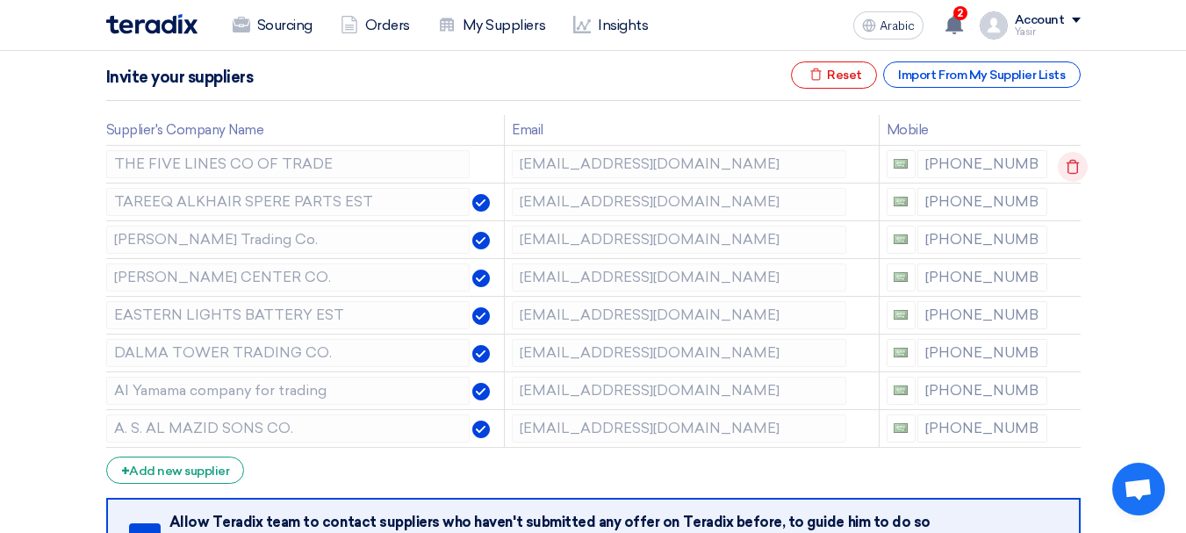
click at [1070, 162] on icon at bounding box center [1073, 167] width 30 height 30
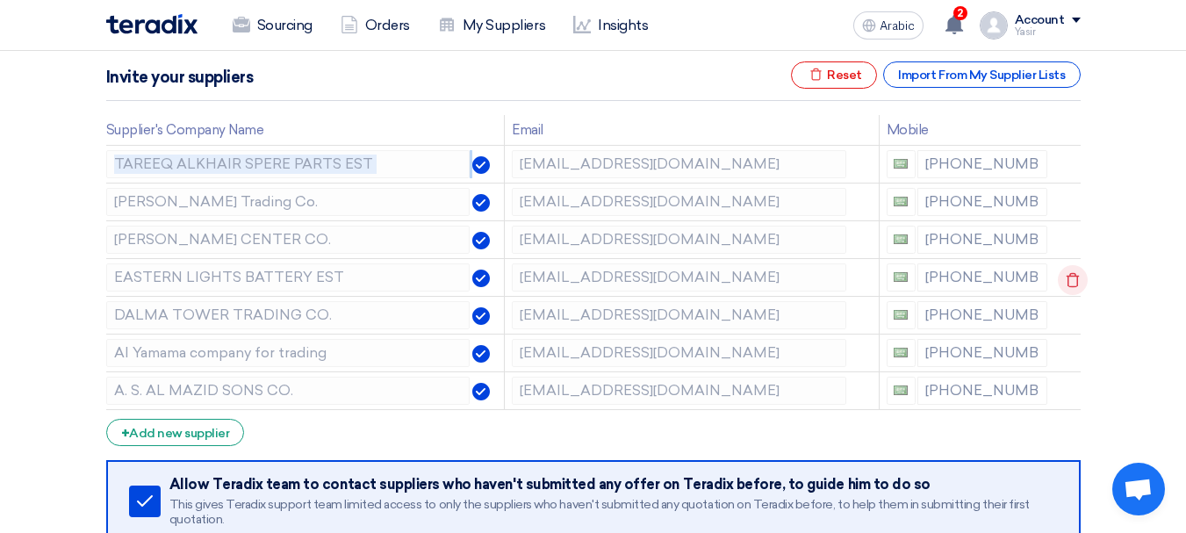
click at [1069, 267] on icon at bounding box center [1073, 280] width 30 height 30
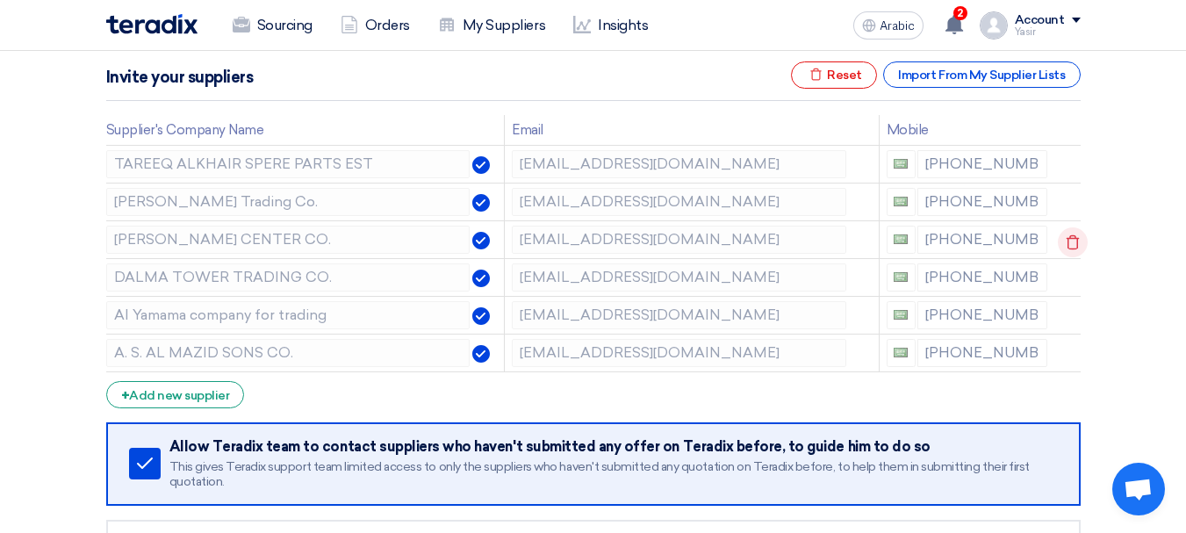
click at [1069, 246] on icon at bounding box center [1073, 242] width 30 height 30
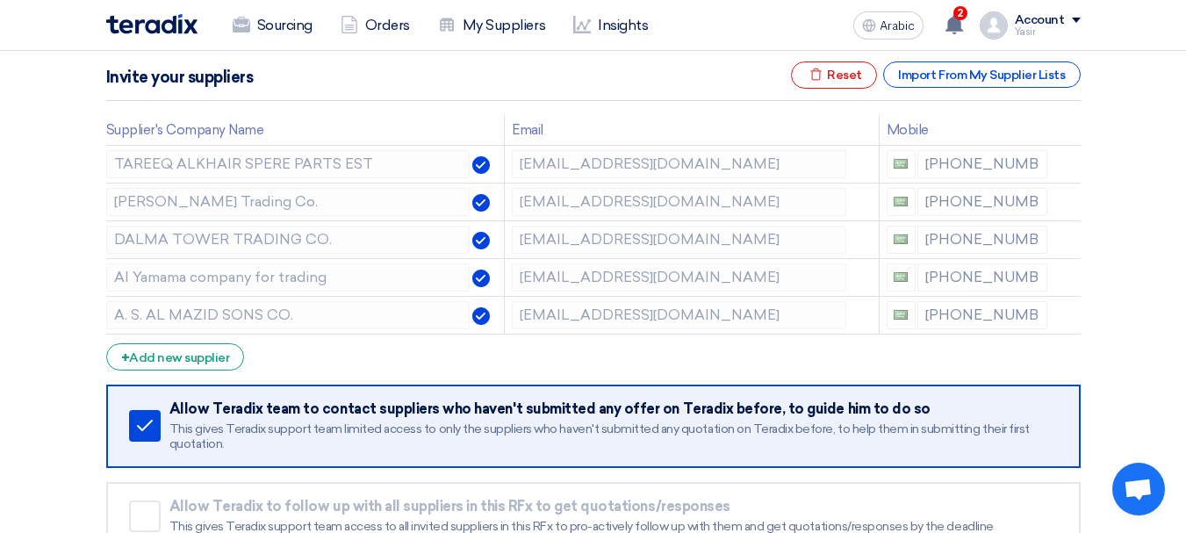
click at [0, 0] on icon at bounding box center [0, 0] width 0 height 0
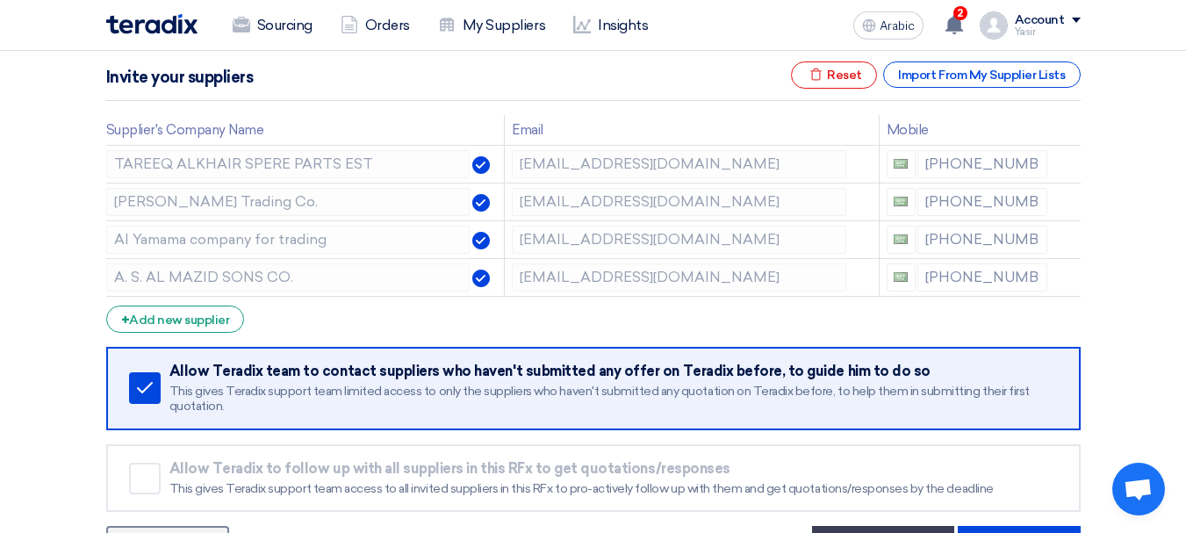
click at [0, 0] on icon at bounding box center [0, 0] width 0 height 0
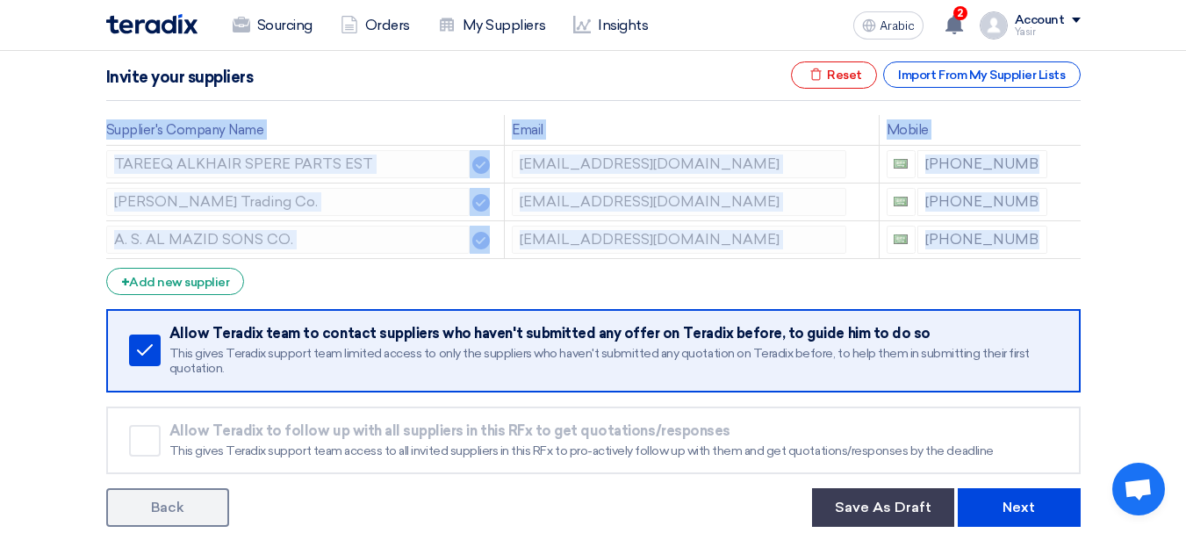
click at [0, 0] on icon at bounding box center [0, 0] width 0 height 0
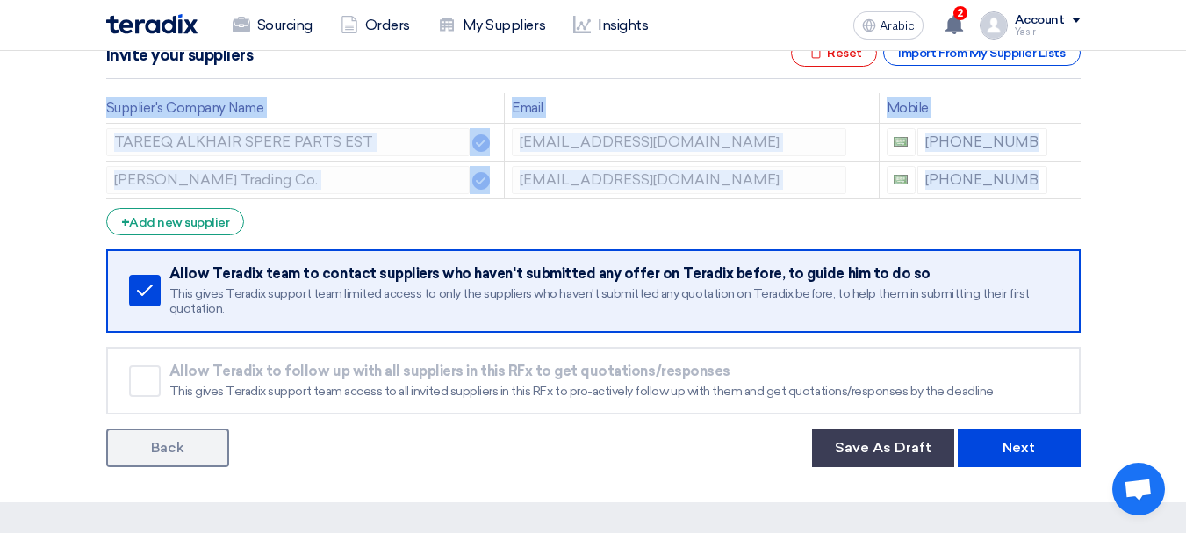
scroll to position [351, 0]
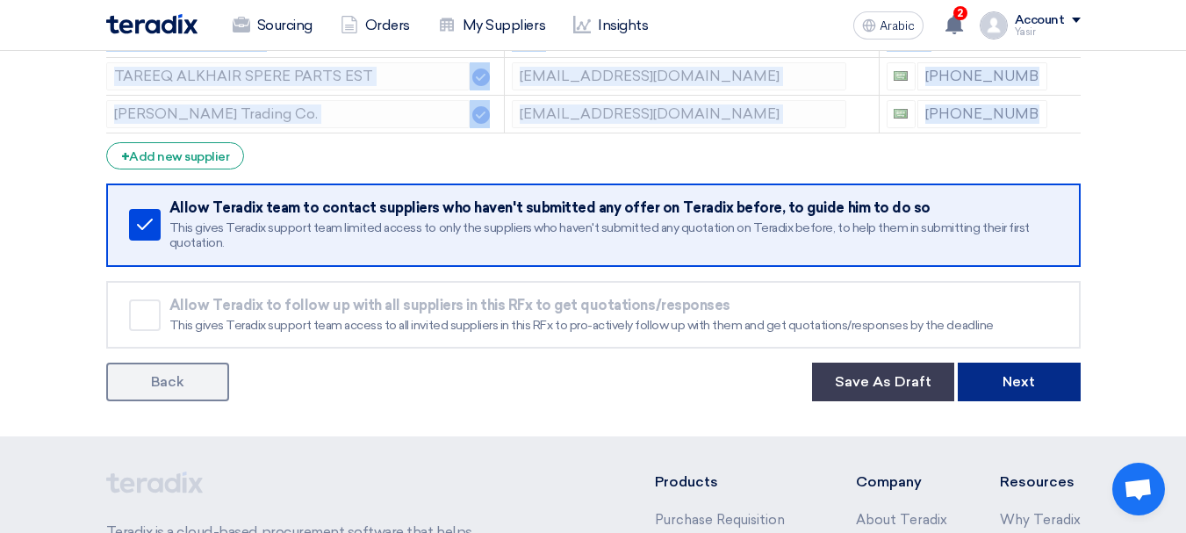
click at [1046, 380] on button "Next" at bounding box center [1019, 382] width 123 height 39
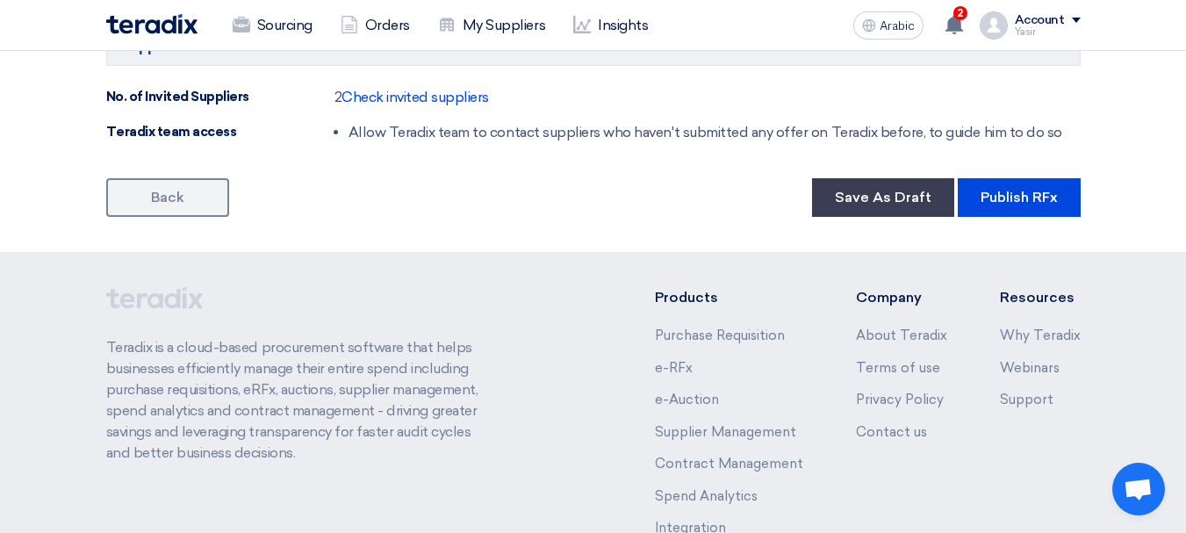
scroll to position [1317, 0]
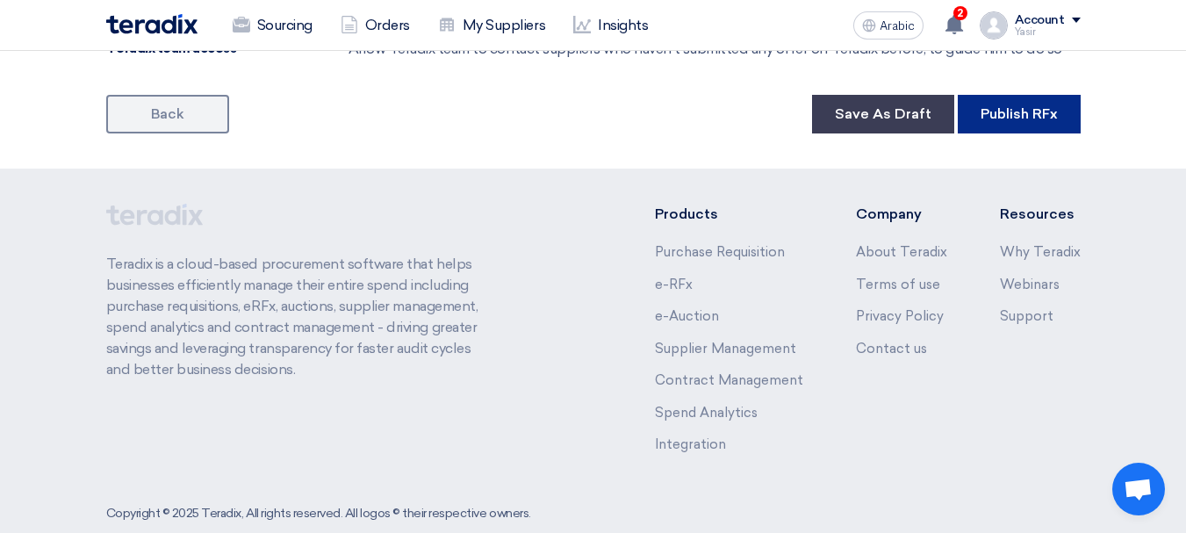
click at [1015, 118] on font "Publish RFx" at bounding box center [1018, 113] width 77 height 17
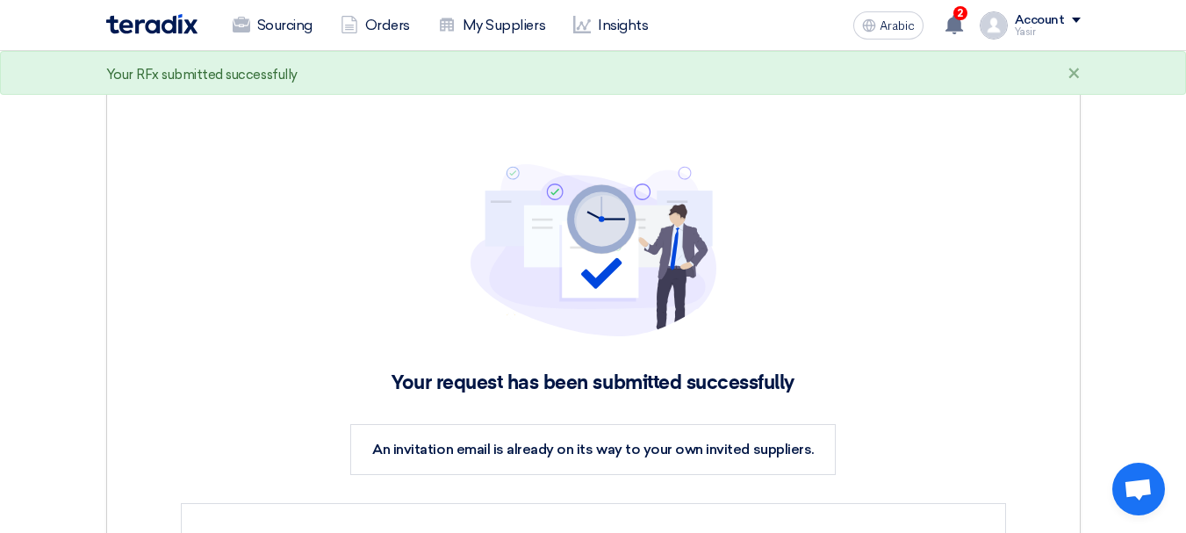
click at [189, 30] on img at bounding box center [151, 24] width 91 height 20
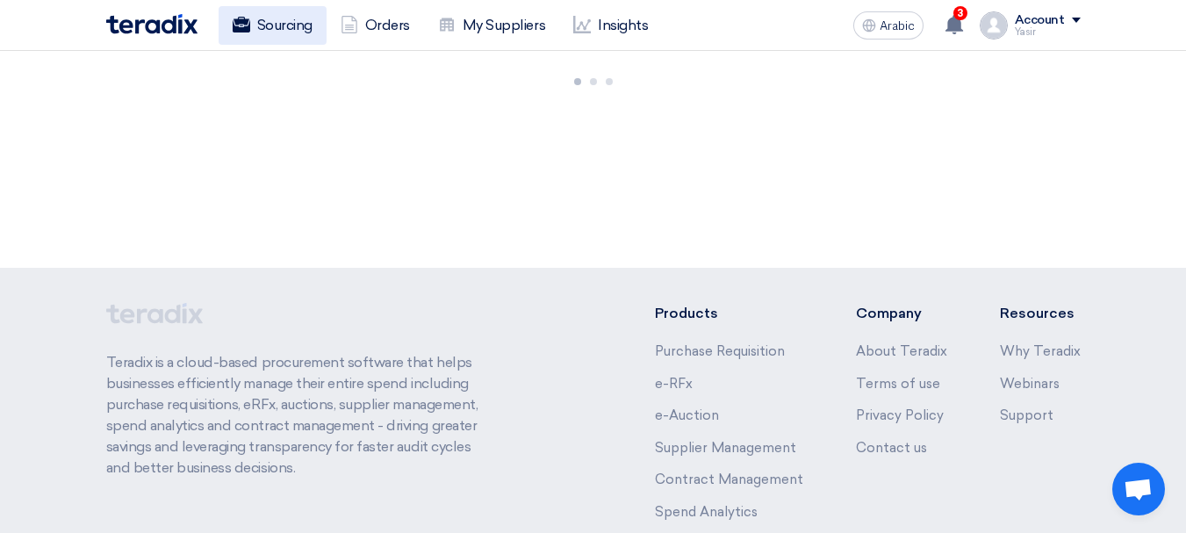
click at [283, 33] on font "Sourcing" at bounding box center [284, 25] width 55 height 21
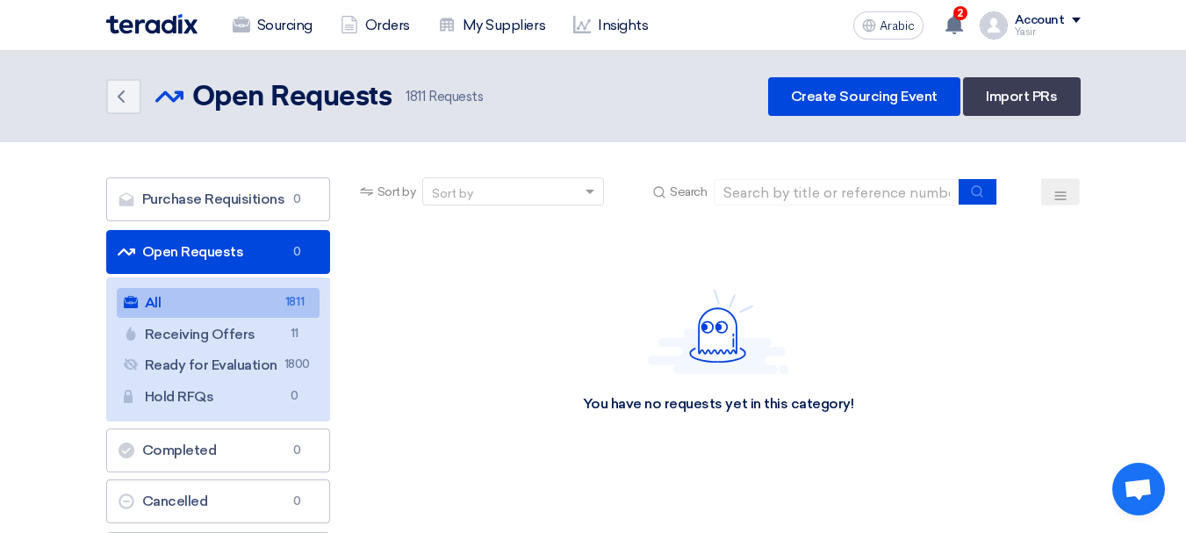
click at [210, 299] on link "All All 1811" at bounding box center [218, 303] width 203 height 30
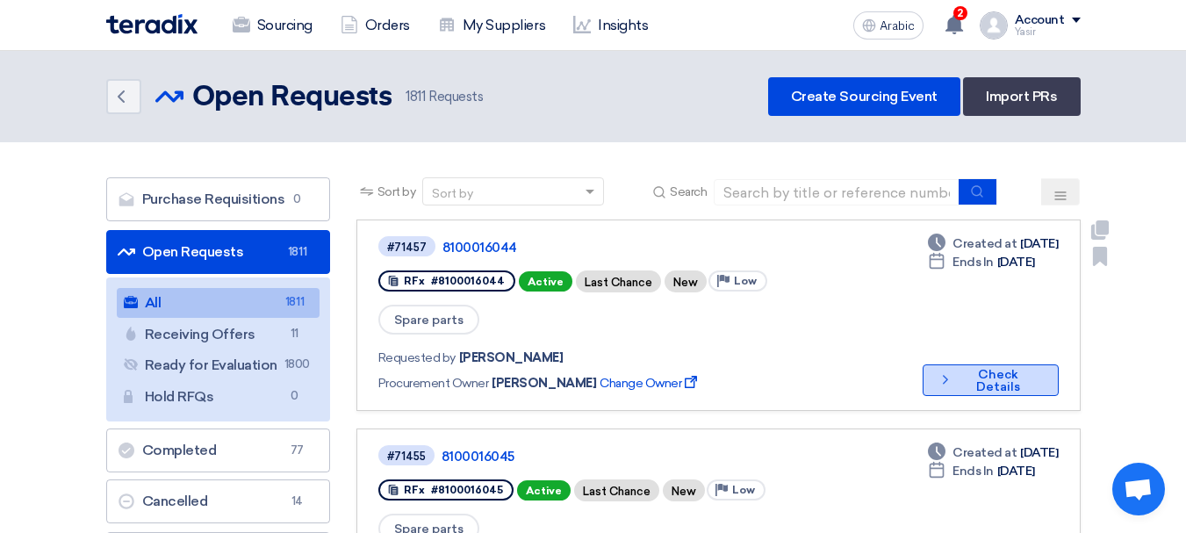
click at [927, 364] on button "Check details Check Details" at bounding box center [991, 380] width 136 height 32
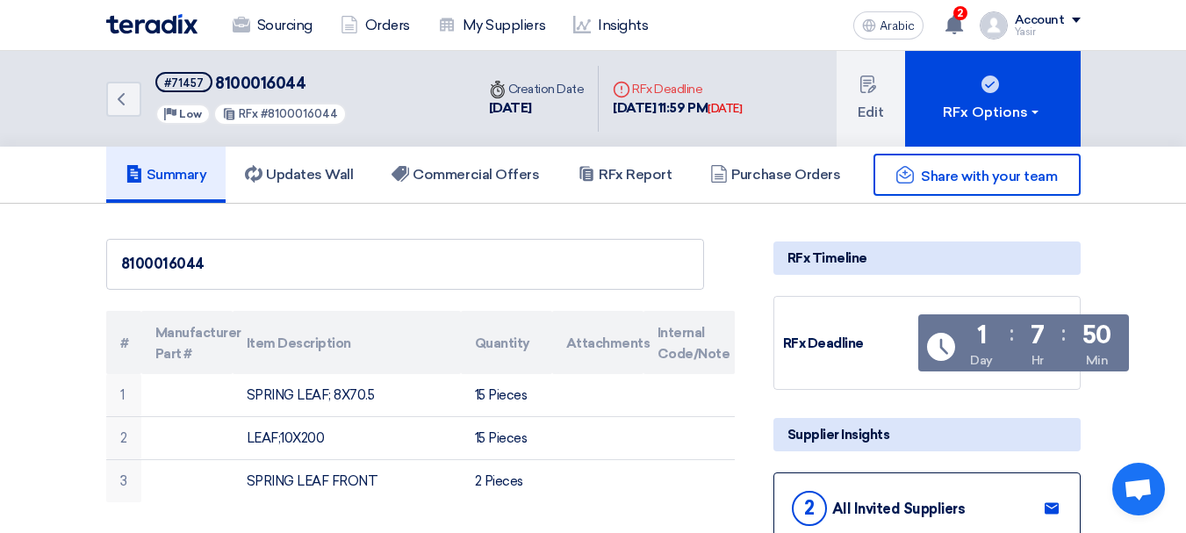
click at [247, 90] on font "8100016044" at bounding box center [260, 83] width 90 height 19
copy font "8100016044"
